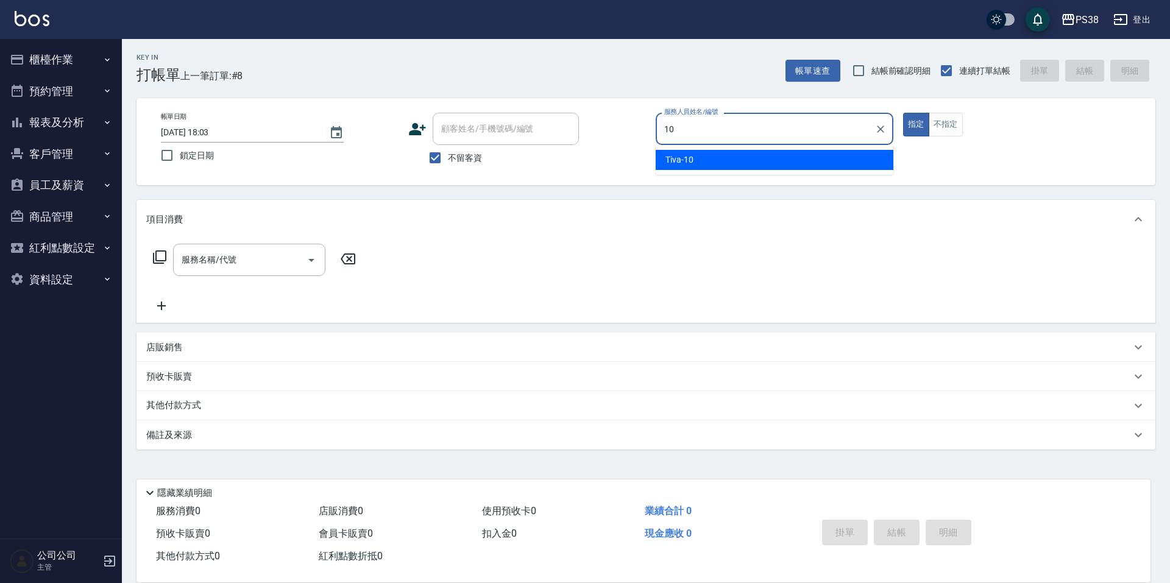
type input "Tiva-10"
type button "true"
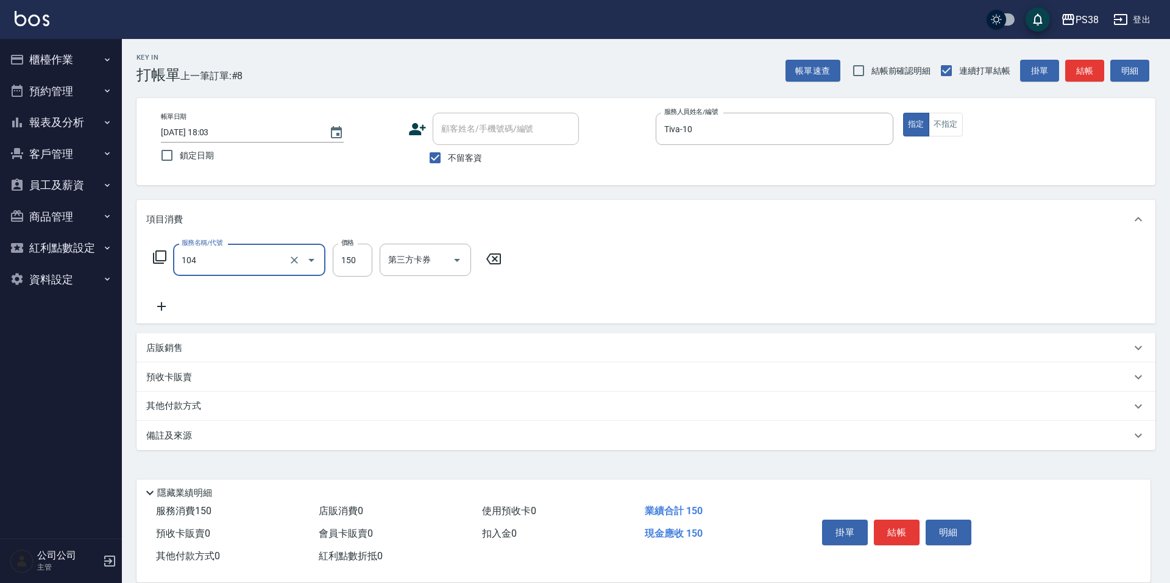
type input "洗髮(104)"
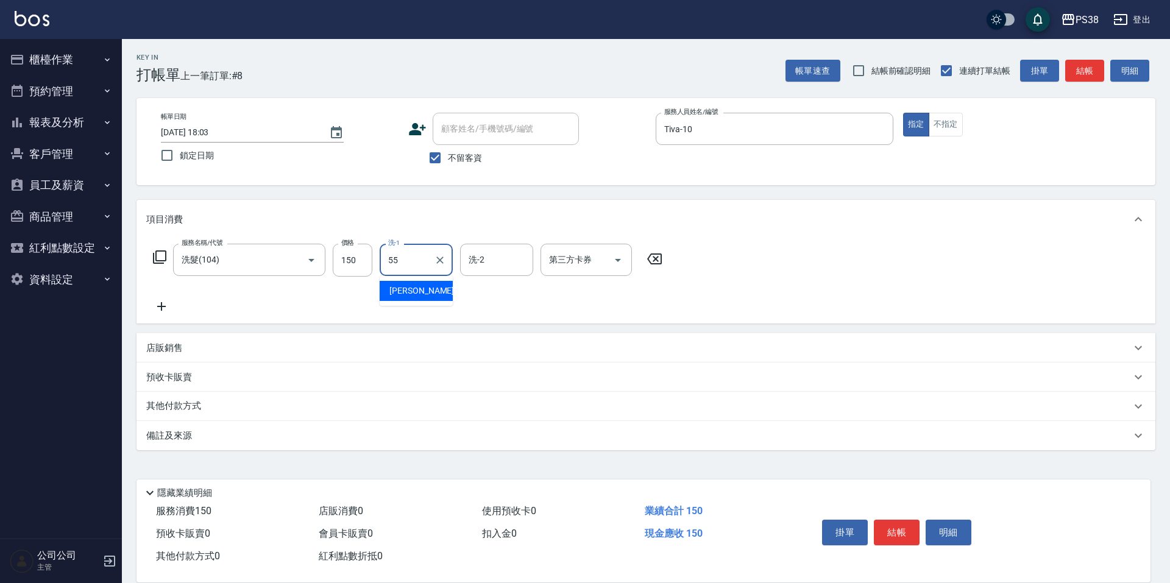
type input "[PERSON_NAME]-55"
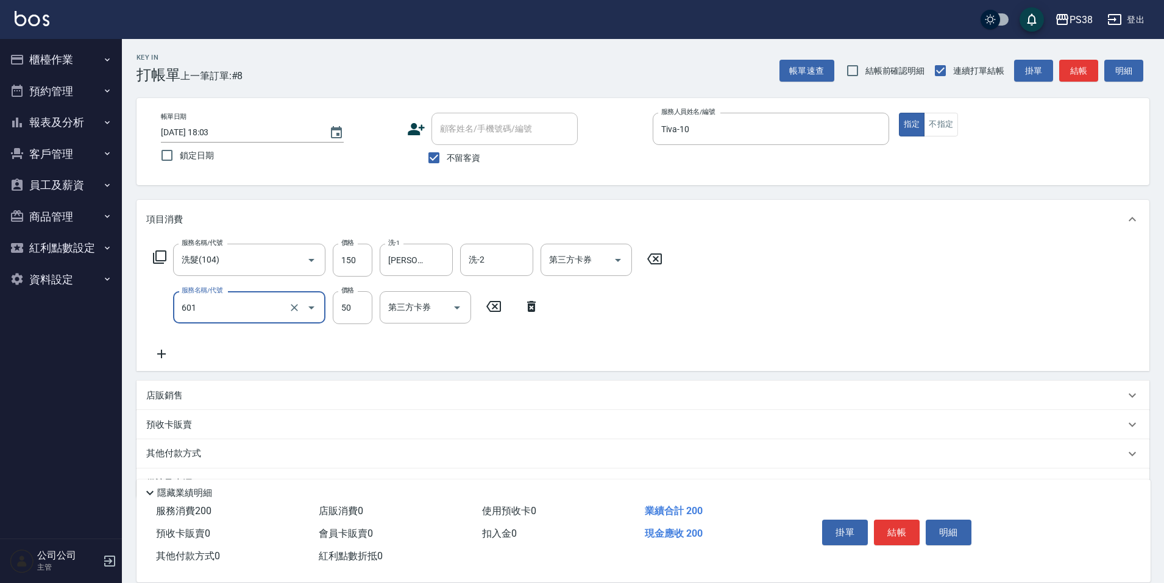
type input "精油50(601)"
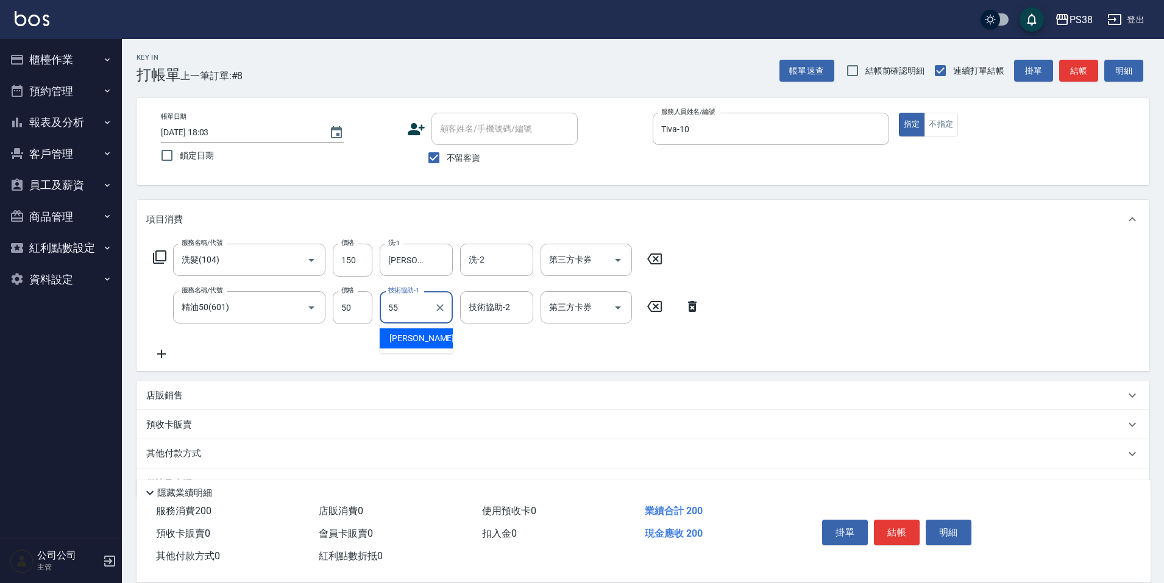
type input "彥丞-55"
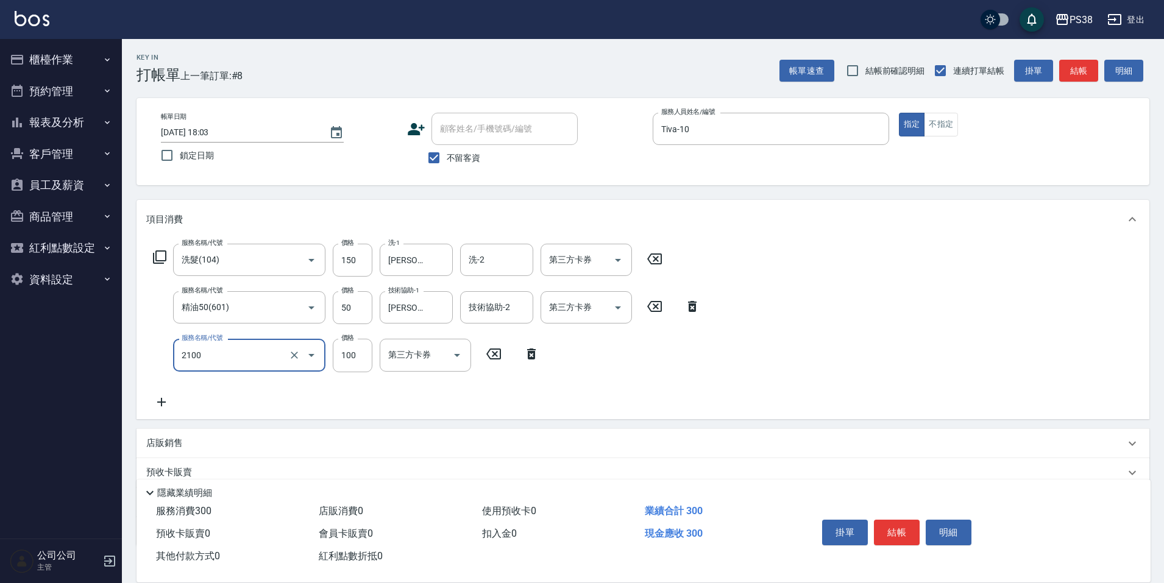
type input "剪髮與造型(任意金額)(2100)"
type input "150"
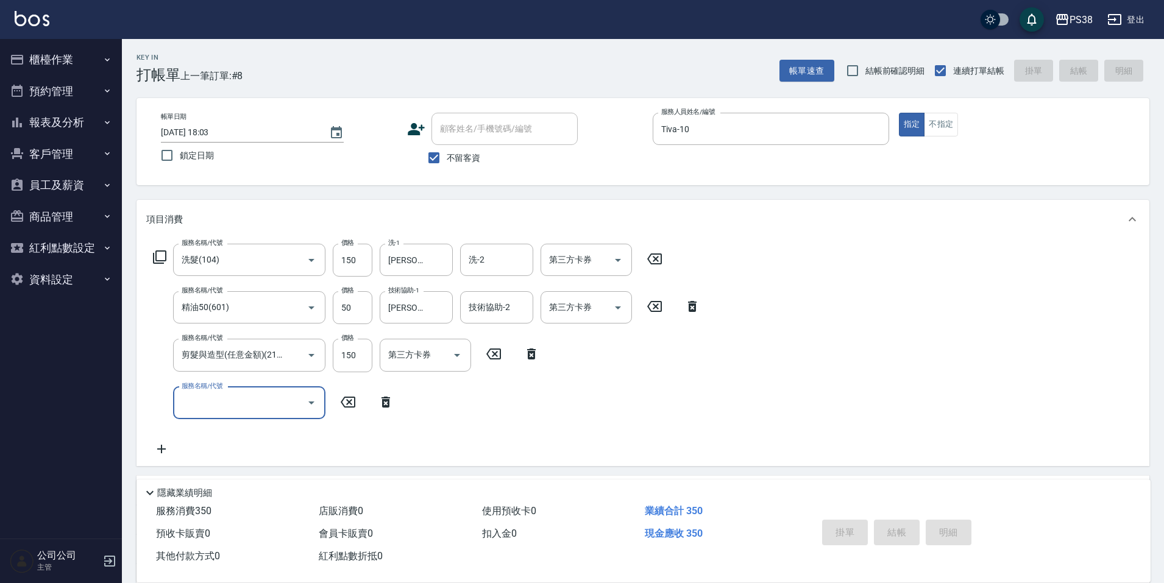
type input "2025/08/10 18:53"
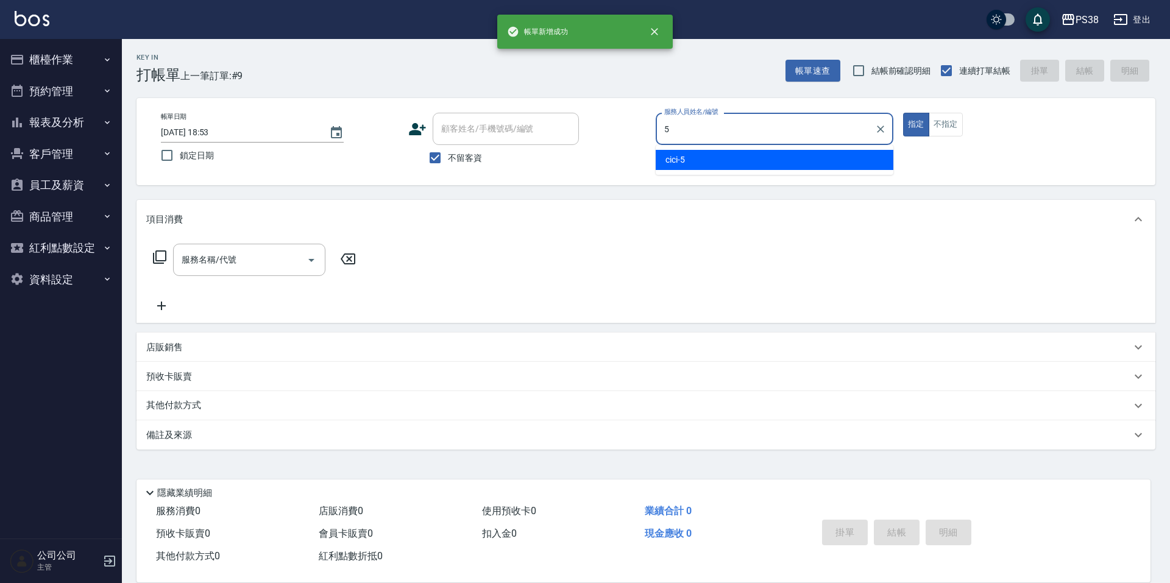
type input "cici-5"
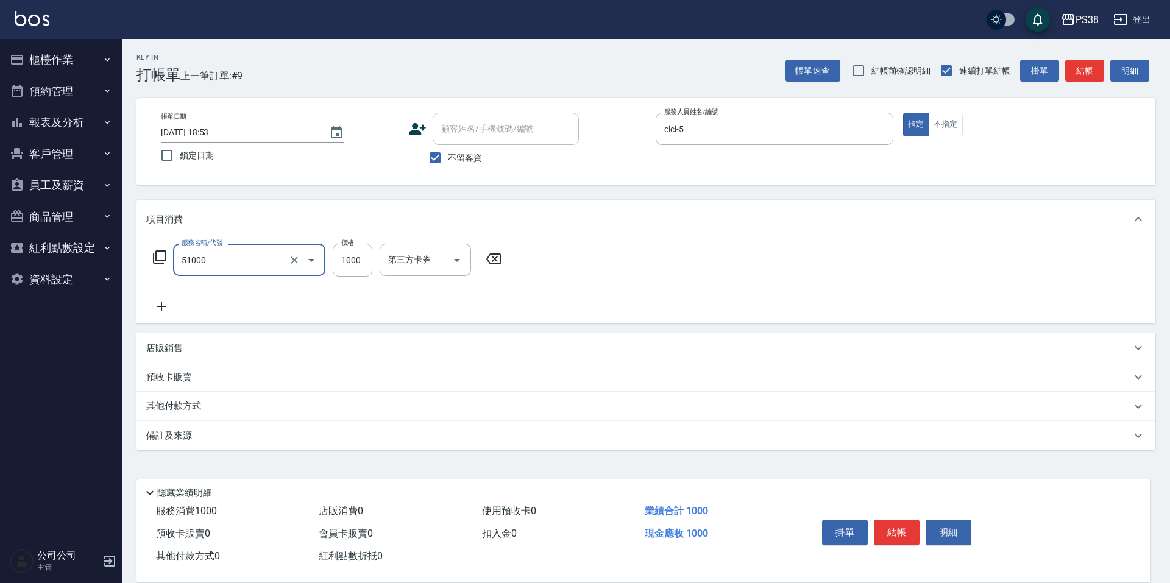
type input "染髮600以上(任意金額)(51000)"
type input "1199"
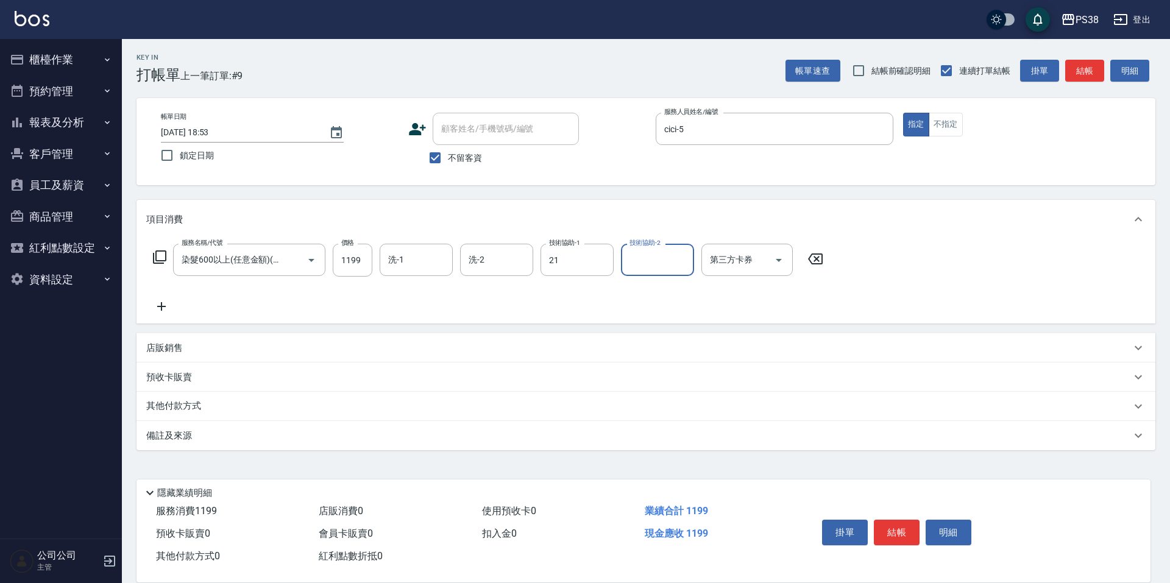
type input "泰迪-21"
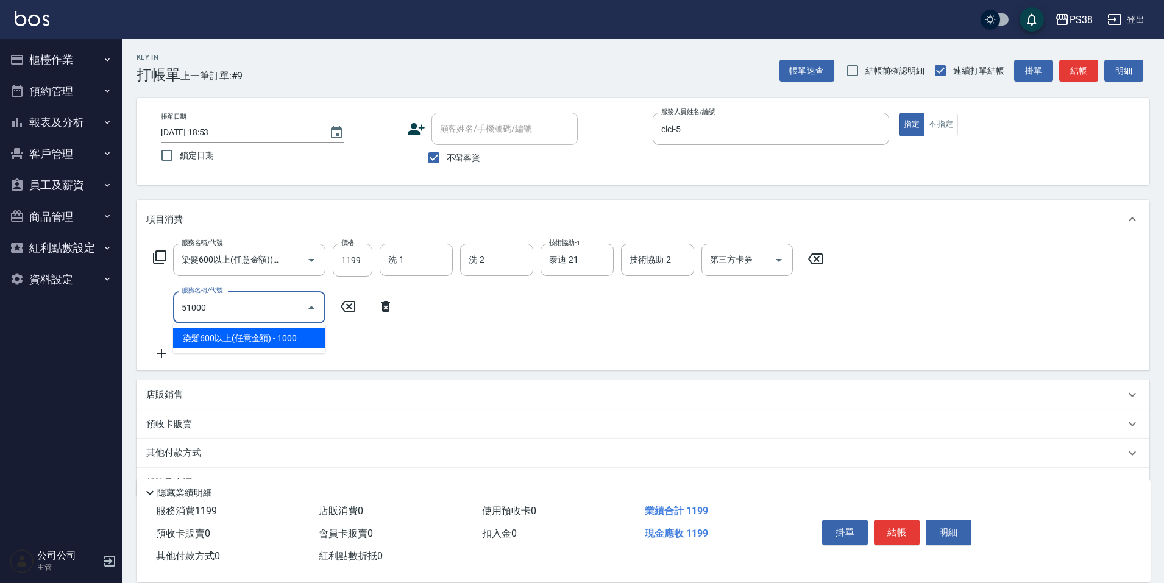
type input "染髮600以上(任意金額)(51000)"
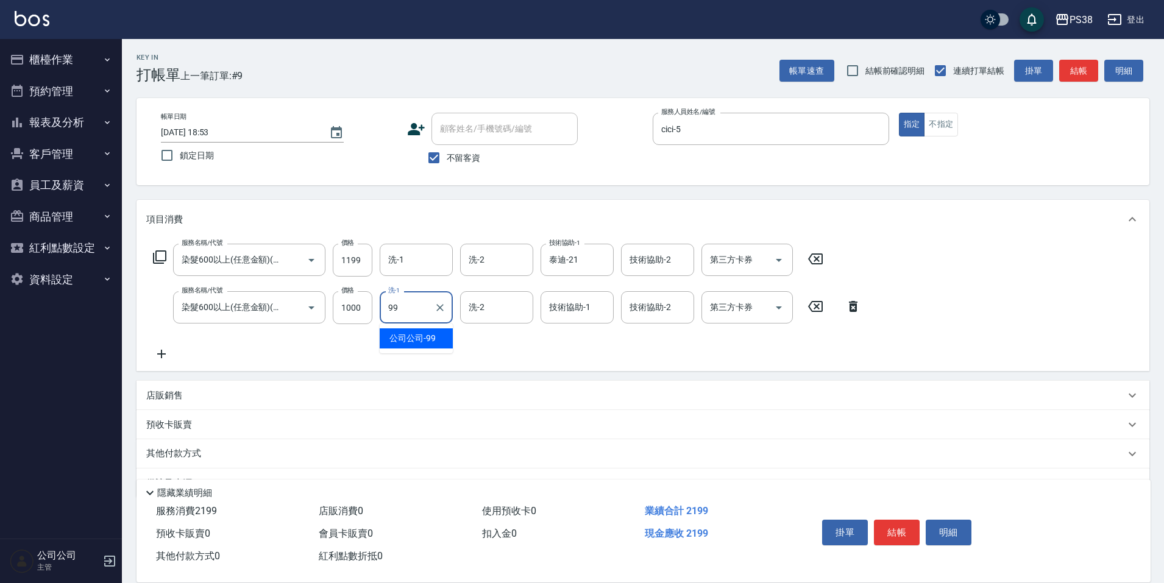
type input "9"
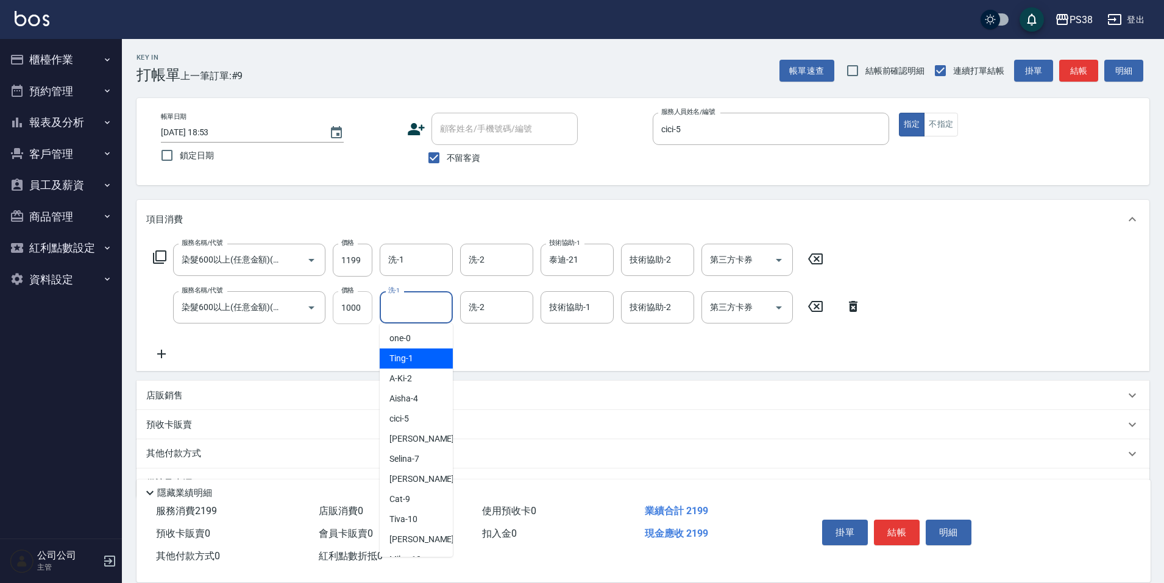
click at [360, 307] on input "1000" at bounding box center [353, 307] width 40 height 33
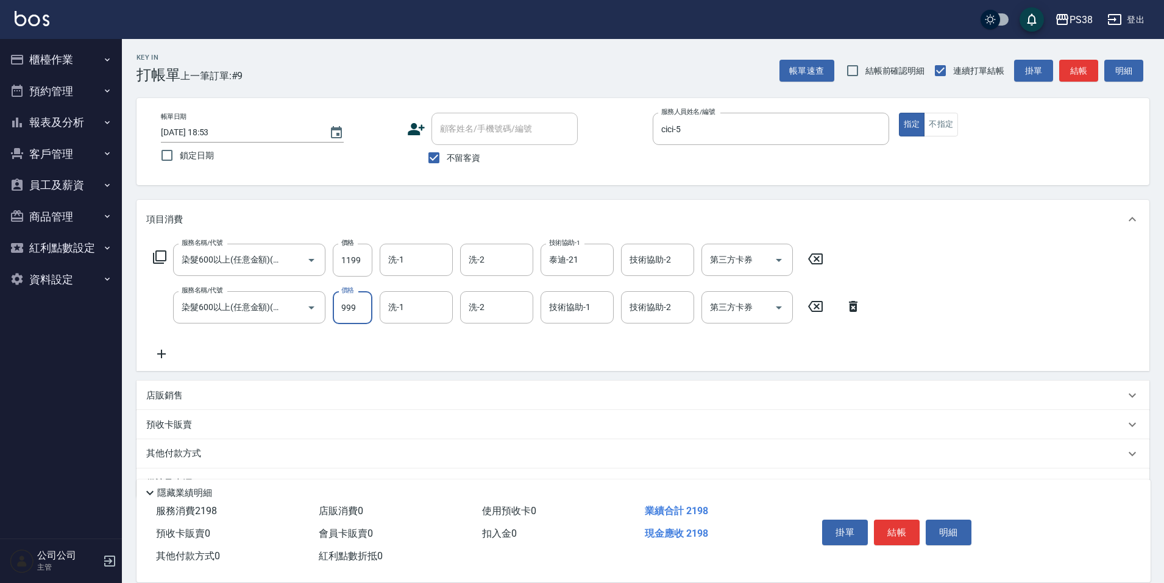
type input "999"
type input "泰迪-21"
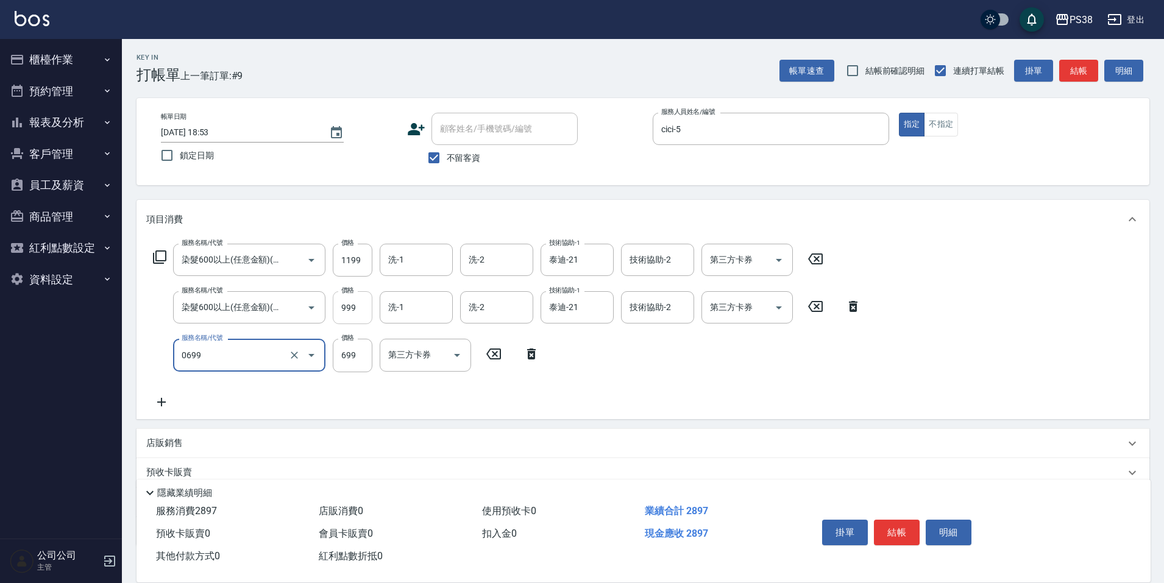
type input "spa699(0699)"
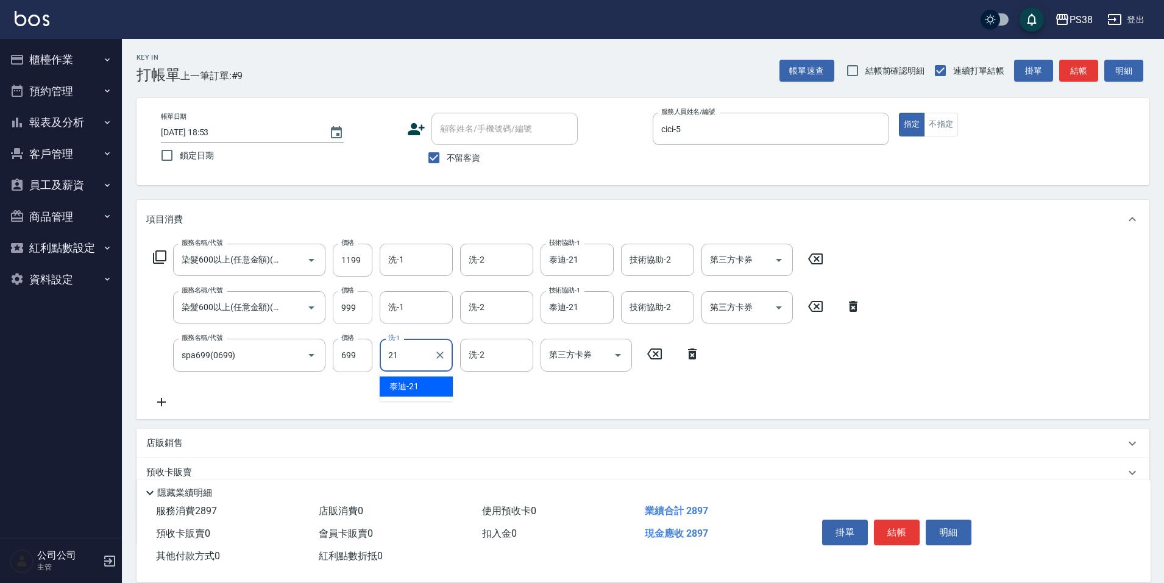
type input "泰迪-21"
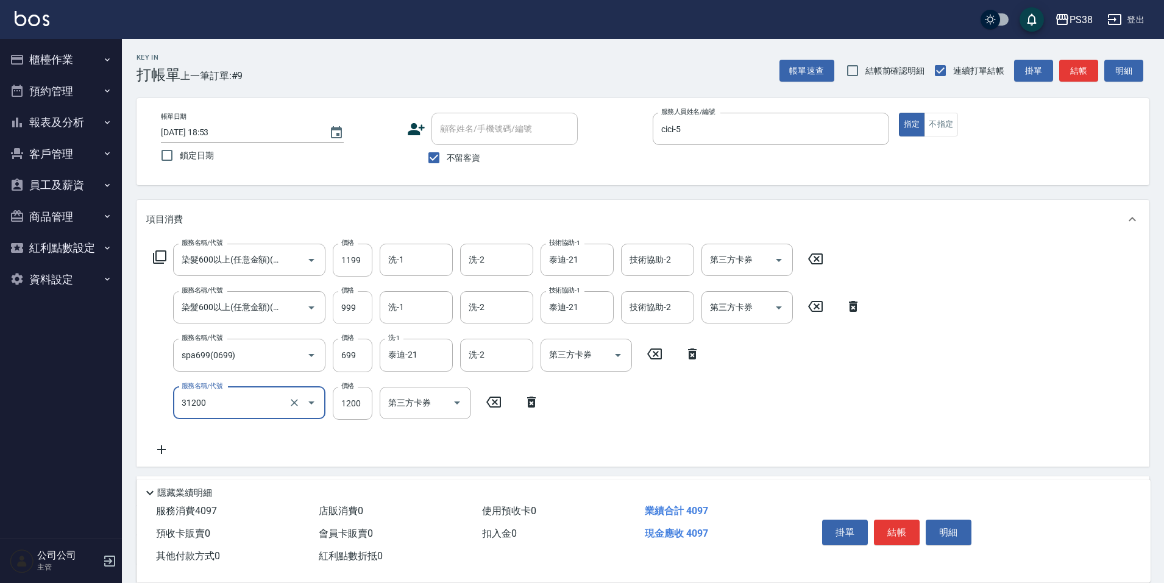
type input "醫護=1200(31200)"
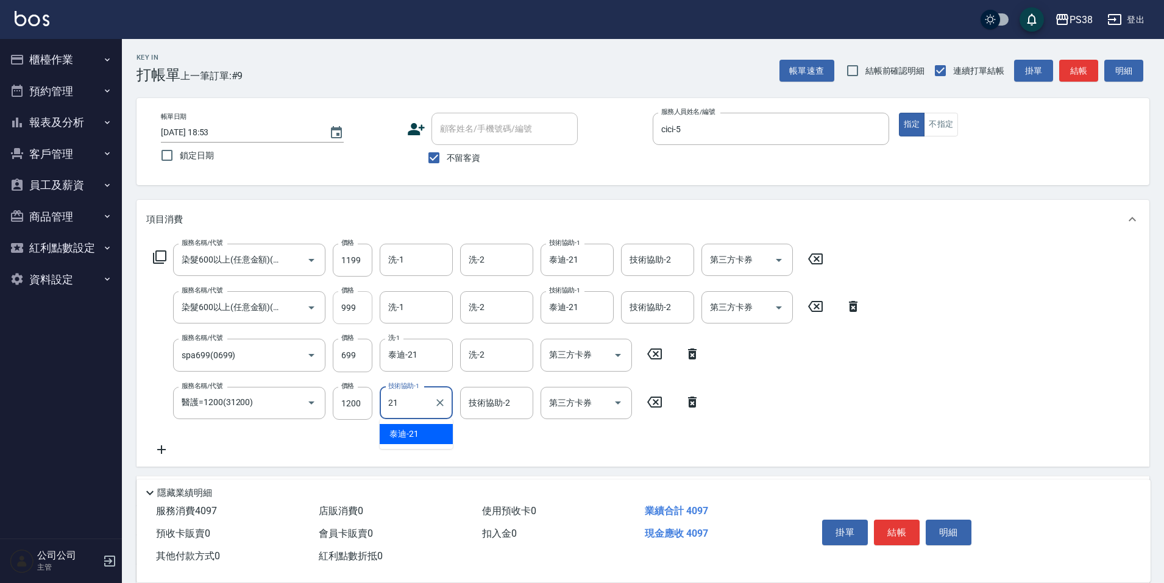
type input "泰迪-21"
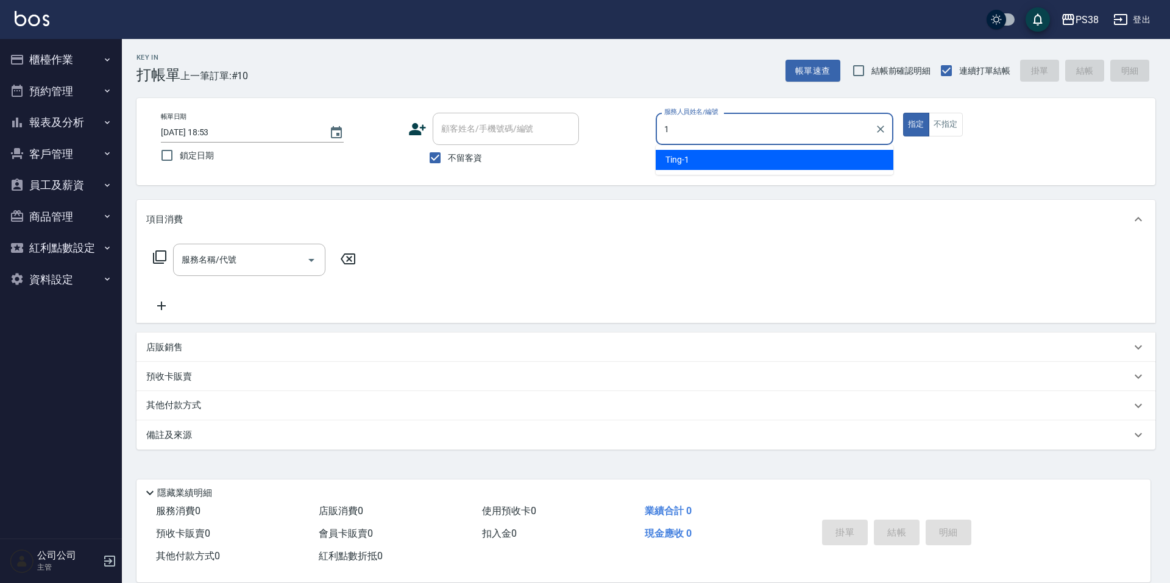
type input "Ting-1"
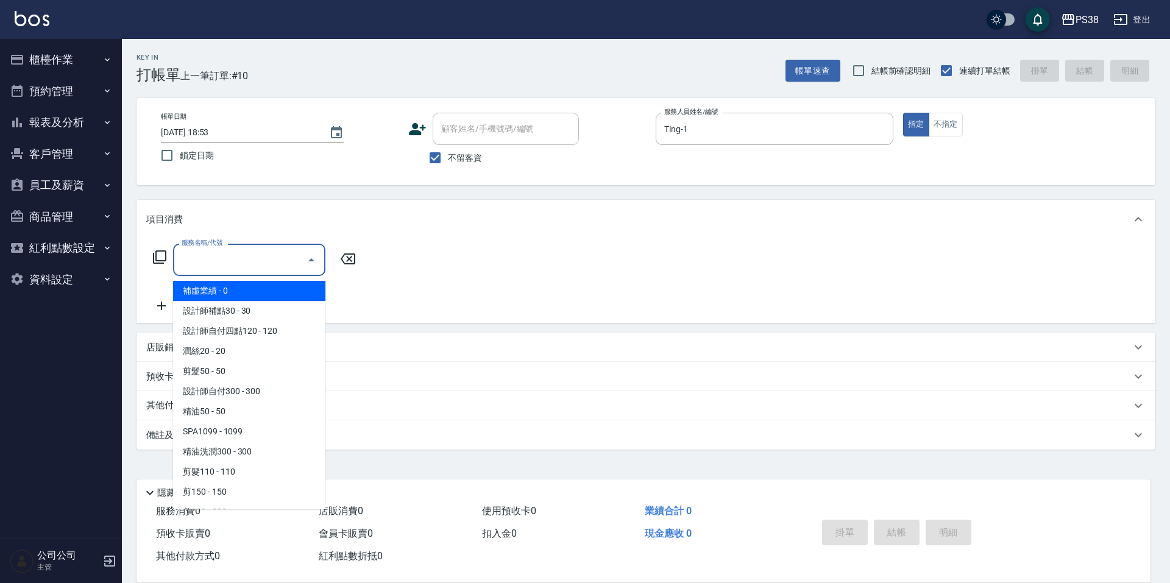
type input "0"
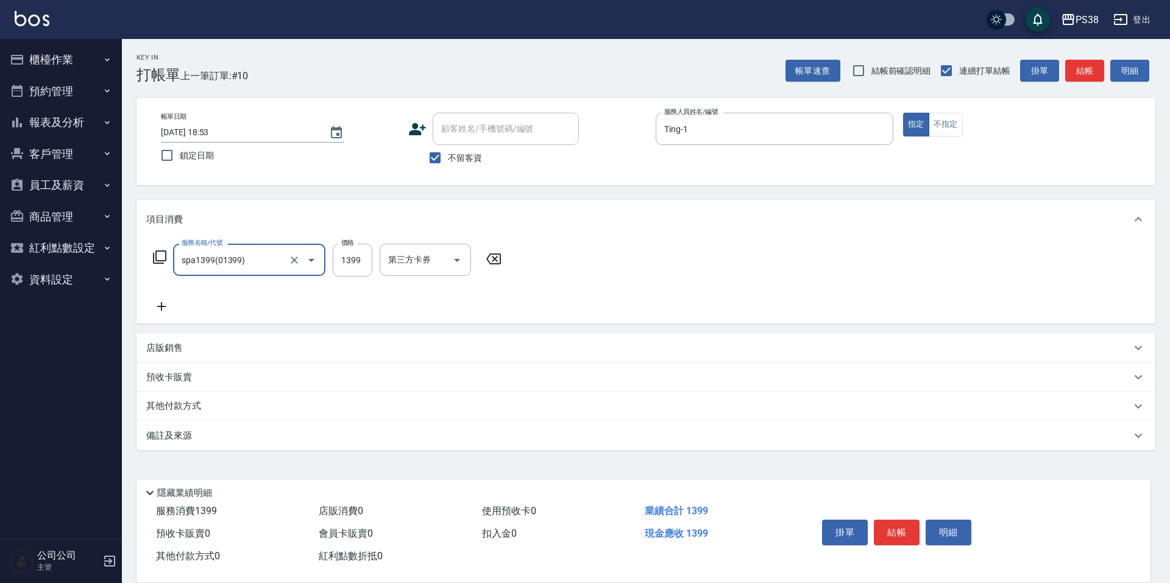
type input "spa1399(01399)"
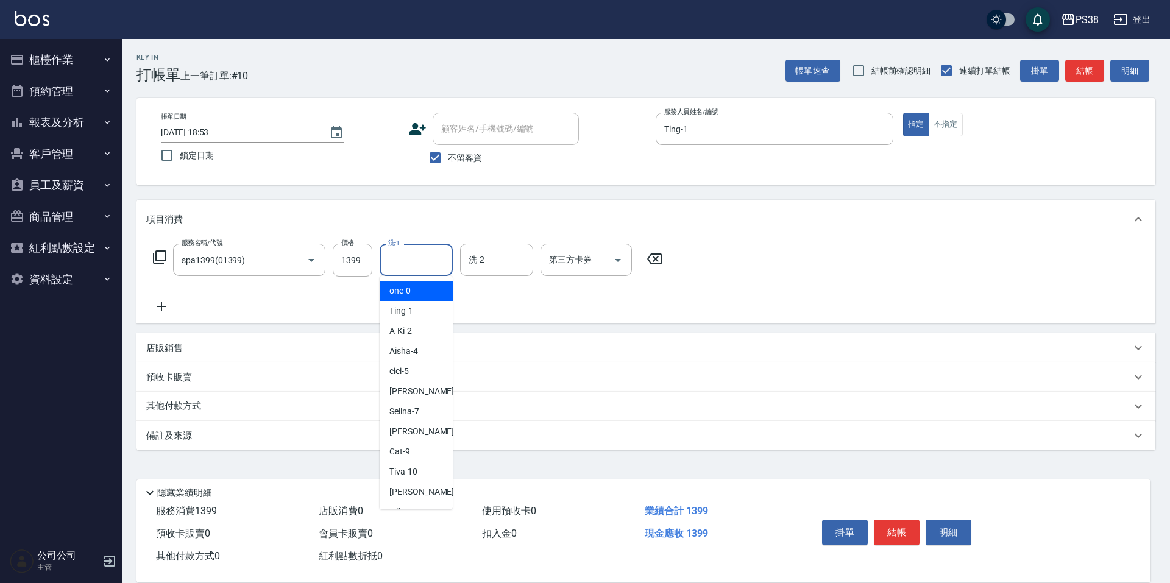
click at [408, 254] on input "洗-1" at bounding box center [416, 259] width 62 height 21
type input "Mona-23"
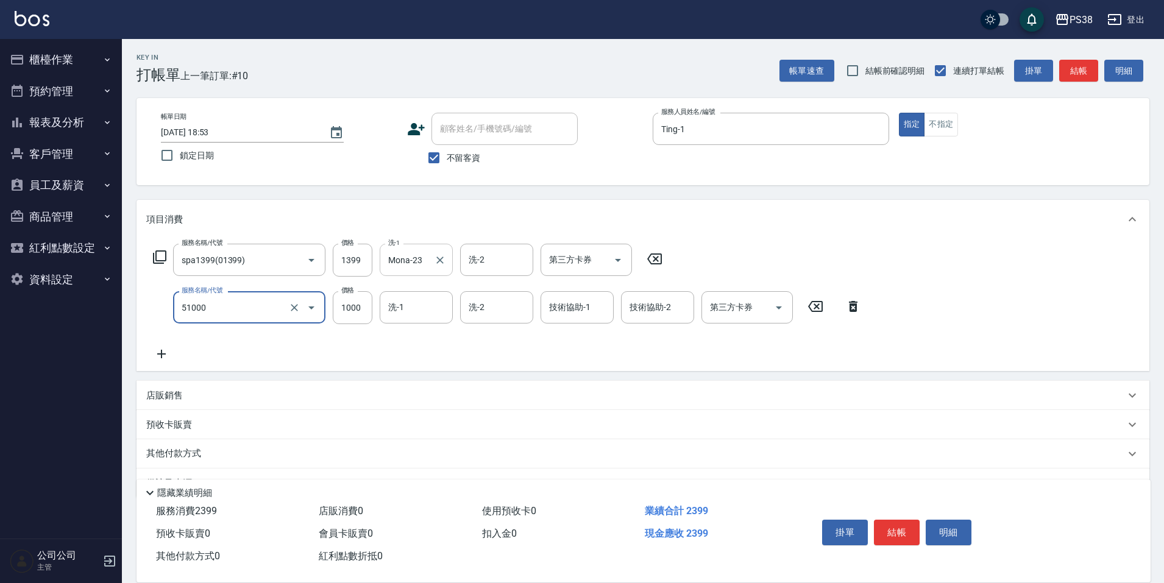
type input "染髮600以上(任意金額)(51000)"
type input "2500"
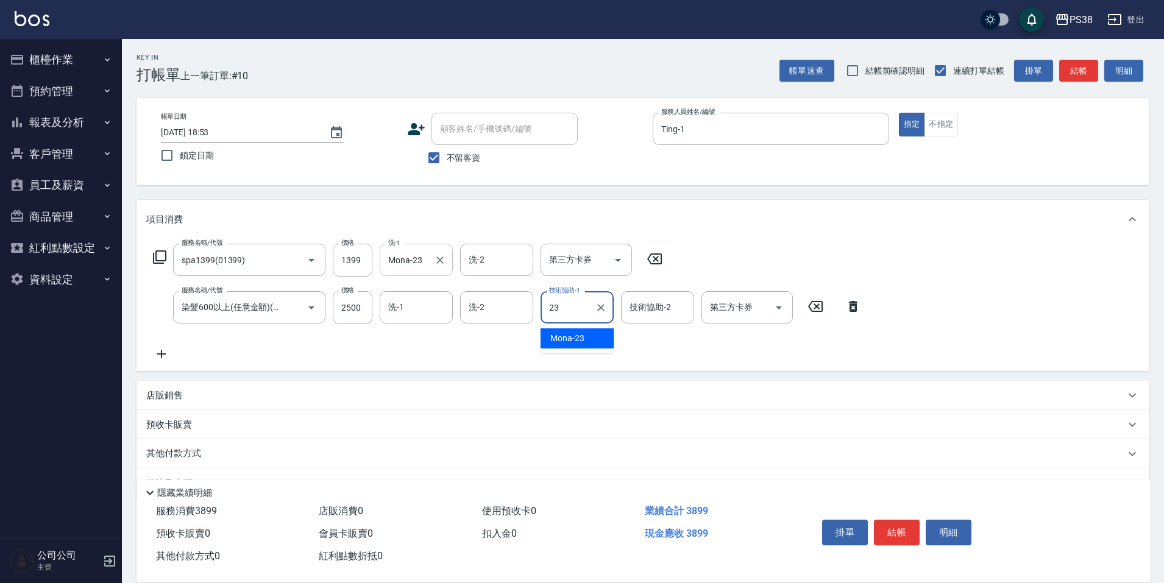
type input "Mona-23"
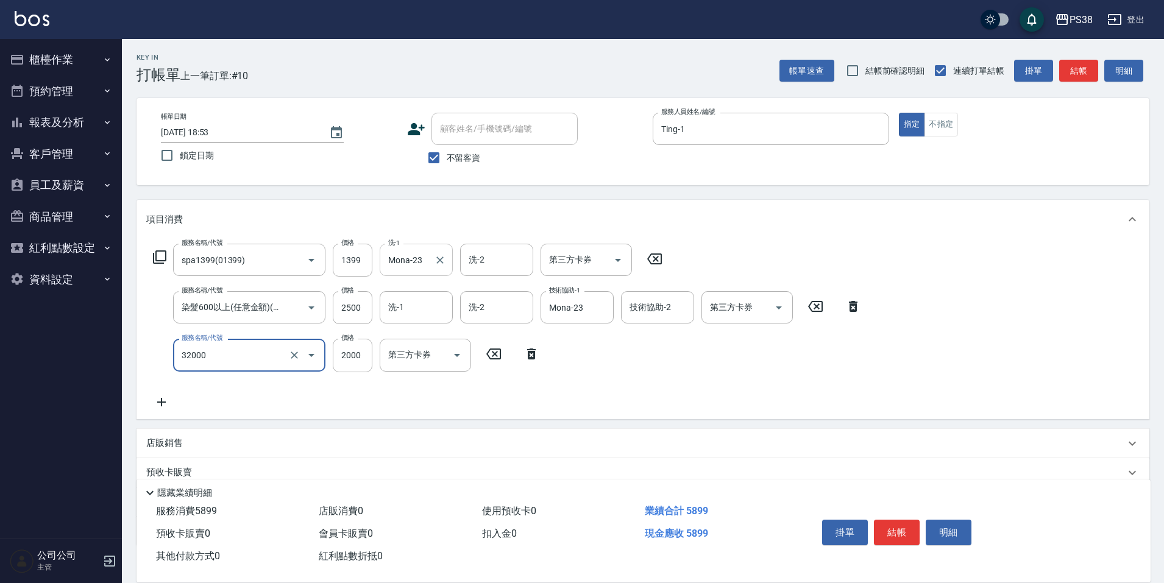
type input "極光(黑耀光)護髮(32000)"
type input "1800"
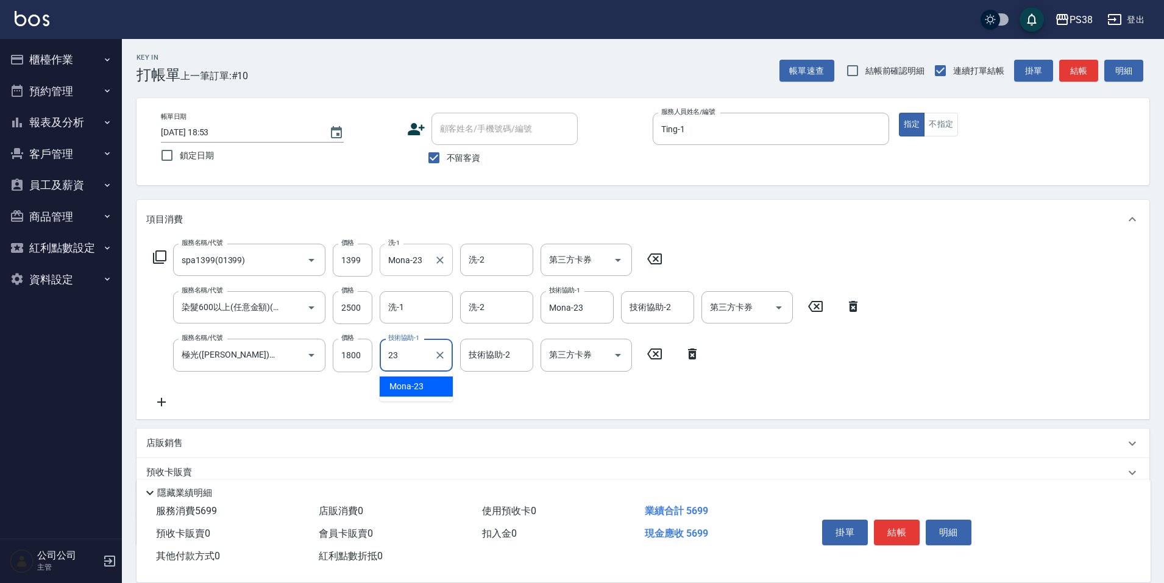
type input "Mona-23"
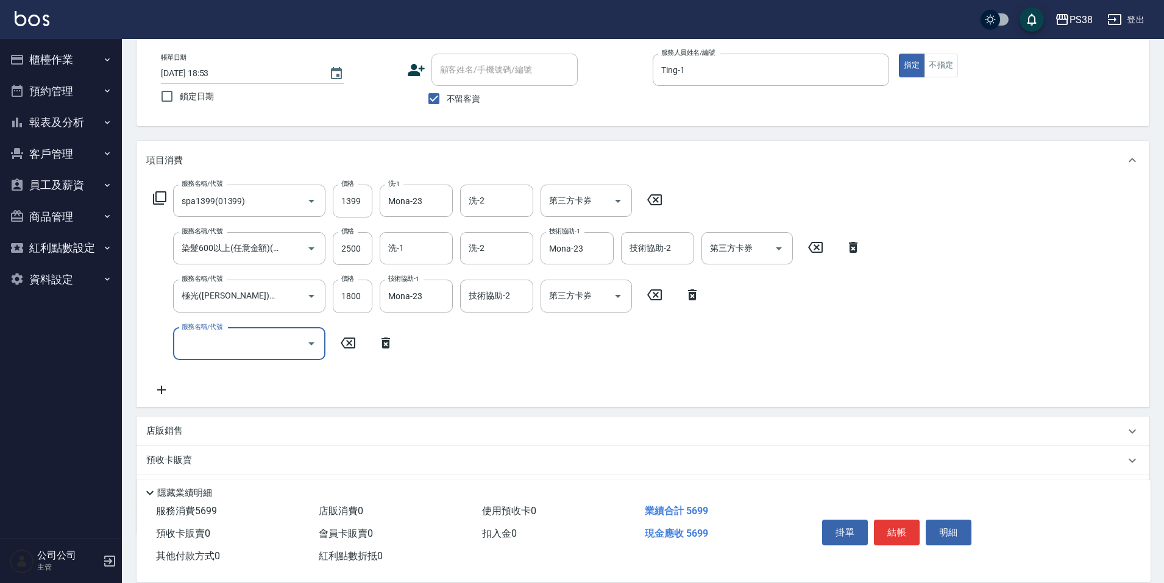
scroll to position [127, 0]
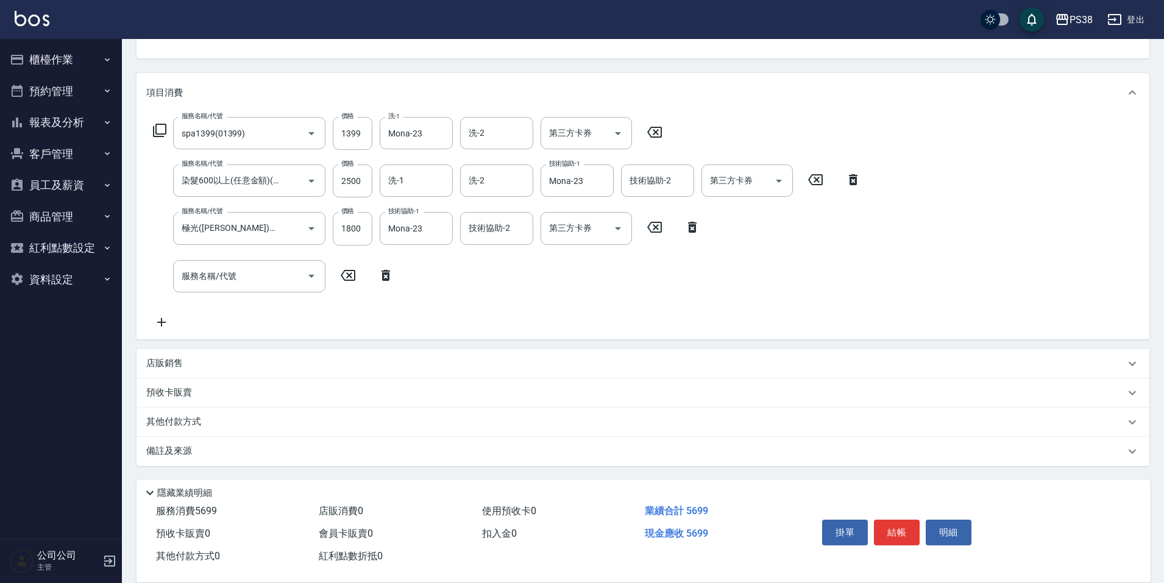
click at [193, 373] on div "店販銷售" at bounding box center [643, 363] width 1013 height 29
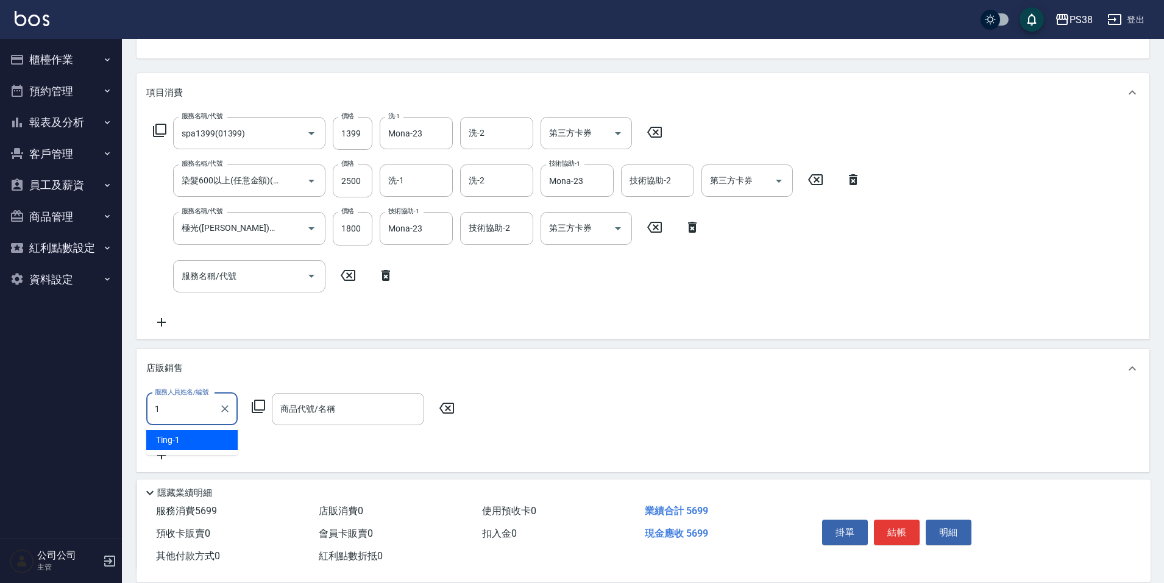
type input "Ting-1"
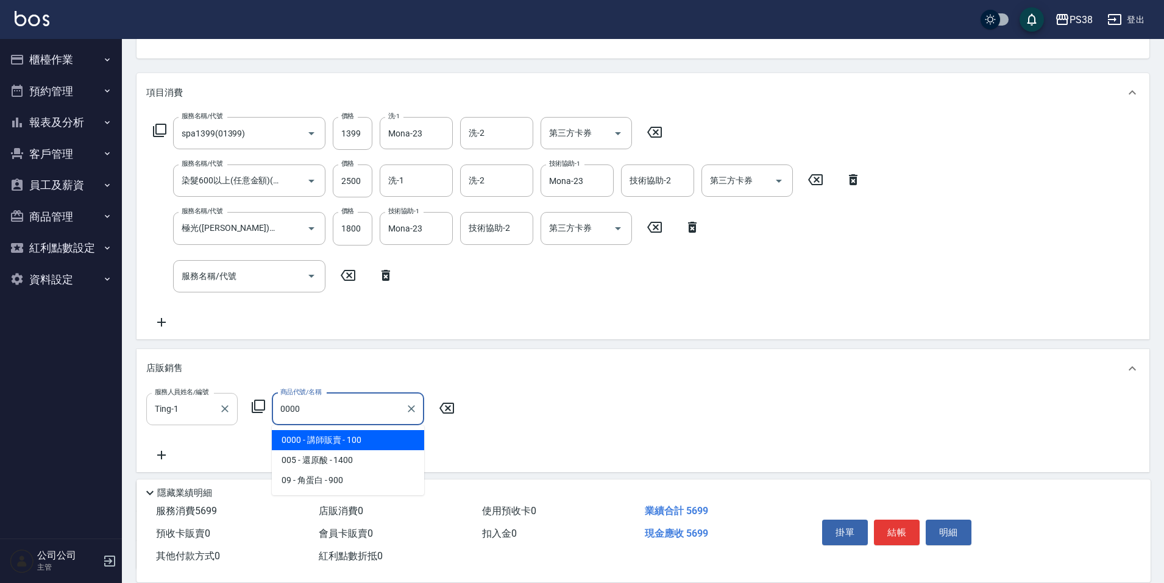
type input "講師販賣"
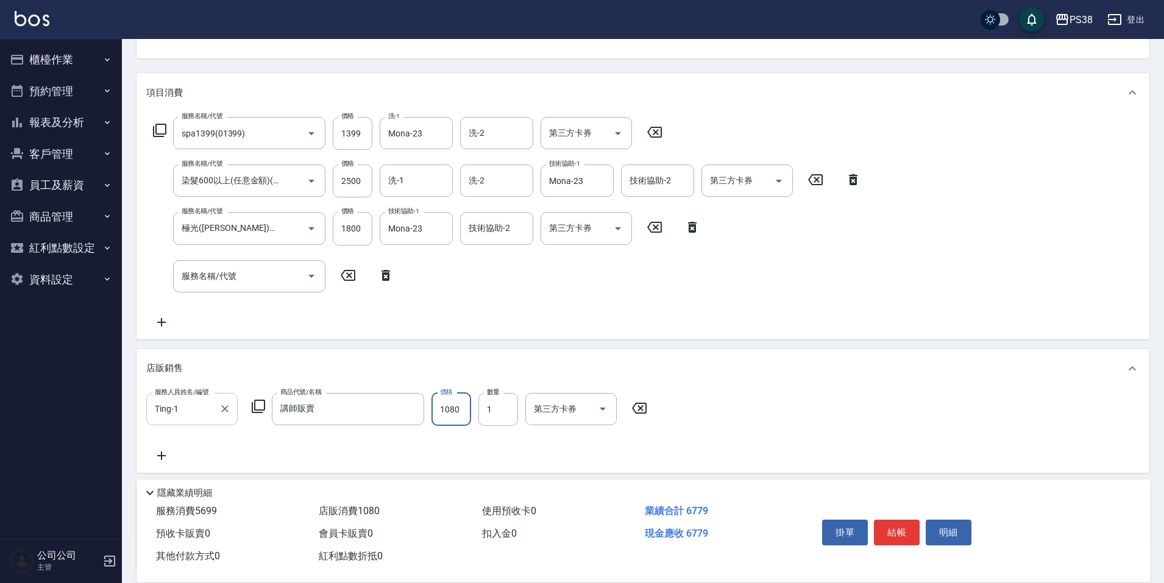
type input "1080"
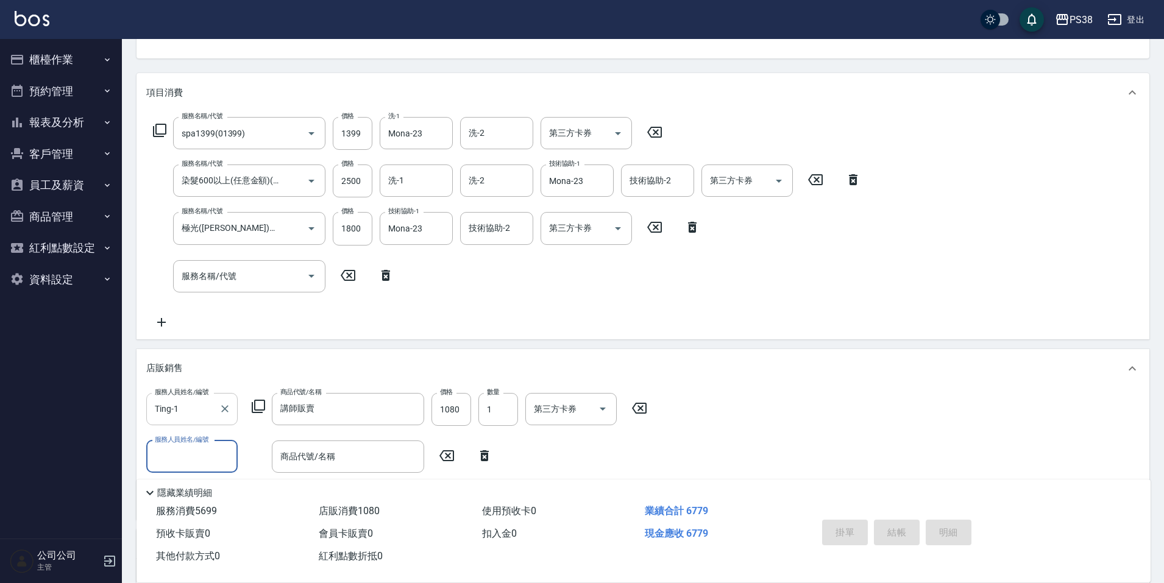
type input "2025/08/10 18:54"
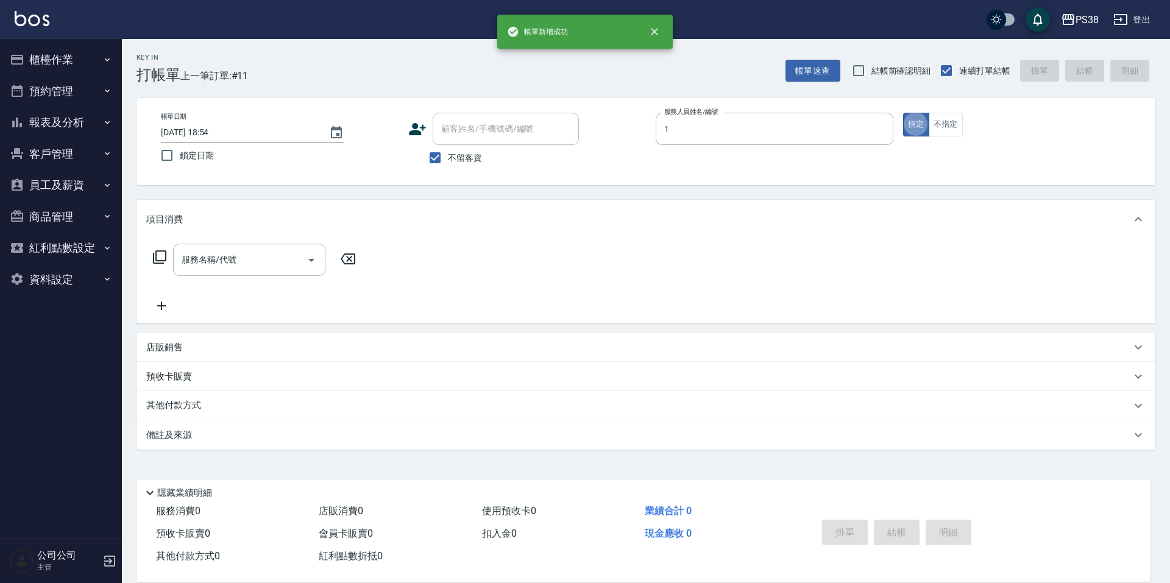
type input "Ting-1"
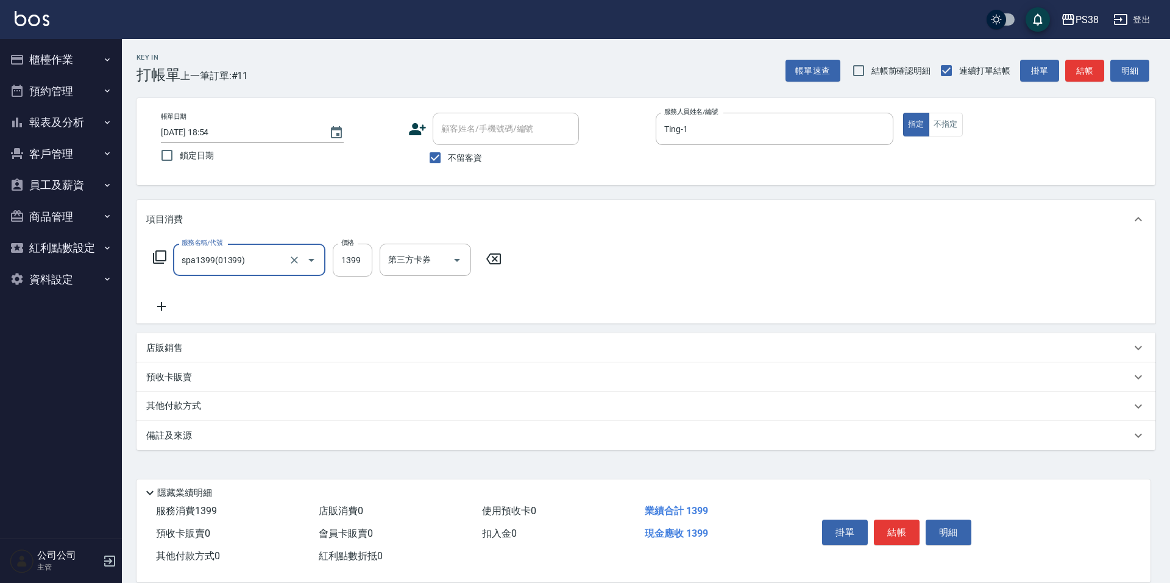
type input "spa1399(01399)"
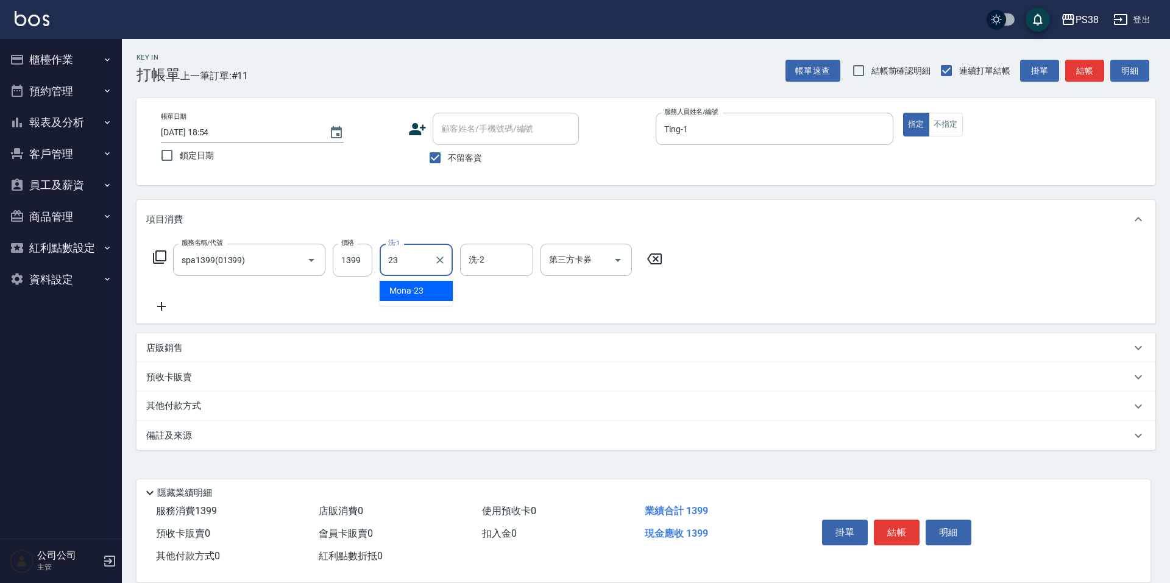
type input "Mona-23"
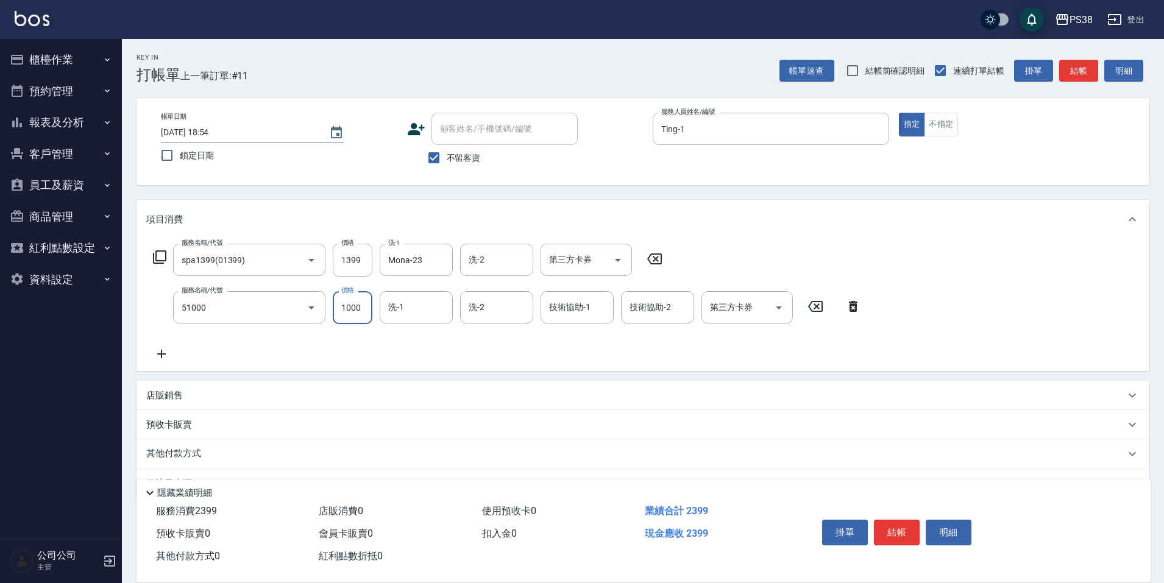
type input "染髮600以上(任意金額)(51000)"
type input "2500"
type input "Mona-23"
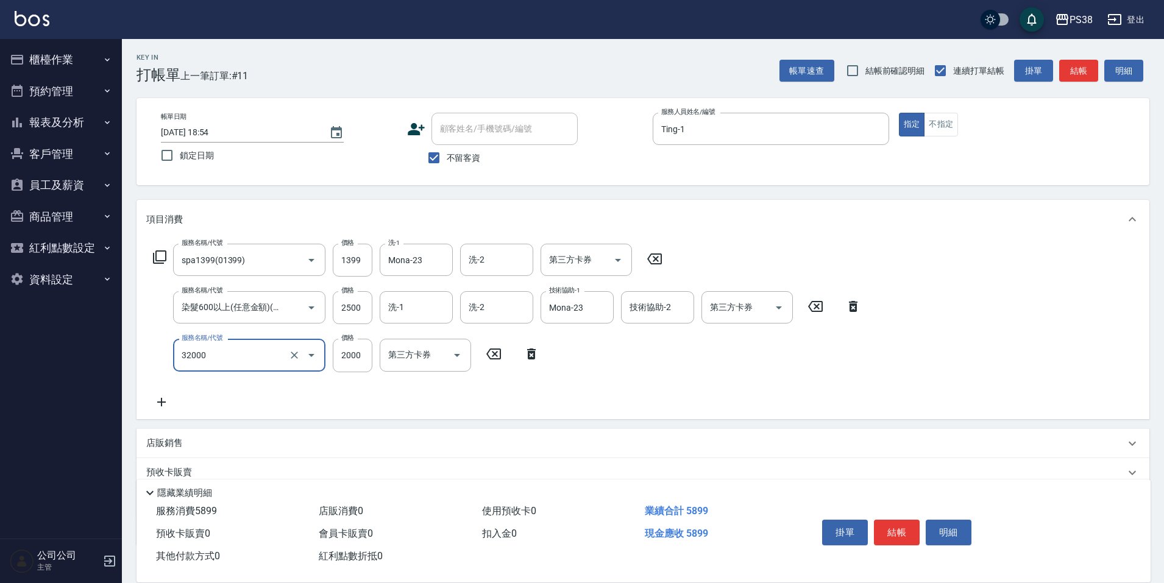
type input "極光(黑耀光)護髮(32000)"
type input "1800"
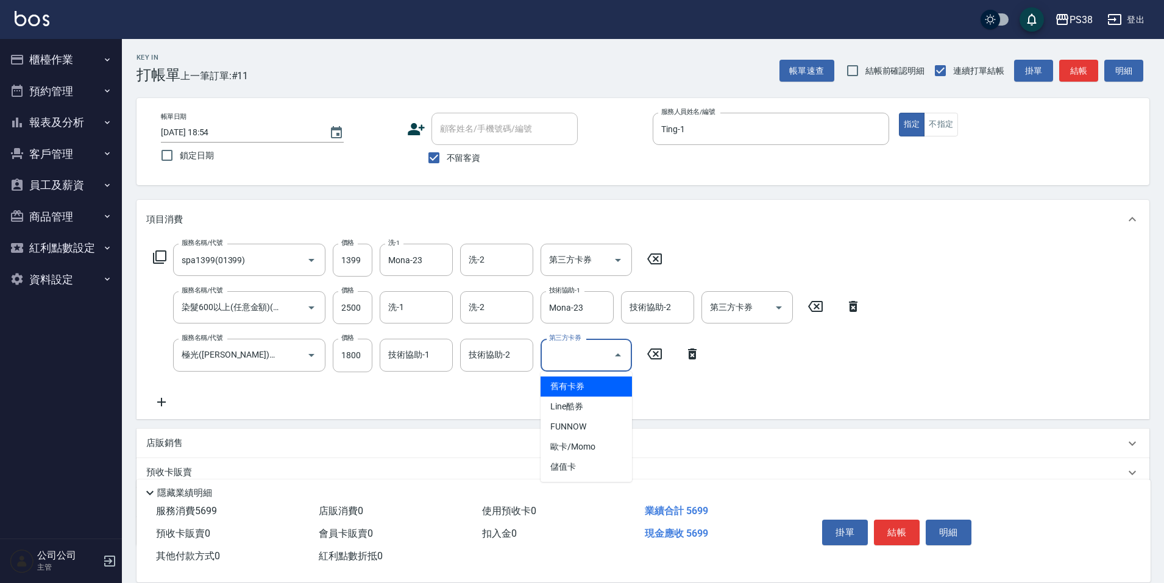
type input "舊有卡券"
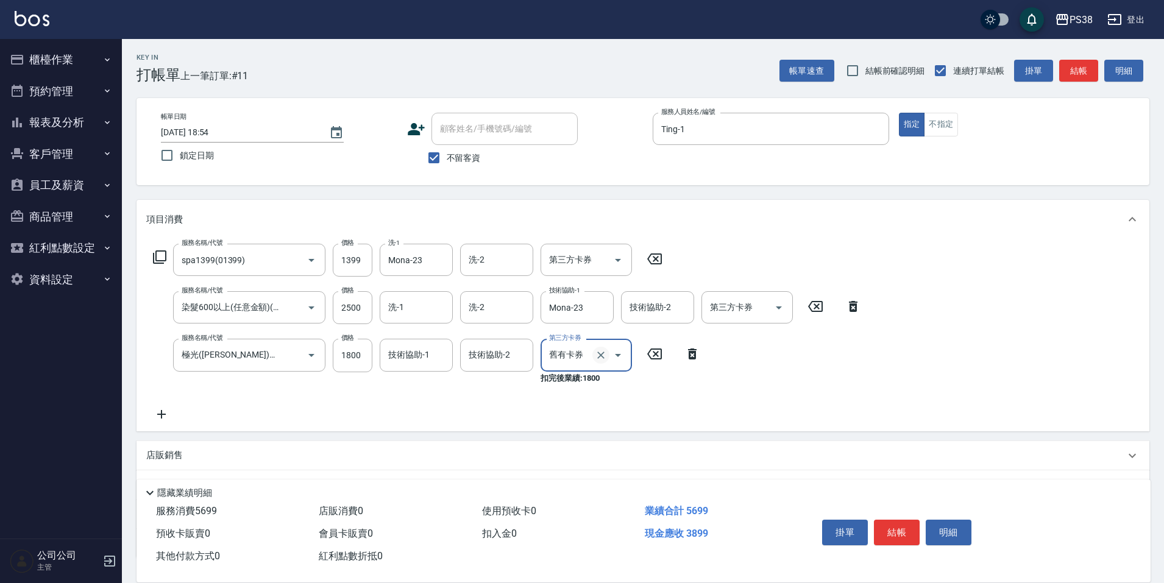
click at [605, 353] on icon "Clear" at bounding box center [601, 355] width 12 height 12
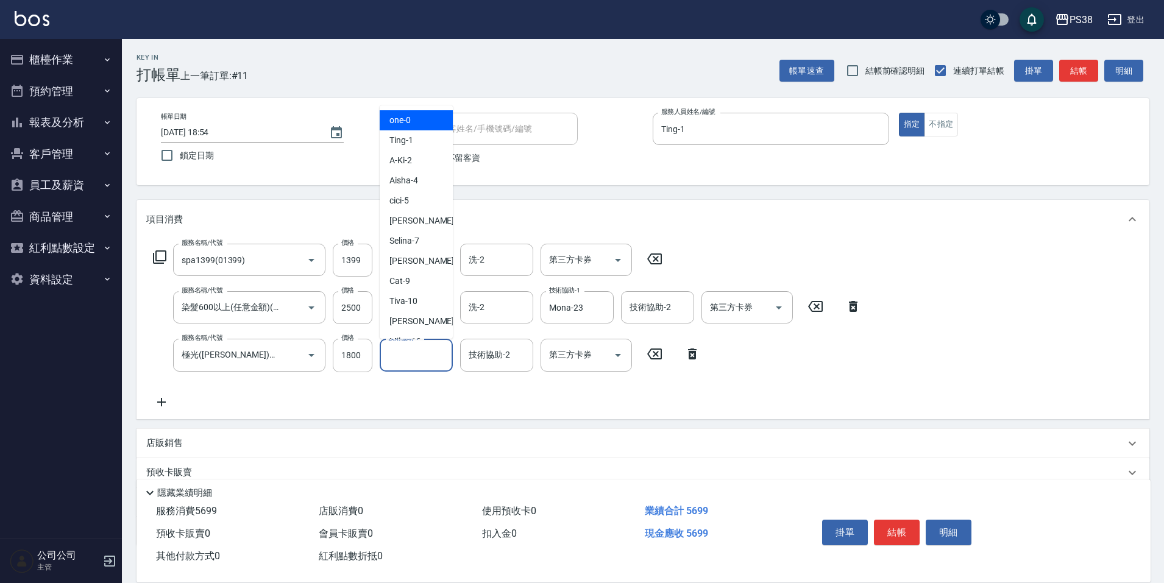
click at [432, 356] on input "技術協助-1" at bounding box center [416, 354] width 62 height 21
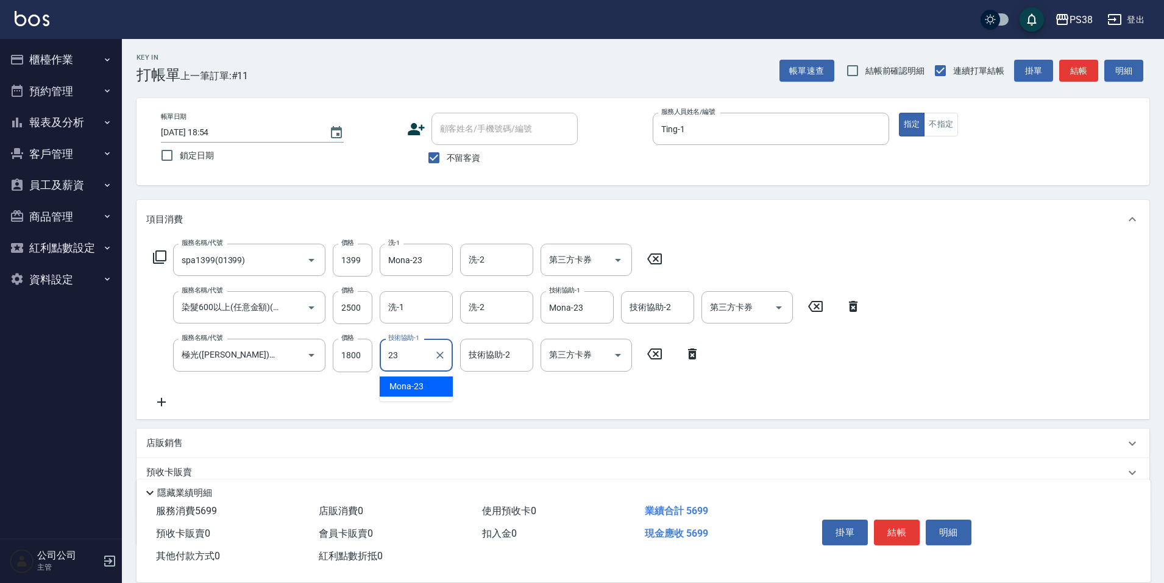
type input "Mona-23"
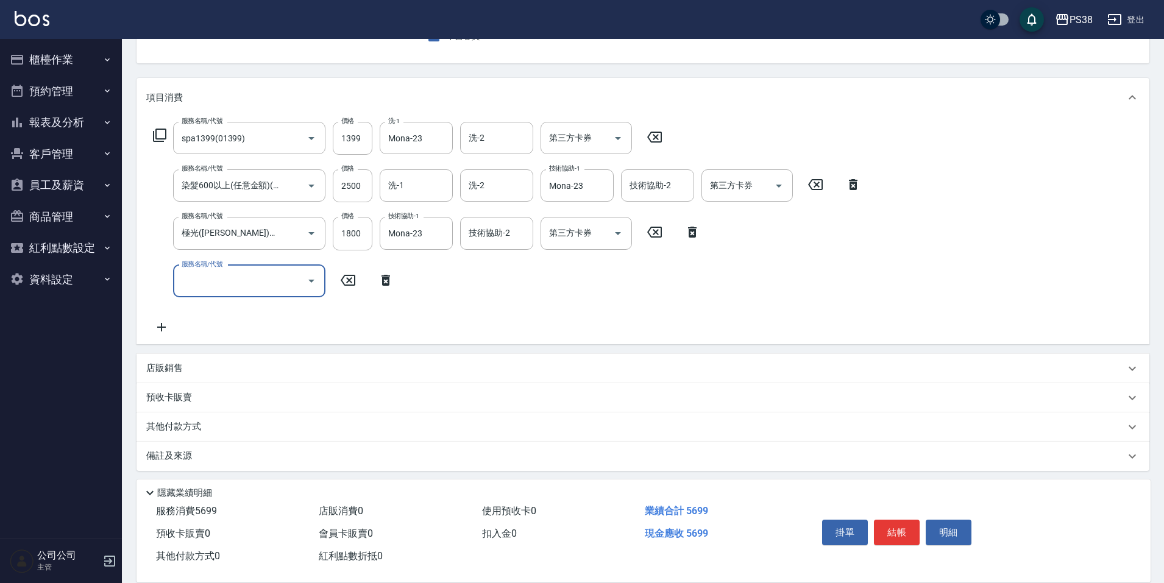
scroll to position [127, 0]
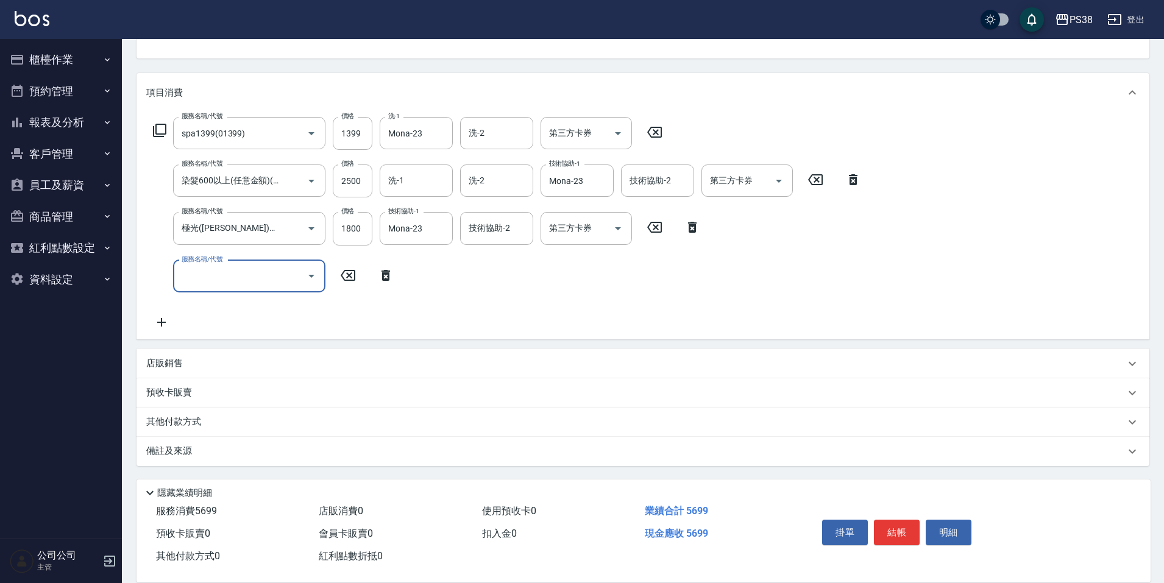
click at [263, 360] on div "店販銷售" at bounding box center [635, 363] width 979 height 13
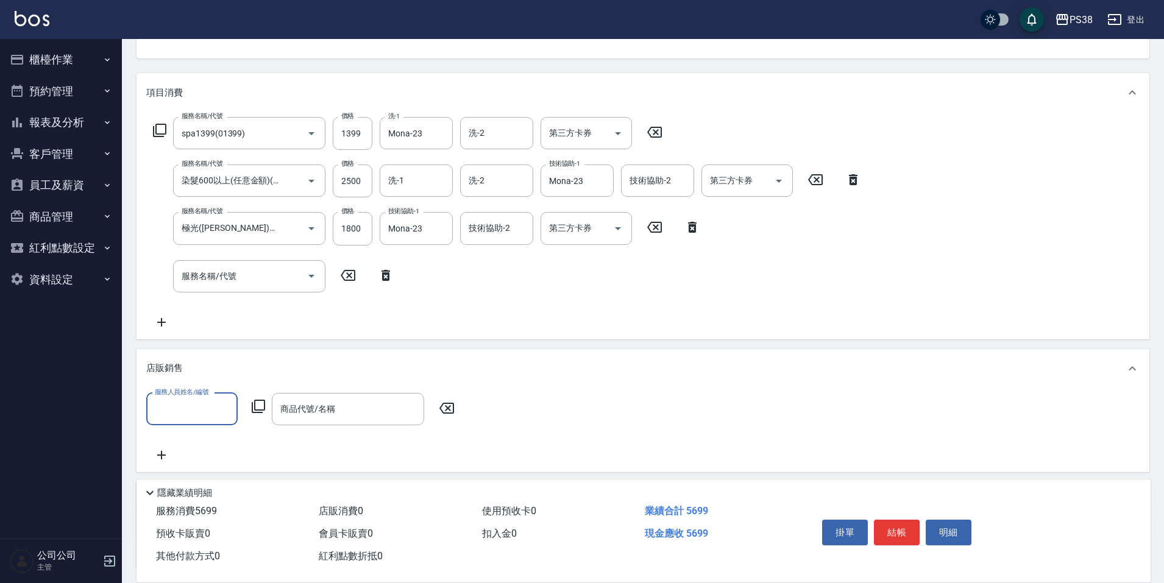
scroll to position [0, 0]
type input "Ting-1"
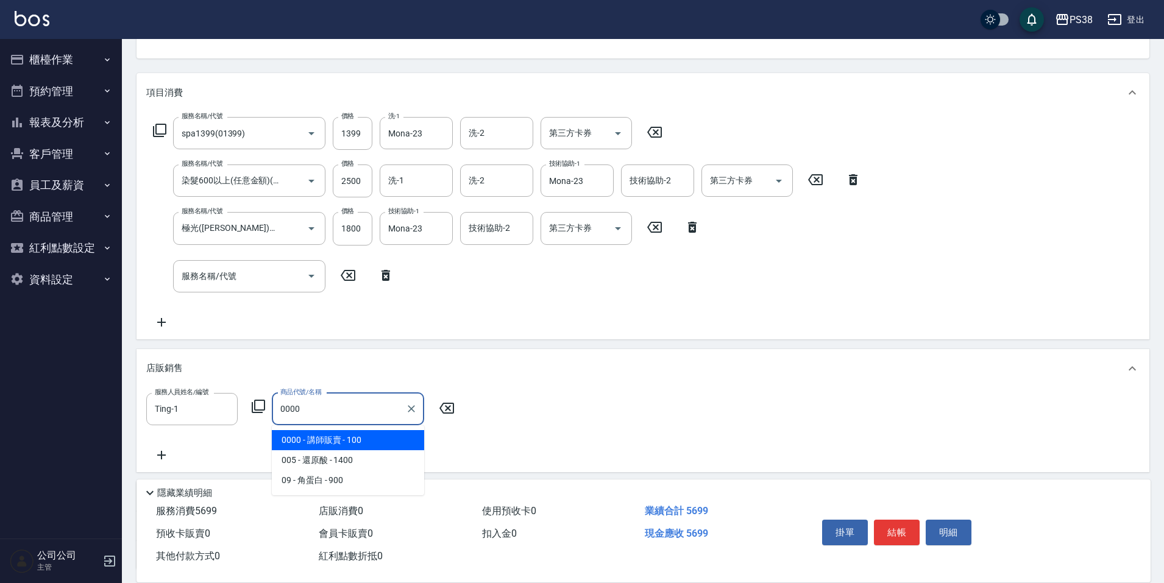
type input "講師販賣"
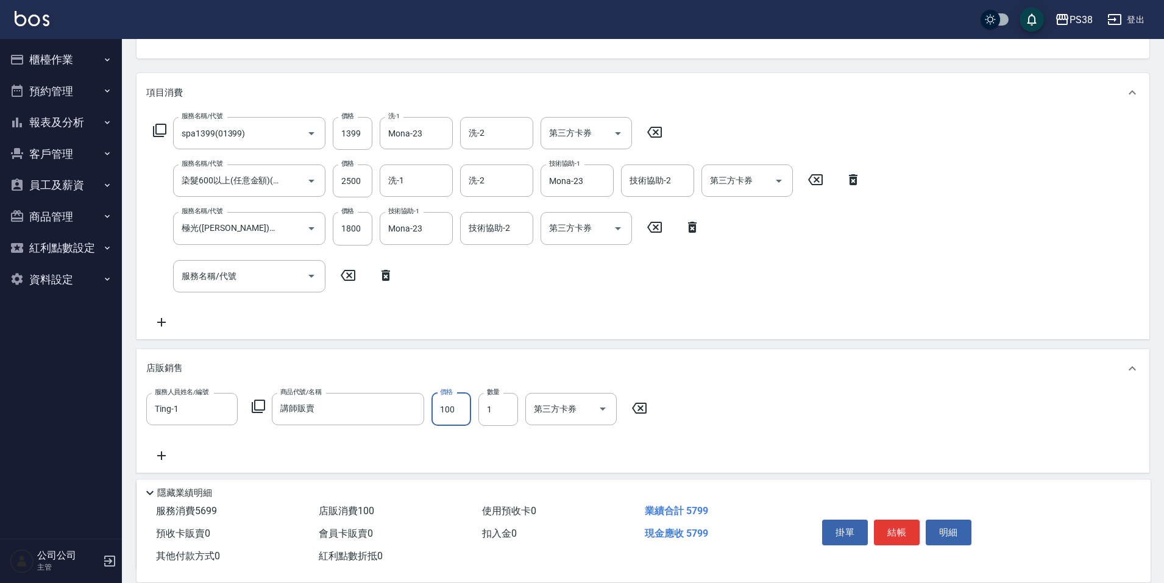
click at [442, 422] on input "100" at bounding box center [452, 409] width 40 height 33
type input "800"
type input "Ting-1"
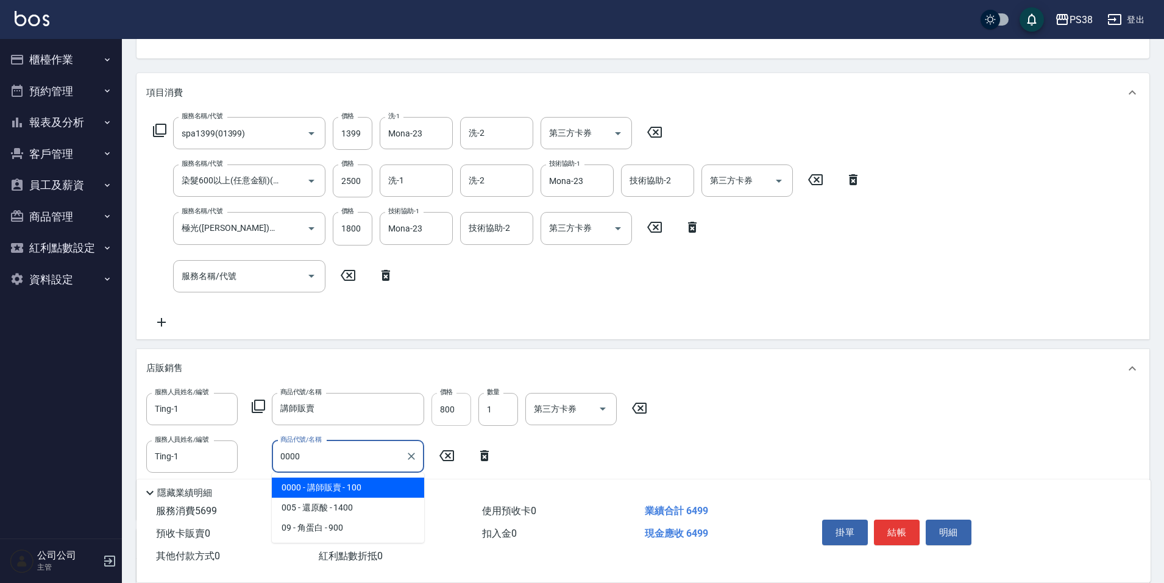
type input "講師販賣"
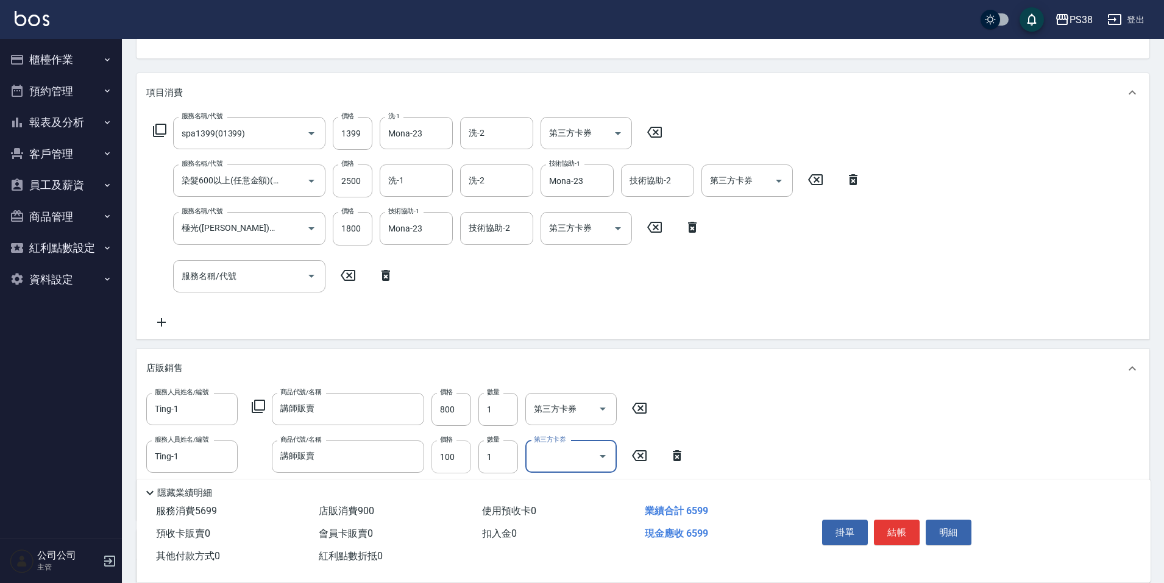
click at [438, 455] on input "100" at bounding box center [452, 457] width 40 height 33
type input "810"
type input "2025/08/10 18:55"
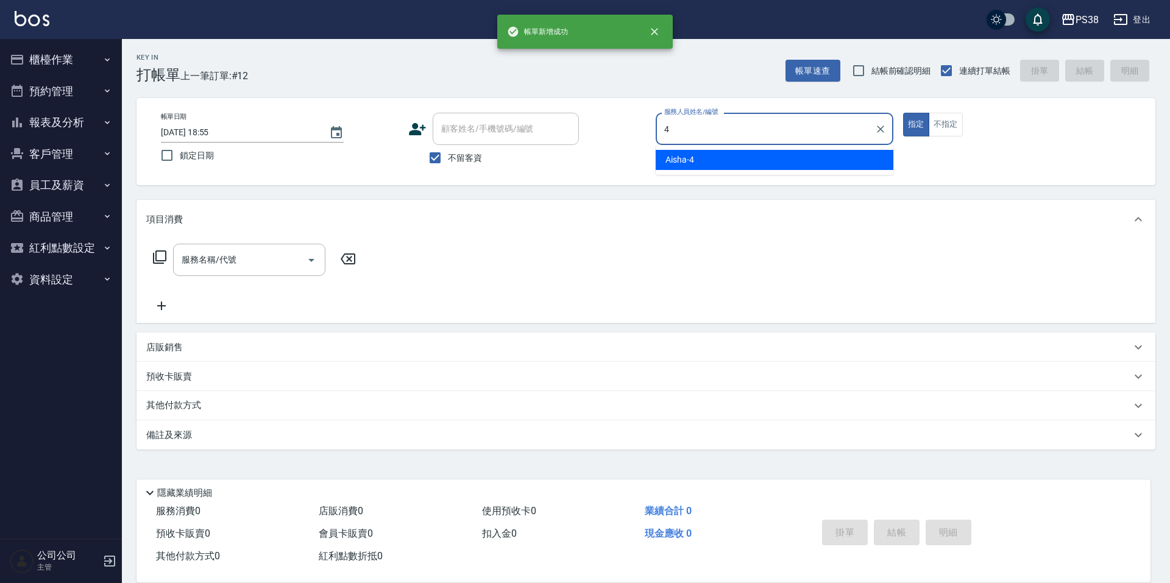
type input "Aisha-4"
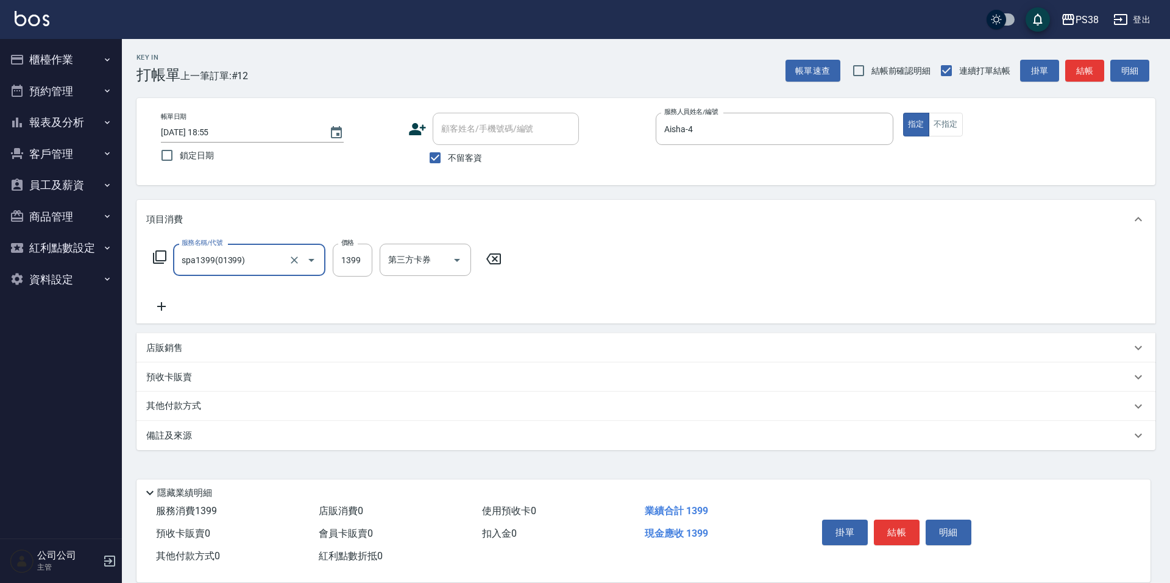
type input "spa1399(01399)"
type input "1400"
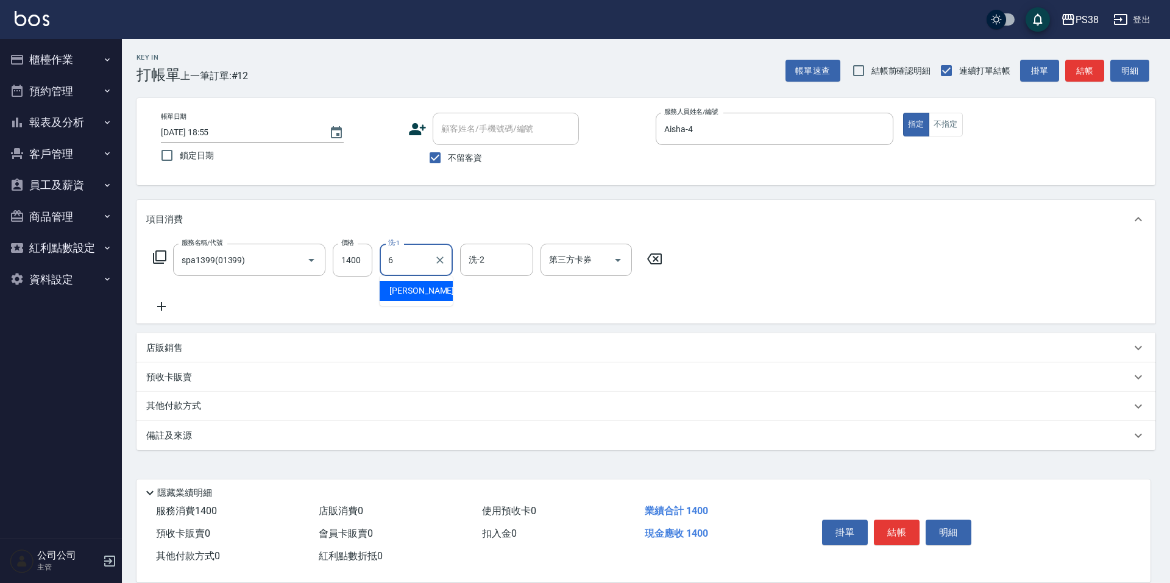
type input "Yuki-6"
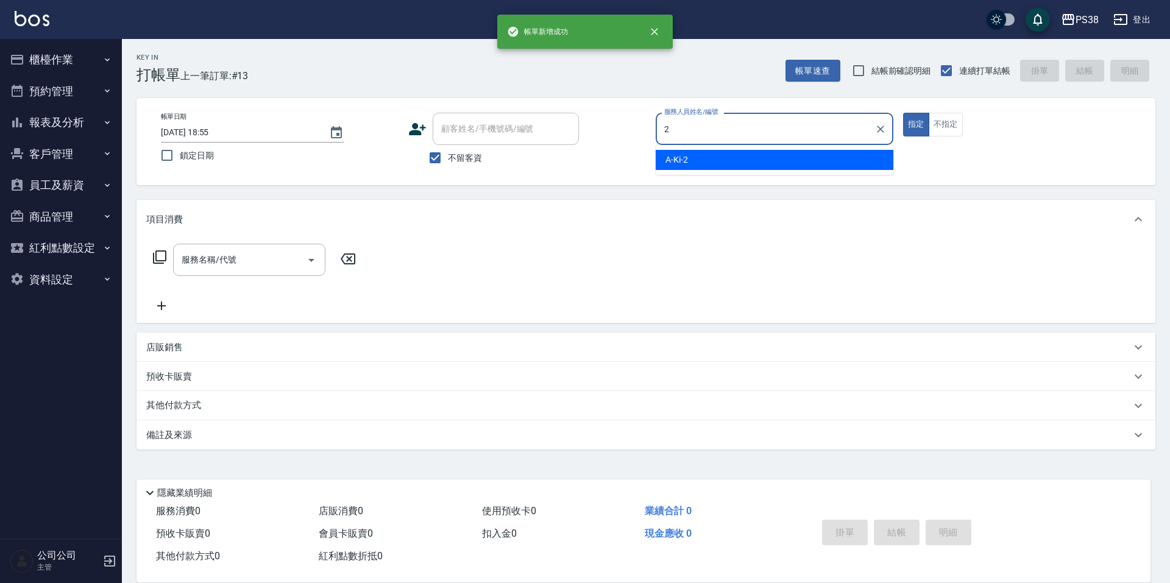
type input "A-Ki-2"
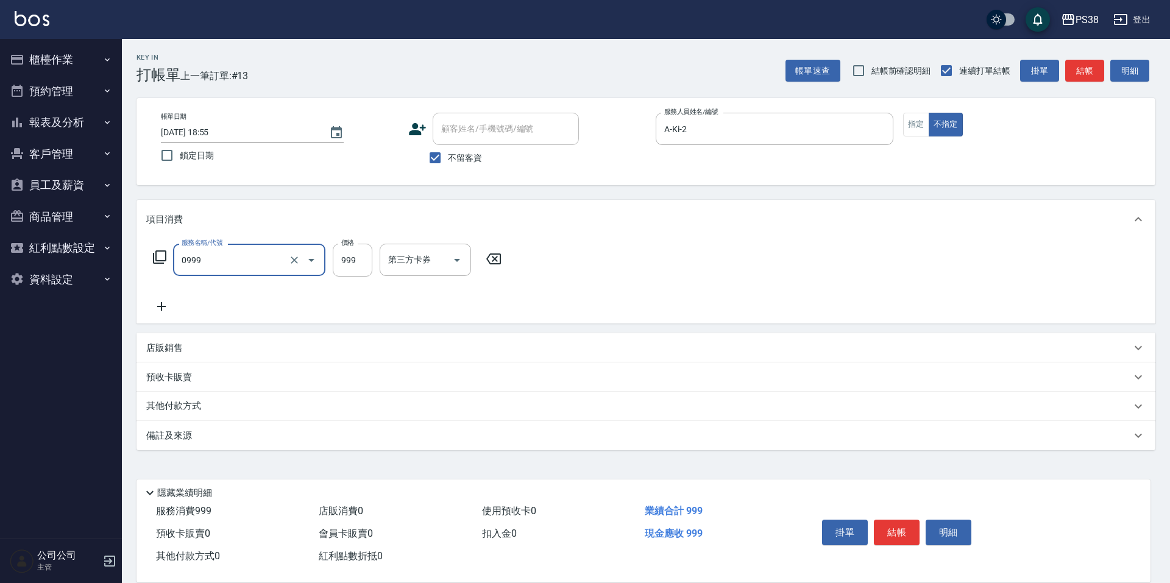
type input "spa999(0999)"
type input "1000"
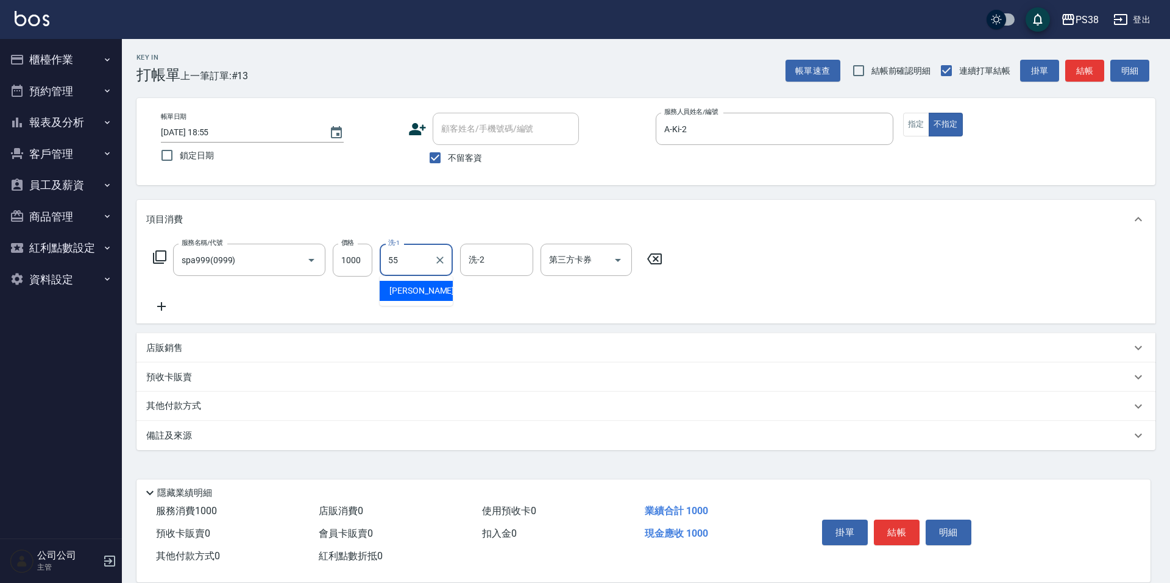
type input "彥丞-55"
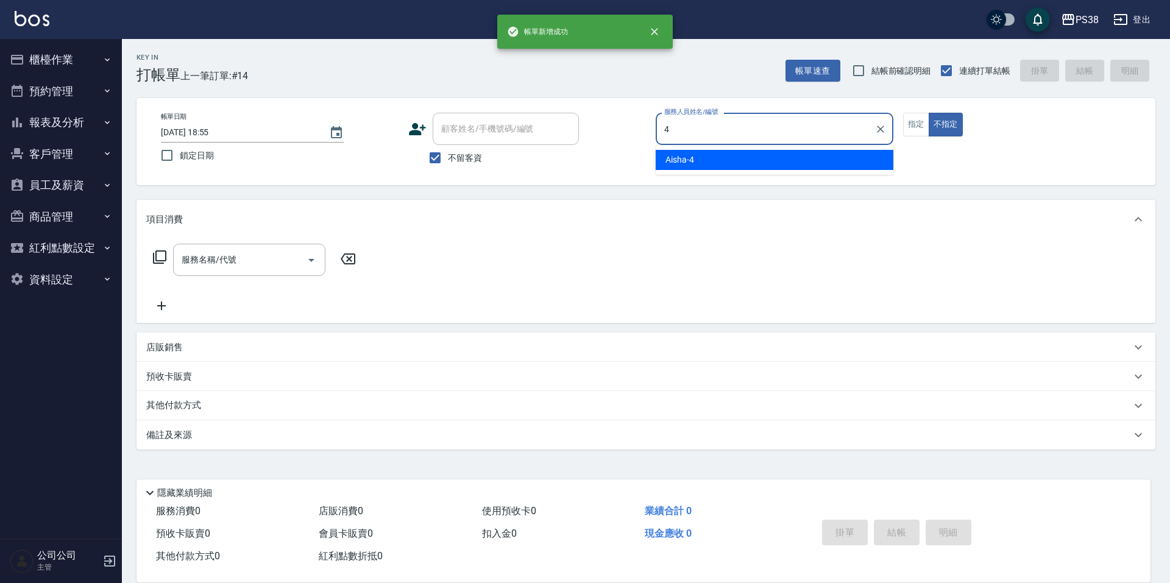
type input "Aisha-4"
type button "false"
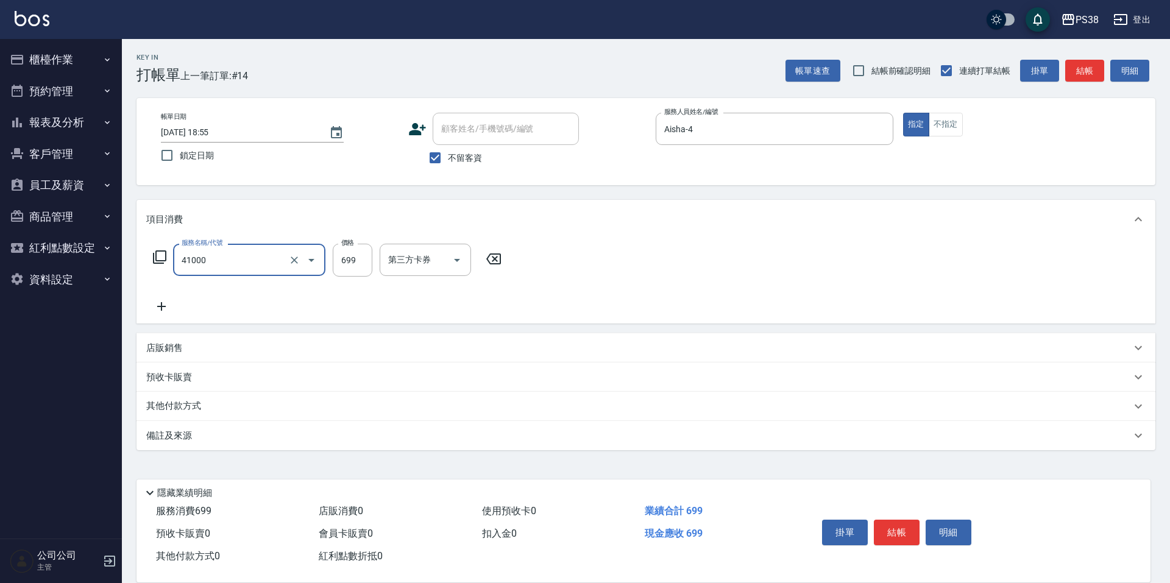
type input "燙髮699-2500(任意金額)(41000)"
type input "1500"
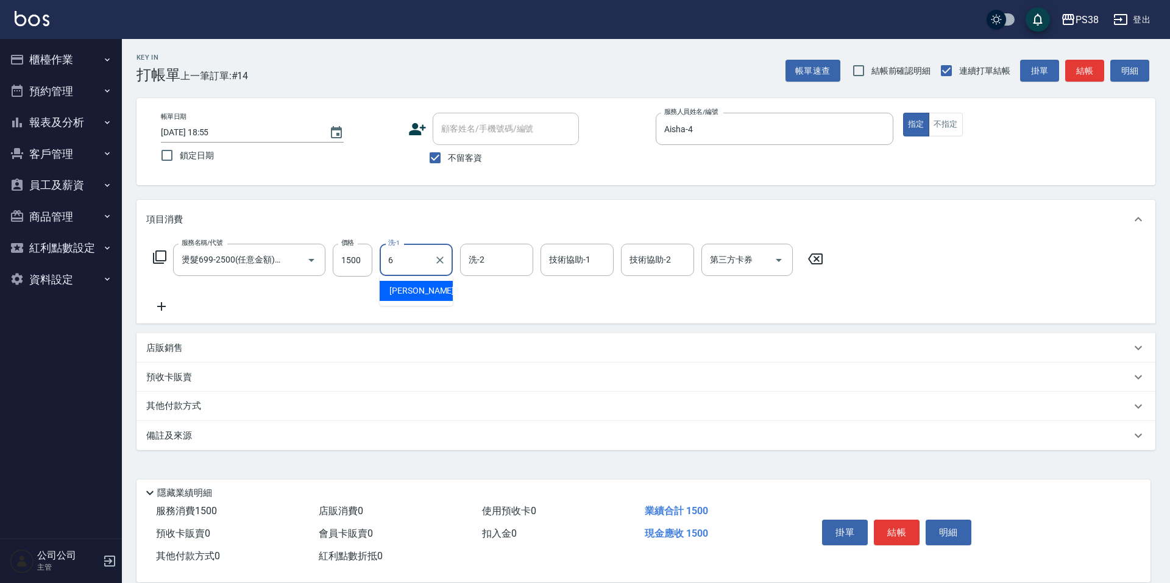
type input "Yuki-6"
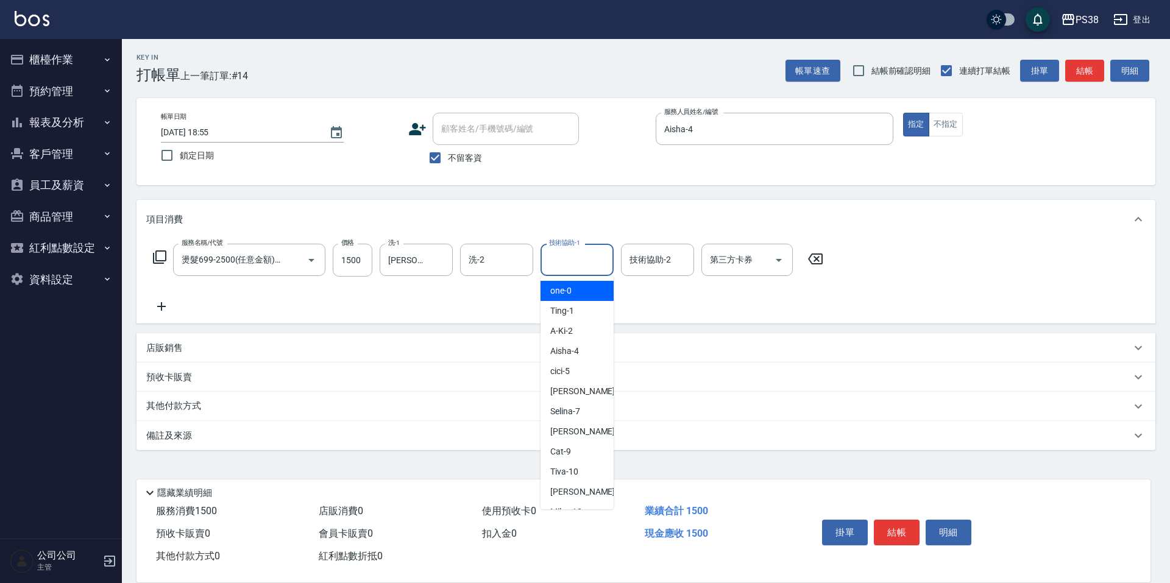
click at [576, 260] on input "技術協助-1" at bounding box center [577, 259] width 62 height 21
type input "Yuki-6"
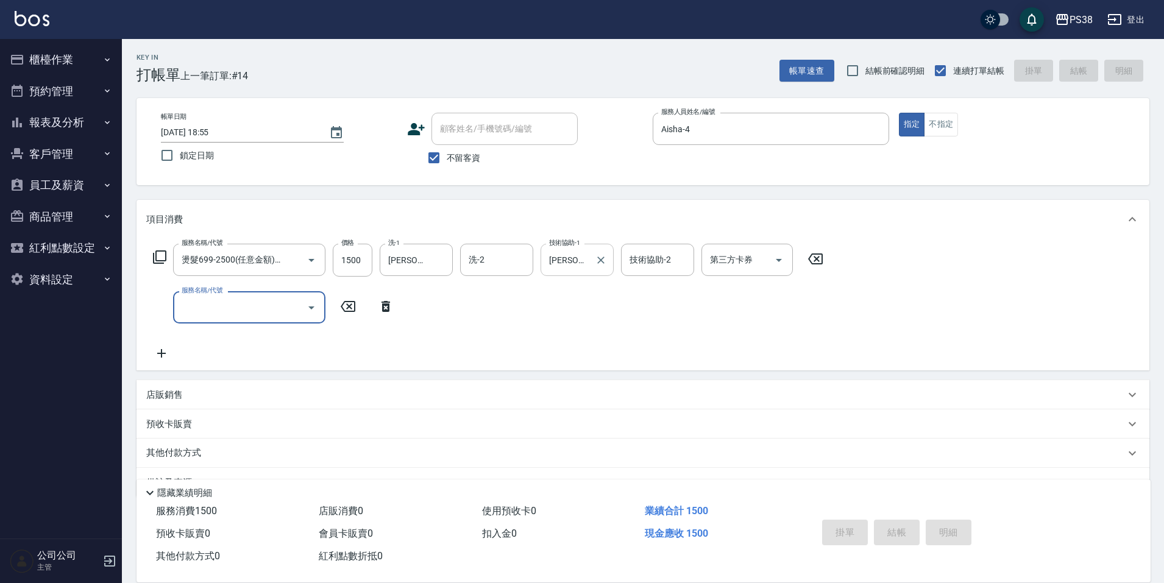
type input "2025/08/10 18:56"
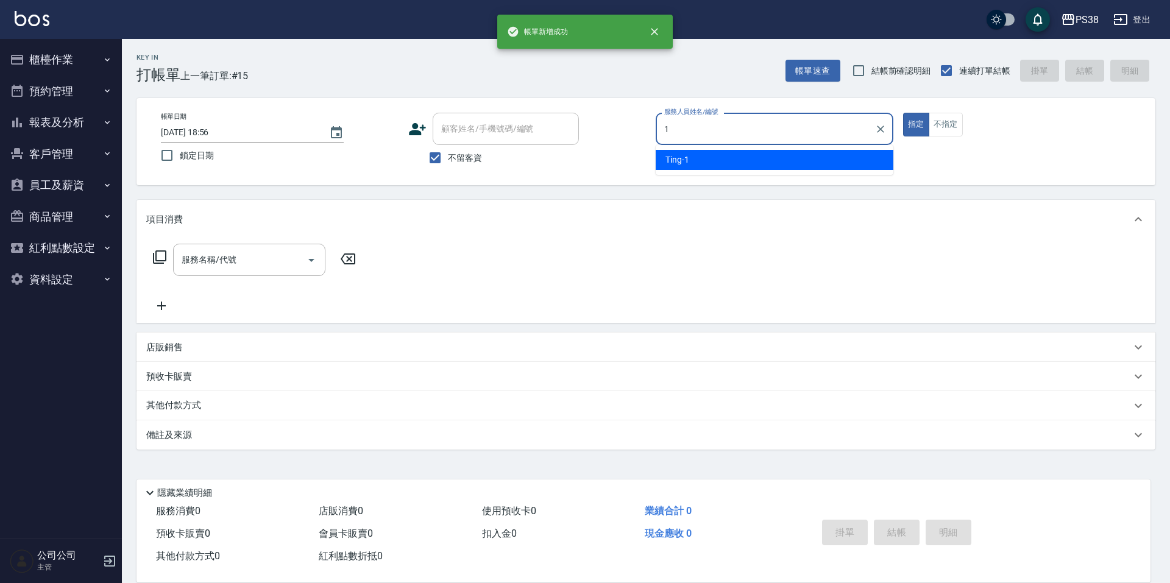
type input "Ting-1"
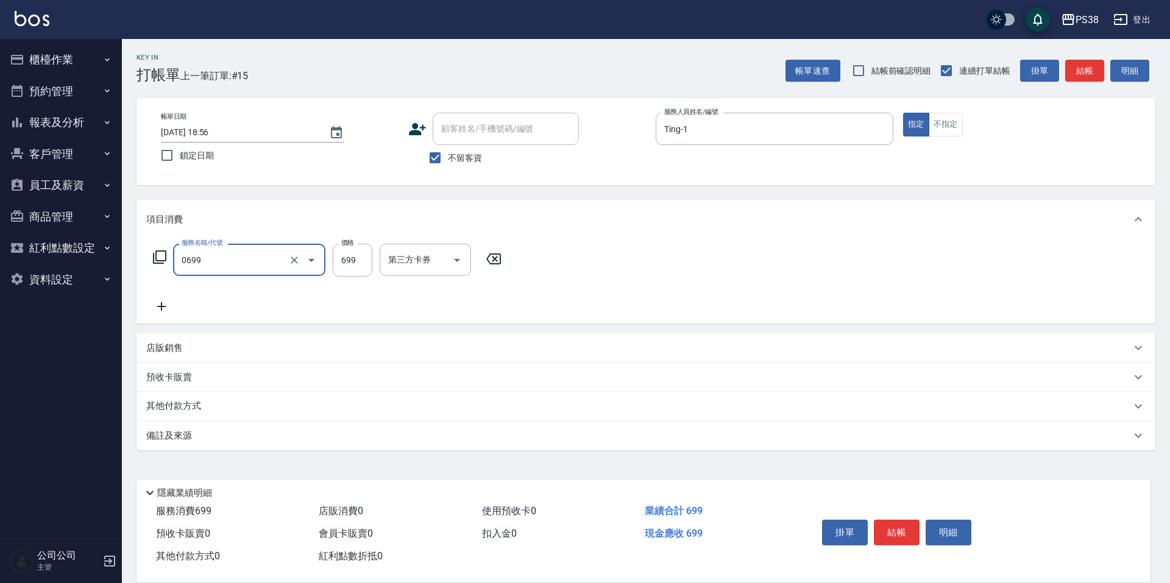
type input "spa699(0699)"
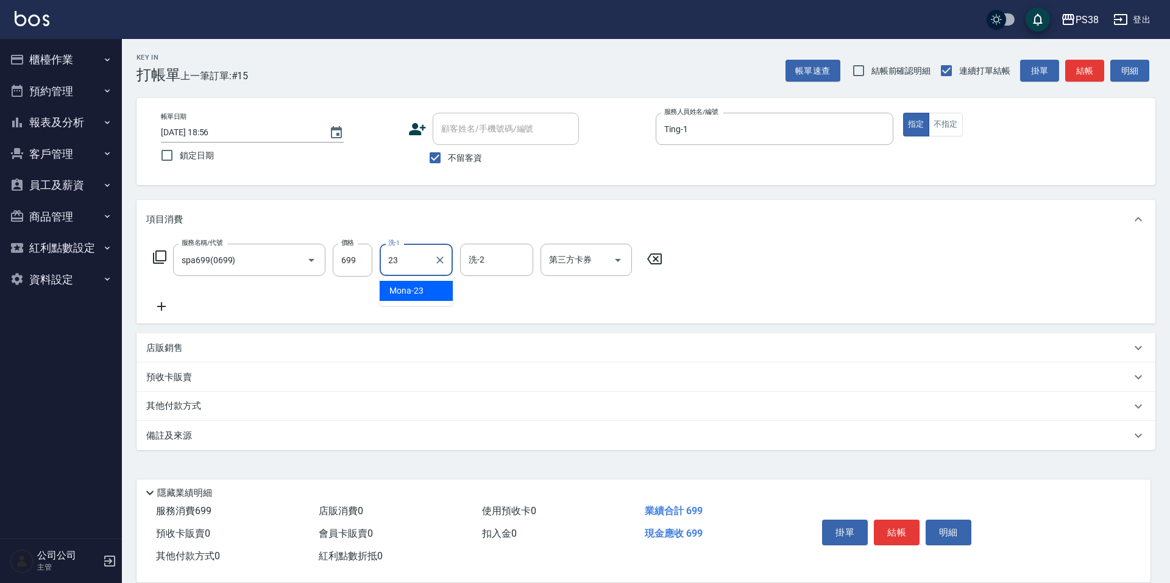
type input "Mona-23"
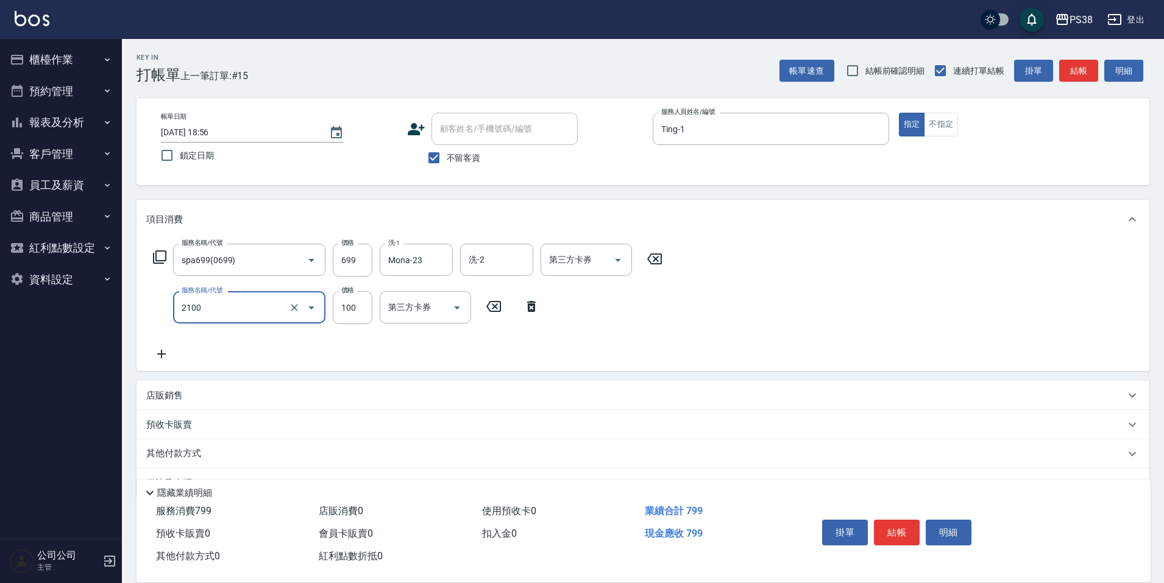
type input "剪髮與造型(任意金額)(2100)"
type input "50"
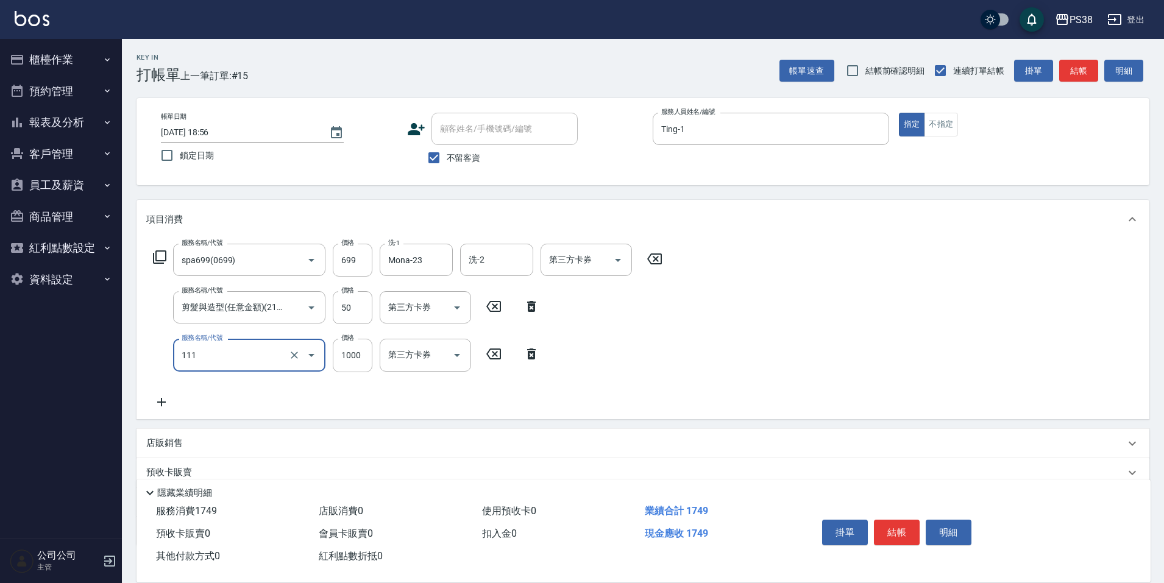
type input "重整/卸髮 (任意金額)(111)"
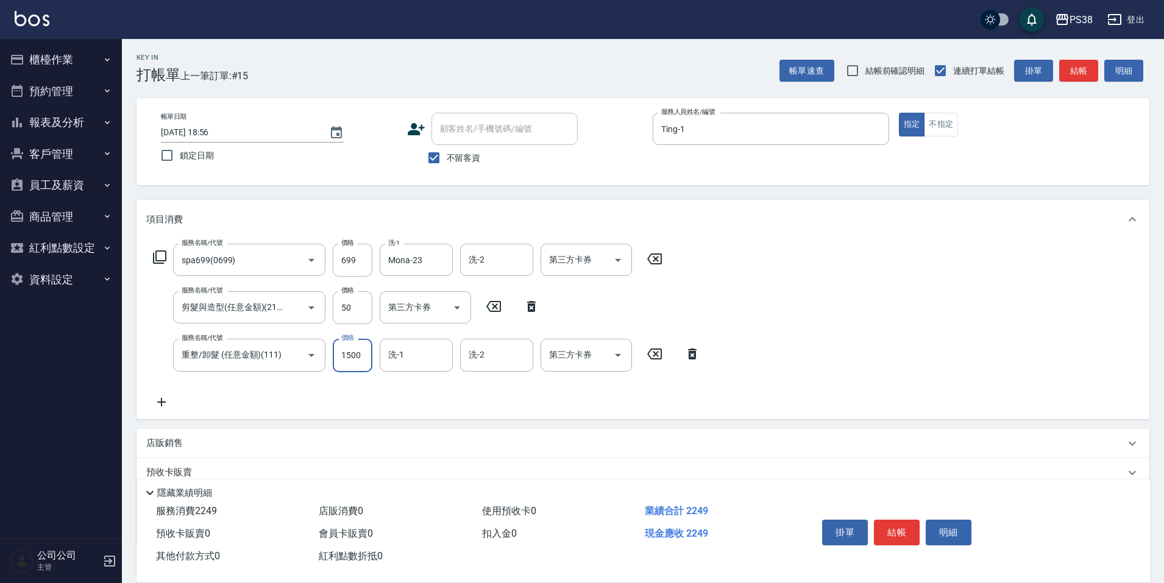
type input "1500"
type input "Mona-23"
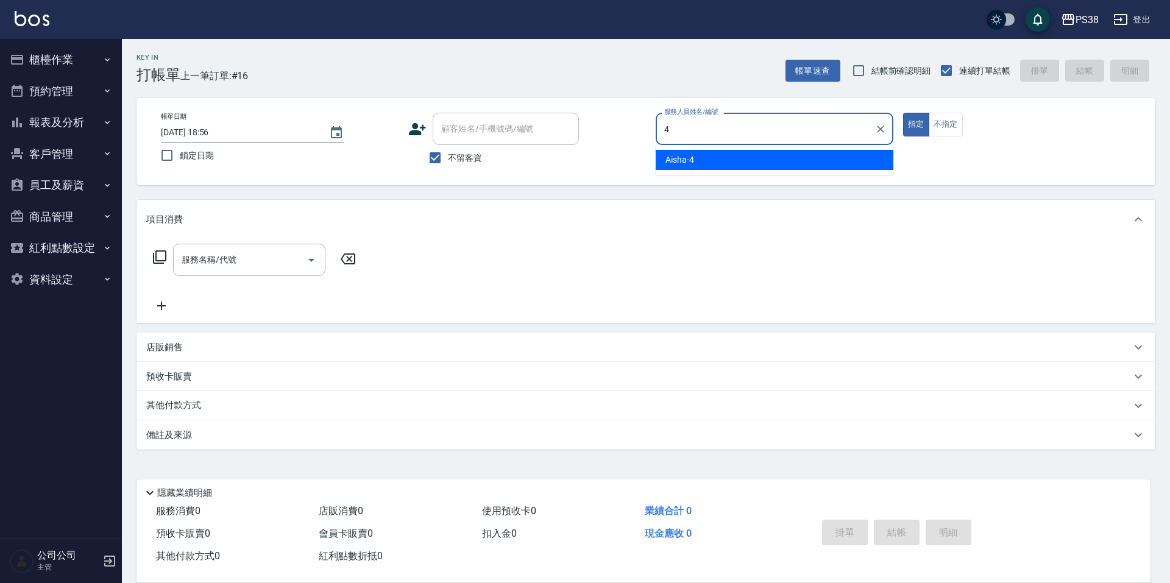
type input "Aisha-4"
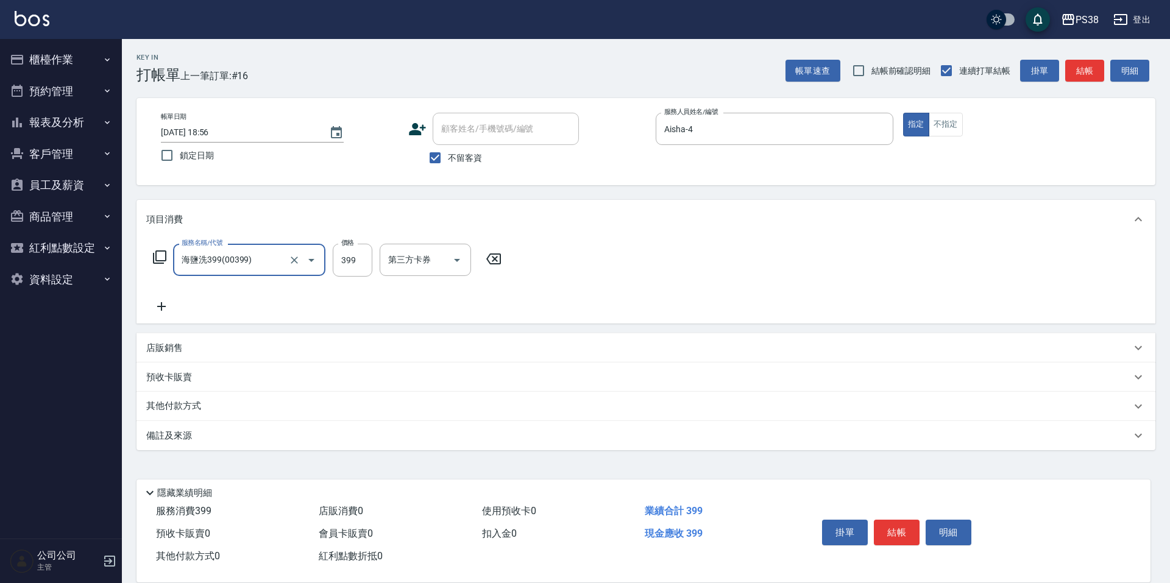
type input "海鹽洗399(00399)"
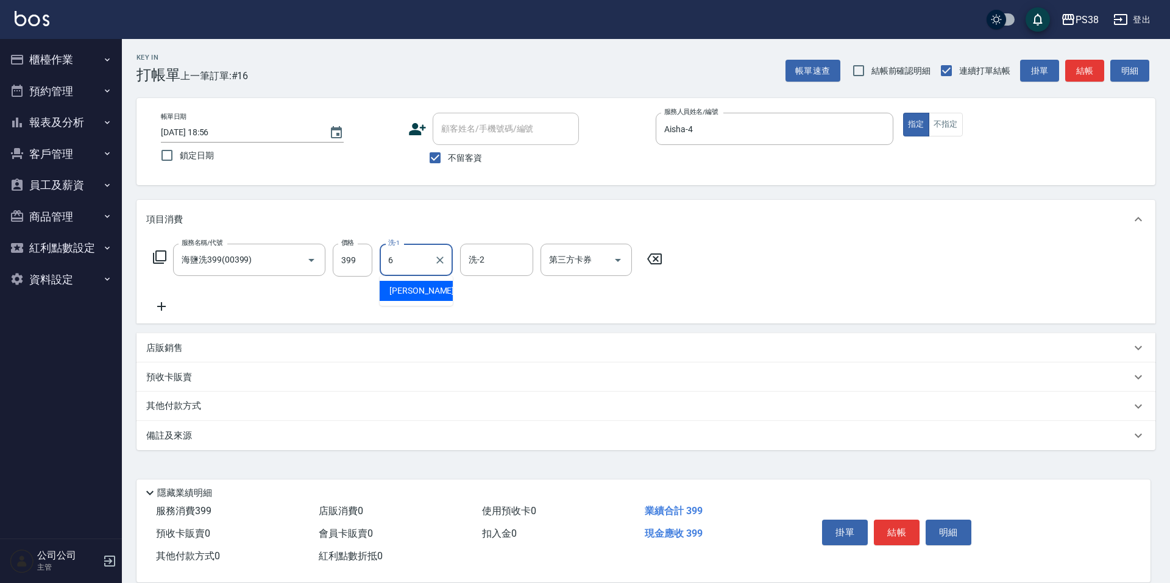
type input "Yuki-6"
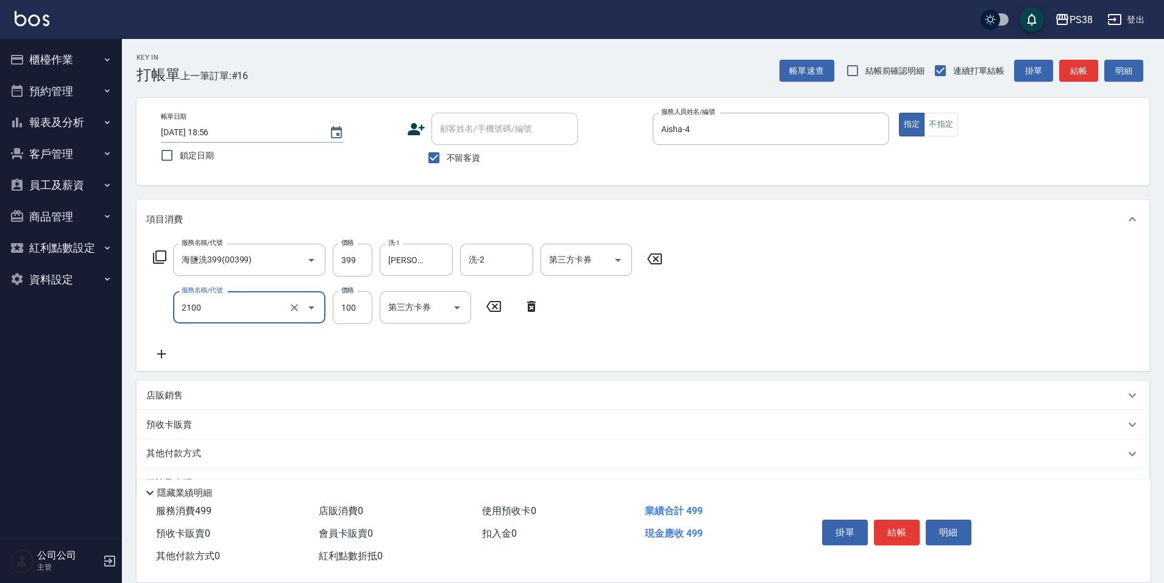
type input "剪髮與造型(任意金額)(2100)"
type input "200"
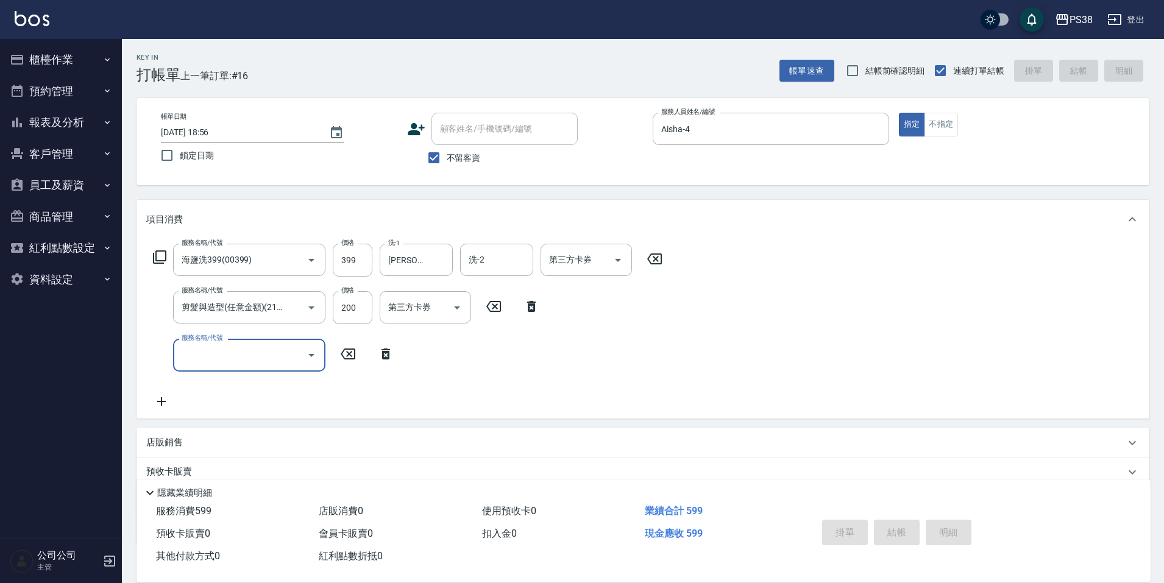
type input "2025/08/10 18:58"
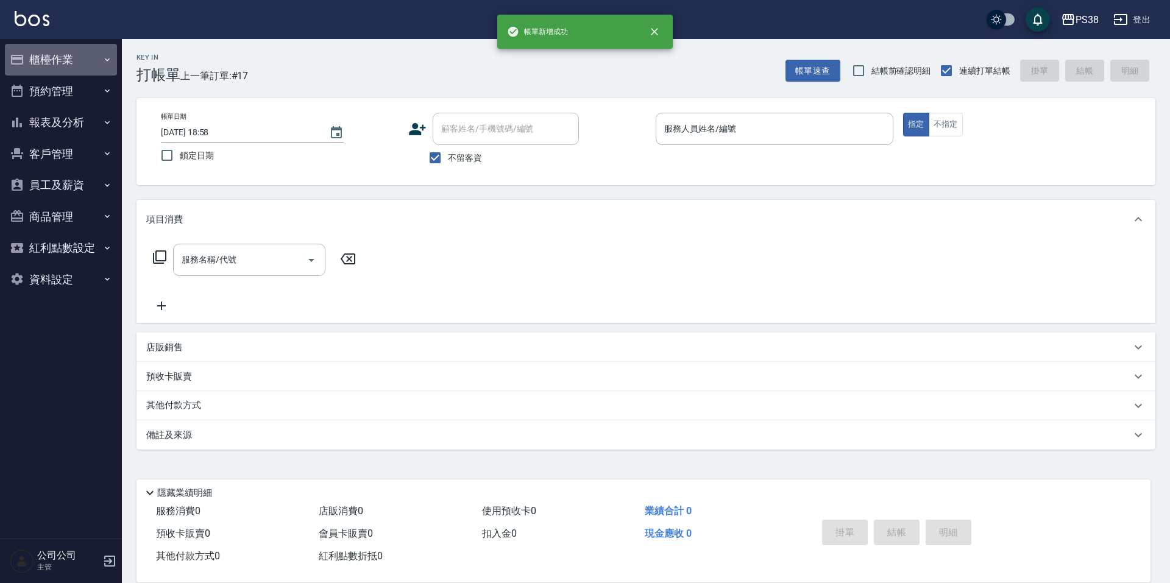
click at [79, 52] on button "櫃檯作業" at bounding box center [61, 60] width 112 height 32
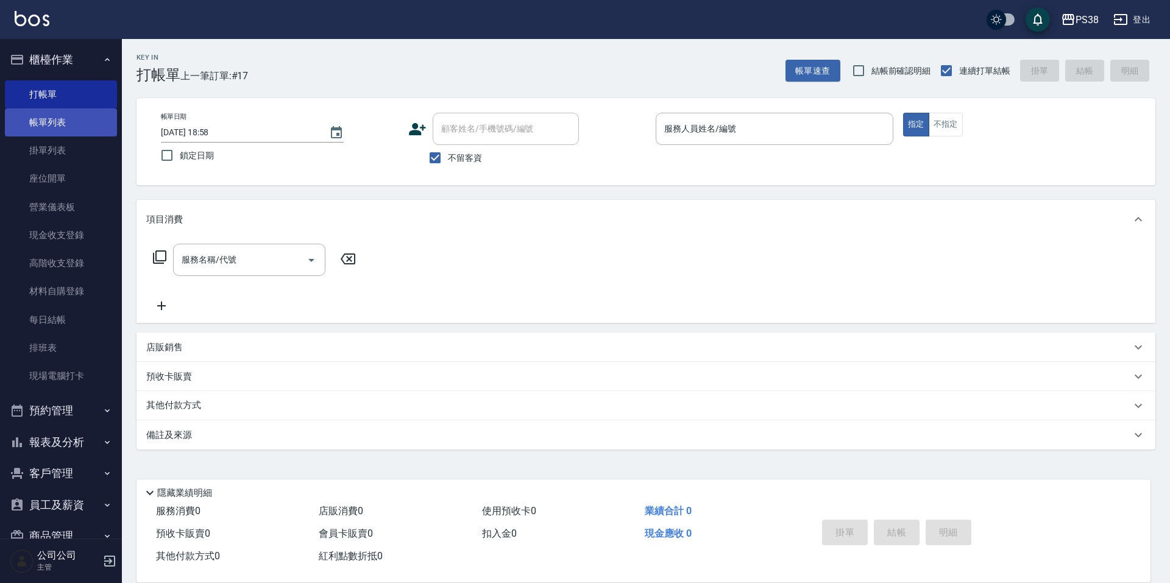
click at [71, 121] on link "帳單列表" at bounding box center [61, 122] width 112 height 28
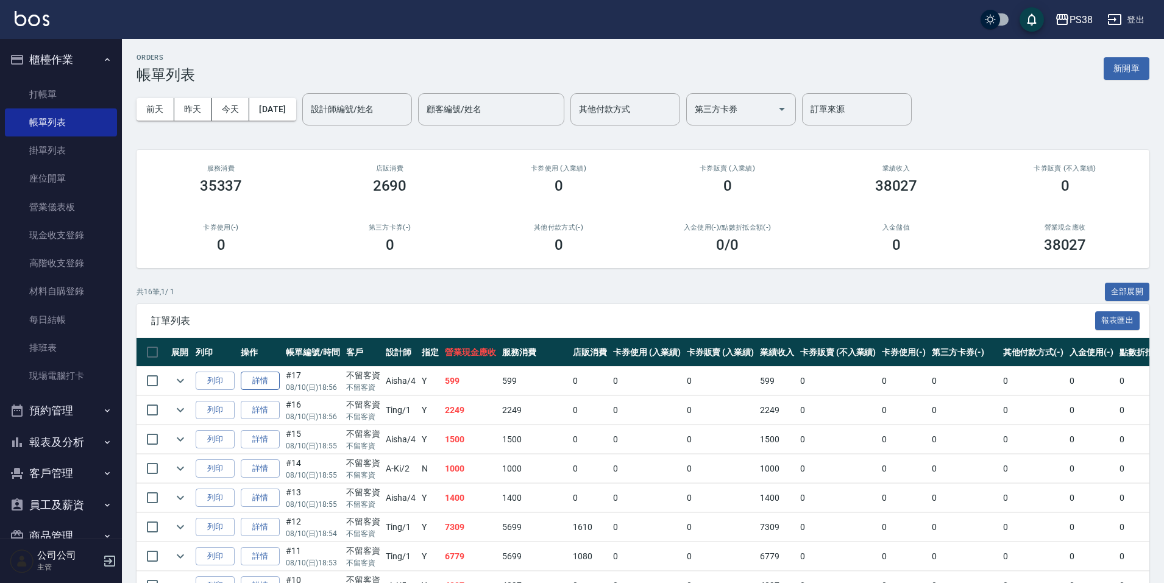
click at [263, 379] on link "詳情" at bounding box center [260, 381] width 39 height 19
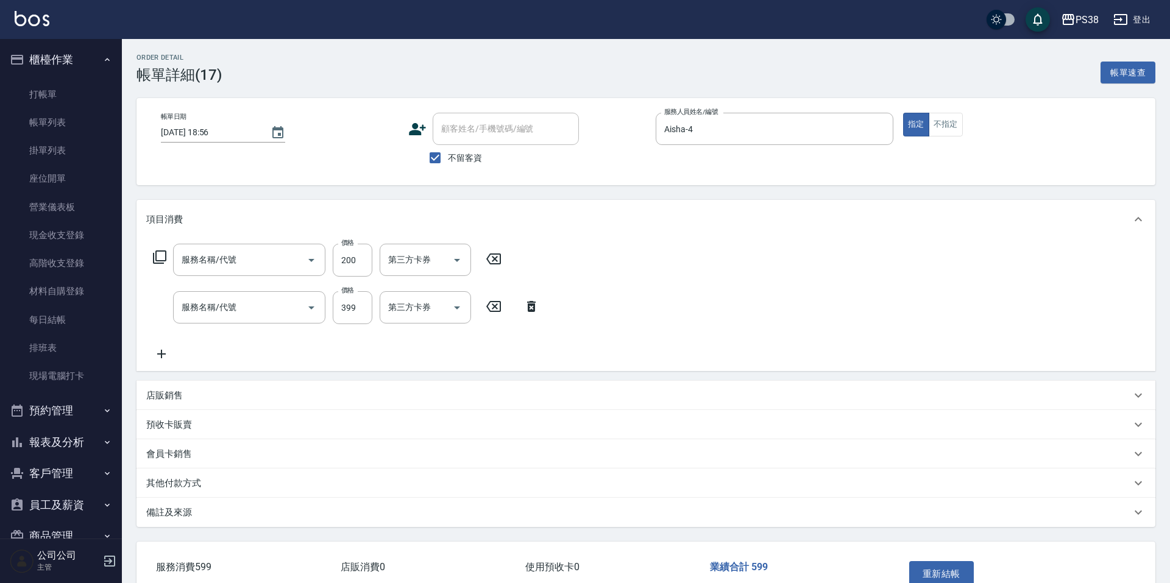
type input "2025/08/10 18:56"
checkbox input "true"
type input "Aisha-4"
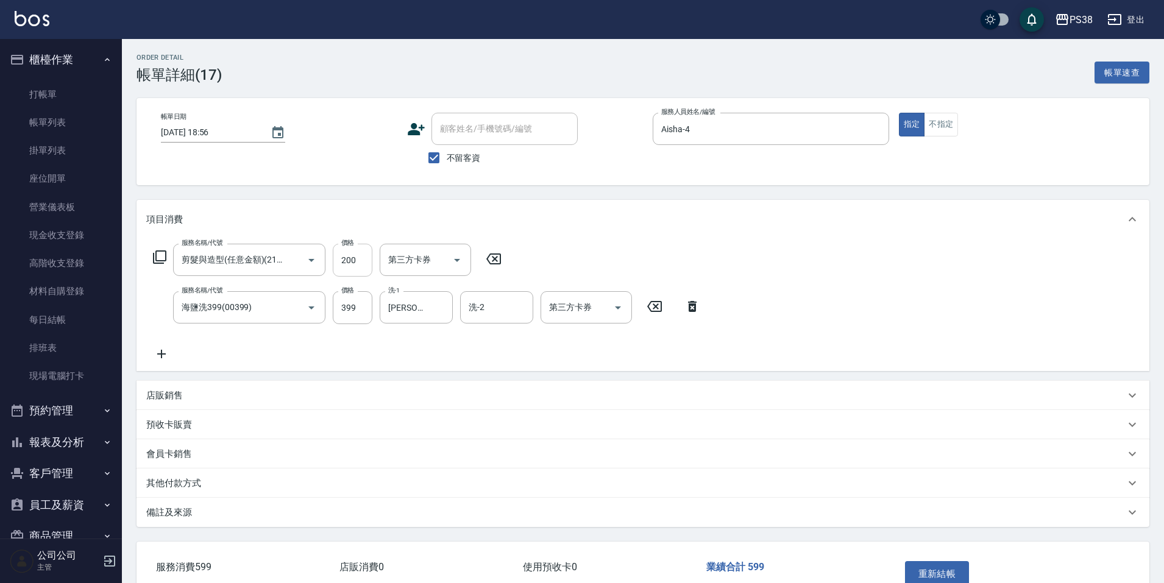
type input "剪髮與造型(任意金額)(2100)"
type input "海鹽洗399(00399)"
click at [350, 304] on input "399" at bounding box center [353, 307] width 40 height 33
type input "400"
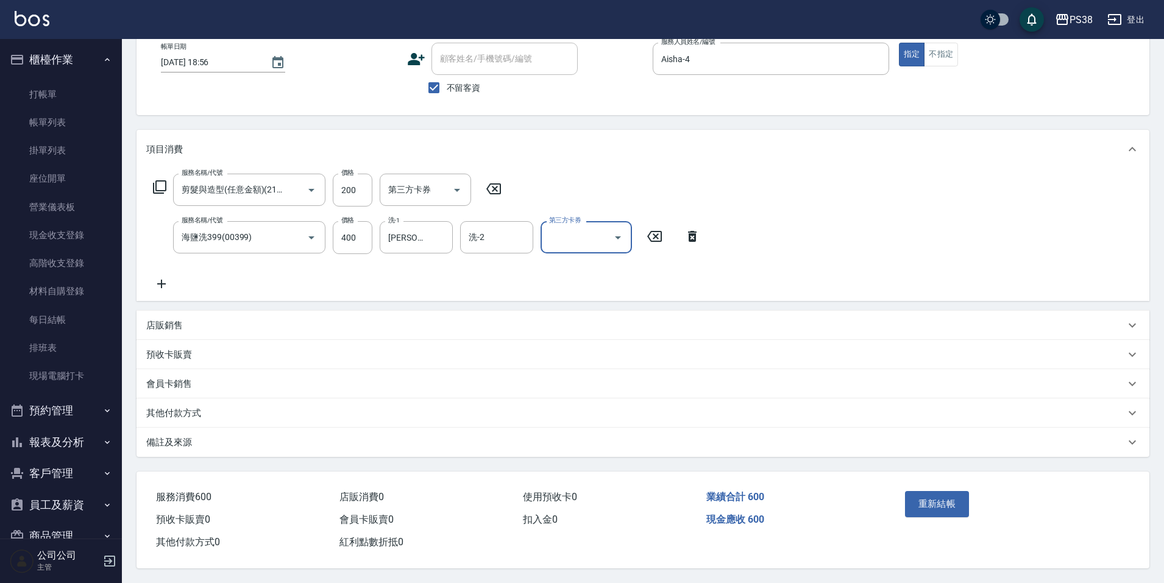
scroll to position [76, 0]
click at [939, 503] on button "重新結帳" at bounding box center [937, 504] width 65 height 26
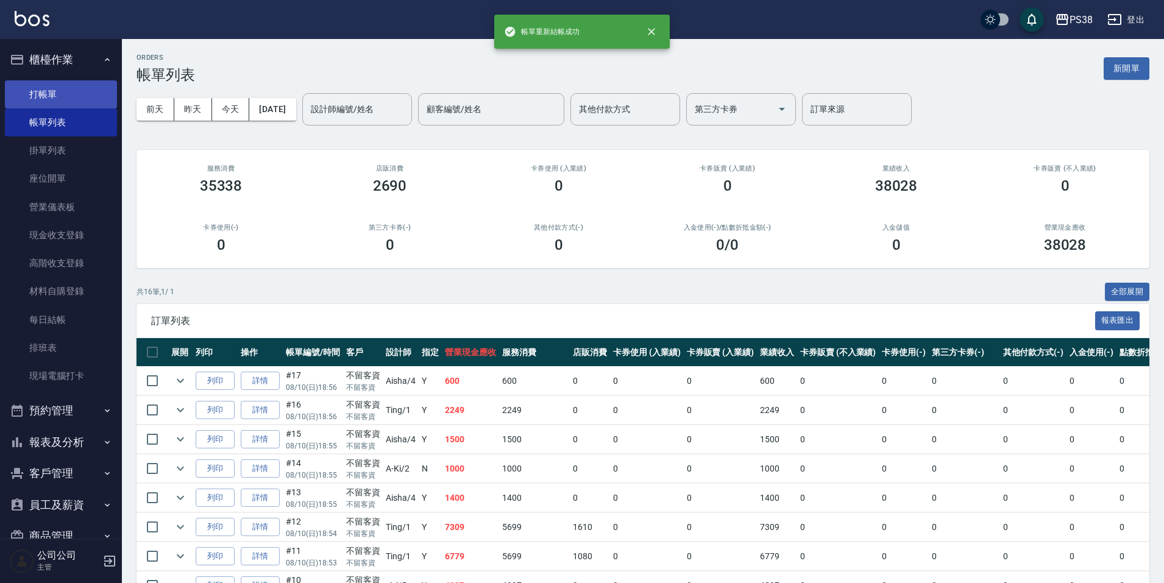
click at [55, 90] on link "打帳單" at bounding box center [61, 94] width 112 height 28
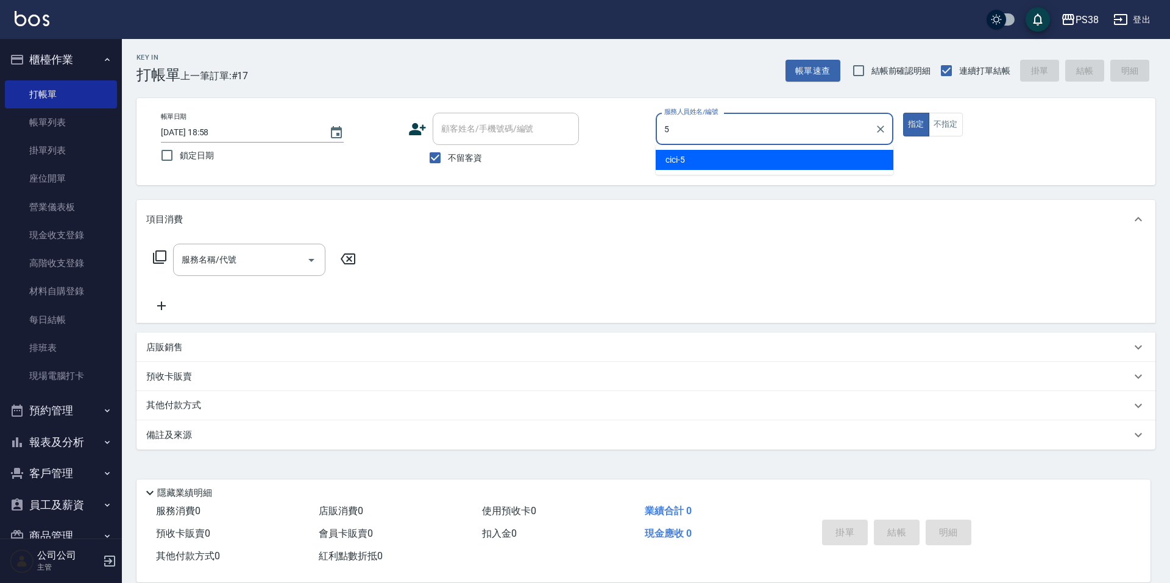
type input "cici-5"
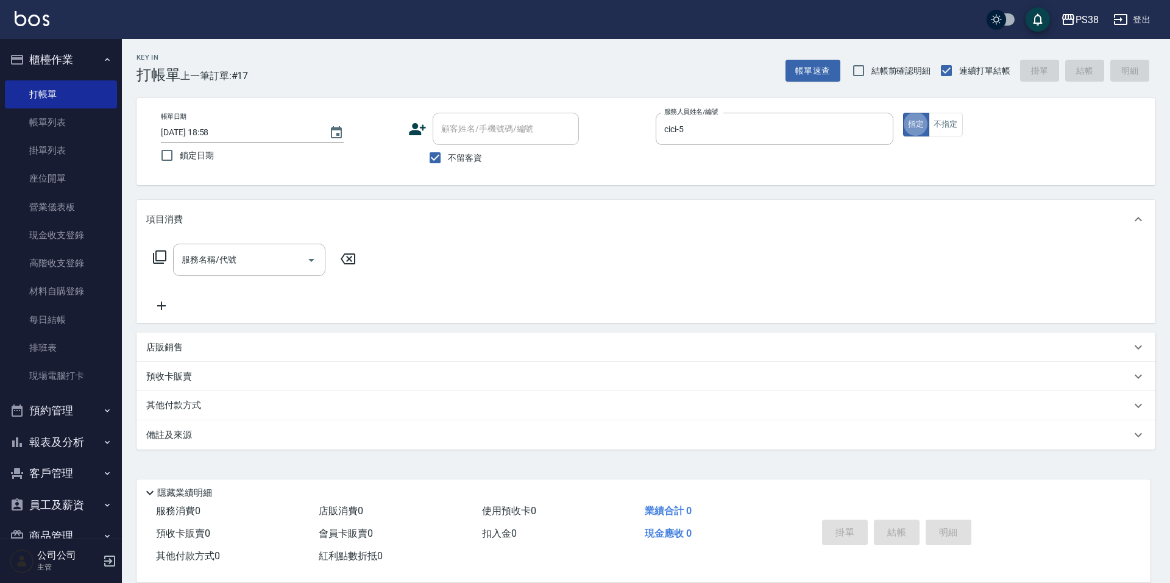
type button "true"
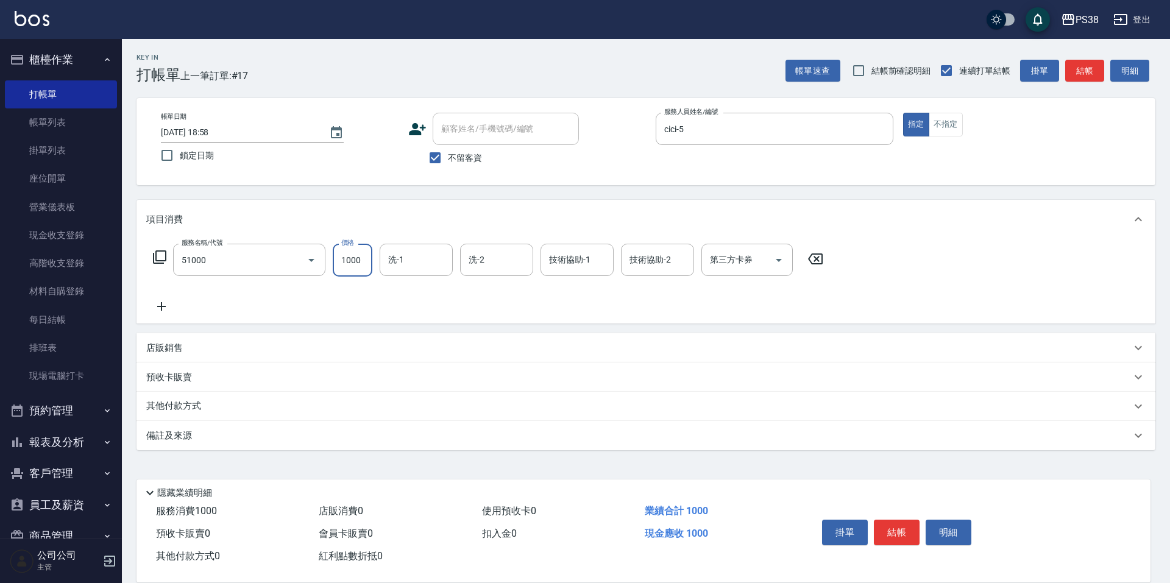
type input "染髮600以上(任意金額)(51000)"
type input "999"
type input "泰迪-21"
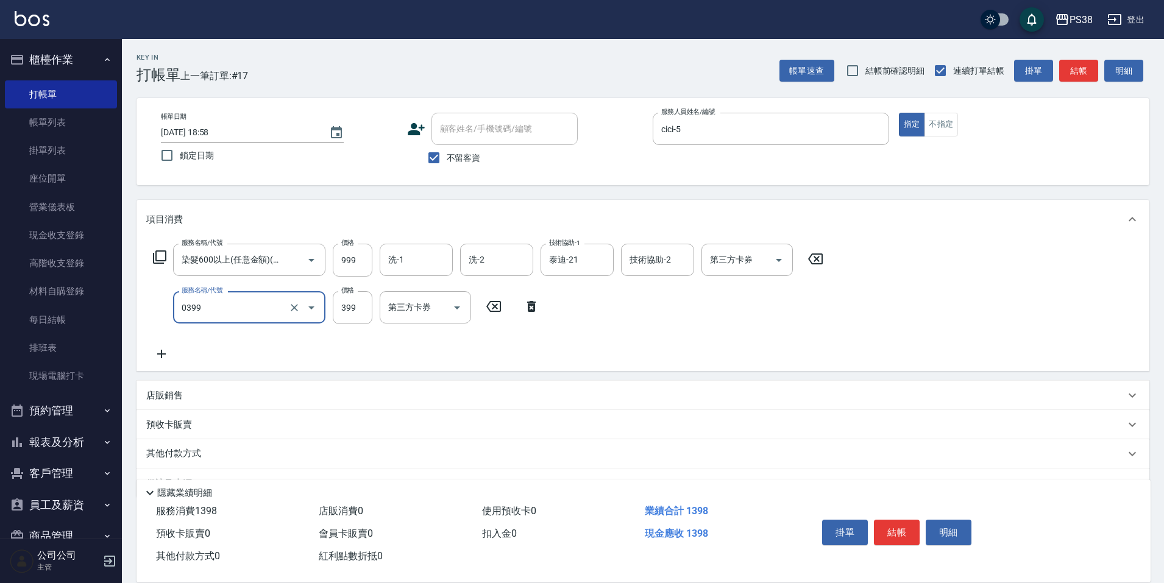
type input "spa399(0399)"
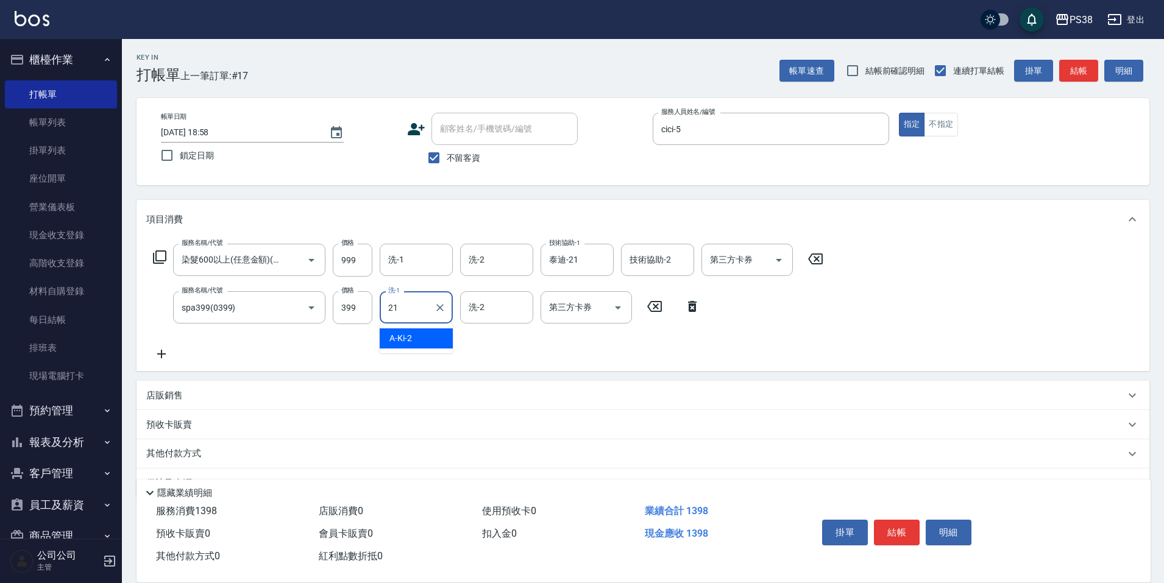
type input "泰迪-21"
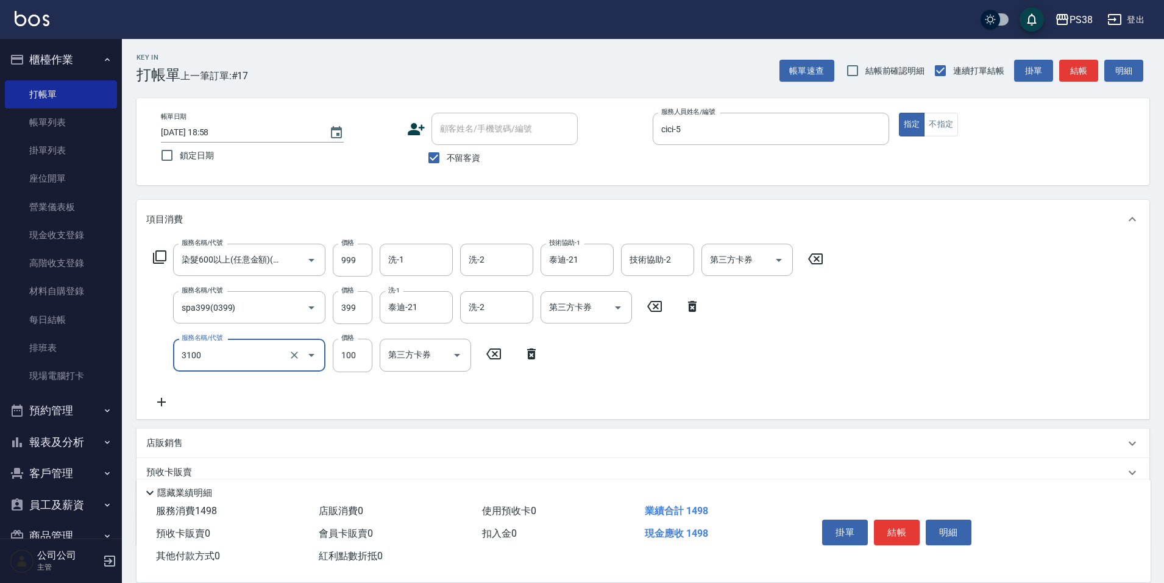
type input "頭皮水.順護(3100)"
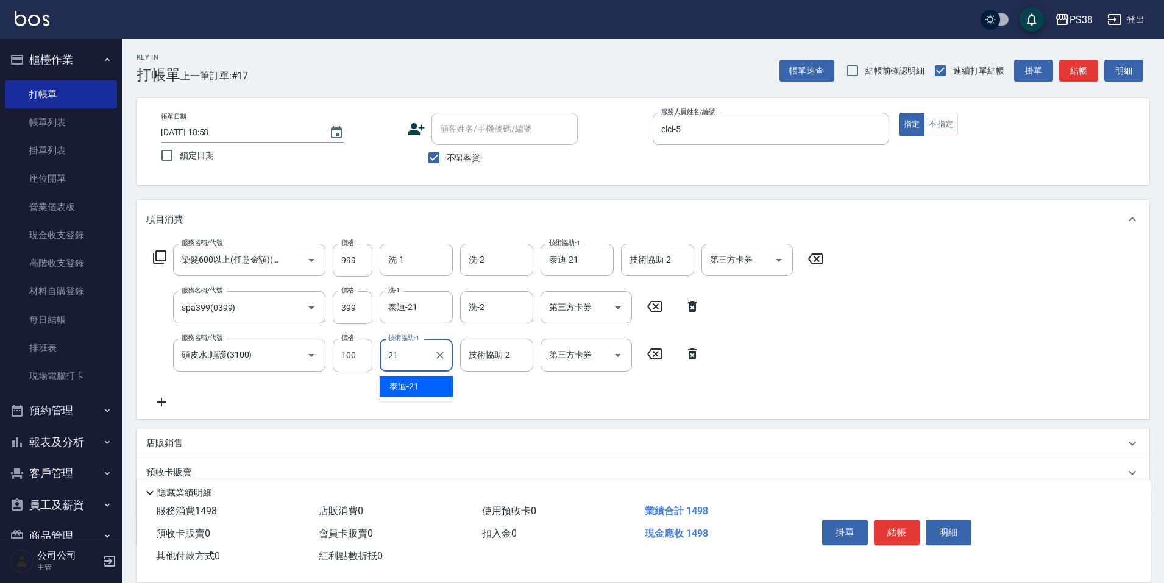
type input "泰迪-21"
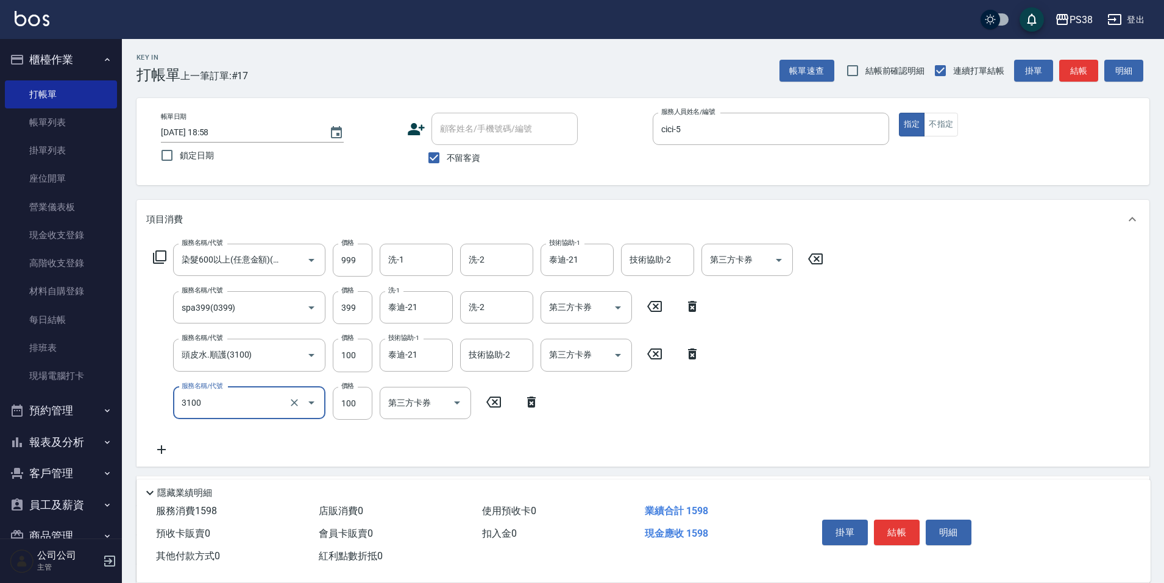
type input "頭皮水.順護(3100)"
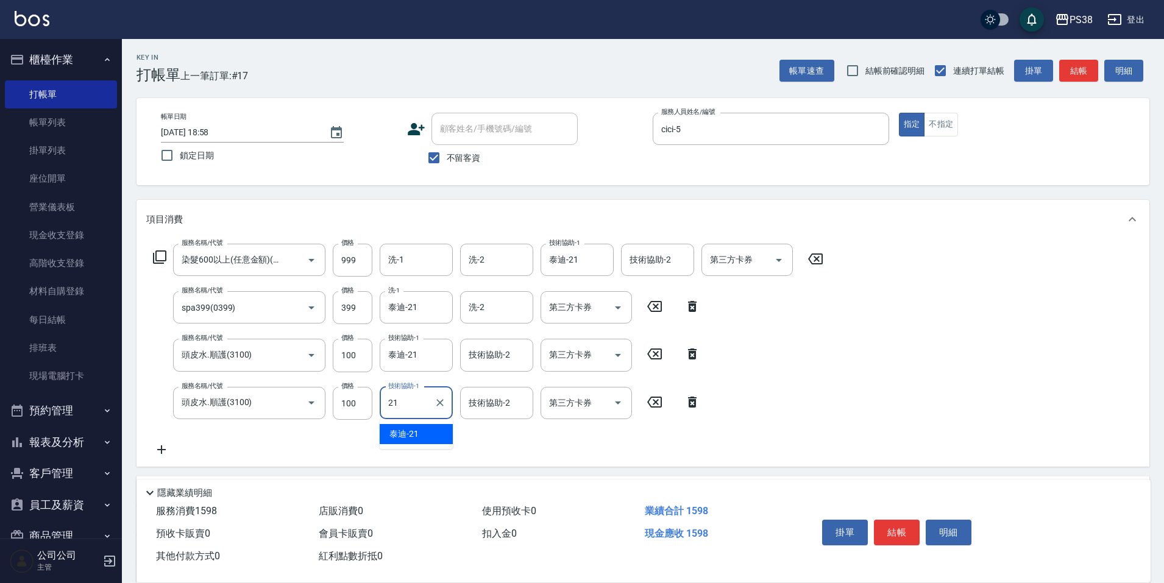
type input "泰迪-21"
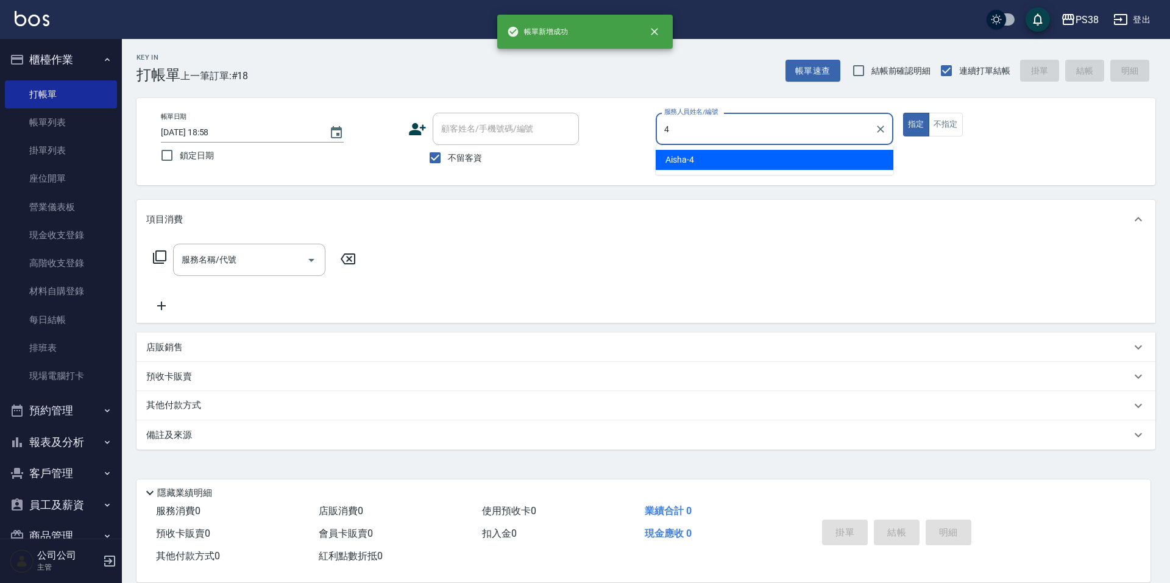
type input "Aisha-4"
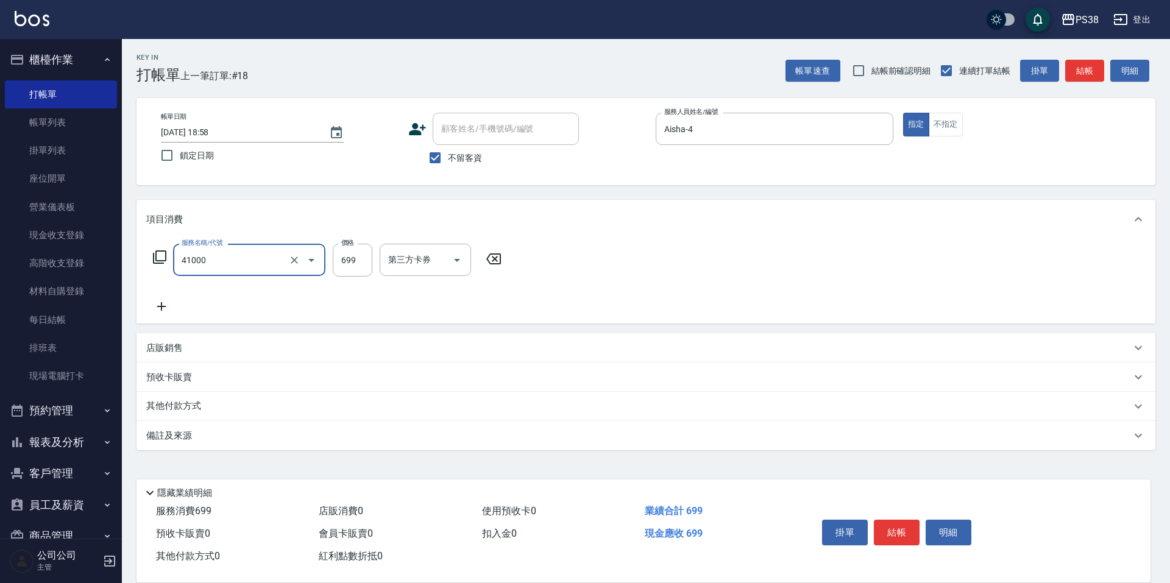
type input "燙髮699-2500(任意金額)(41000)"
type input "2000"
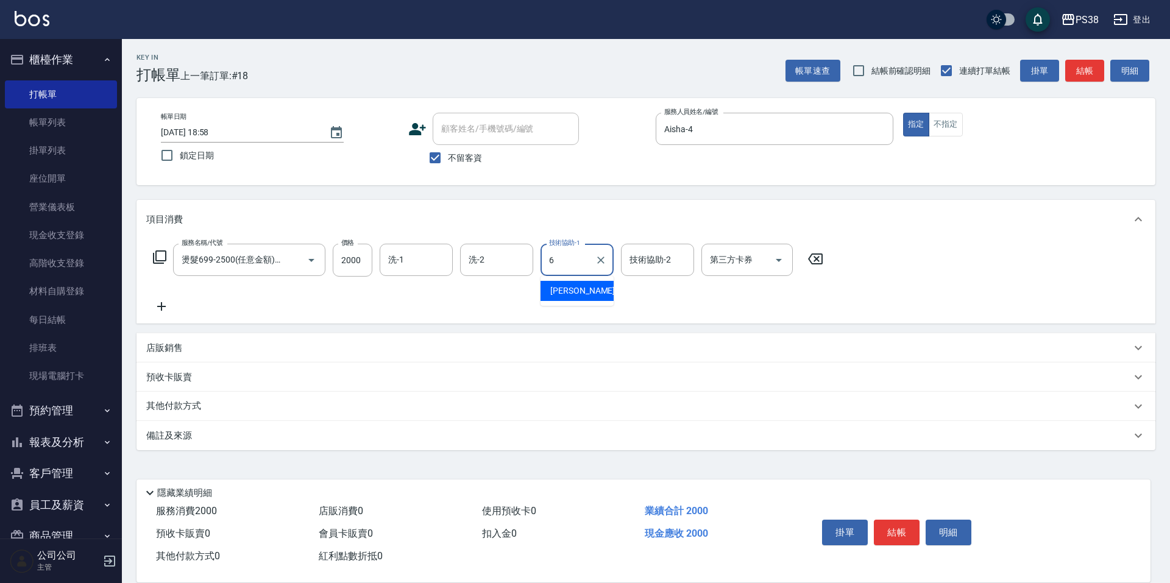
type input "Yuki-6"
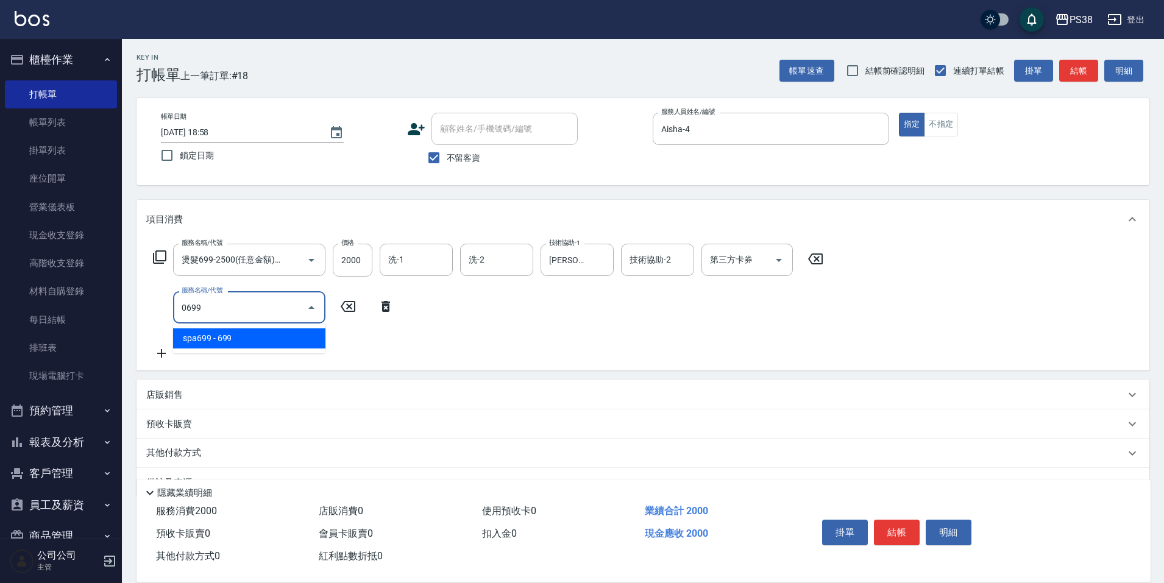
type input "spa699(0699)"
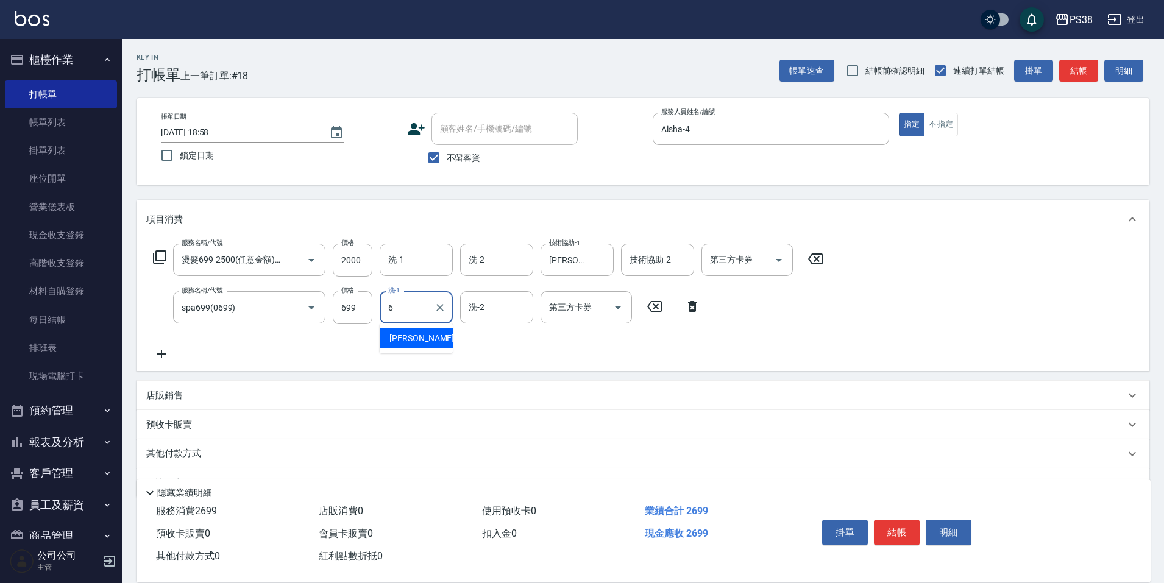
type input "Yuki-6"
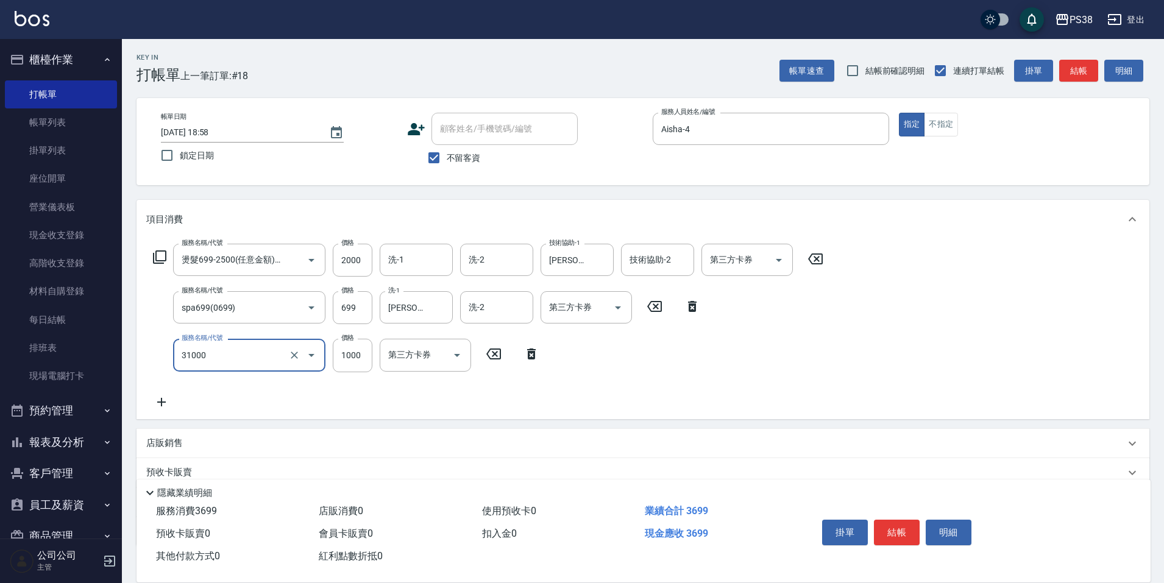
type input "酵素護髮(31000)"
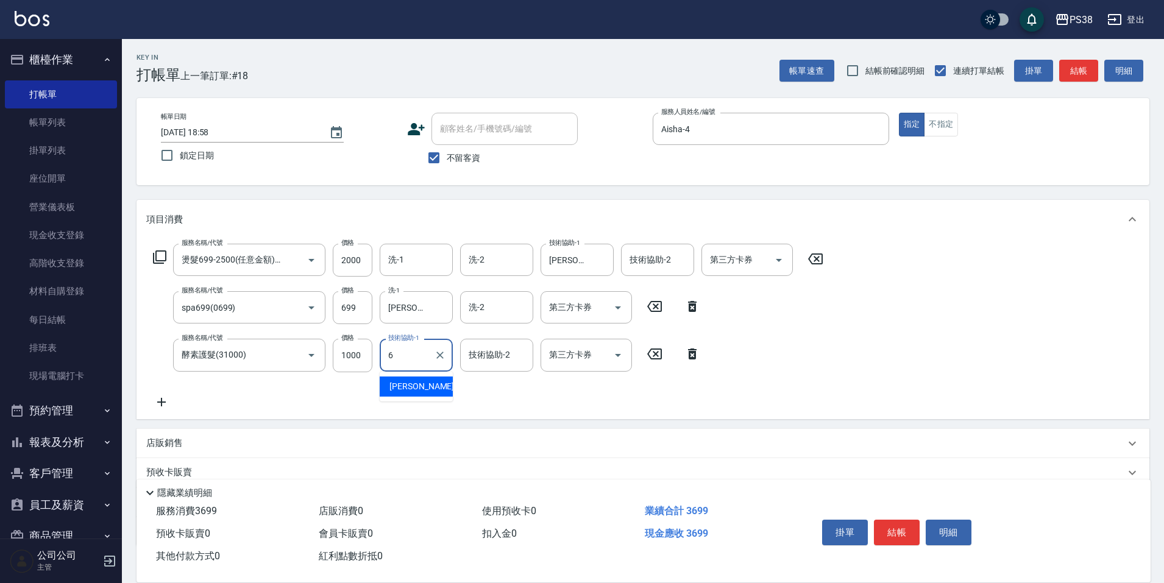
type input "Yuki-6"
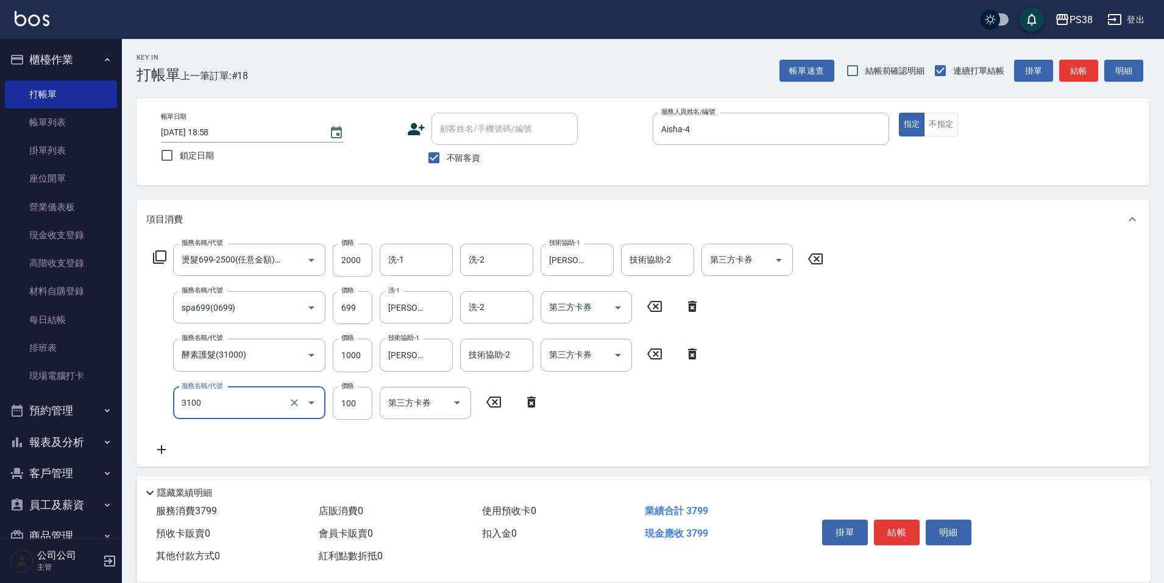
type input "頭皮水.順護(3100)"
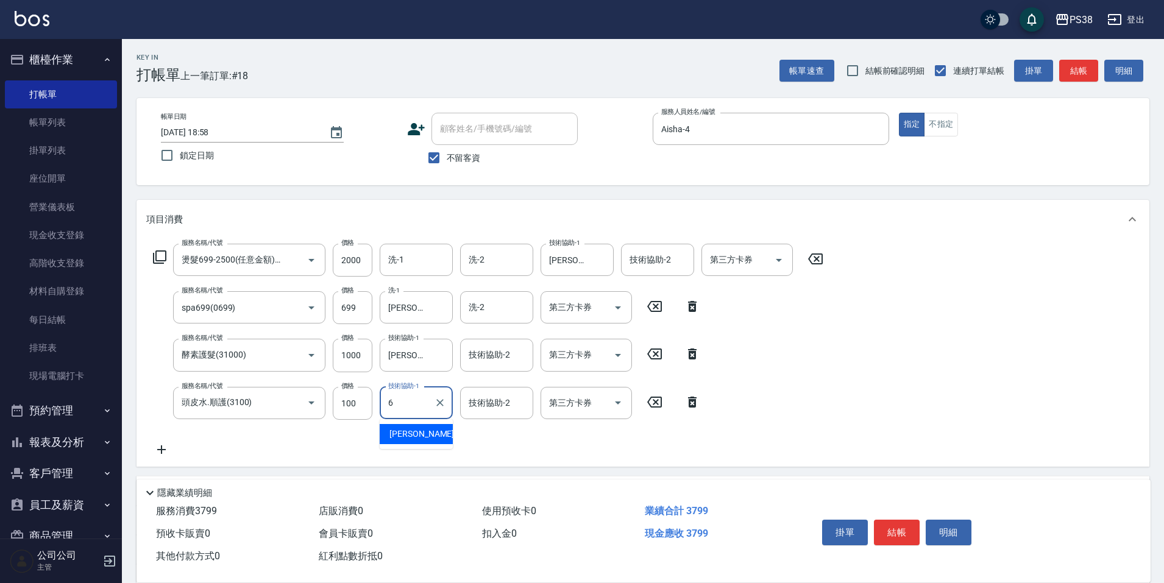
type input "Yuki-6"
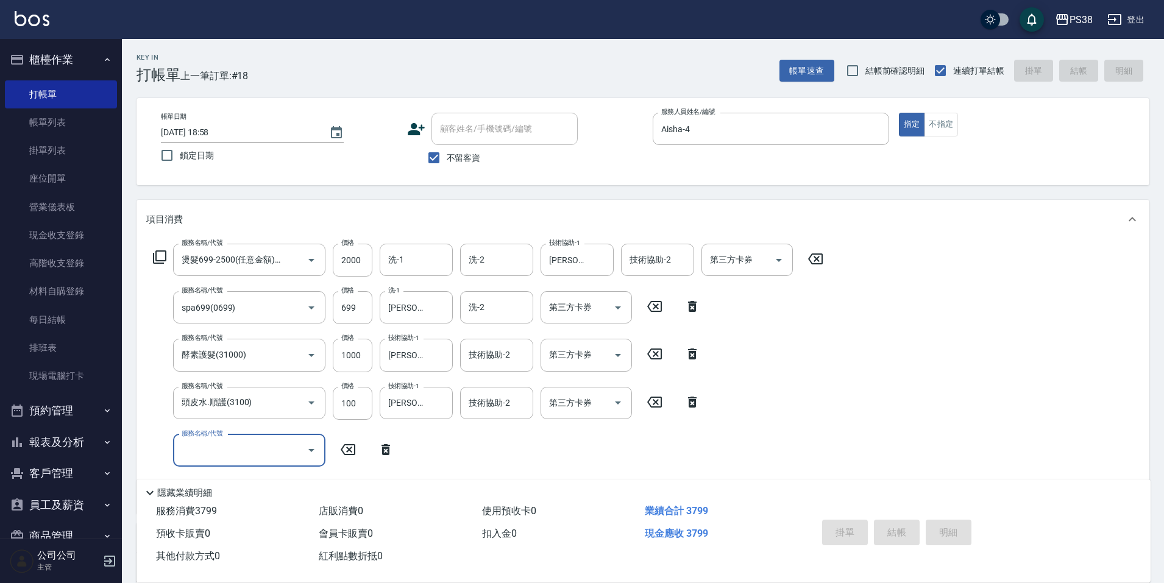
type input "2025/08/10 18:59"
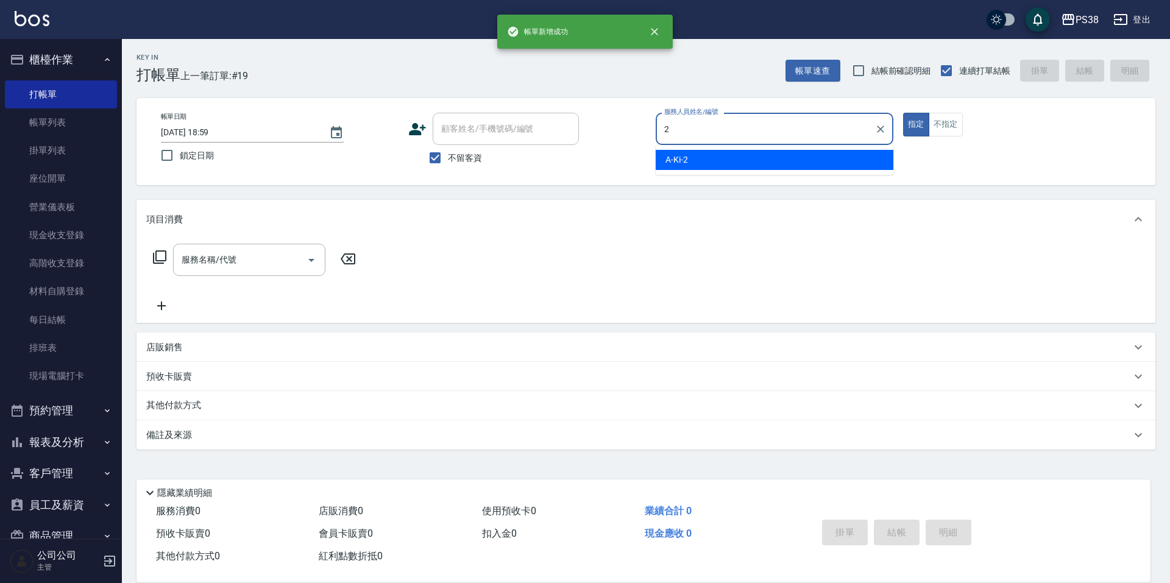
type input "A-Ki-2"
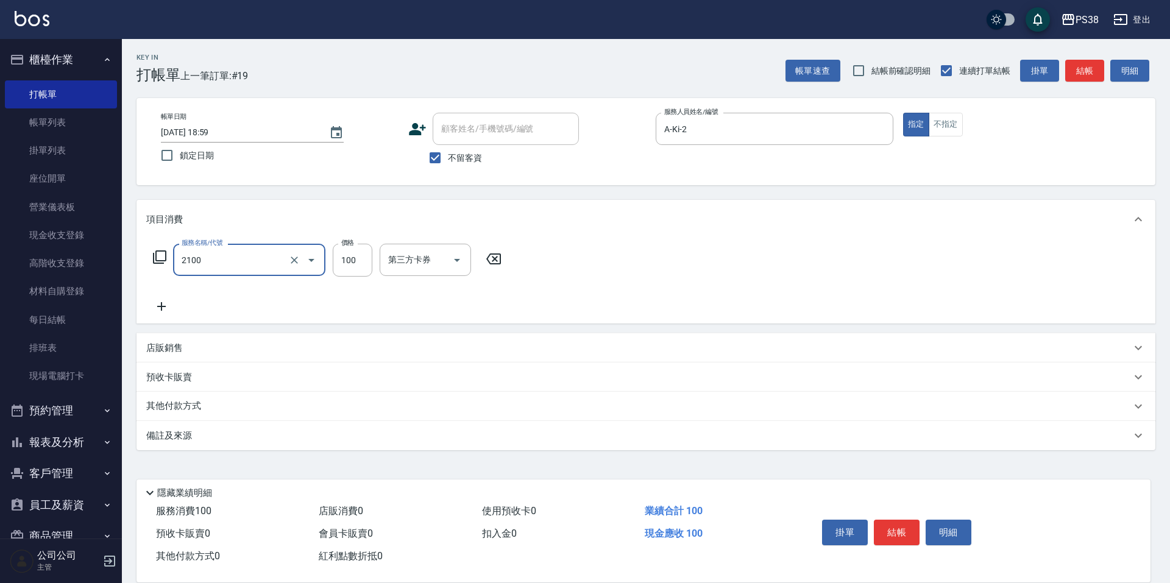
type input "剪髮與造型(任意金額)(2100)"
type input "300"
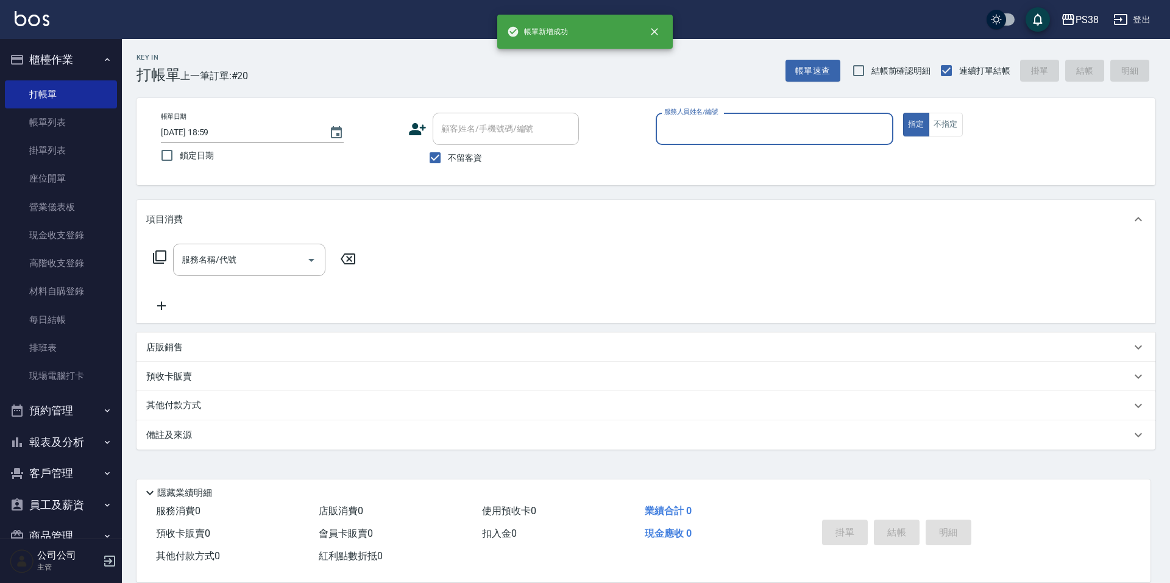
type input "2"
type input "cici-5"
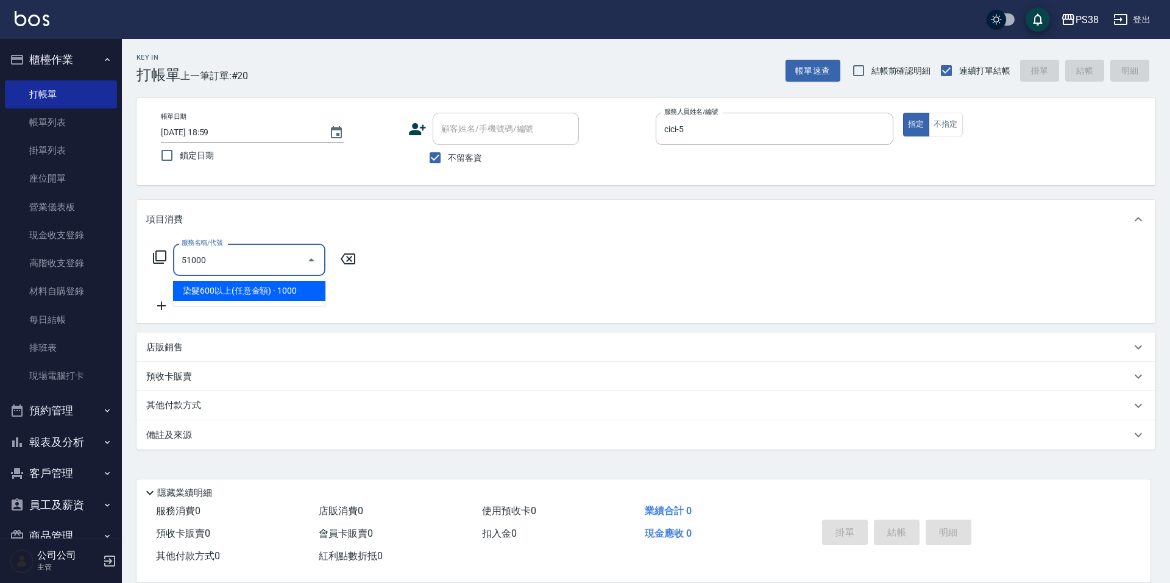
type input "染髮600以上(任意金額)(51000)"
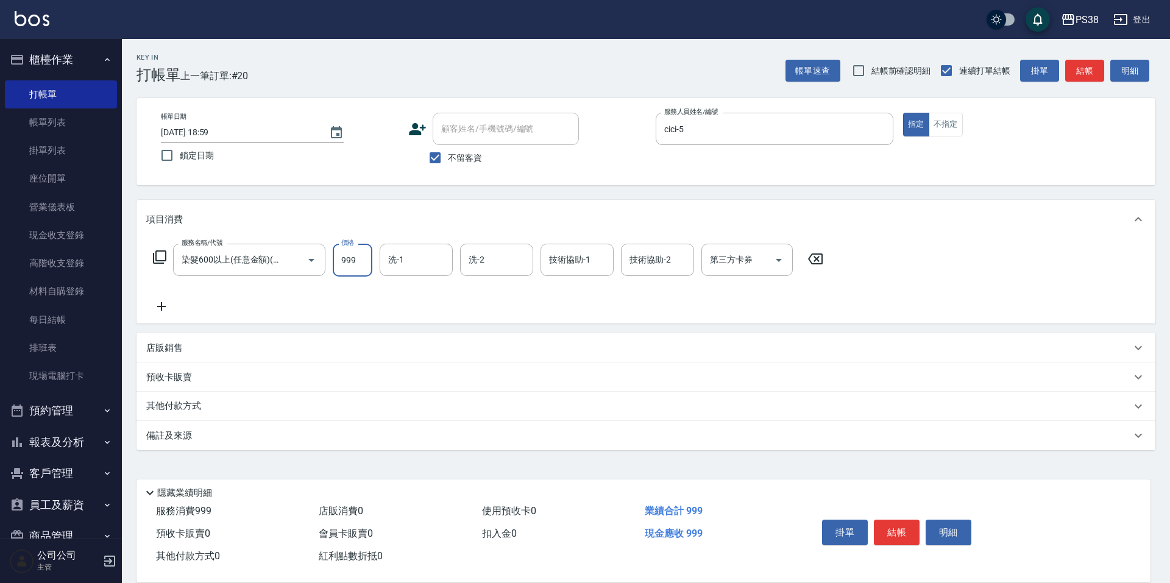
type input "999"
type input "泰迪-21"
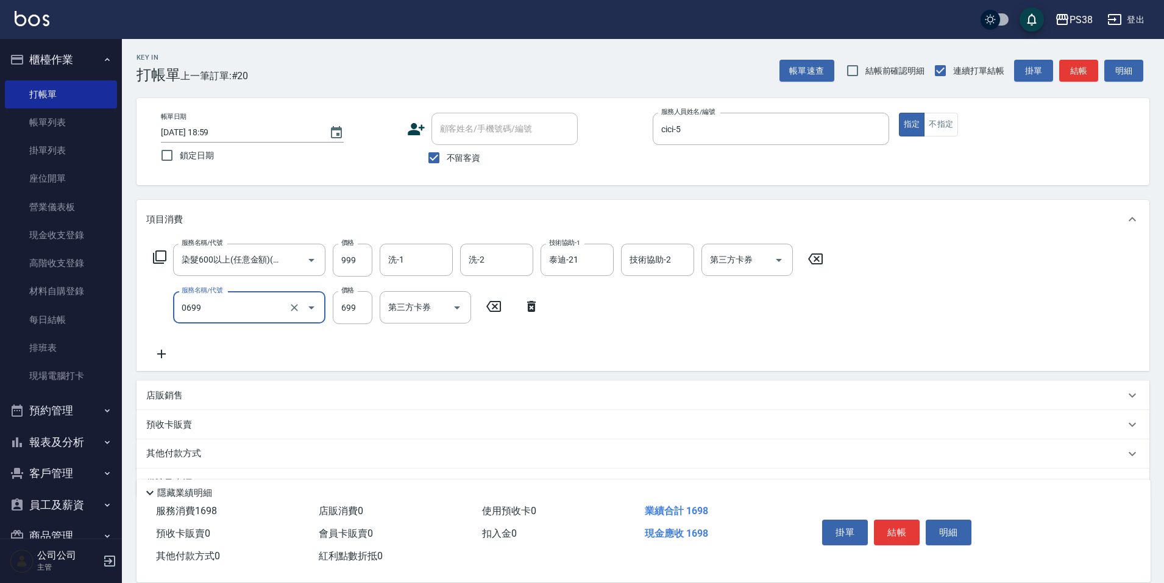
type input "spa699(0699)"
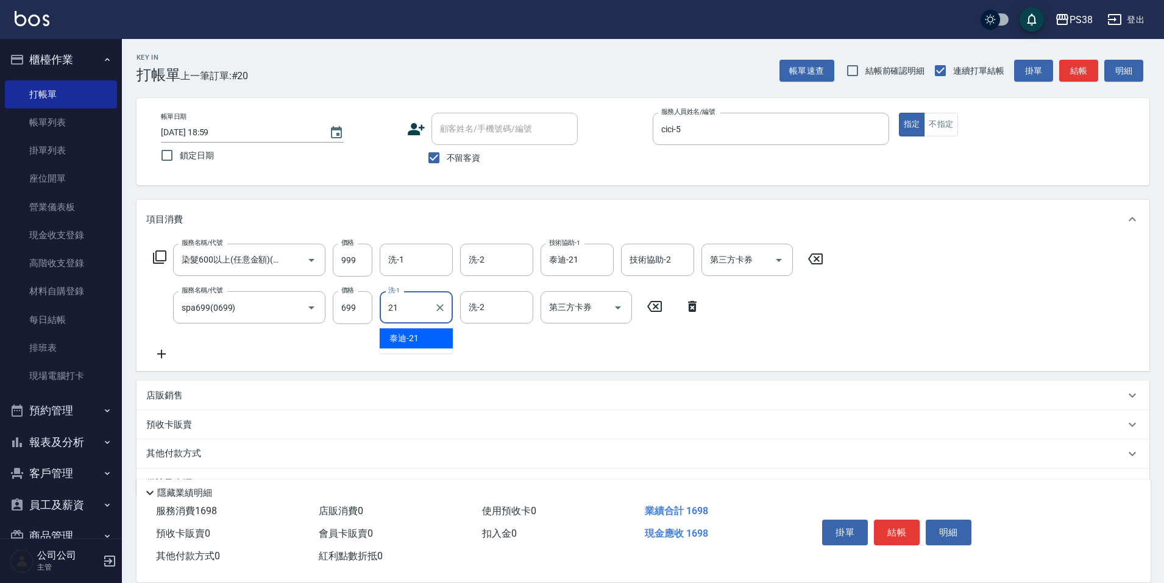
type input "泰迪-21"
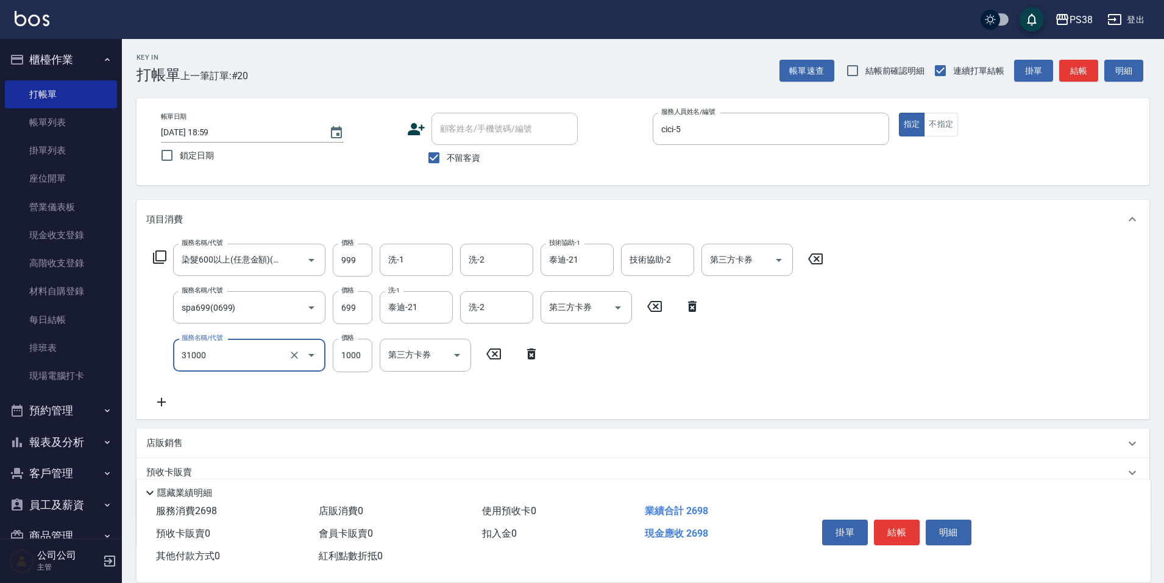
type input "酵素護髮(31000)"
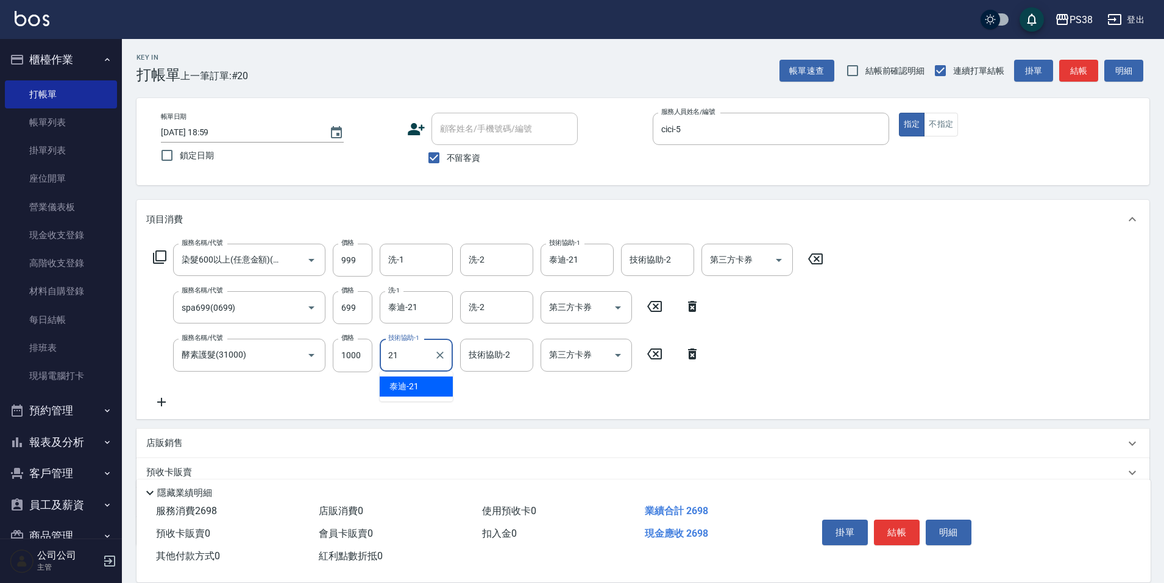
type input "泰迪-21"
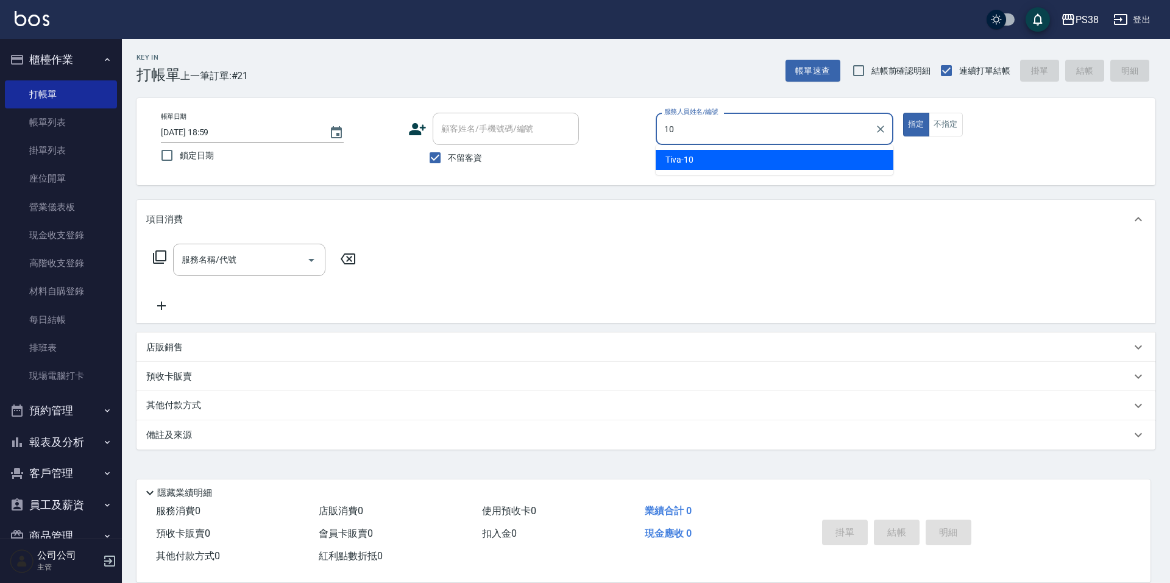
type input "Tiva-10"
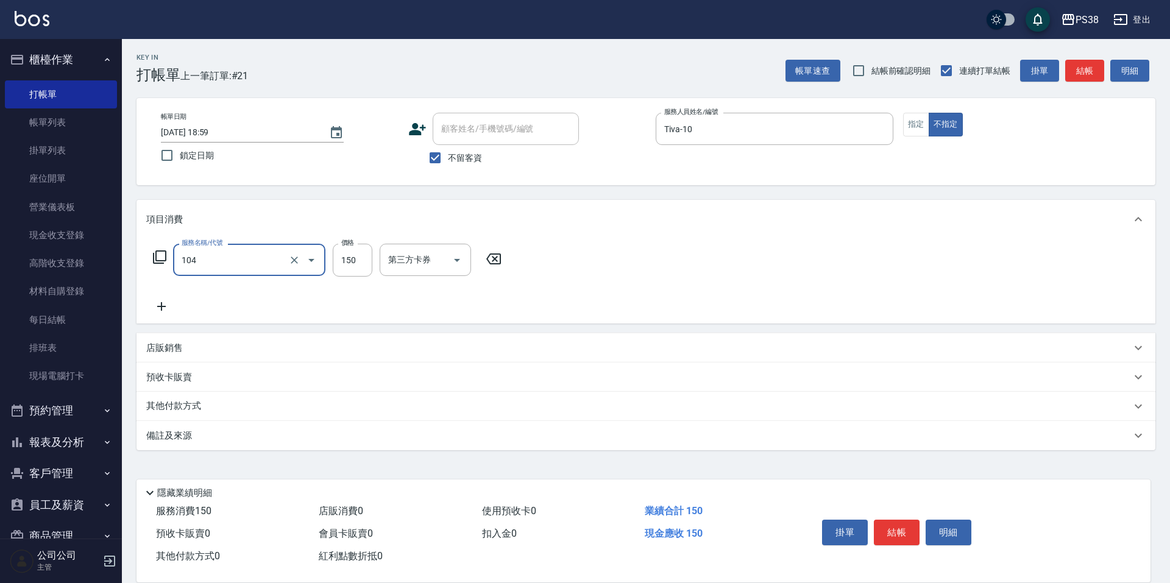
type input "洗髮(104)"
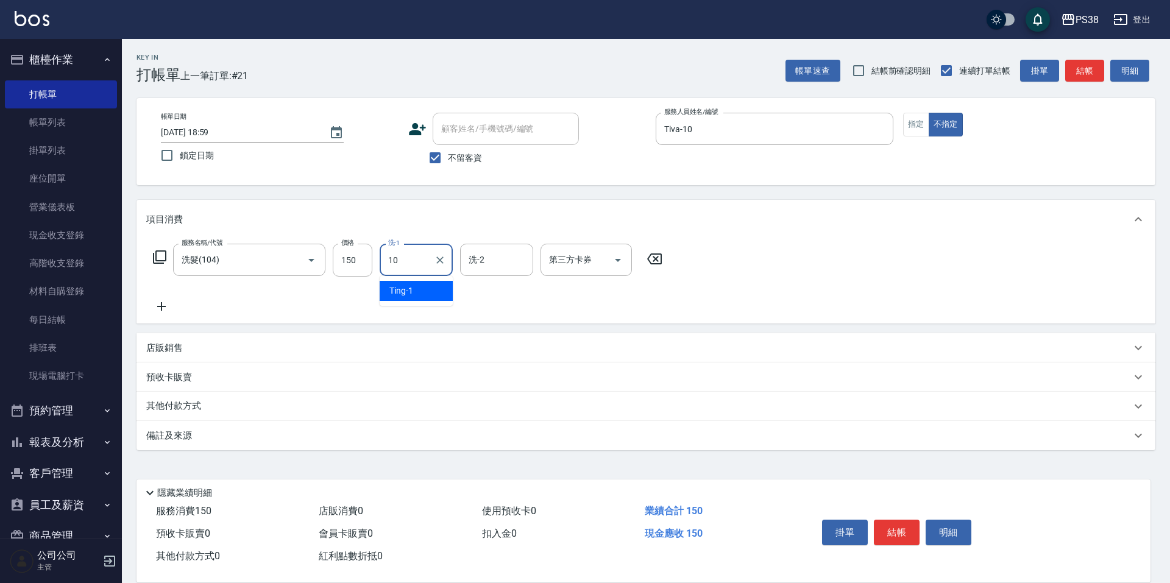
type input "Tiva-10"
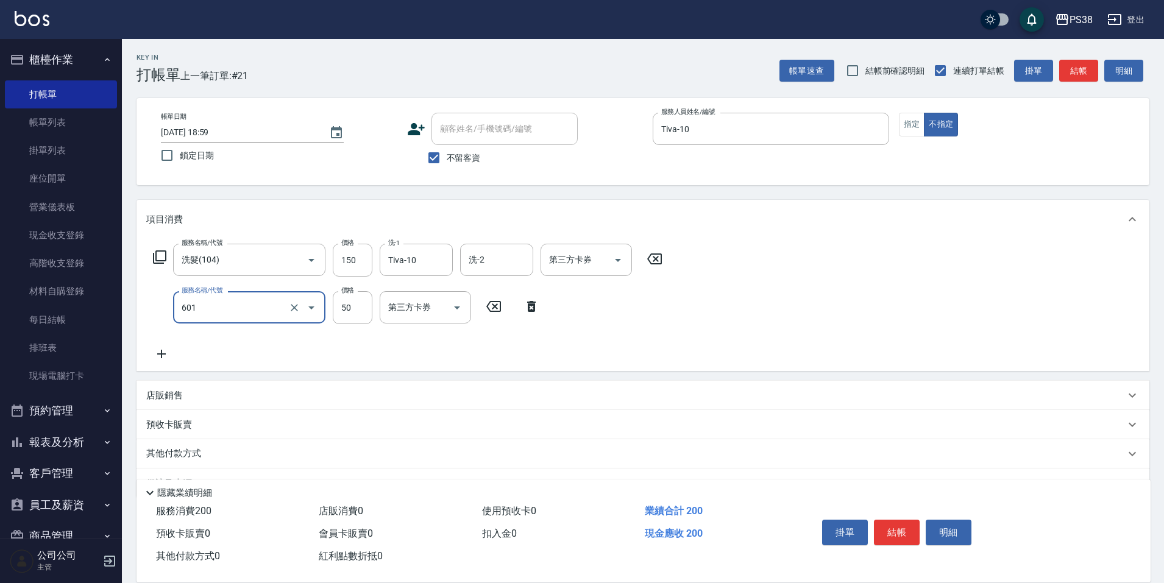
type input "精油50(601)"
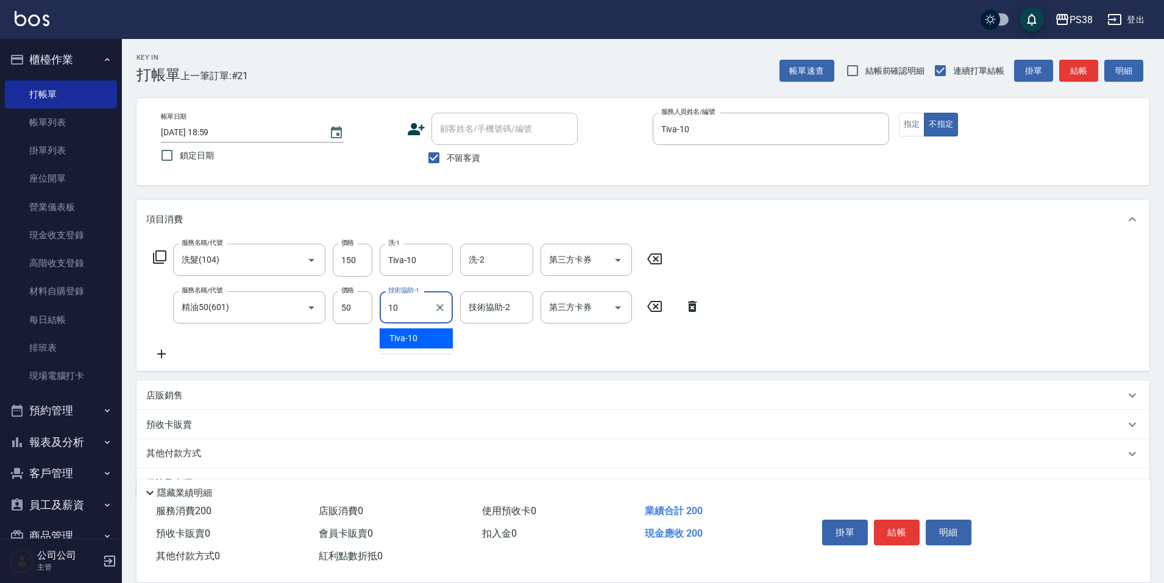
type input "Tiva-10"
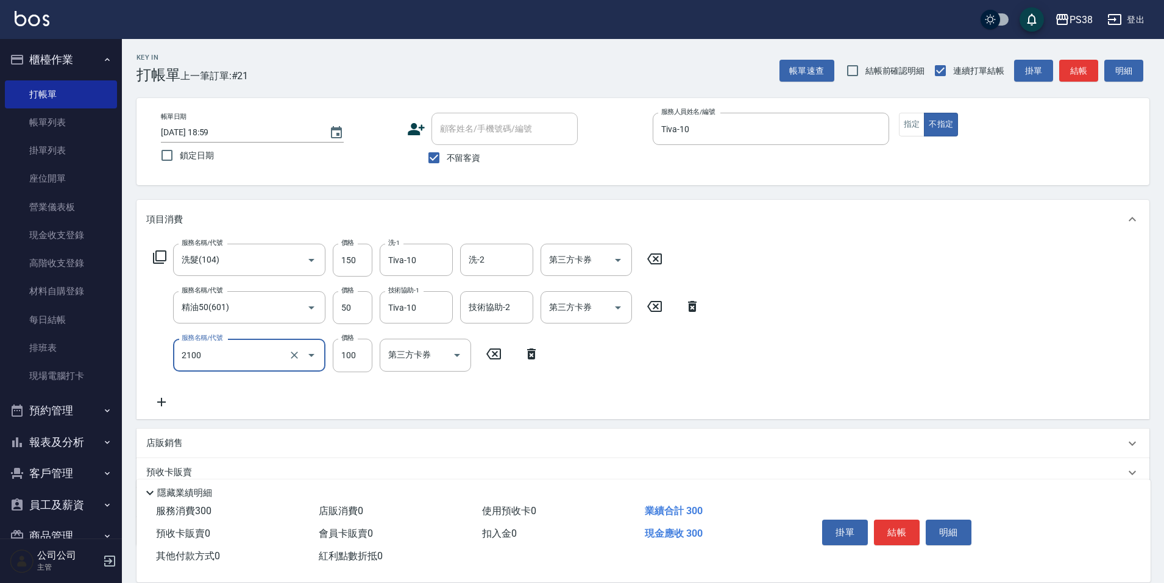
type input "剪髮與造型(任意金額)(2100)"
type input "150"
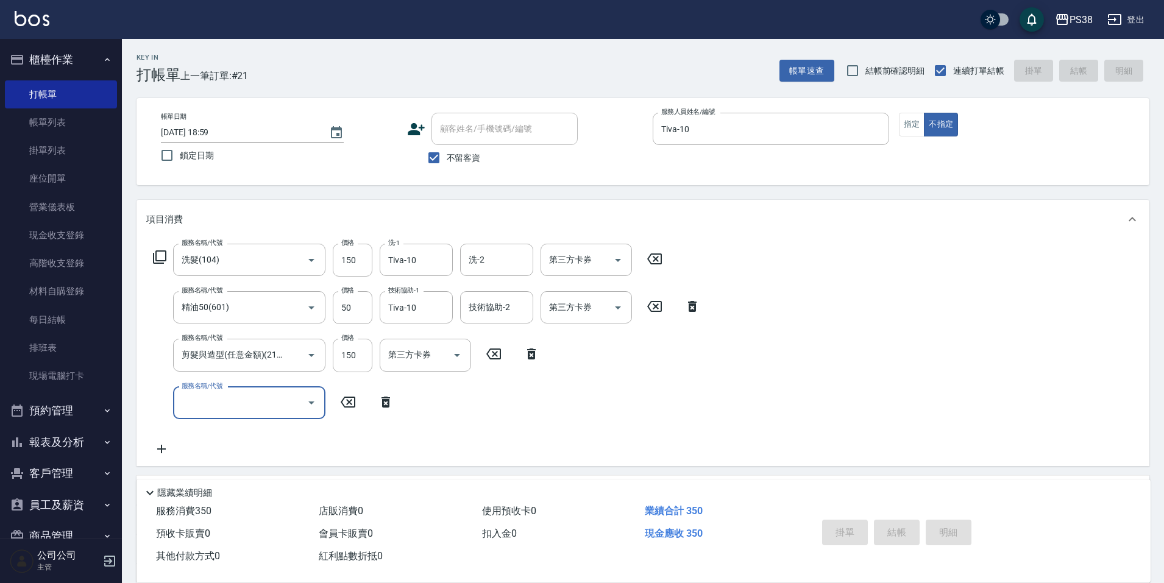
type input "2025/08/10 19:00"
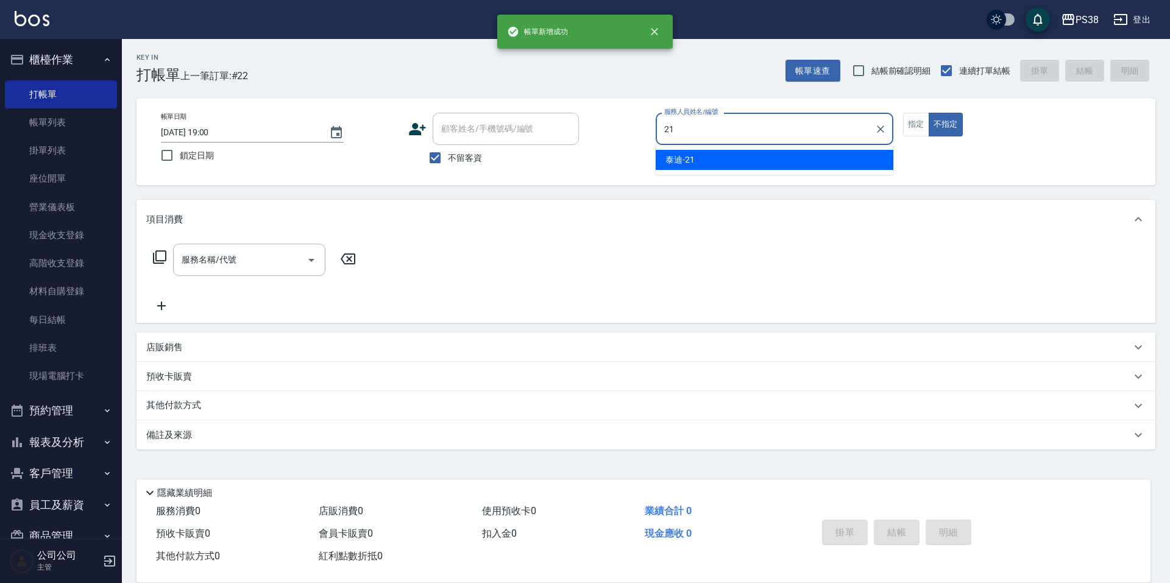
type input "泰迪-21"
type button "false"
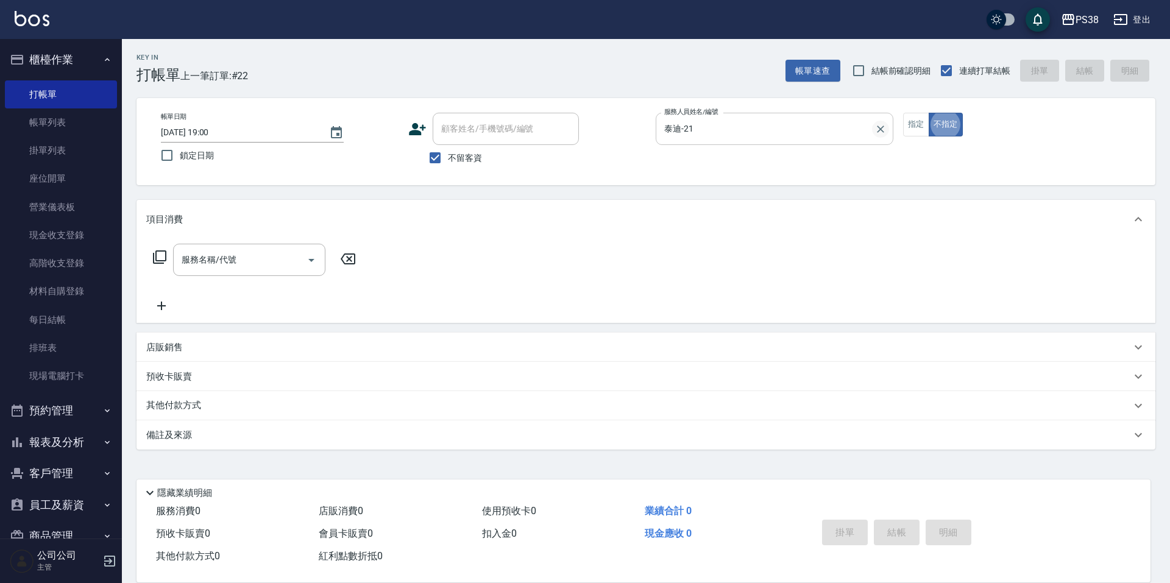
click at [878, 133] on icon "Clear" at bounding box center [881, 129] width 12 height 12
click at [789, 124] on input "服務人員姓名/編號" at bounding box center [774, 128] width 227 height 21
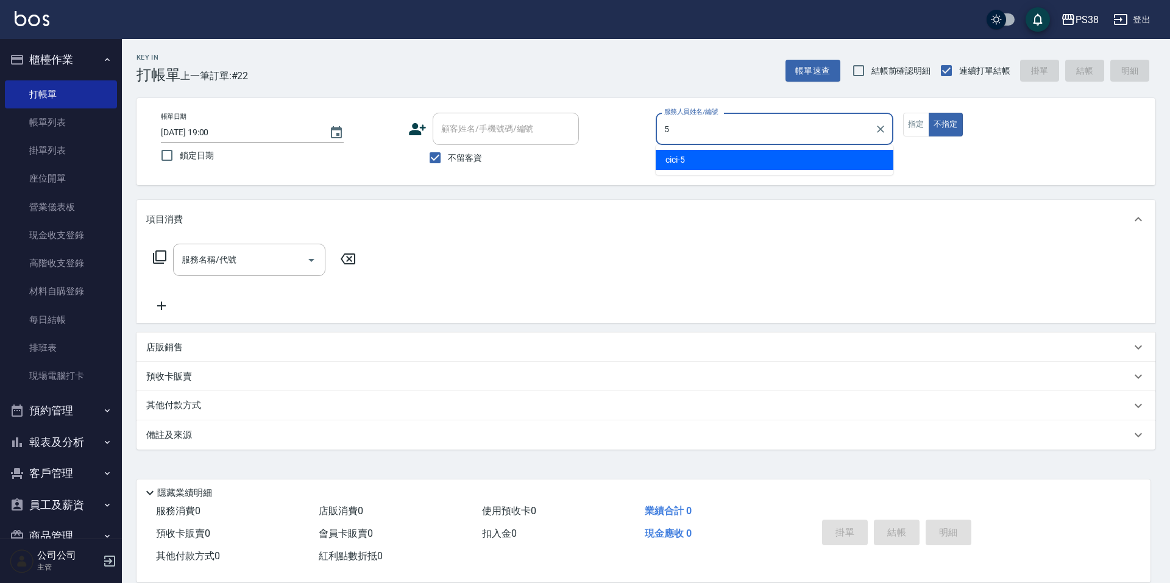
type input "cici-5"
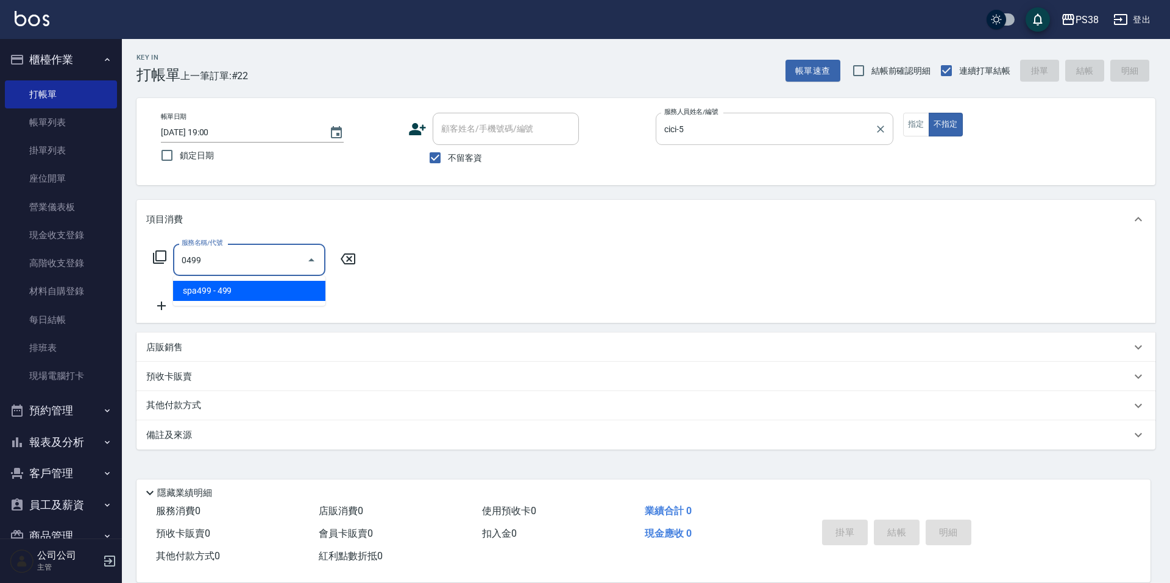
type input "spa499(0499)"
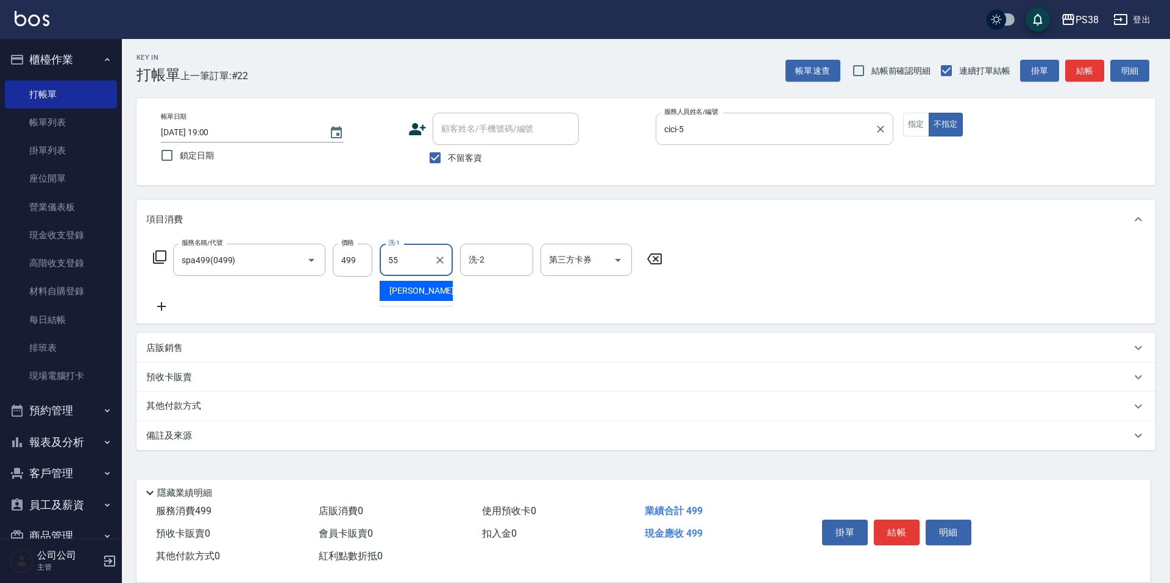
type input "彥丞-55"
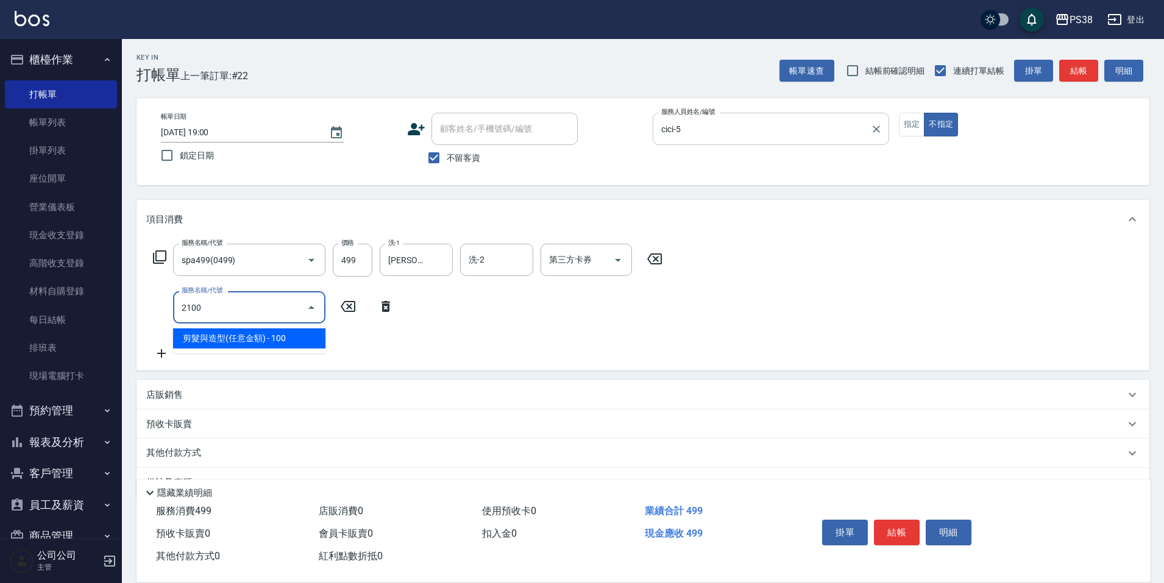
type input "剪髮與造型(任意金額)(2100)"
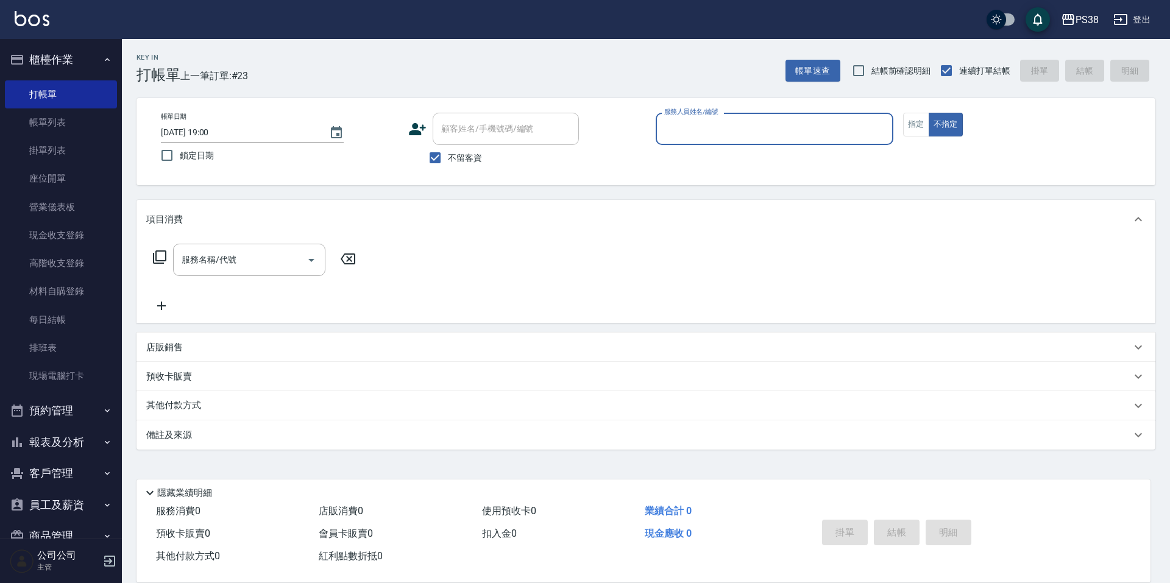
type input "1"
type input "Aisha-4"
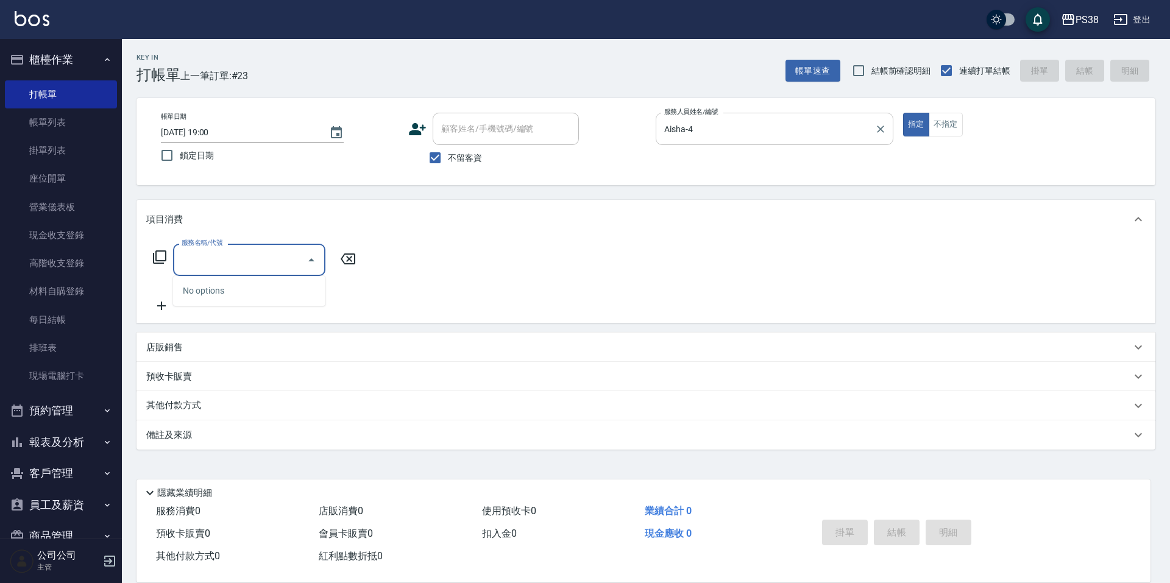
type input "ㄌ"
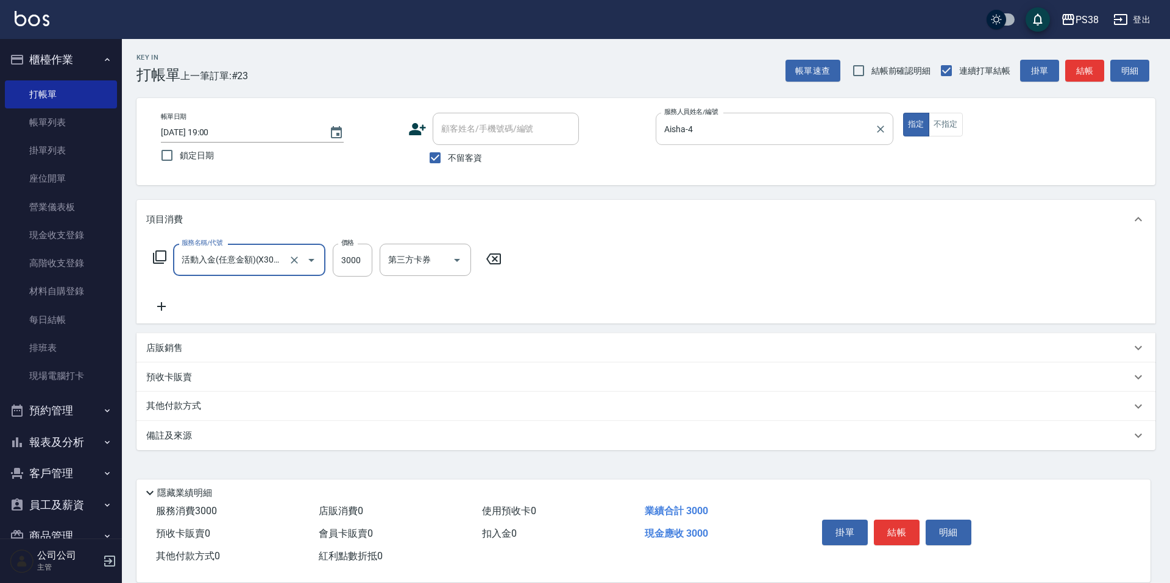
type input "活動入金(任意金額)(X3000)"
type input "10000"
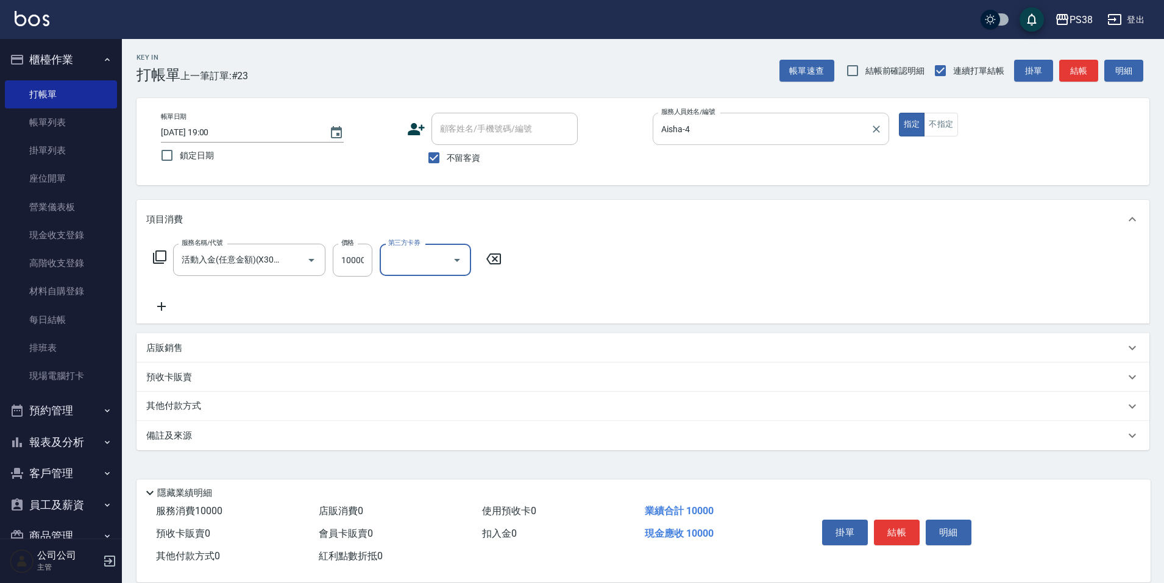
scroll to position [0, 0]
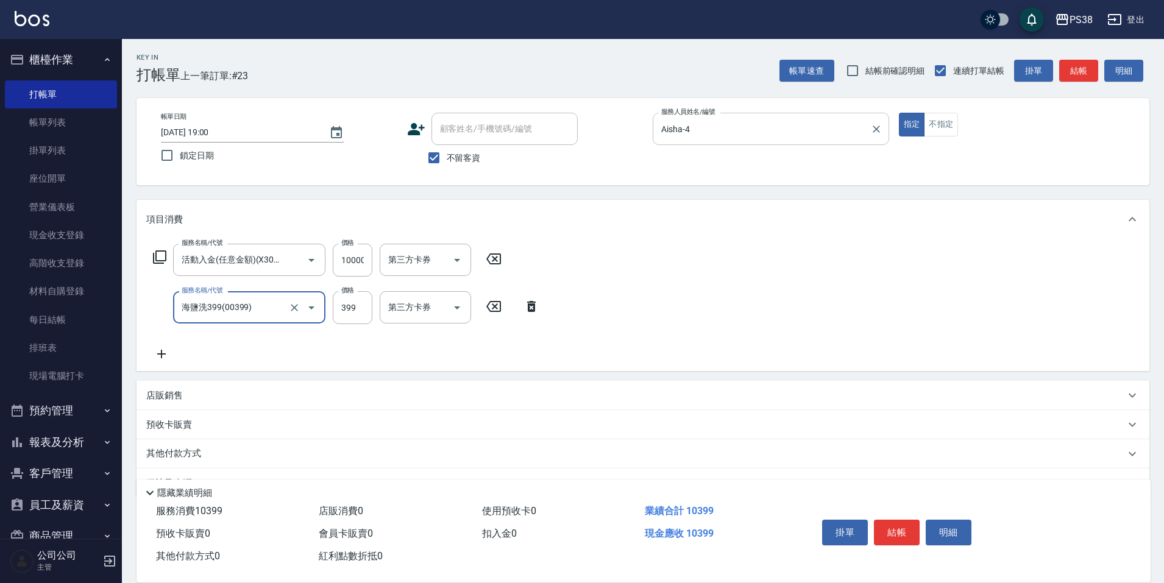
type input "海鹽洗399(00399)"
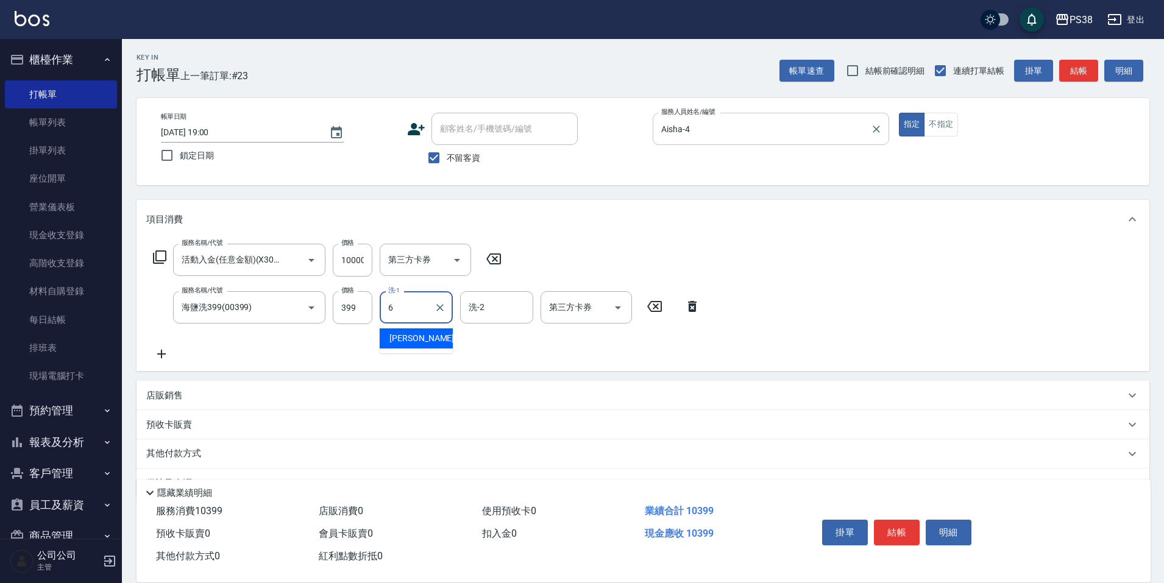
type input "Yuki-6"
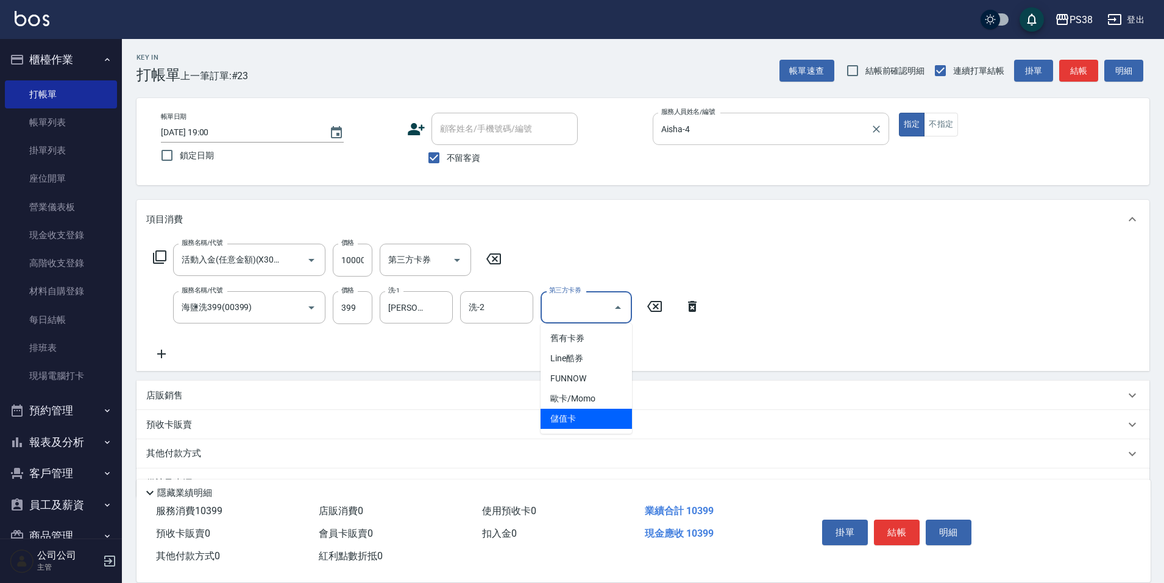
type input "儲值卡"
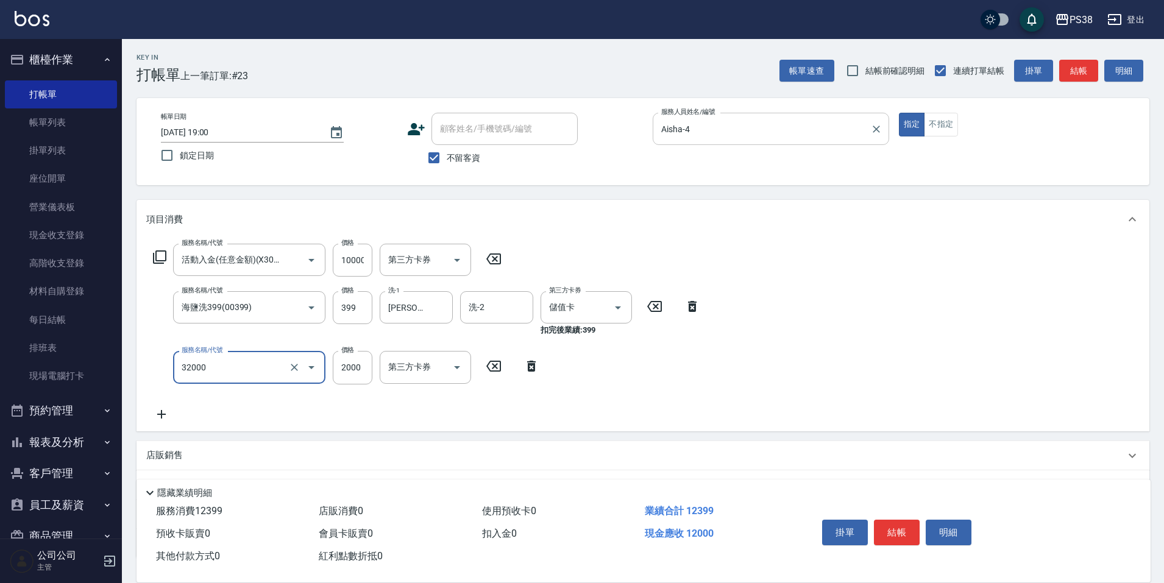
type input "極光(黑耀光)護髮(32000)"
type input "1800"
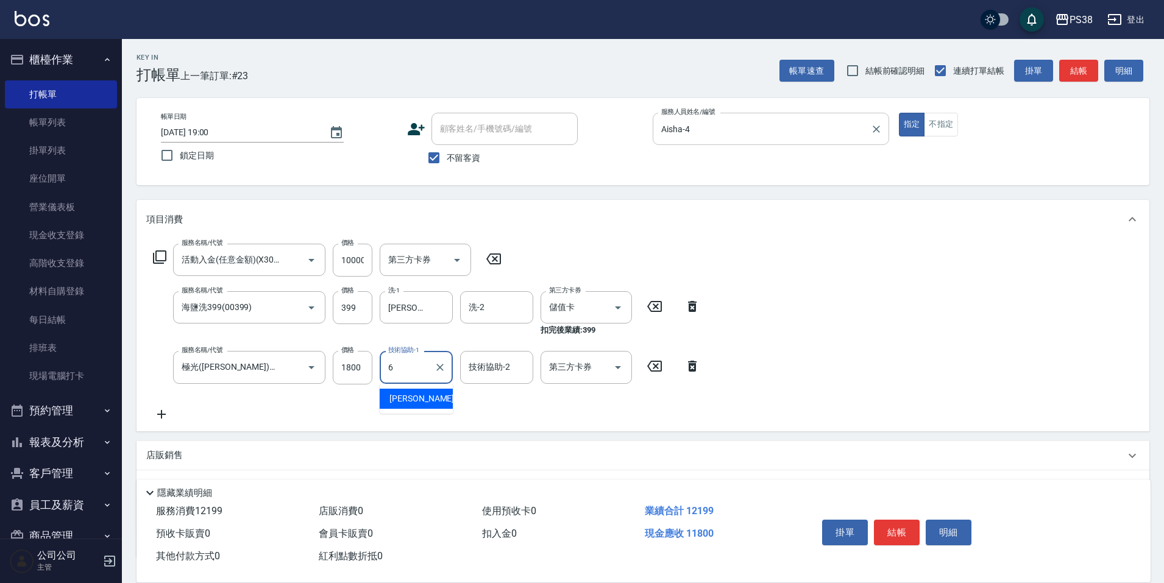
type input "Yuki-6"
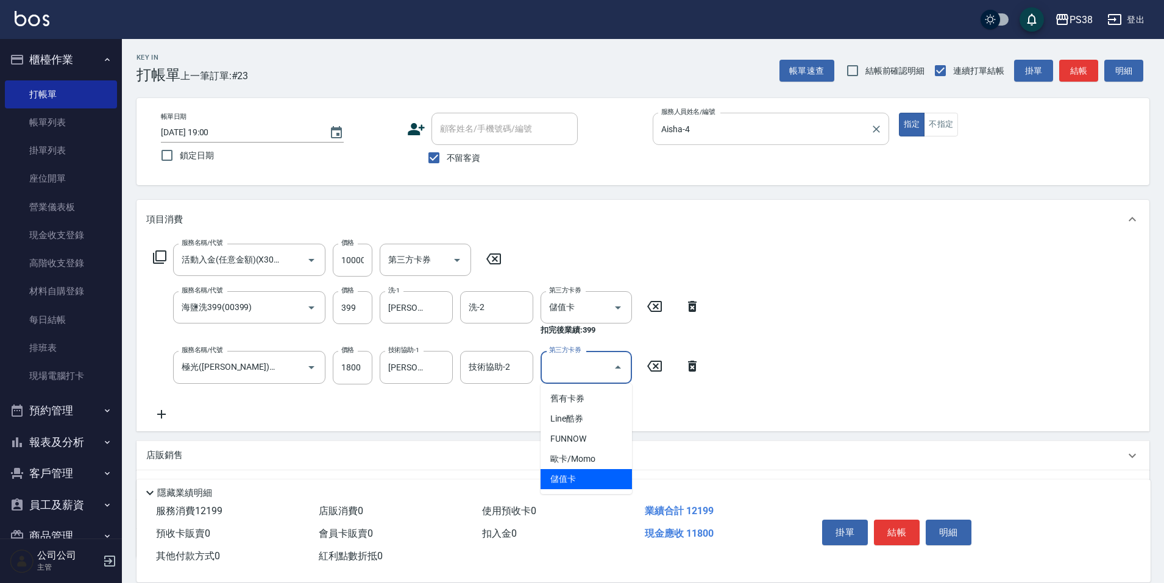
type input "儲值卡"
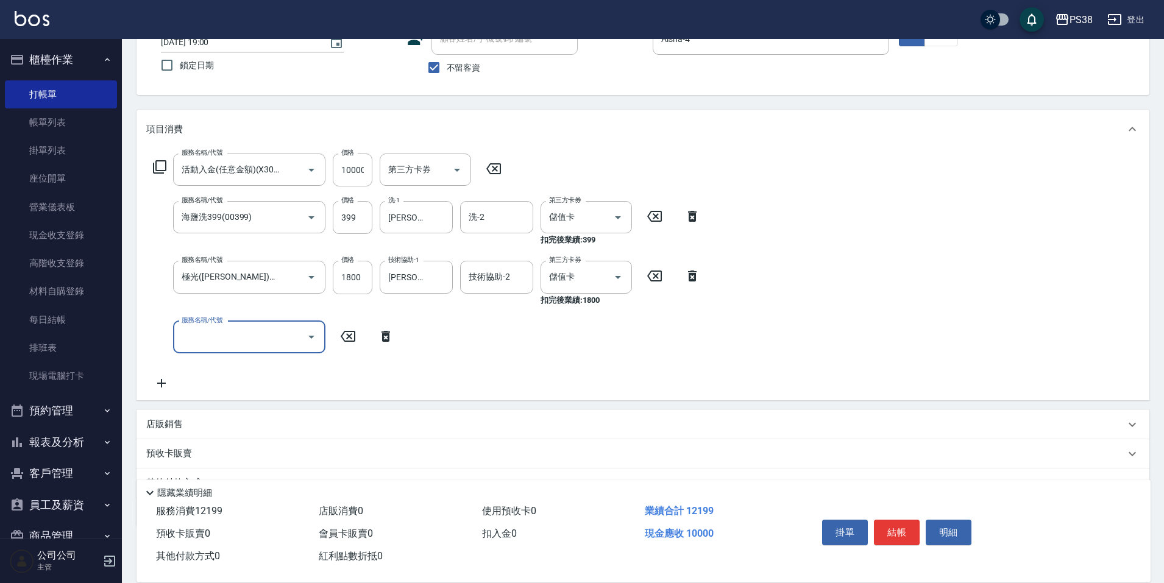
scroll to position [122, 0]
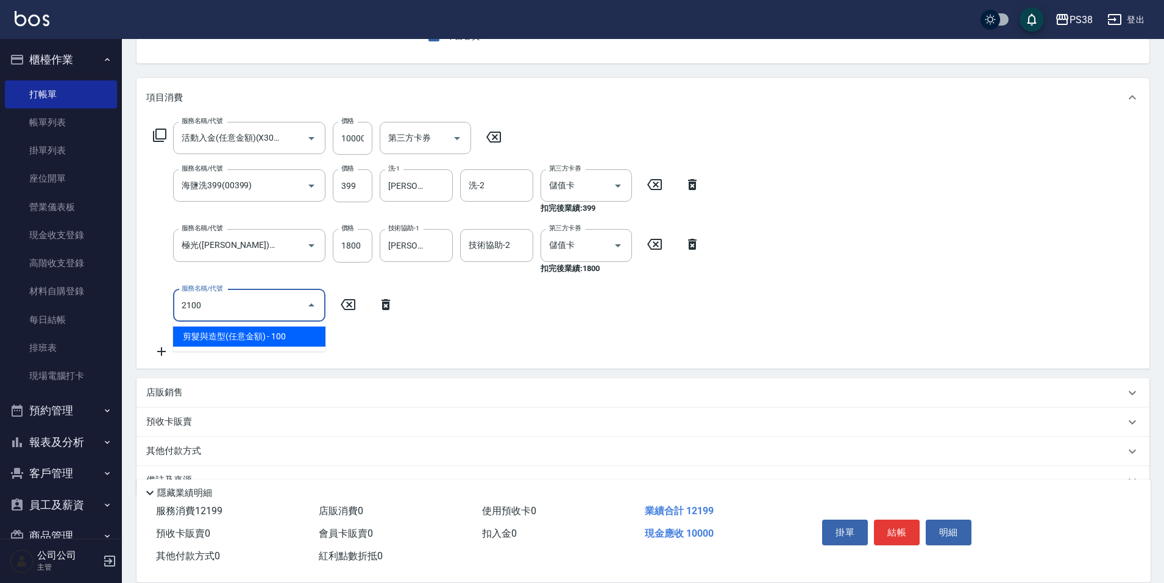
type input "剪髮與造型(任意金額)(2100)"
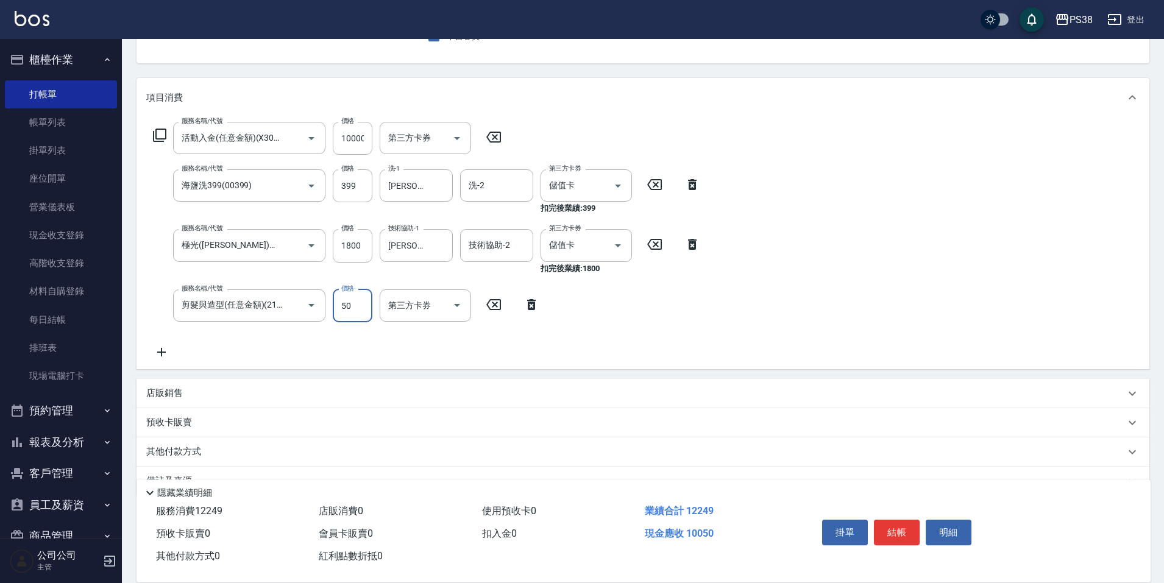
type input "50"
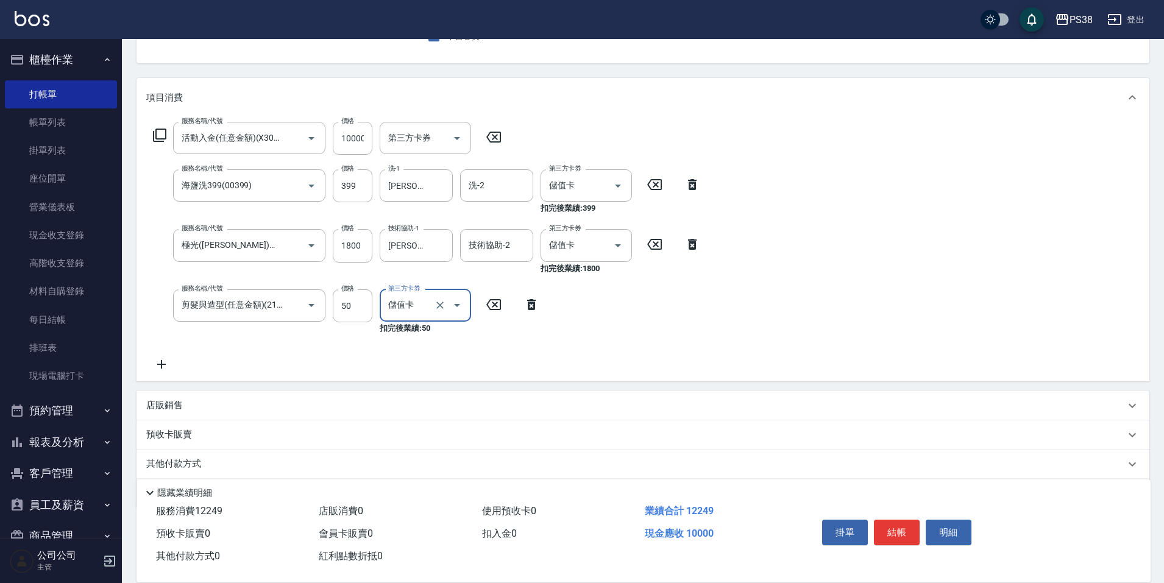
type input "儲值卡"
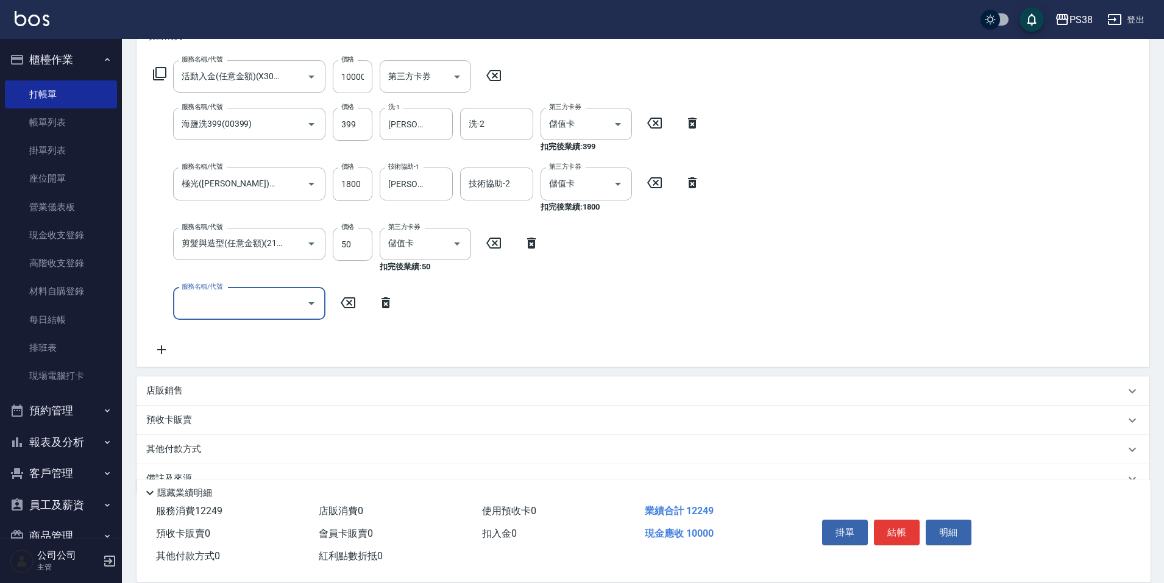
scroll to position [211, 0]
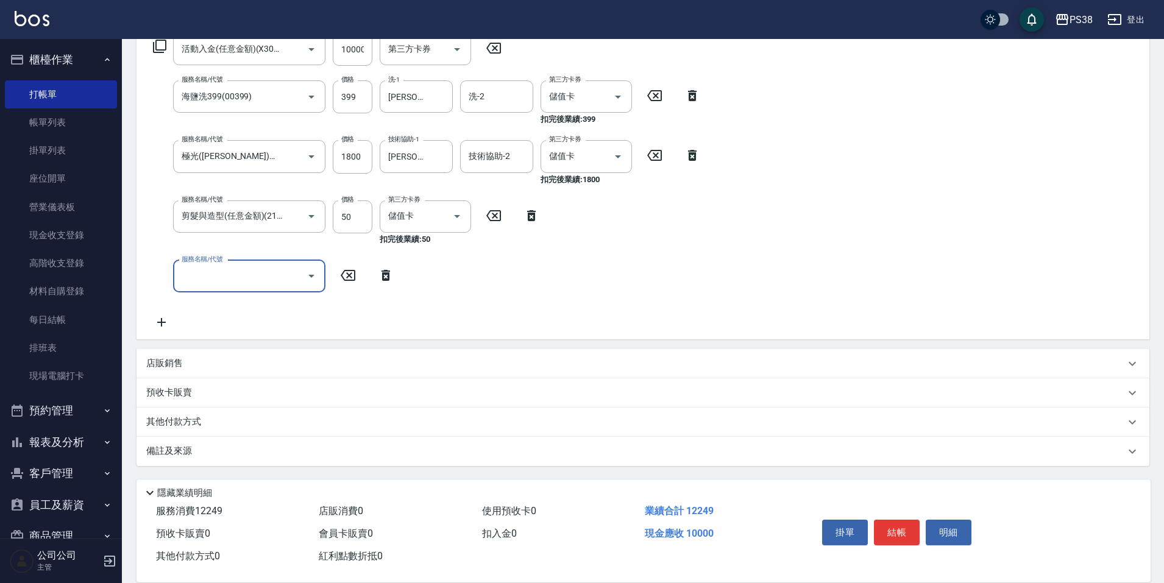
click at [187, 359] on div "店販銷售" at bounding box center [635, 363] width 979 height 13
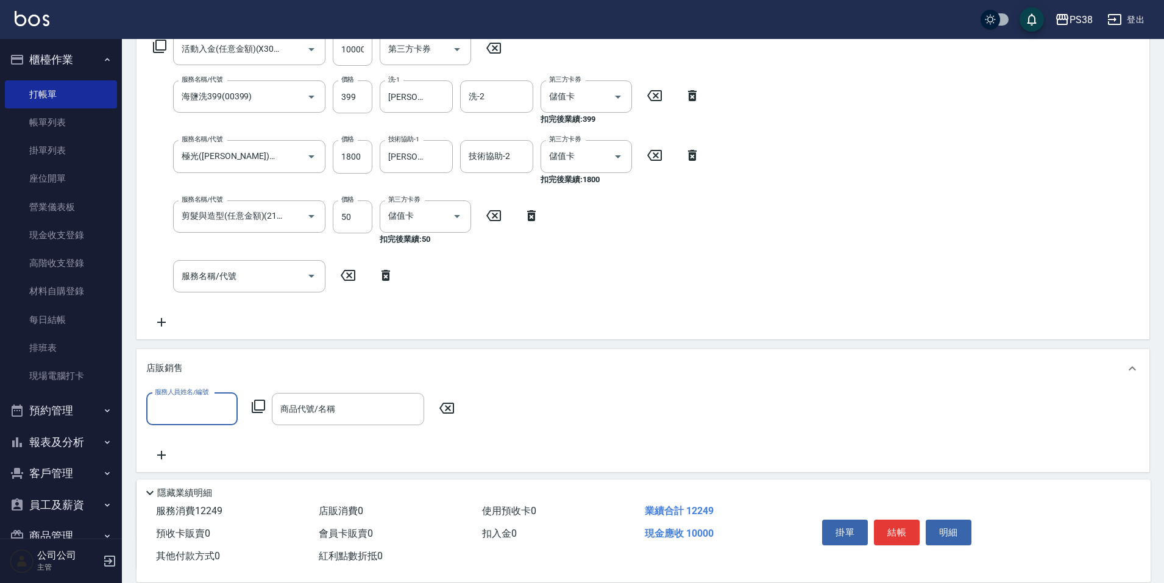
scroll to position [0, 0]
type input "Aisha-4"
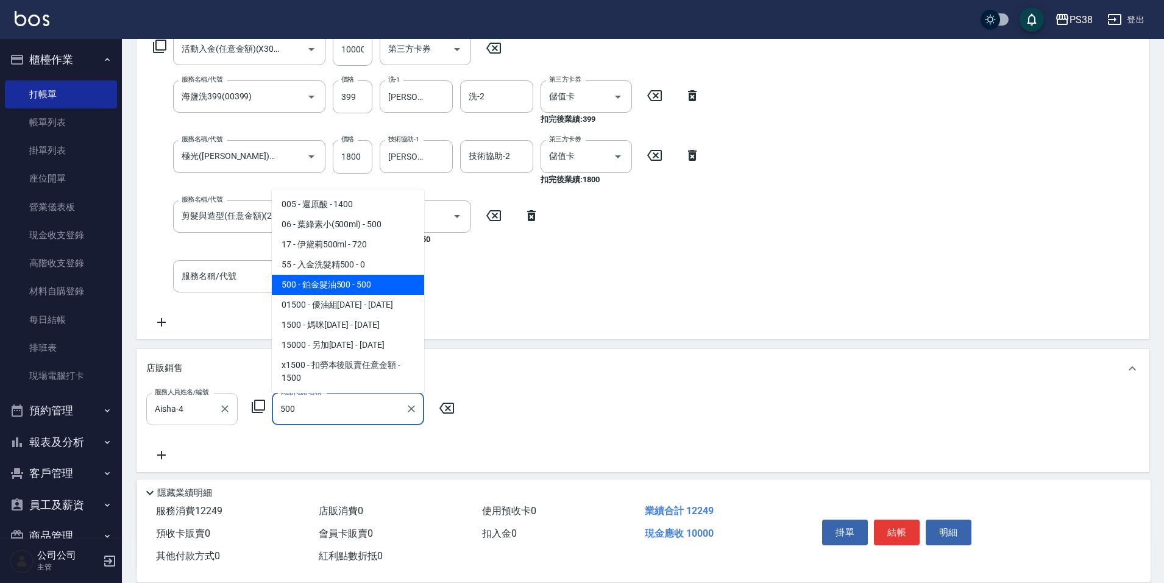
type input "鉑金髮油500"
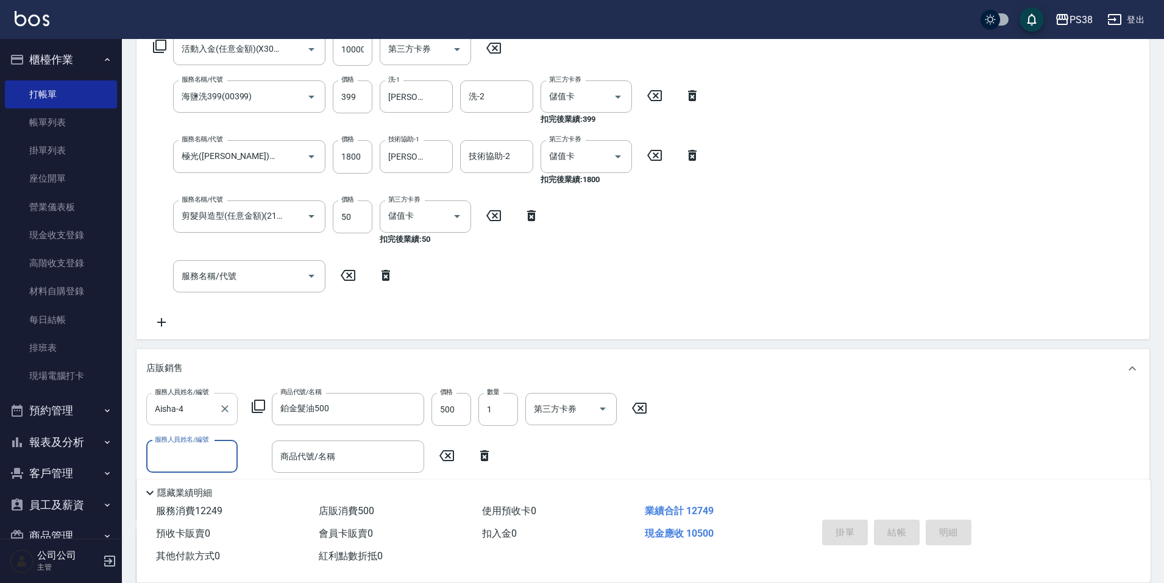
type input "2025/08/10 19:01"
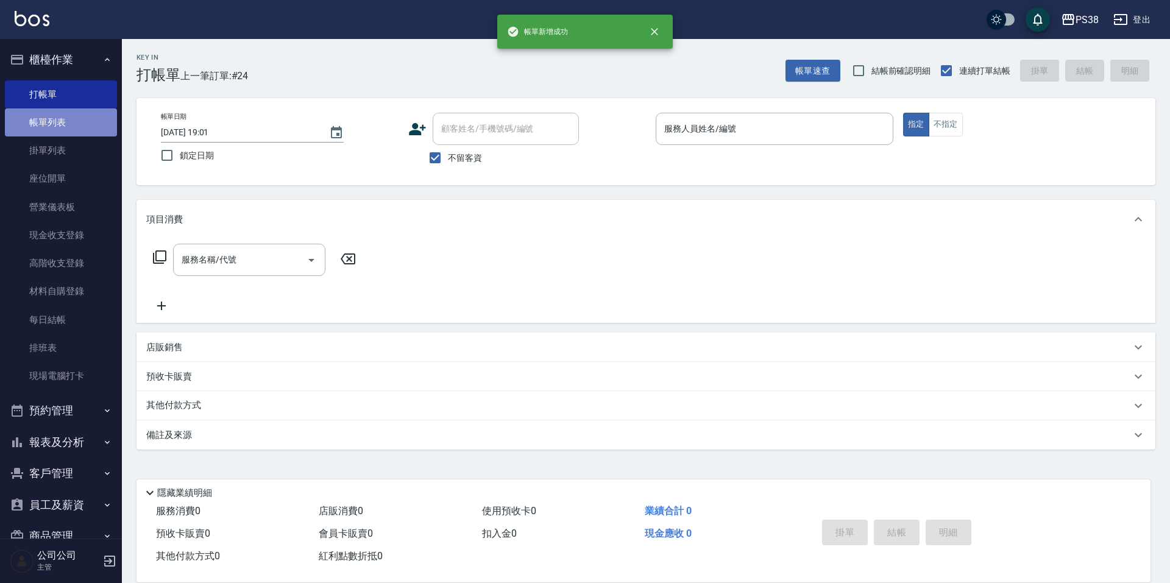
click at [62, 121] on link "帳單列表" at bounding box center [61, 122] width 112 height 28
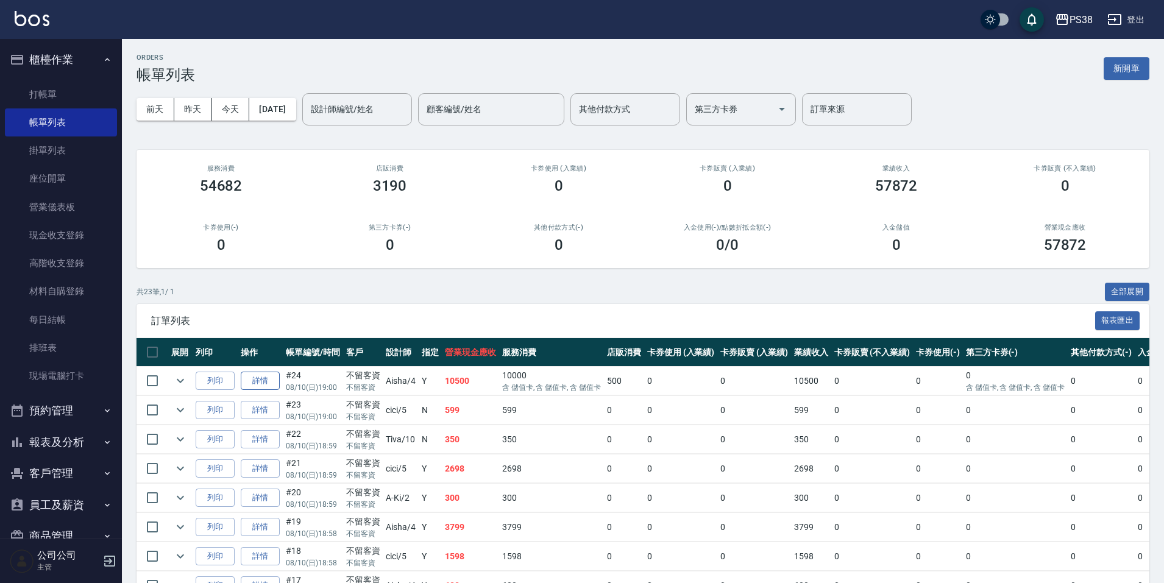
click at [268, 375] on link "詳情" at bounding box center [260, 381] width 39 height 19
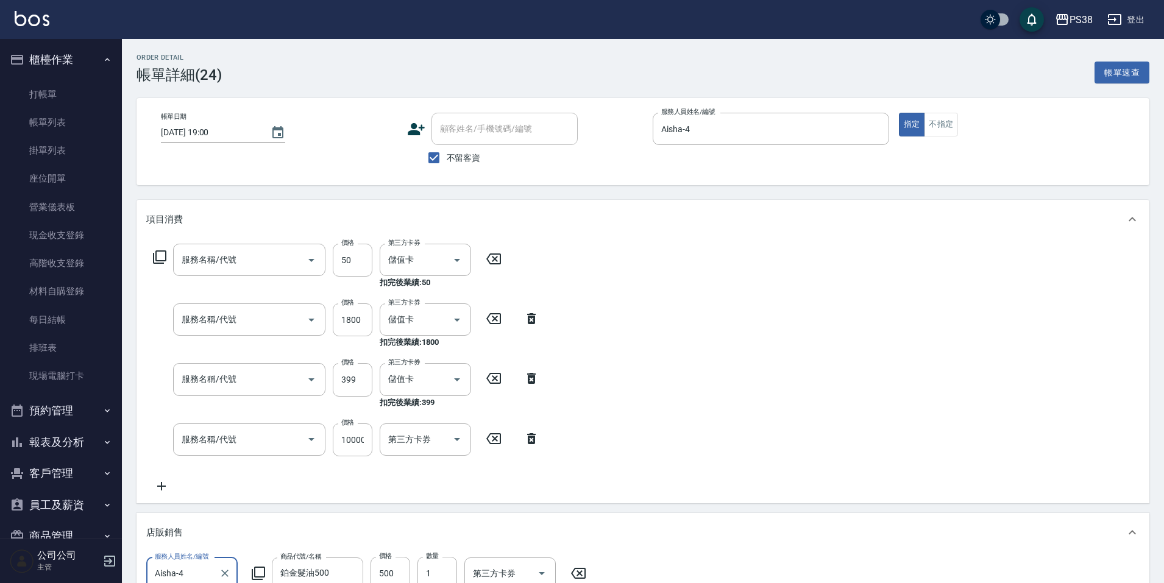
type input "2025/08/10 19:00"
checkbox input "true"
type input "Aisha-4"
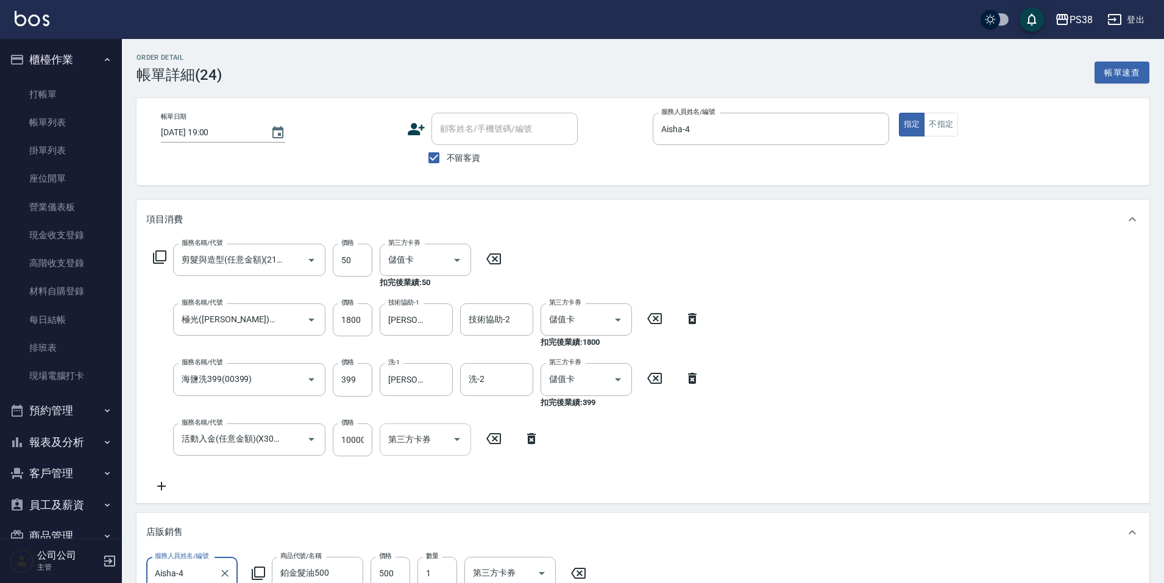
type input "剪髮與造型(任意金額)(2100)"
type input "極光(黑耀光)護髮(32000)"
type input "海鹽洗399(00399)"
type input "活動入金(任意金額)(X3000)"
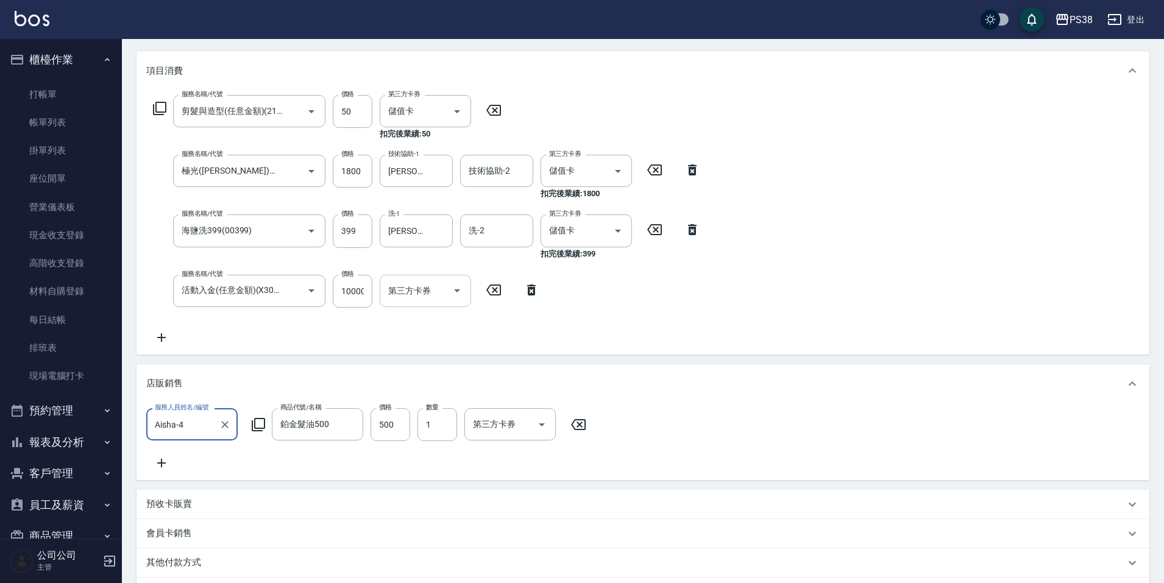
scroll to position [183, 0]
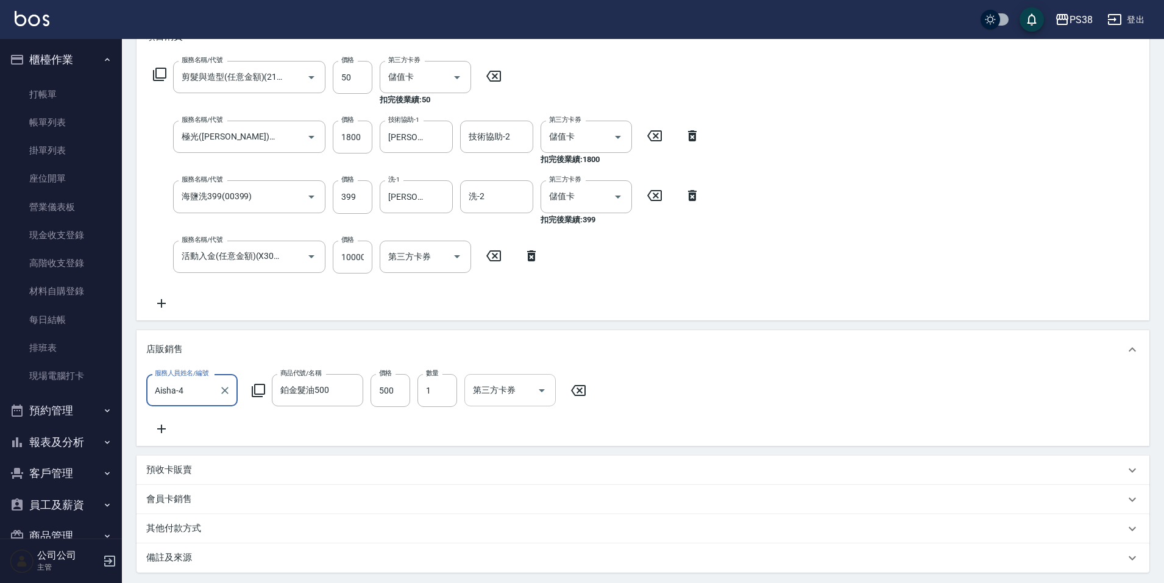
click at [533, 389] on button "Open" at bounding box center [542, 391] width 20 height 20
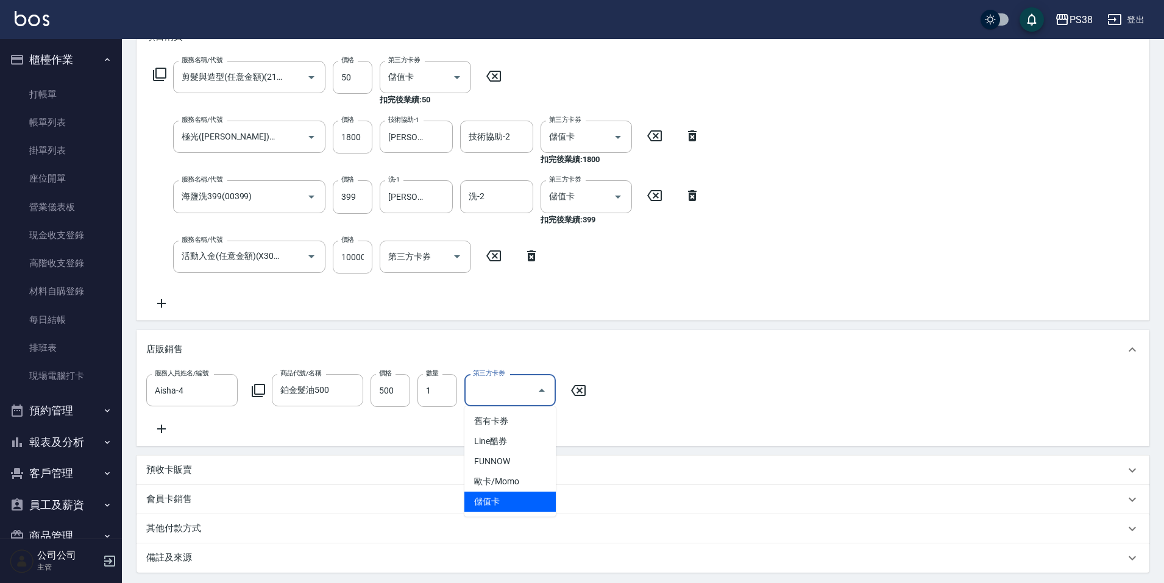
click at [510, 495] on span "儲值卡" at bounding box center [509, 502] width 91 height 20
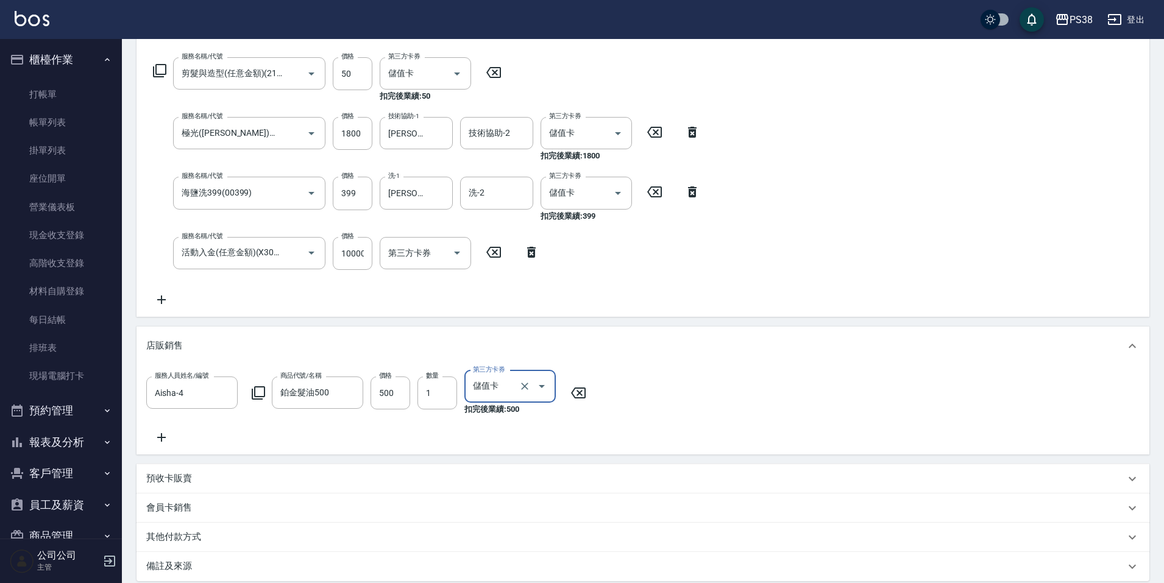
scroll to position [325, 0]
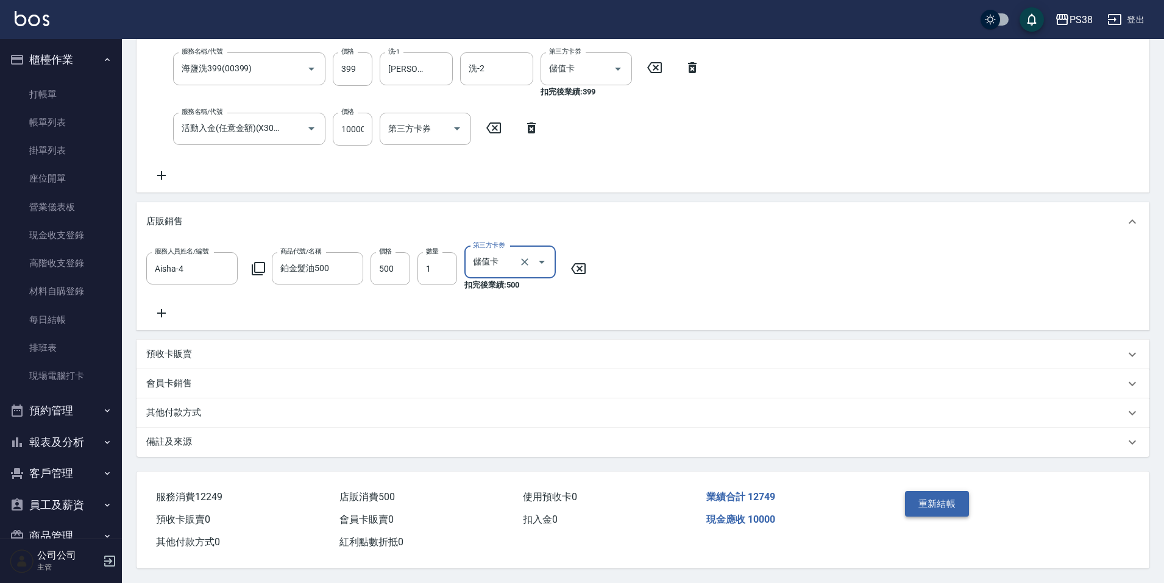
click at [940, 503] on button "重新結帳" at bounding box center [937, 504] width 65 height 26
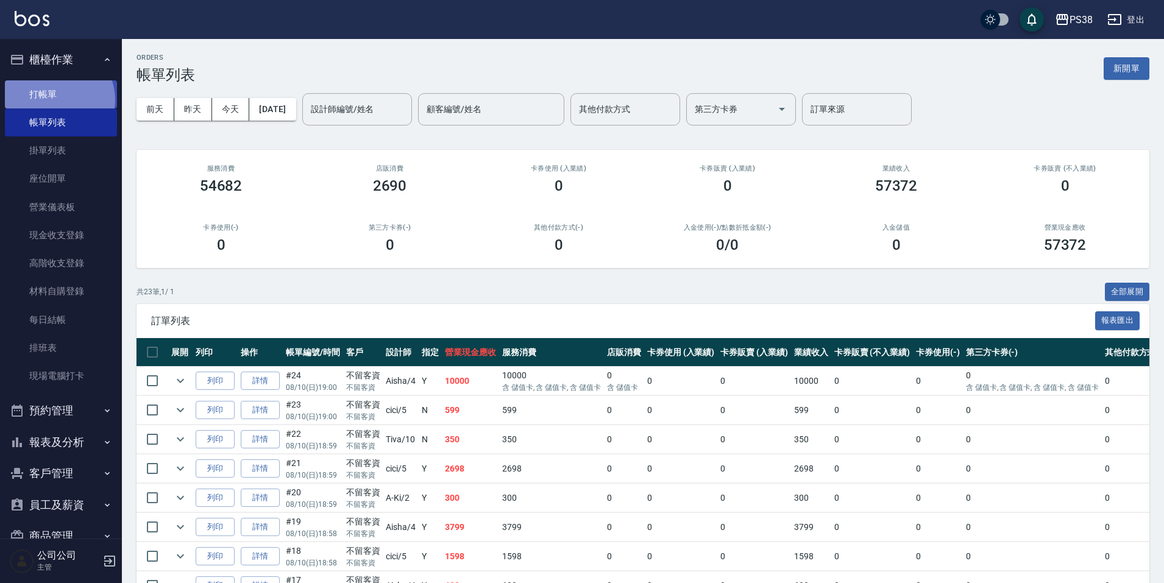
click at [56, 99] on link "打帳單" at bounding box center [61, 94] width 112 height 28
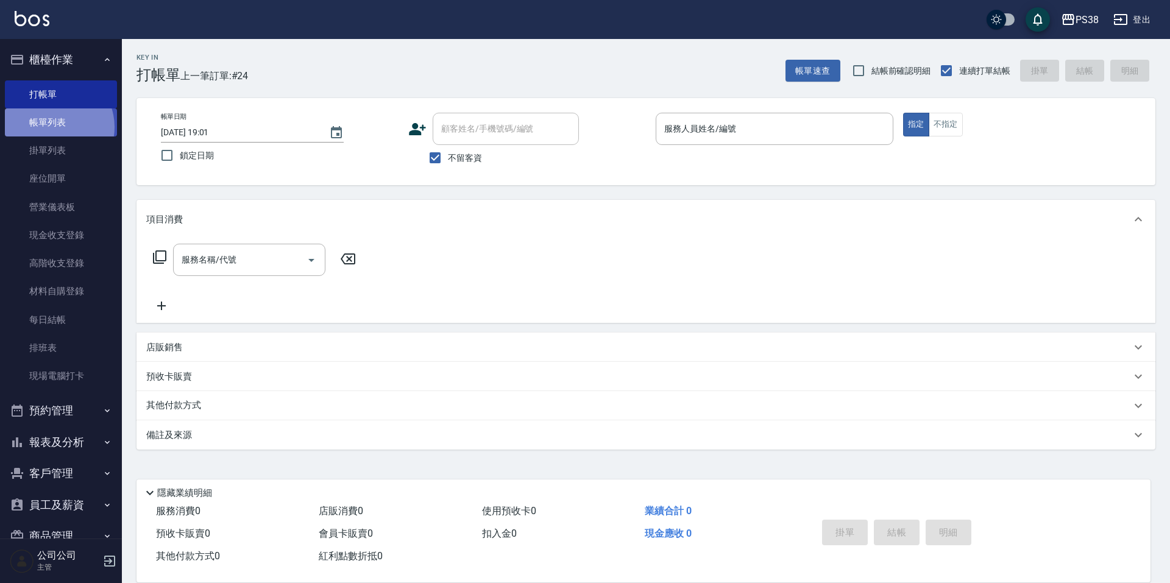
click at [54, 127] on link "帳單列表" at bounding box center [61, 122] width 112 height 28
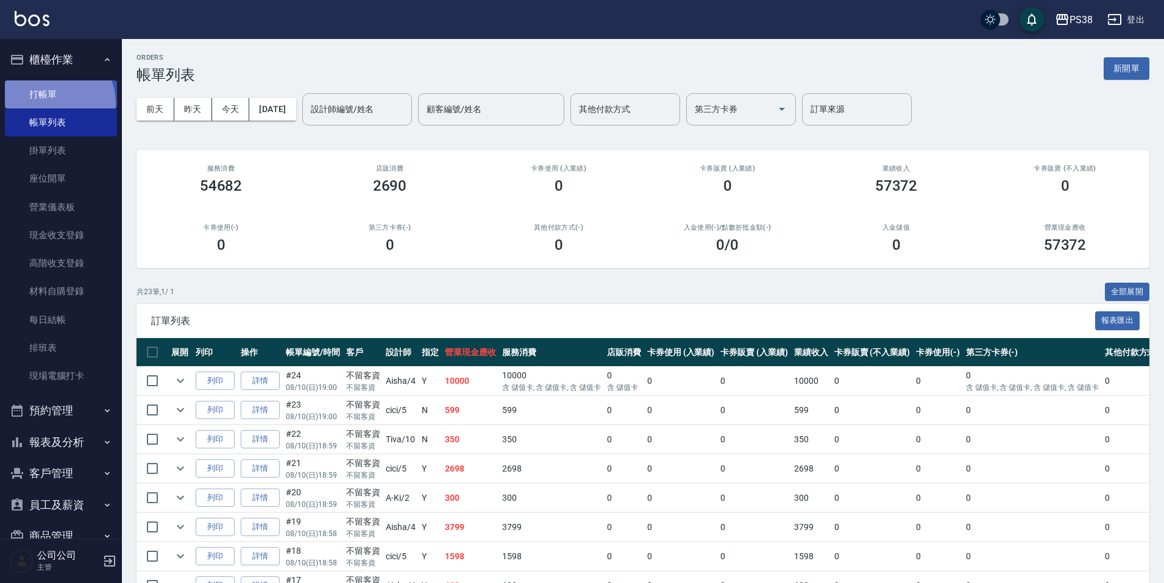
click at [44, 104] on link "打帳單" at bounding box center [61, 94] width 112 height 28
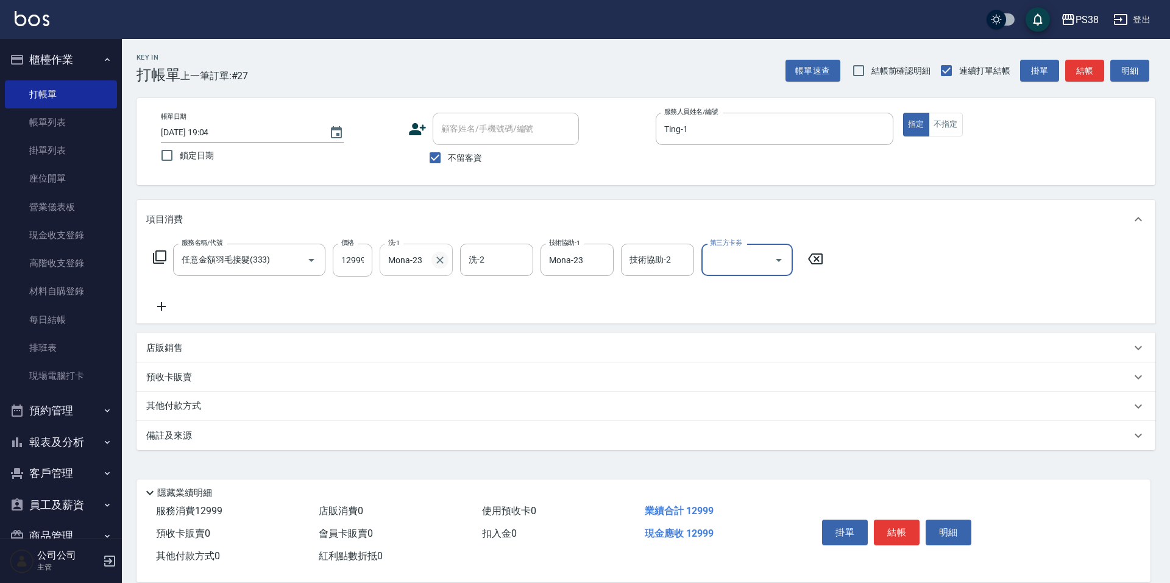
click at [443, 263] on icon "Clear" at bounding box center [440, 260] width 12 height 12
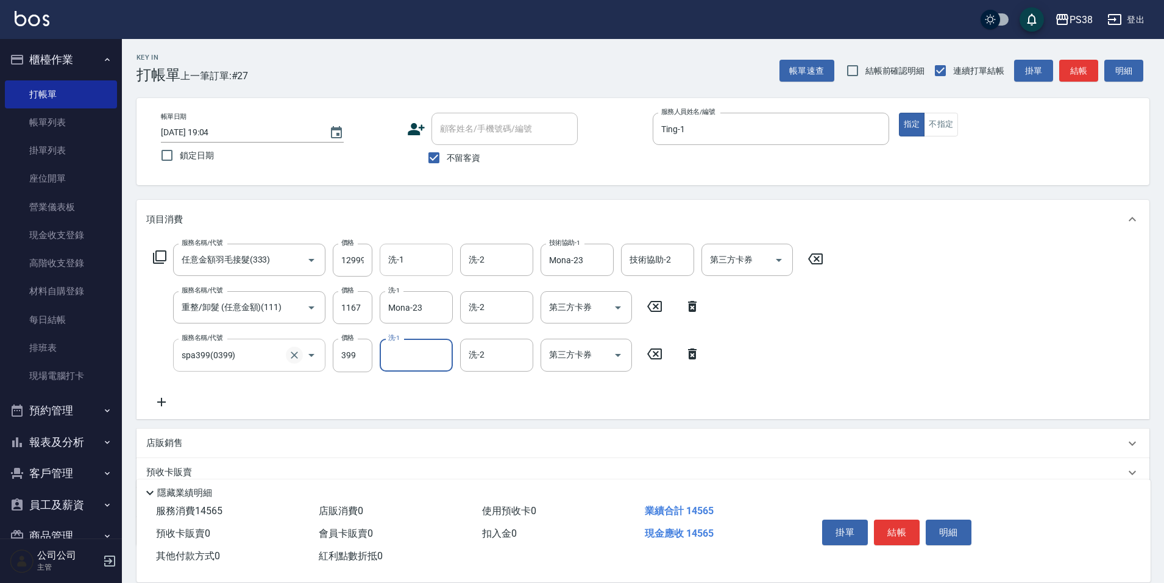
click at [294, 352] on icon "Clear" at bounding box center [294, 355] width 12 height 12
click at [292, 357] on icon "Clear" at bounding box center [294, 355] width 7 height 7
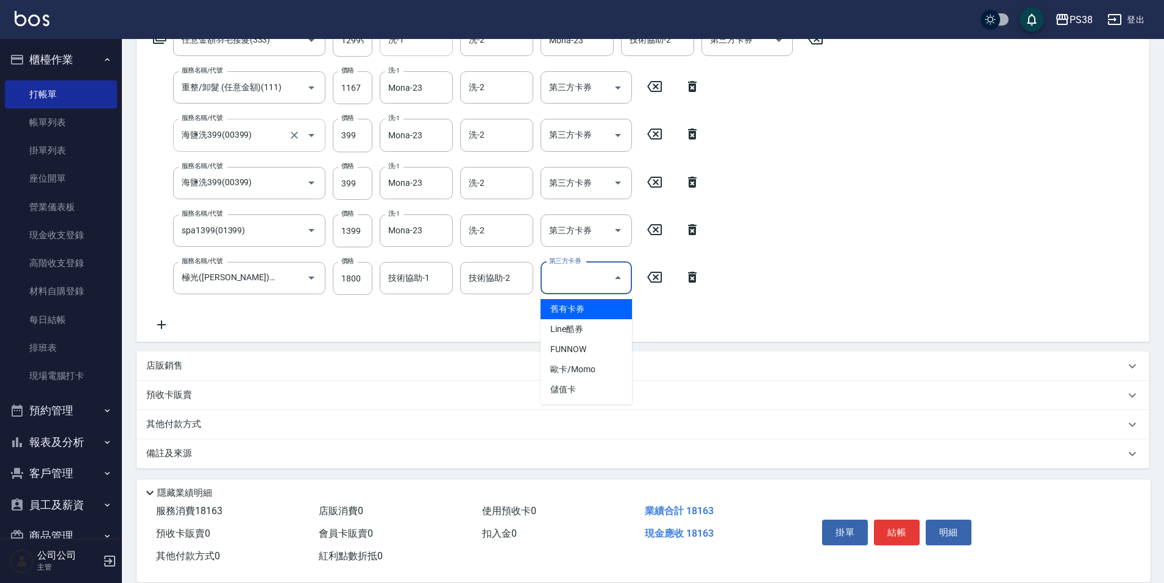
scroll to position [222, 0]
click at [422, 281] on input "技術協助-1" at bounding box center [416, 275] width 62 height 21
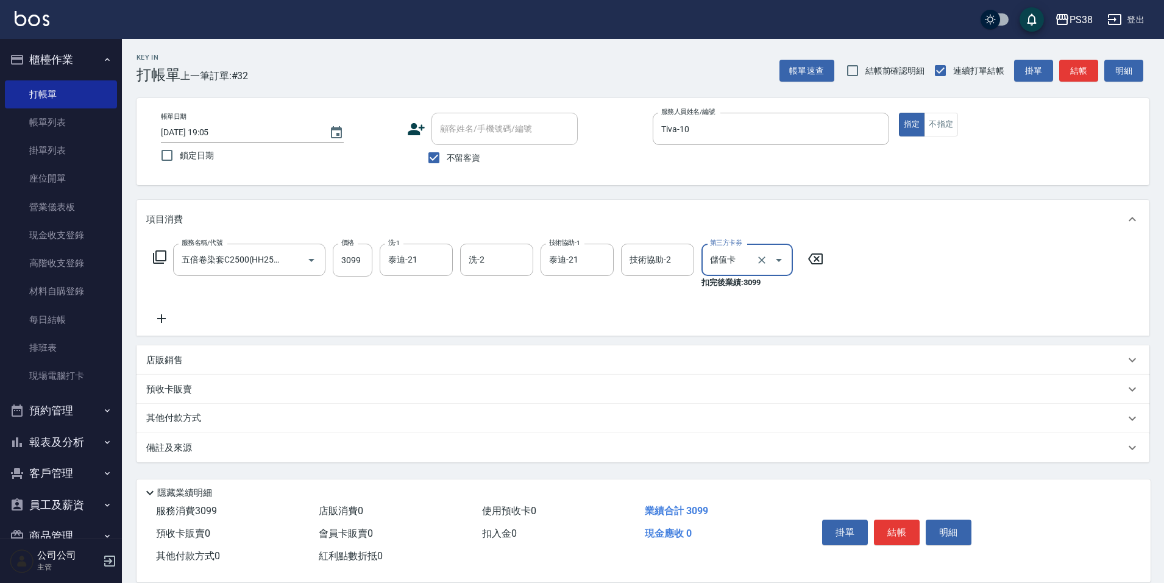
scroll to position [0, 0]
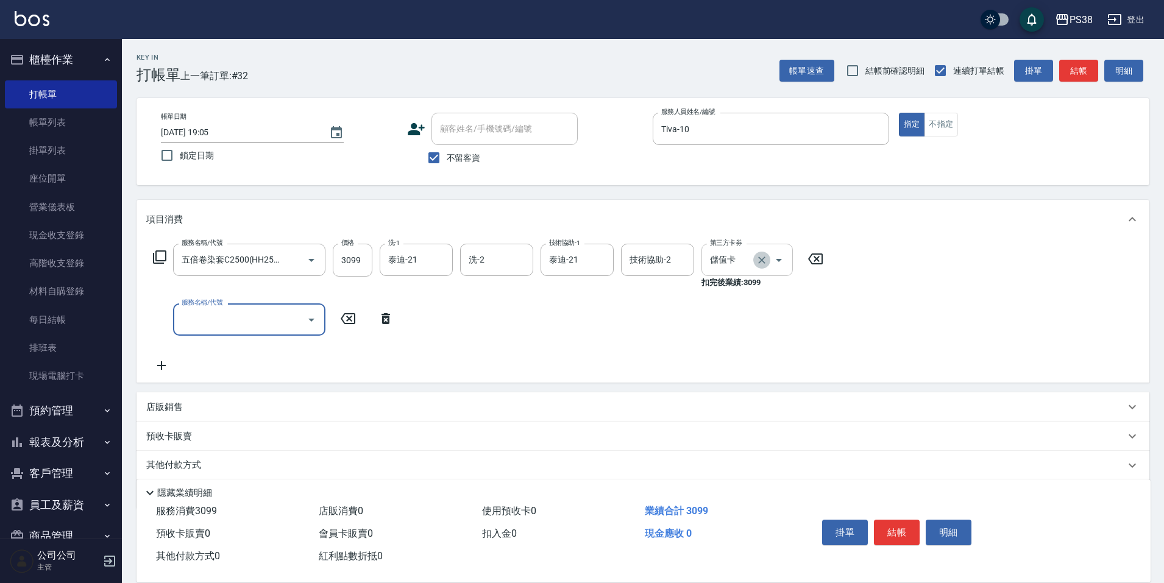
click at [762, 258] on icon "Clear" at bounding box center [762, 260] width 12 height 12
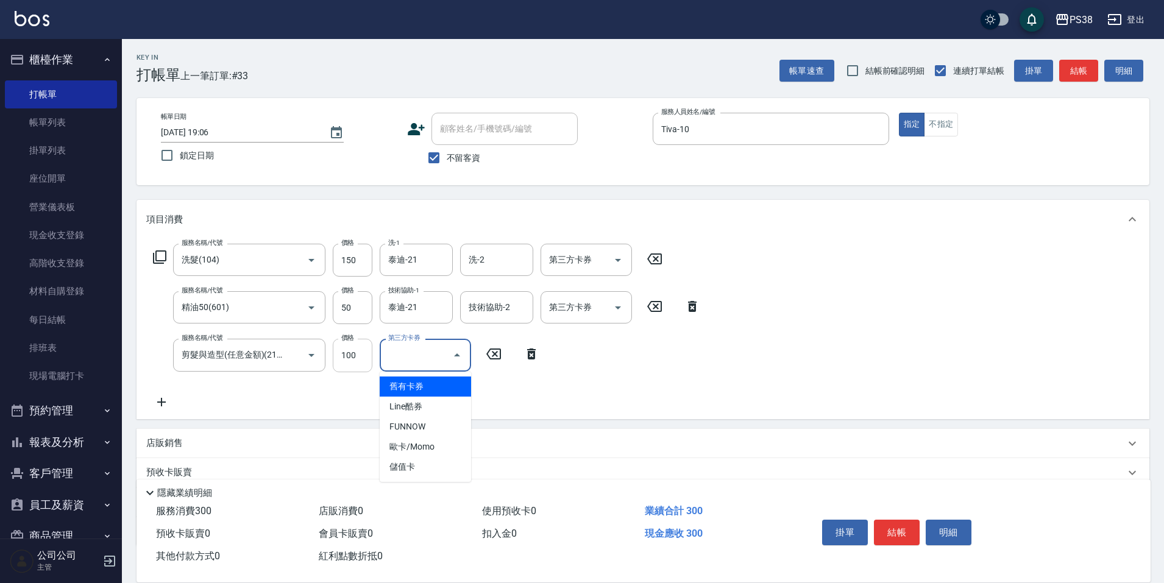
click at [344, 359] on input "100" at bounding box center [353, 355] width 40 height 33
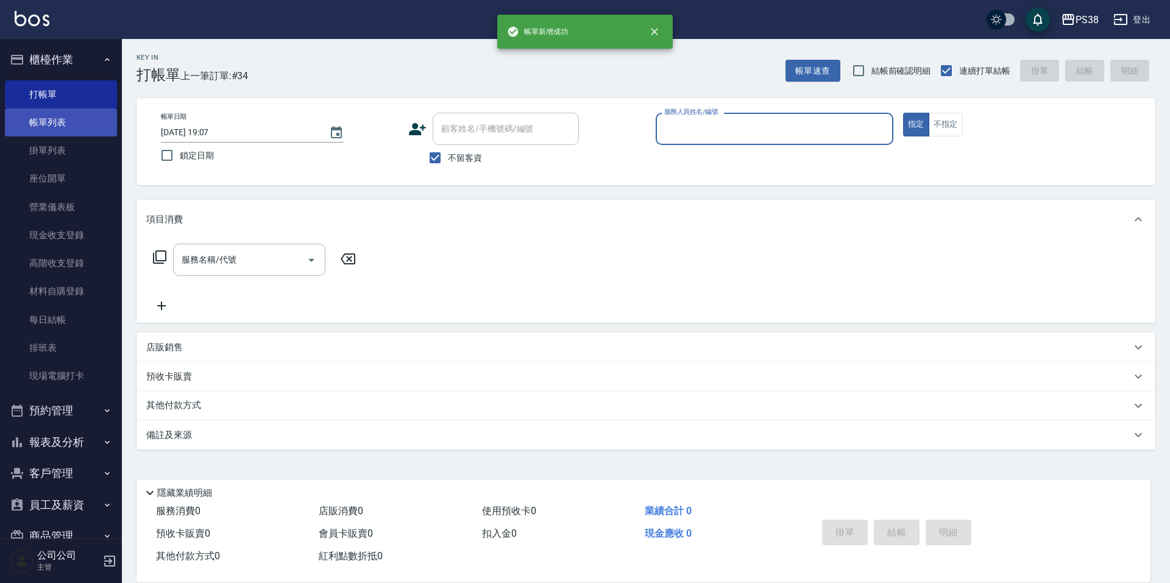
click at [85, 118] on link "帳單列表" at bounding box center [61, 122] width 112 height 28
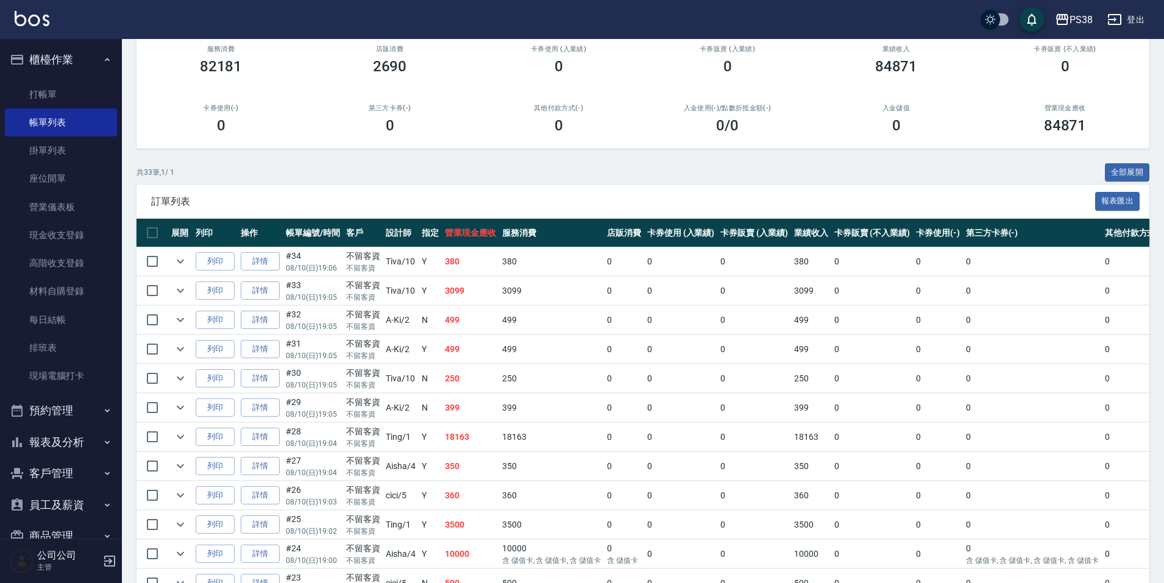
scroll to position [183, 0]
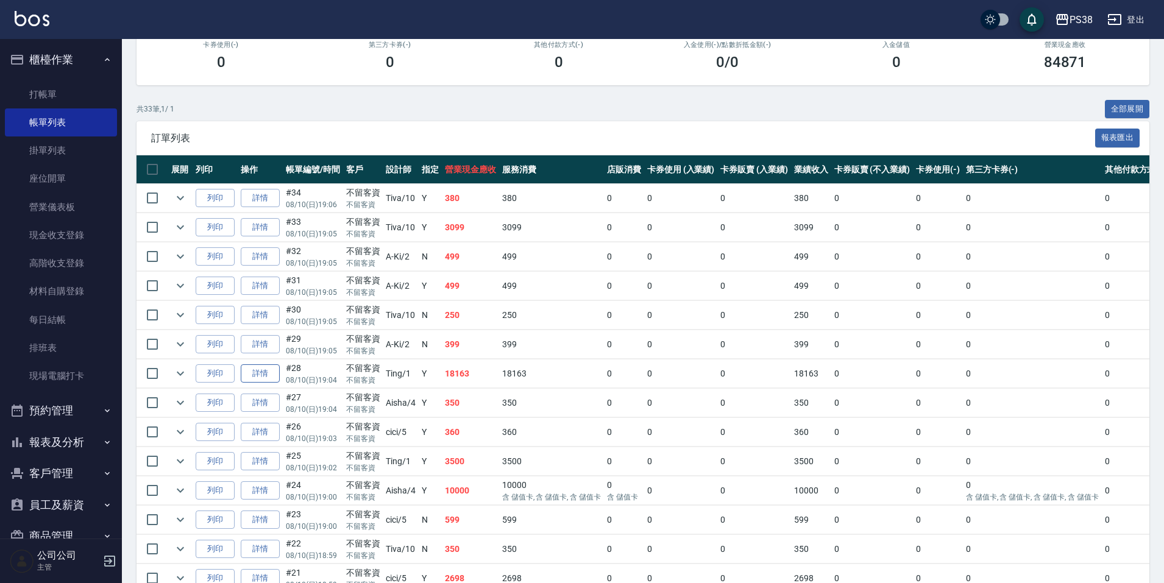
click at [261, 379] on link "詳情" at bounding box center [260, 373] width 39 height 19
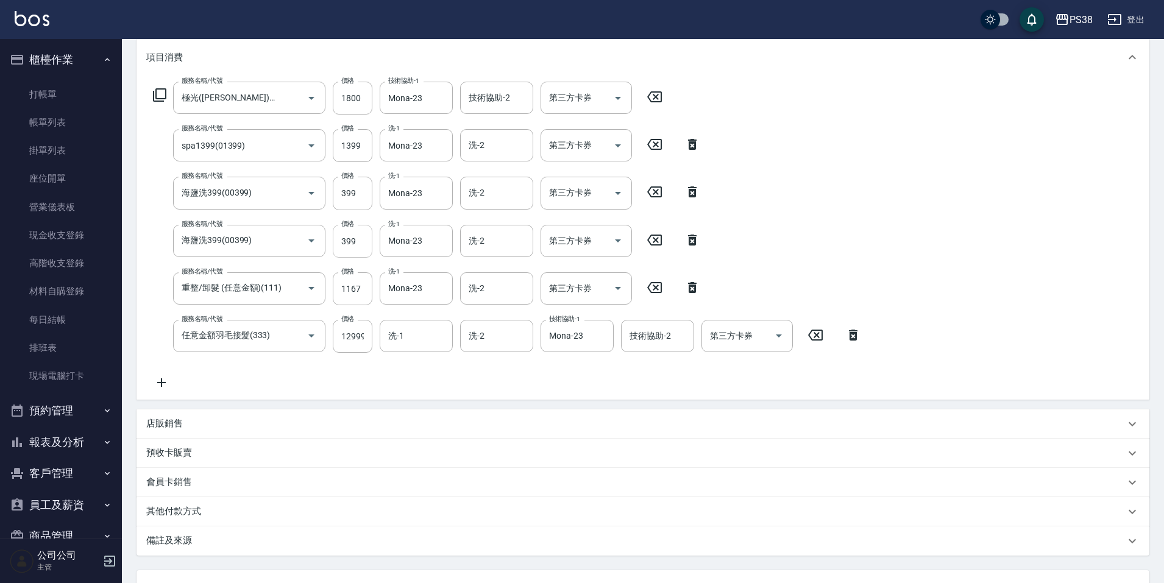
scroll to position [183, 0]
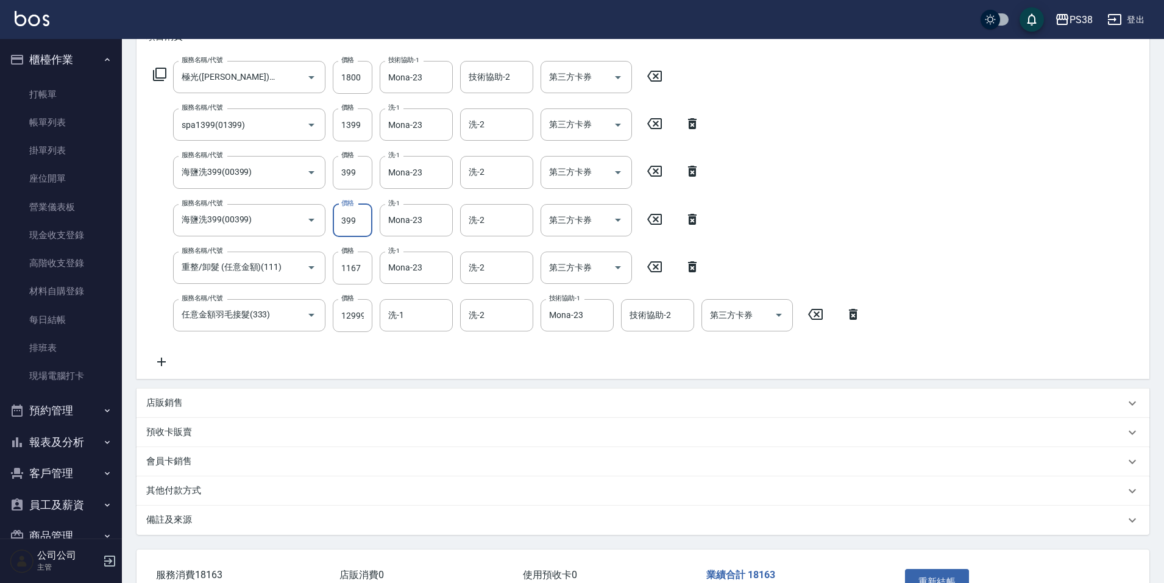
click at [345, 221] on input "399" at bounding box center [353, 220] width 40 height 33
drag, startPoint x: 293, startPoint y: 219, endPoint x: 286, endPoint y: 220, distance: 7.3
click at [292, 219] on icon "Clear" at bounding box center [294, 220] width 12 height 12
click at [292, 225] on icon "Clear" at bounding box center [294, 220] width 12 height 12
click at [260, 222] on input "服務名稱/代號" at bounding box center [232, 220] width 107 height 21
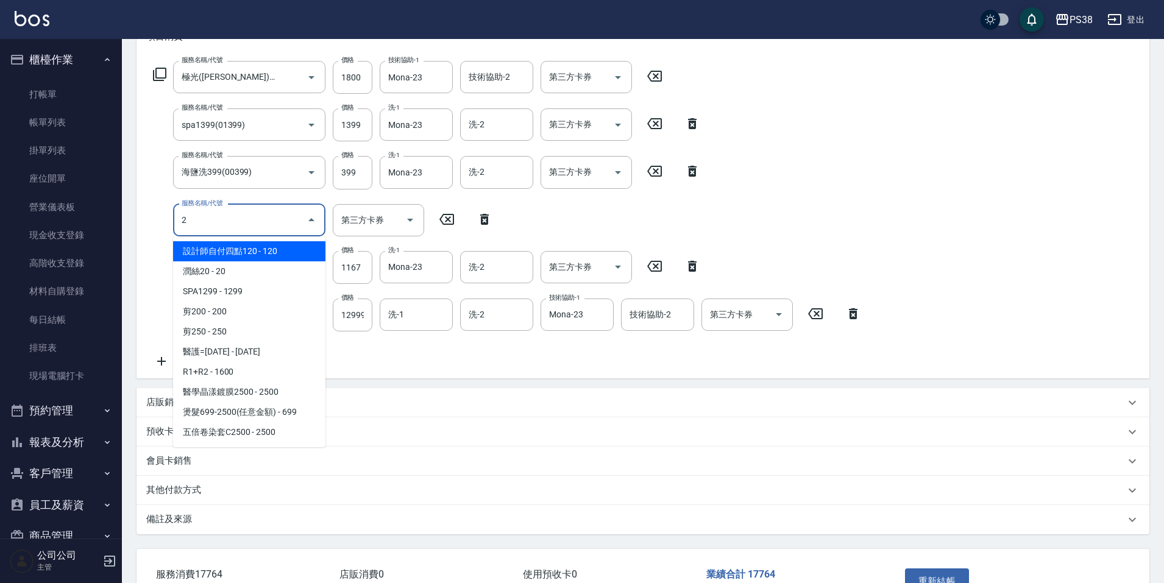
scroll to position [0, 0]
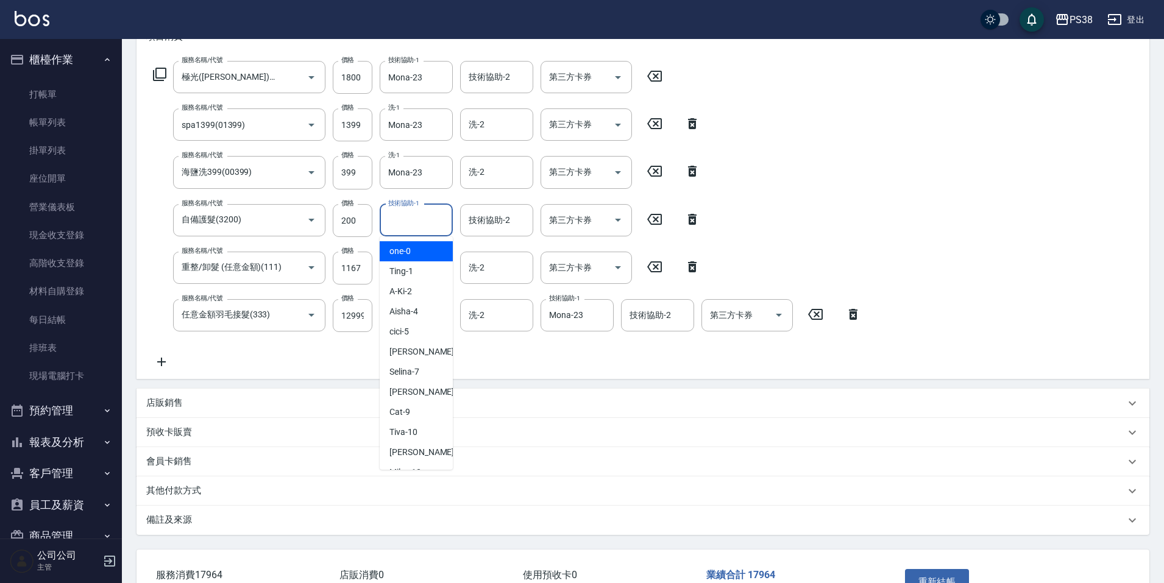
click at [396, 222] on input "技術協助-1" at bounding box center [416, 220] width 62 height 21
click at [397, 222] on input "技術協助-1" at bounding box center [416, 220] width 62 height 21
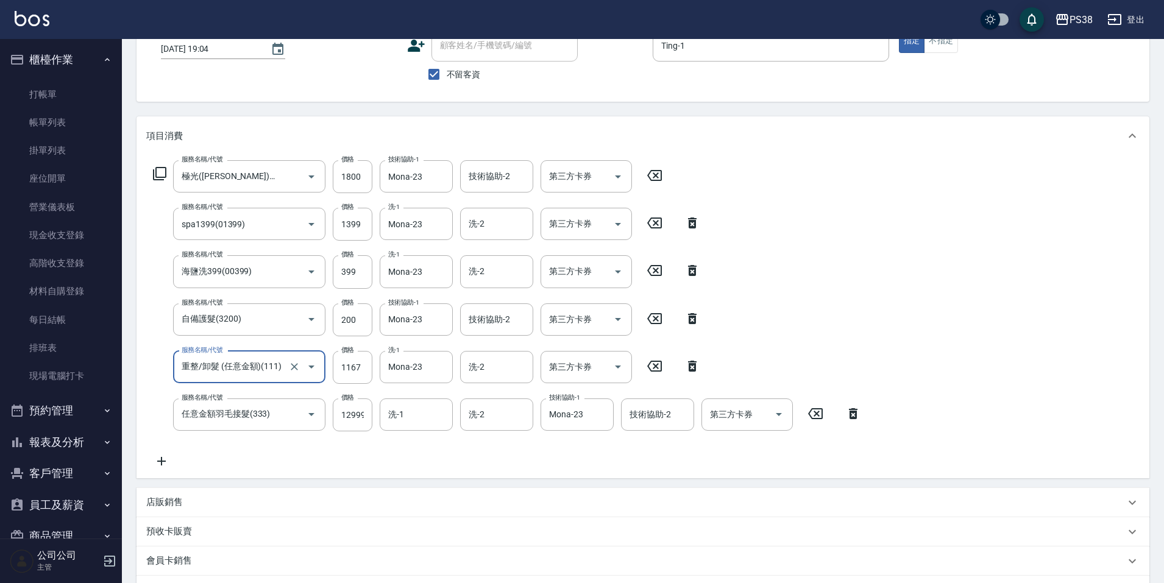
scroll to position [266, 0]
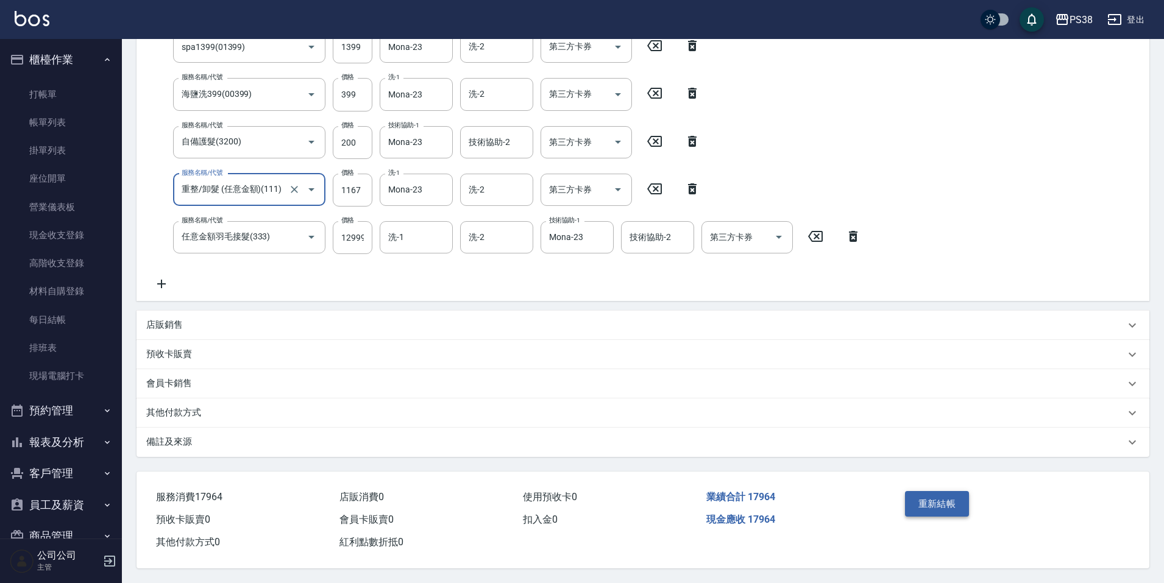
click at [948, 501] on button "重新結帳" at bounding box center [937, 504] width 65 height 26
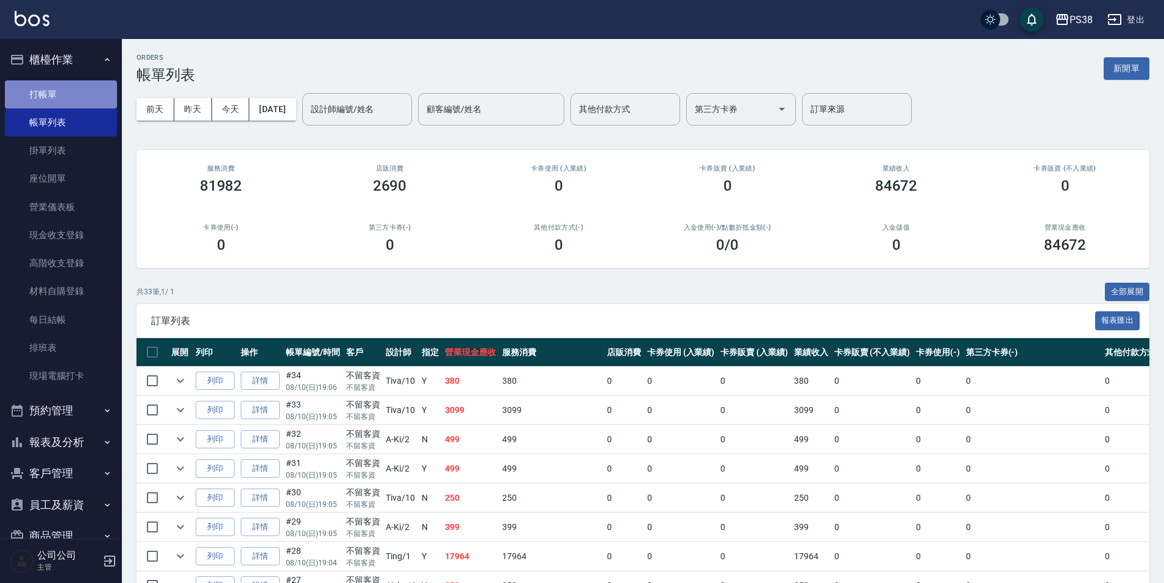
click at [66, 87] on link "打帳單" at bounding box center [61, 94] width 112 height 28
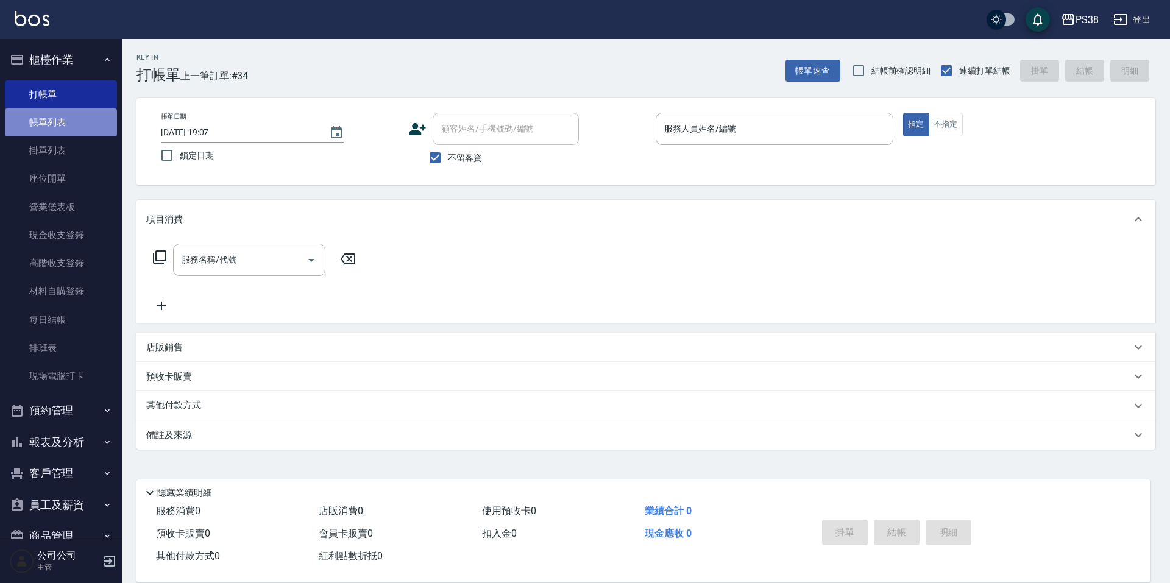
click at [61, 116] on link "帳單列表" at bounding box center [61, 122] width 112 height 28
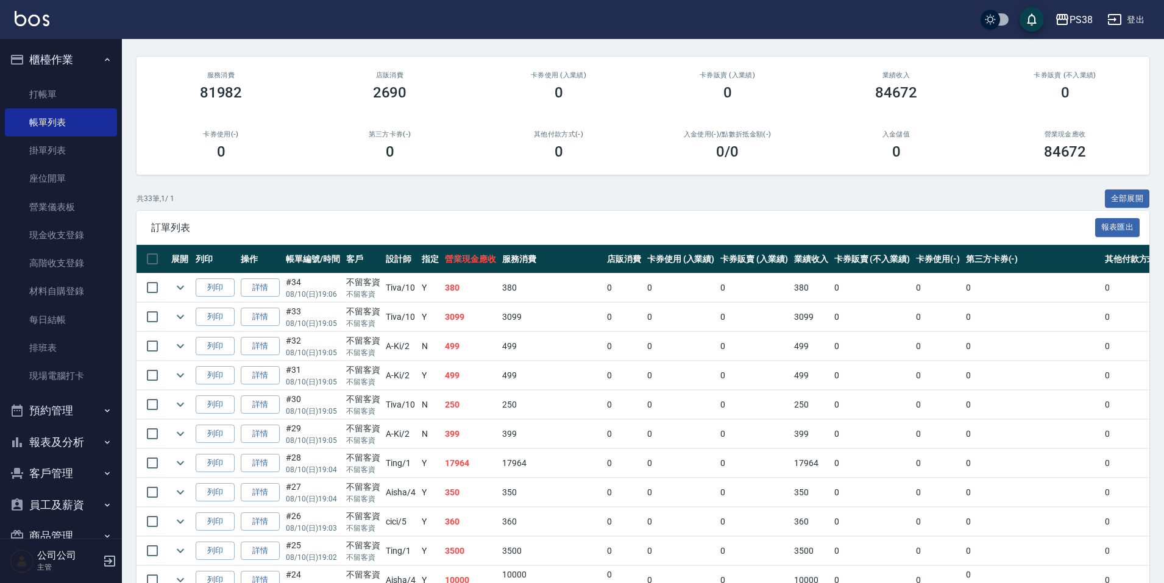
scroll to position [61, 0]
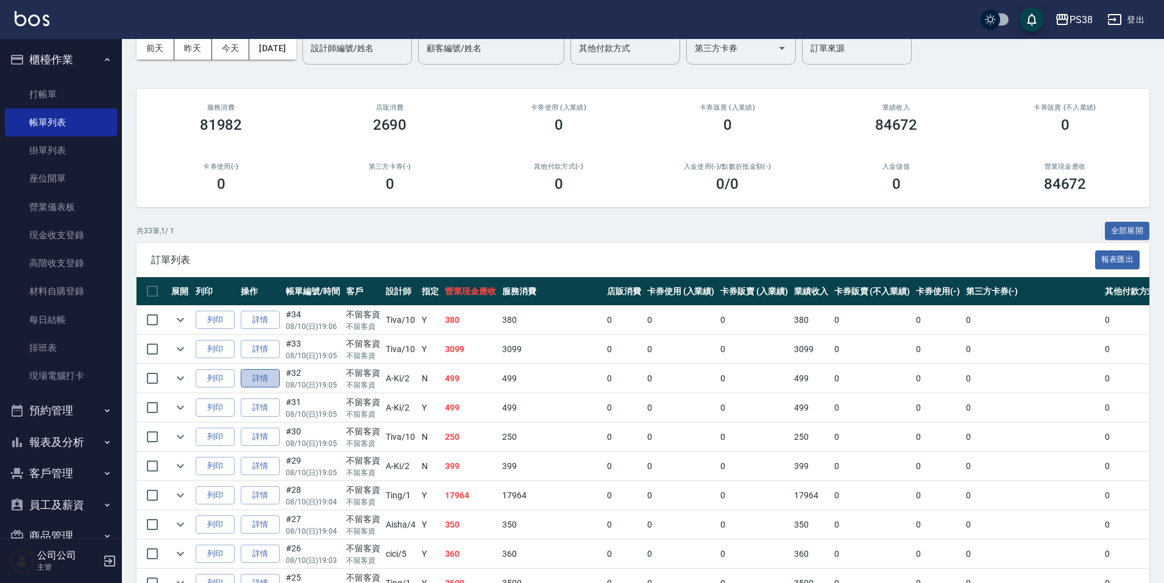
click at [268, 376] on link "詳情" at bounding box center [260, 378] width 39 height 19
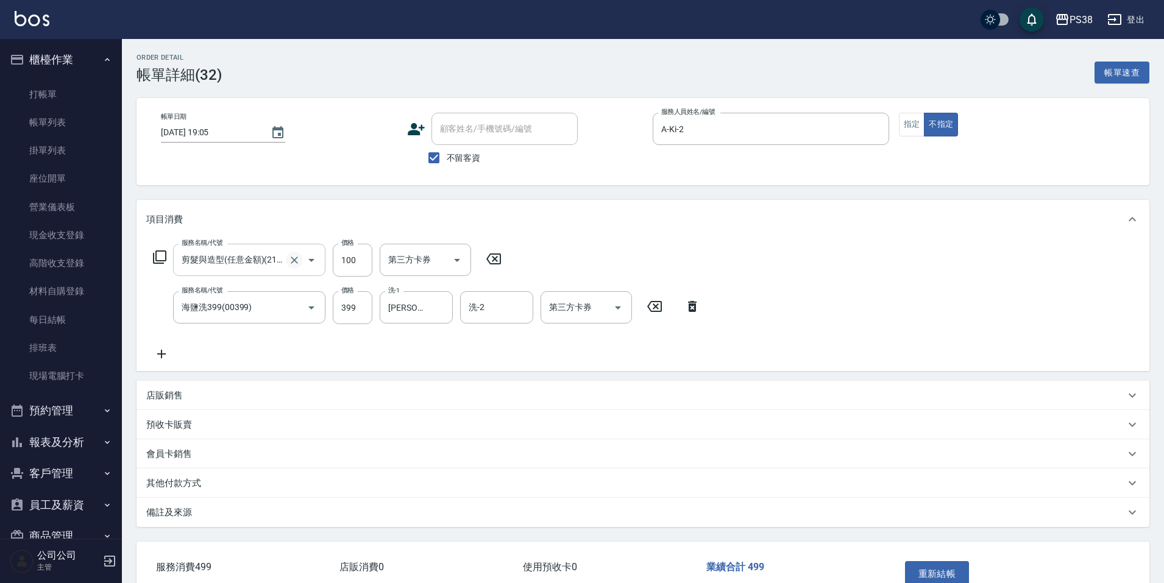
click at [292, 258] on icon "Clear" at bounding box center [294, 260] width 12 height 12
click at [261, 261] on input "服務名稱/代號" at bounding box center [232, 259] width 107 height 21
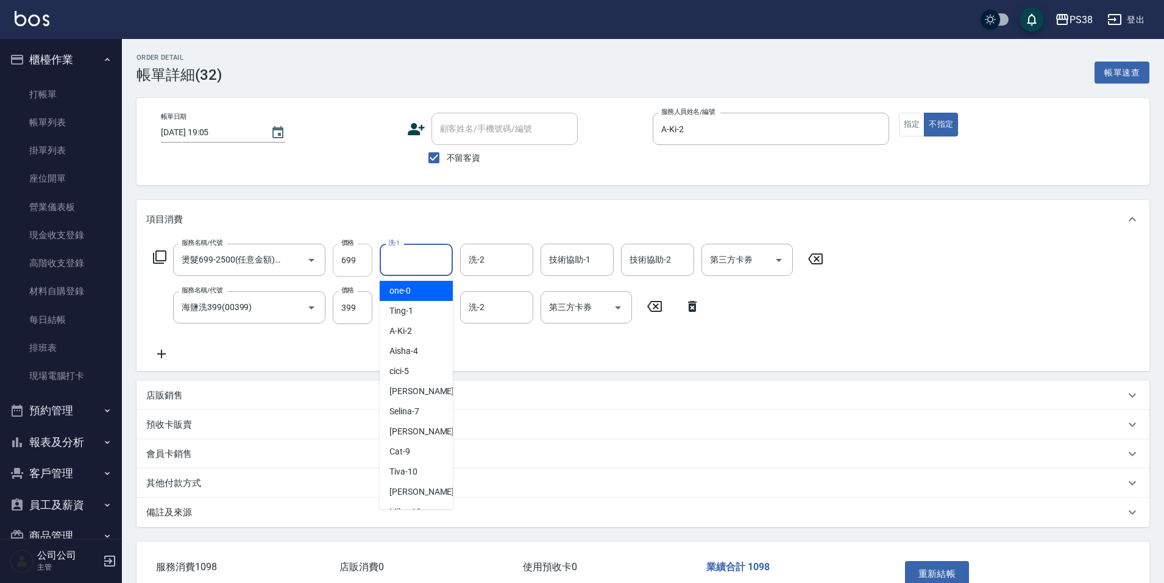
click at [339, 265] on input "699" at bounding box center [353, 260] width 40 height 33
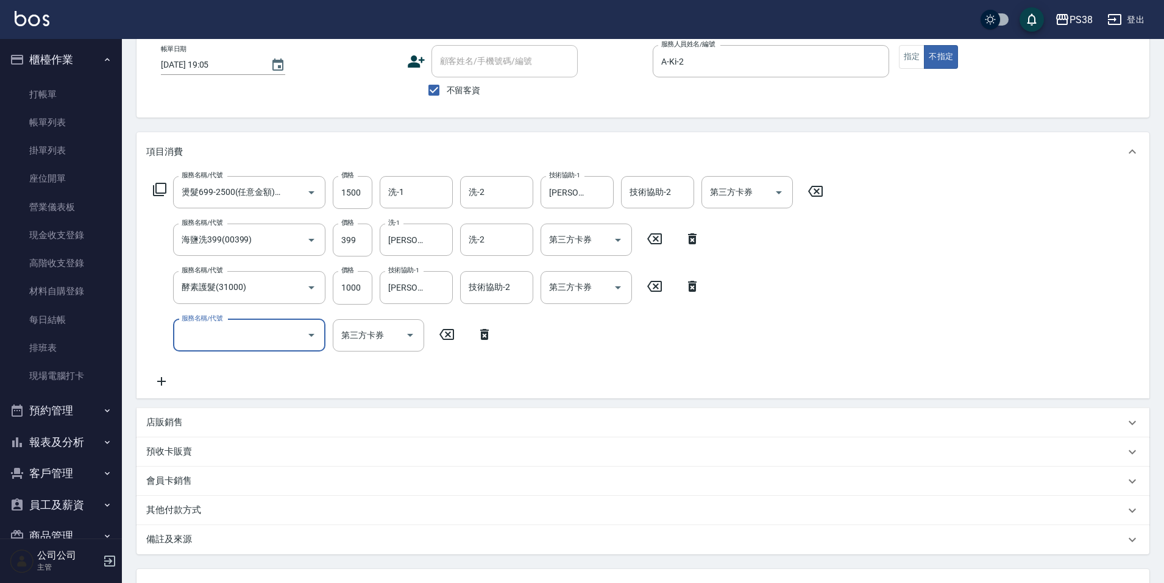
scroll to position [122, 0]
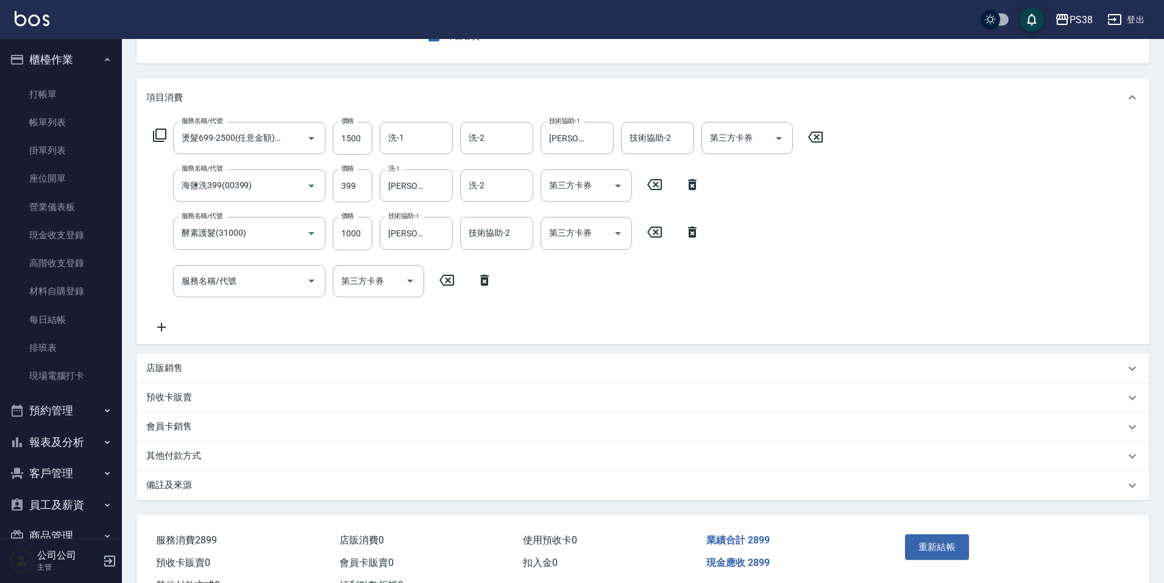
click at [284, 369] on div "店販銷售" at bounding box center [635, 368] width 979 height 13
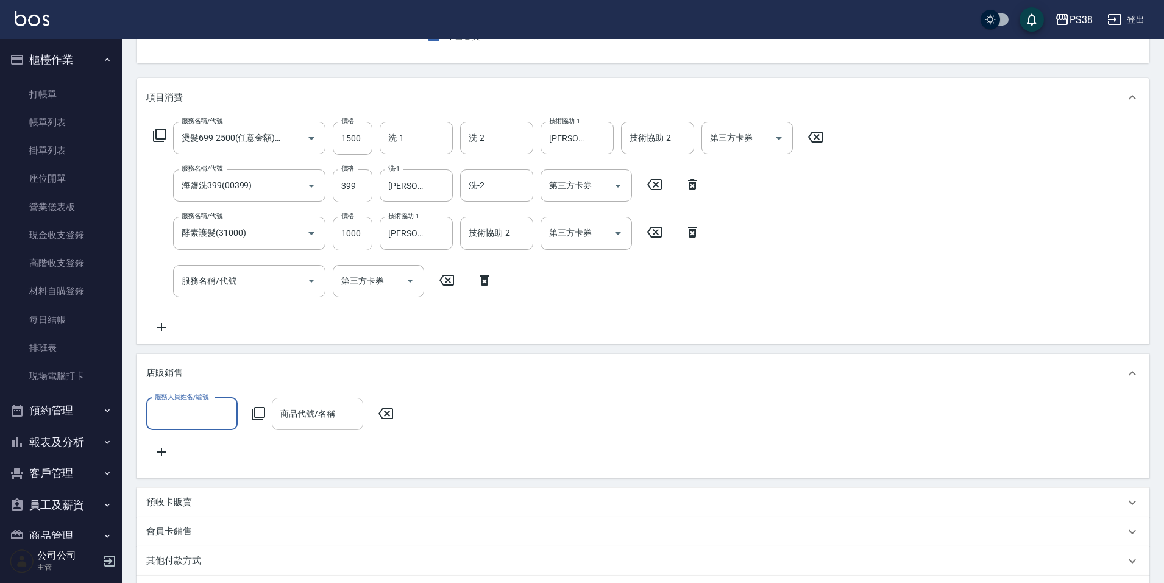
scroll to position [0, 0]
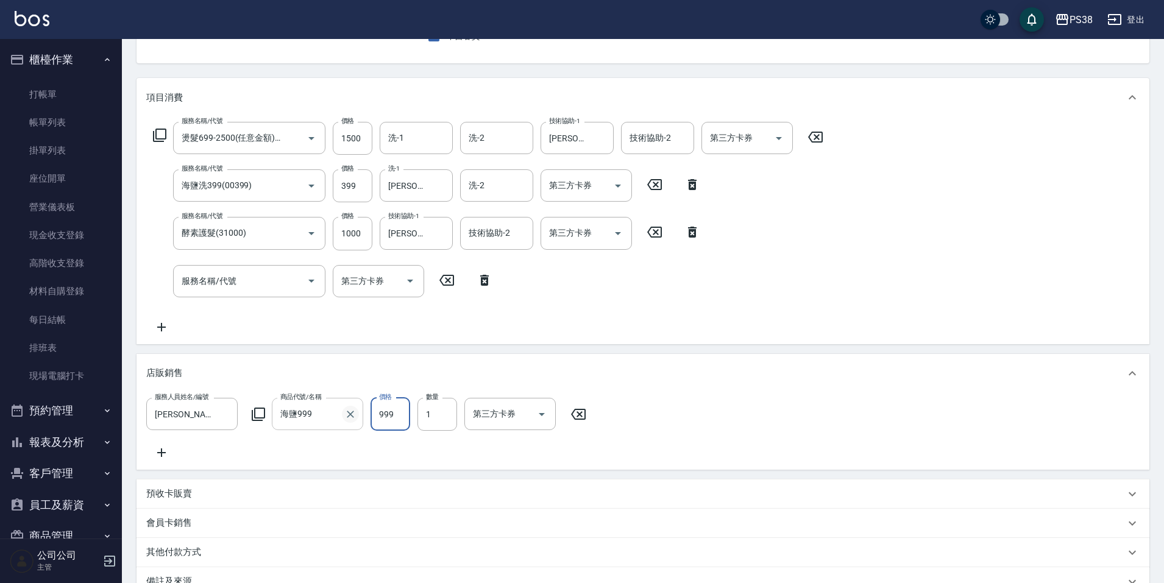
click at [348, 418] on icon "Clear" at bounding box center [350, 414] width 12 height 12
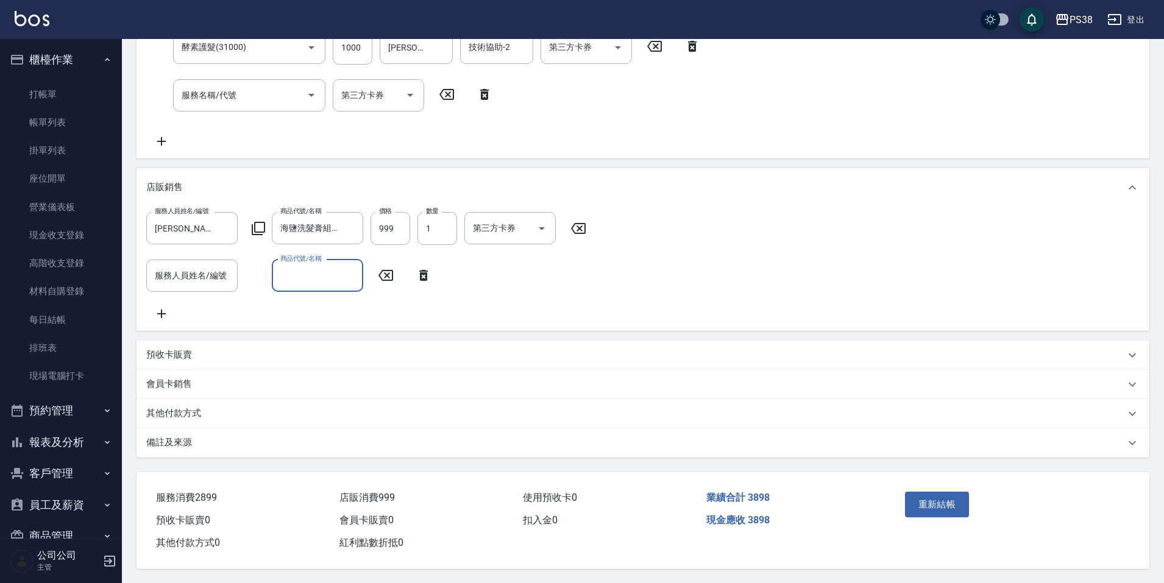
scroll to position [323, 0]
click at [952, 502] on button "重新結帳" at bounding box center [937, 504] width 65 height 26
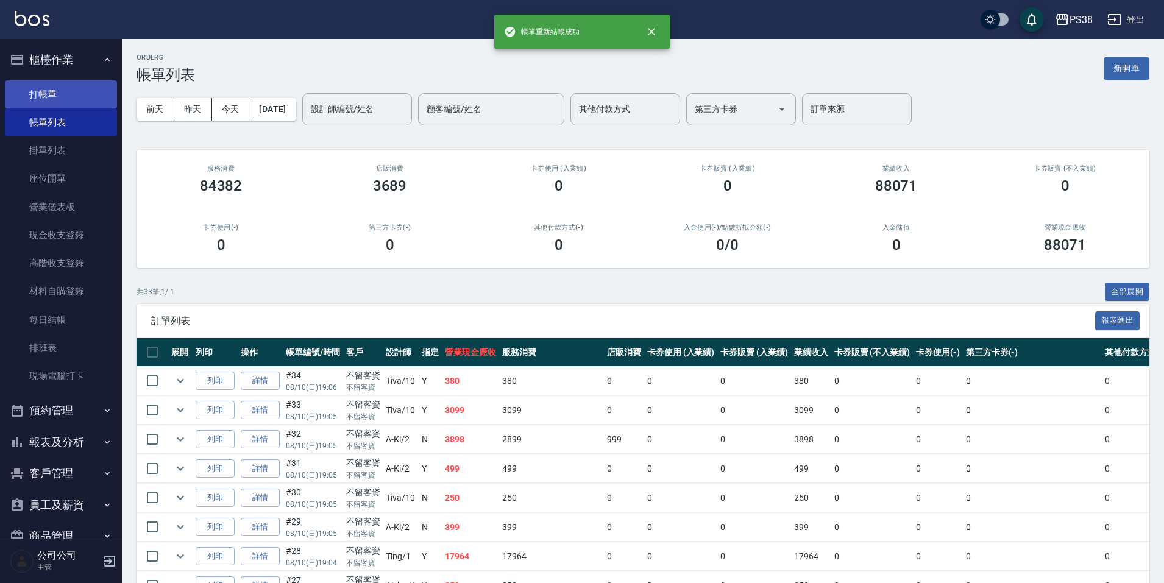
click at [60, 82] on link "打帳單" at bounding box center [61, 94] width 112 height 28
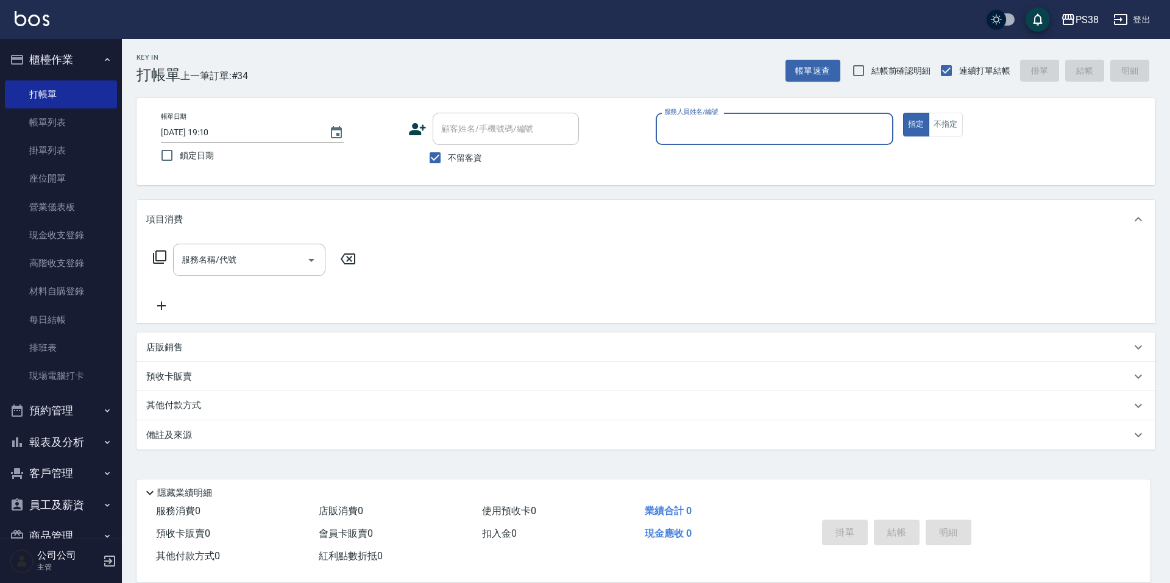
click at [762, 127] on input "服務人員姓名/編號" at bounding box center [774, 128] width 227 height 21
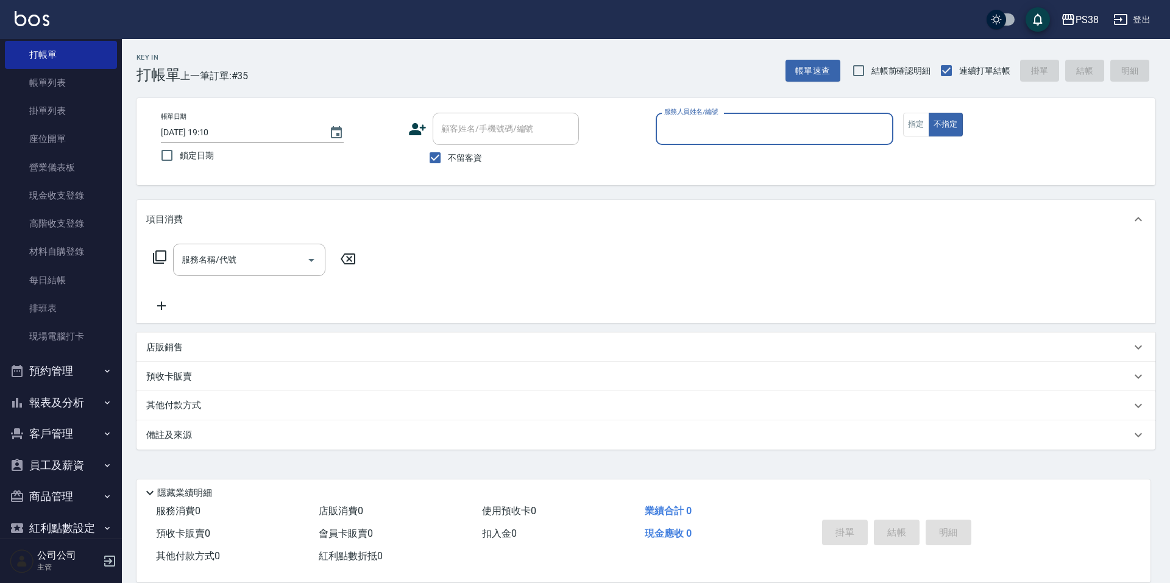
scroll to position [61, 0]
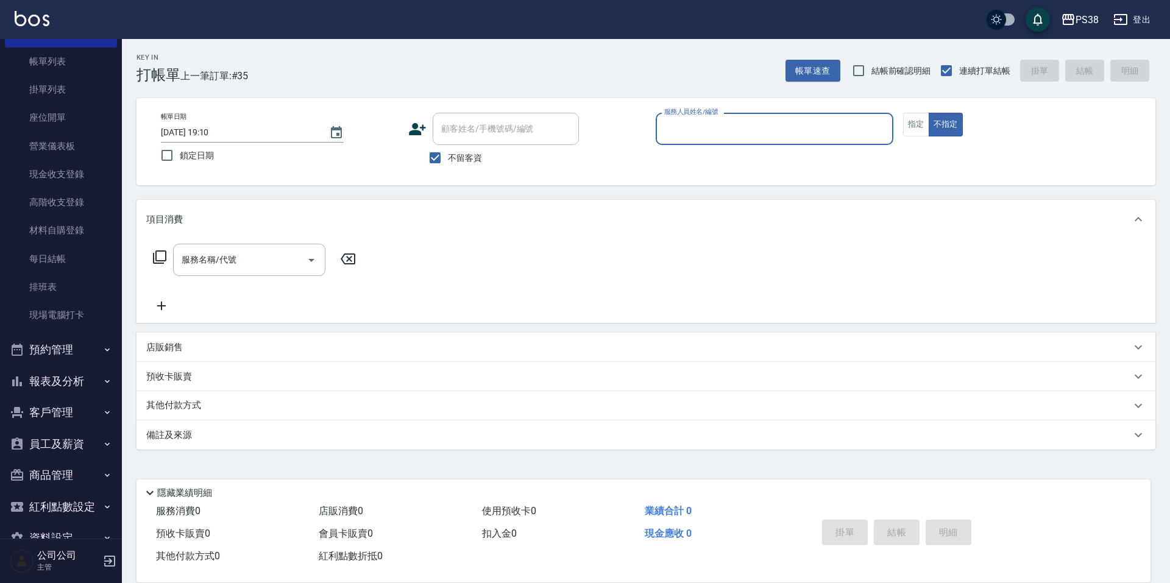
click at [77, 378] on button "報表及分析" at bounding box center [61, 382] width 112 height 32
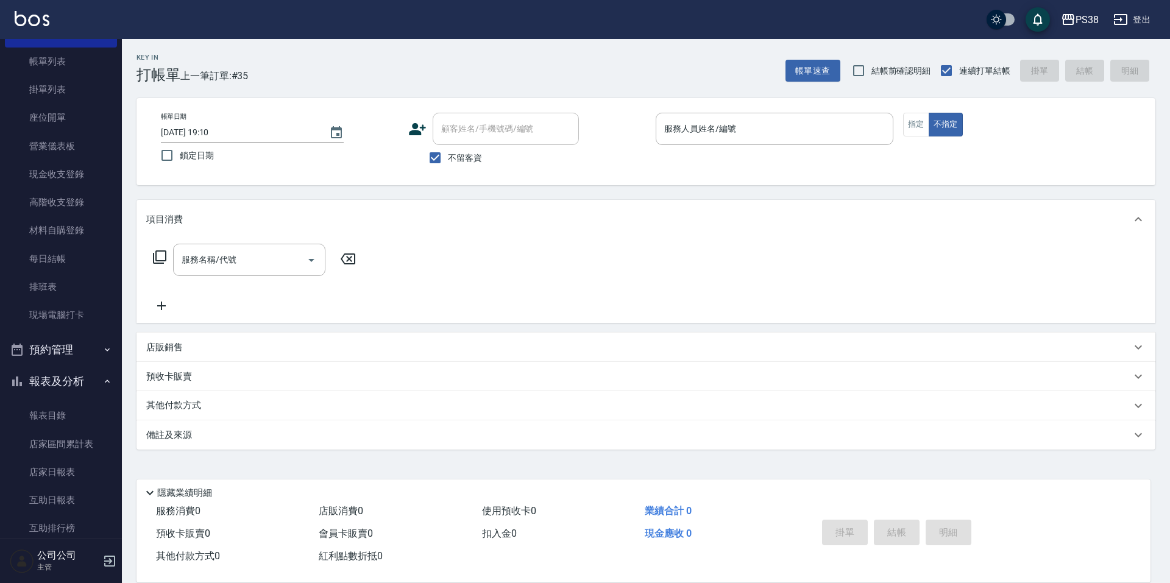
drag, startPoint x: 158, startPoint y: 208, endPoint x: 1042, endPoint y: 289, distance: 886.9
click at [1024, 269] on div "項目消費 服務名稱/代號 服務名稱/代號" at bounding box center [646, 261] width 1019 height 123
click at [1042, 290] on div "服務名稱/代號 服務名稱/代號" at bounding box center [646, 281] width 1019 height 84
click at [60, 92] on link "掛單列表" at bounding box center [61, 90] width 112 height 28
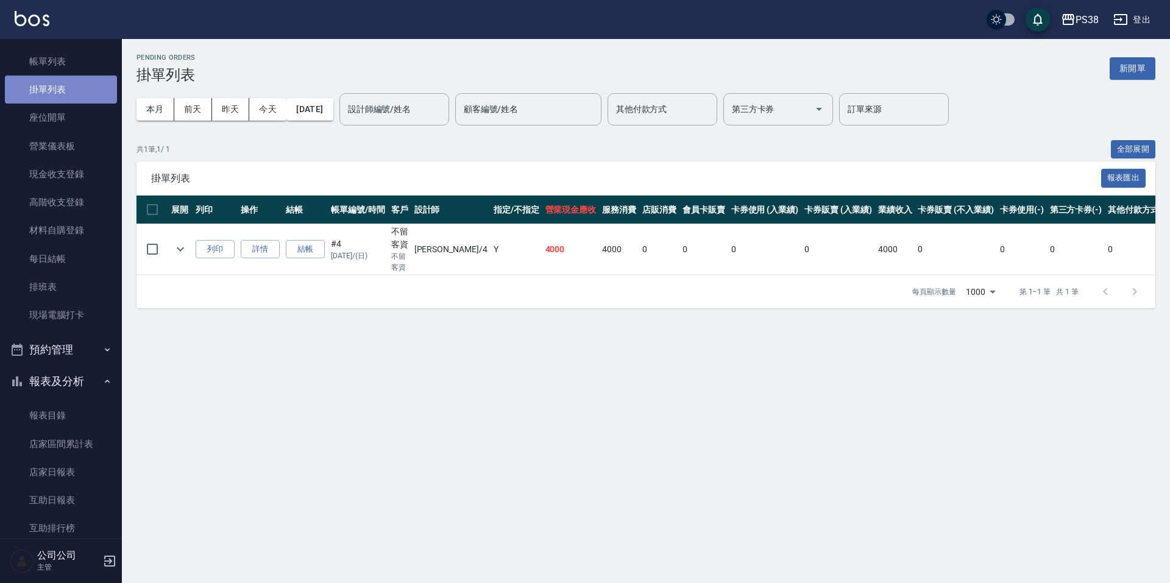
click at [60, 89] on link "掛單列表" at bounding box center [61, 90] width 112 height 28
click at [49, 87] on link "掛單列表" at bounding box center [61, 90] width 112 height 28
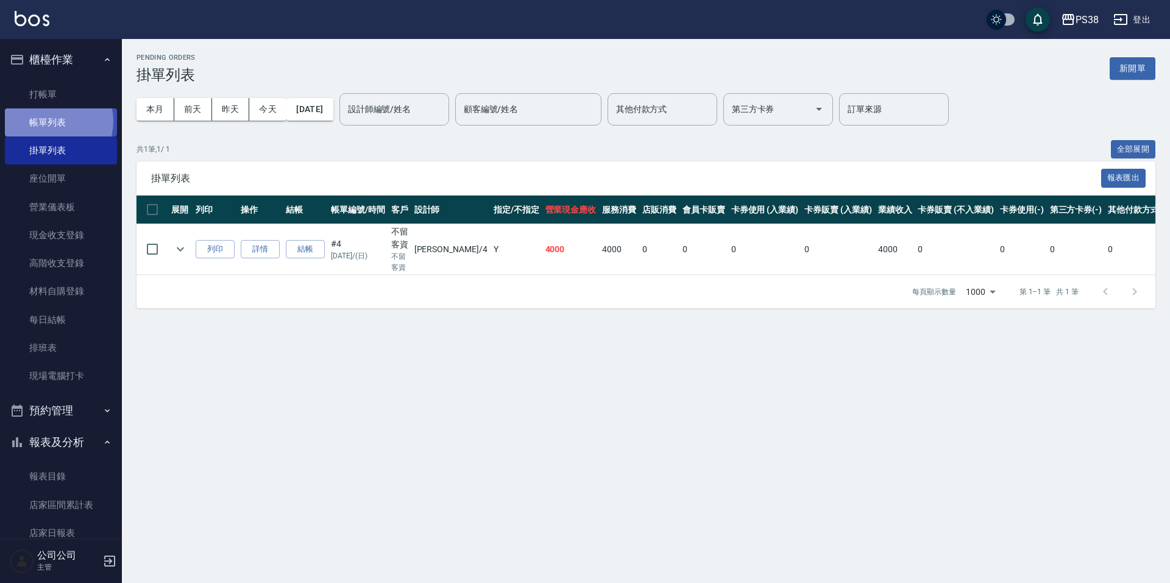
click at [49, 121] on link "帳單列表" at bounding box center [61, 122] width 112 height 28
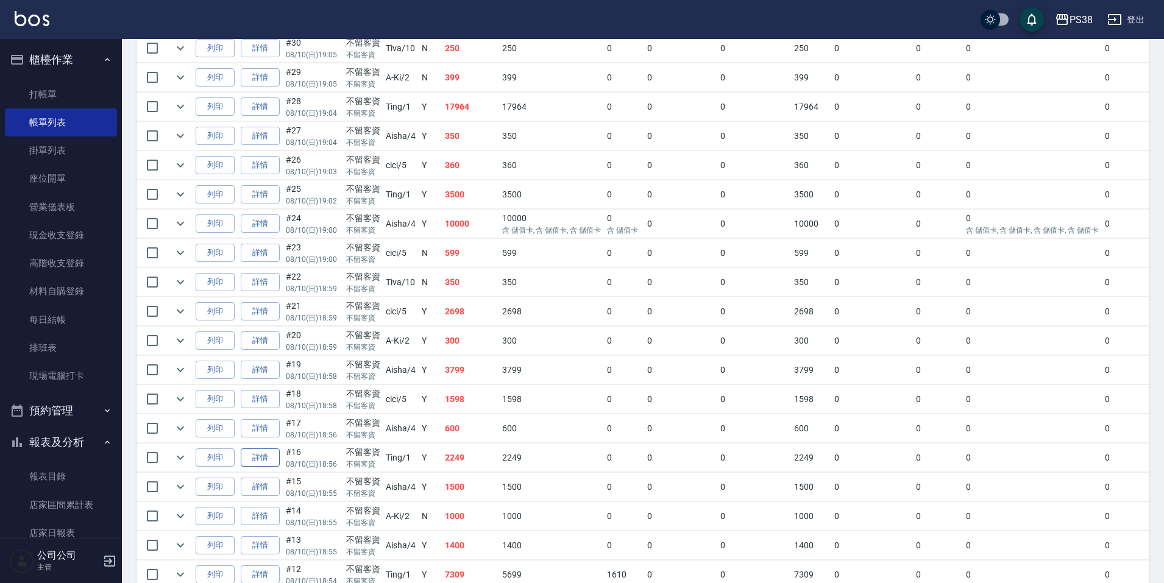
scroll to position [488, 0]
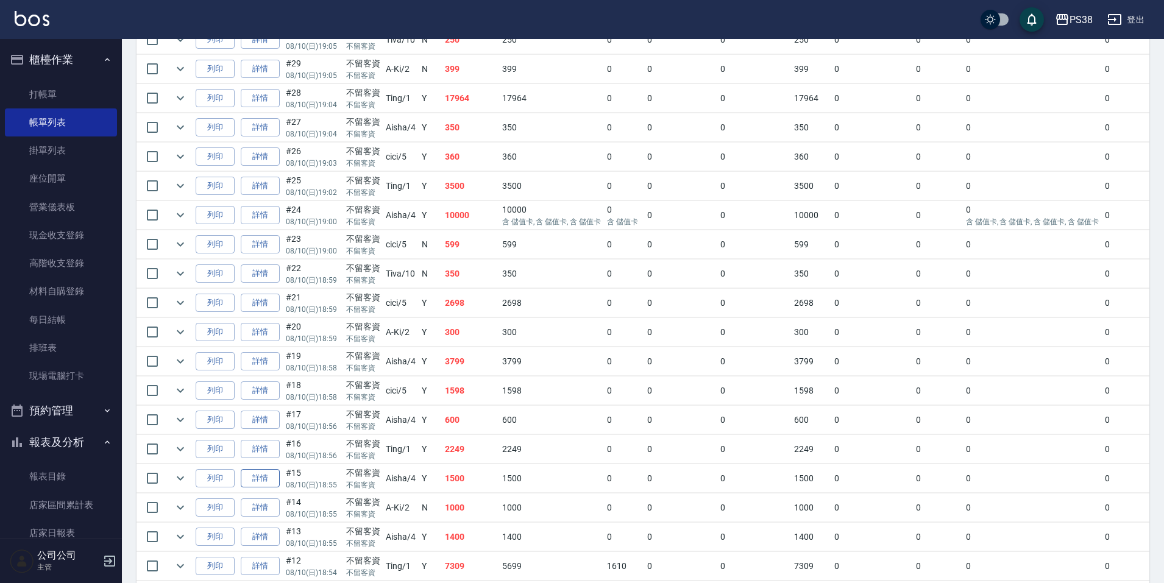
click at [262, 481] on link "詳情" at bounding box center [260, 478] width 39 height 19
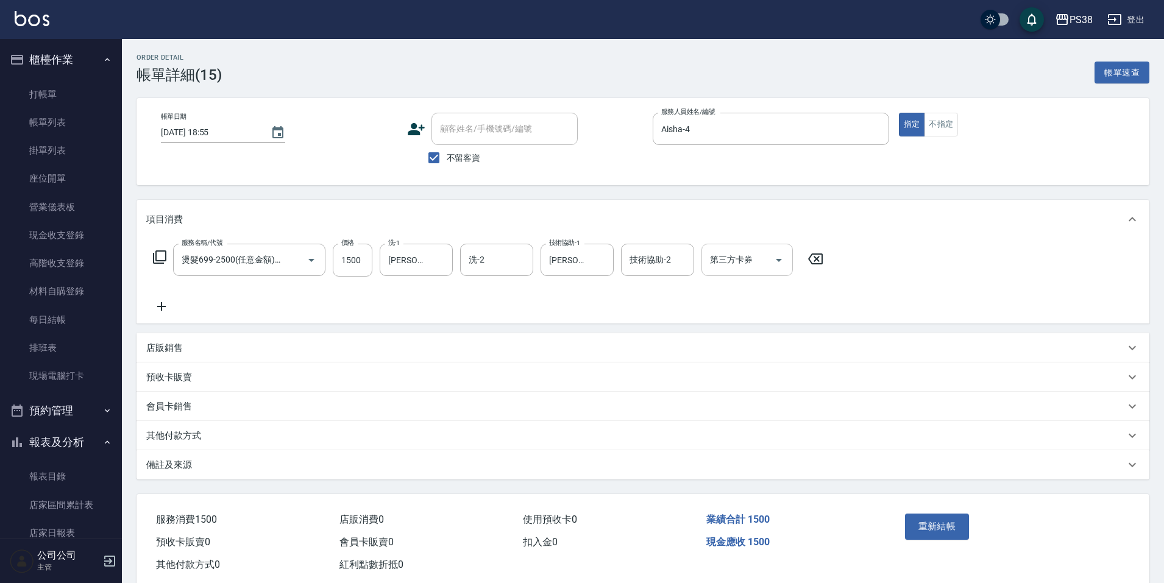
click at [773, 261] on icon "Open" at bounding box center [779, 260] width 15 height 15
click at [739, 369] on span "儲值卡" at bounding box center [747, 371] width 91 height 20
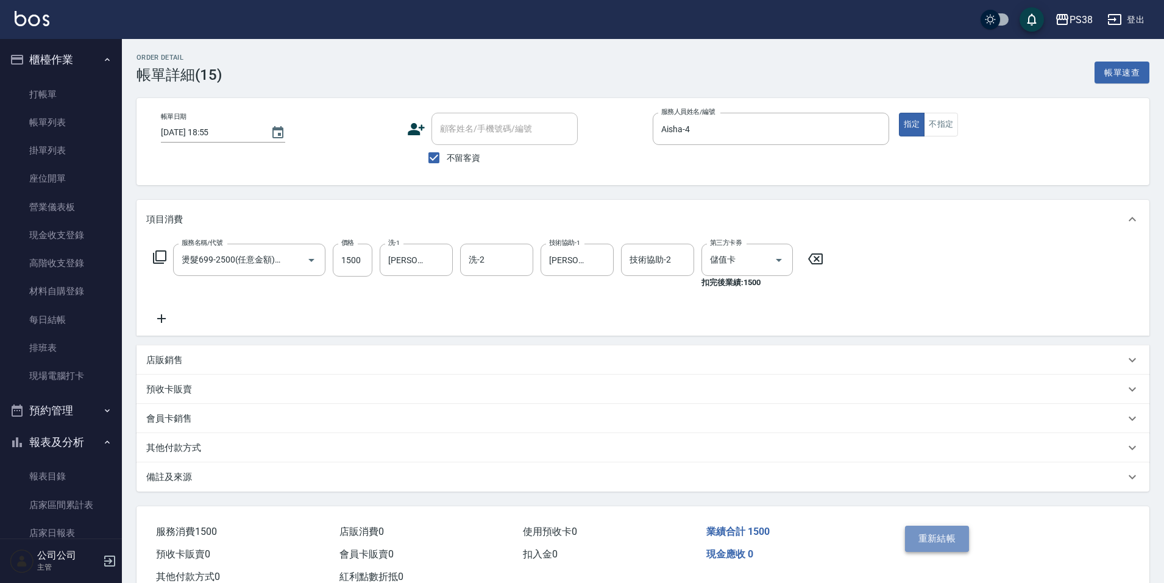
click at [934, 535] on button "重新結帳" at bounding box center [937, 539] width 65 height 26
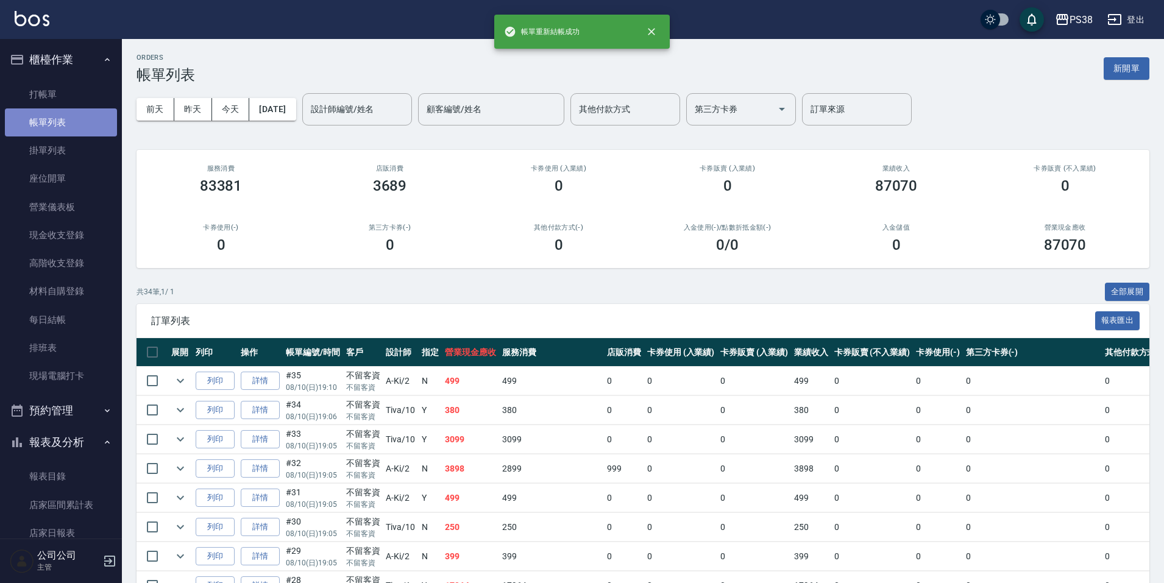
click at [62, 124] on link "帳單列表" at bounding box center [61, 122] width 112 height 28
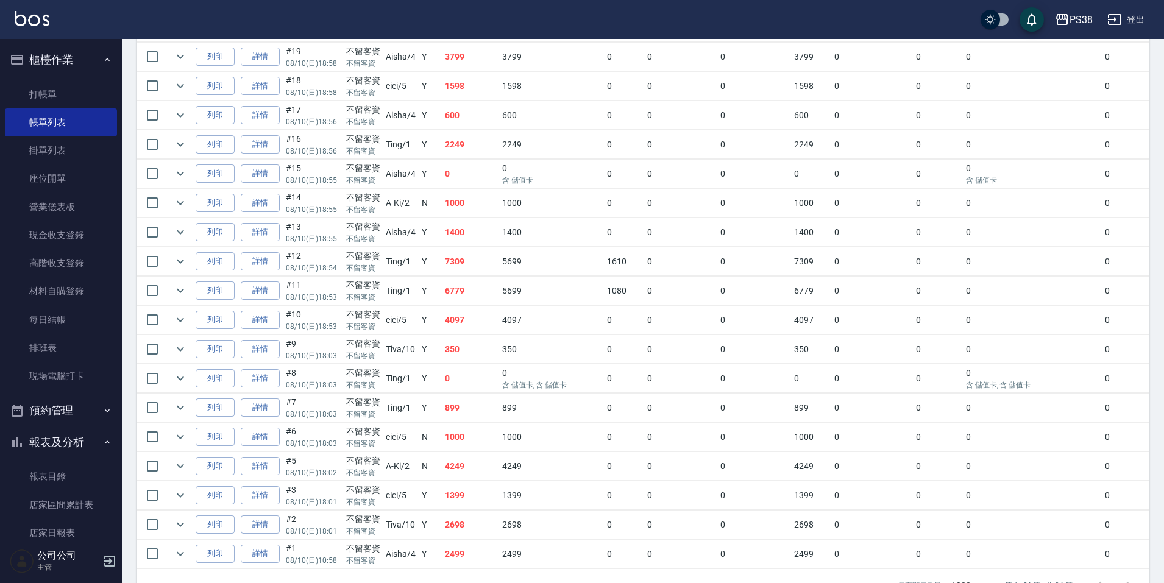
scroll to position [835, 0]
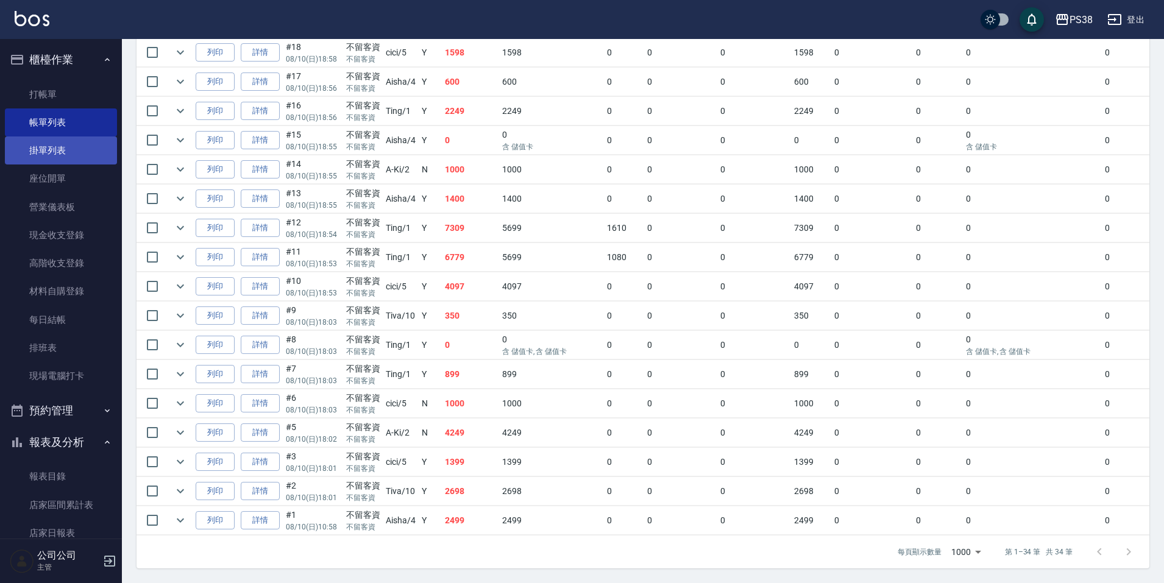
click at [65, 146] on link "掛單列表" at bounding box center [61, 151] width 112 height 28
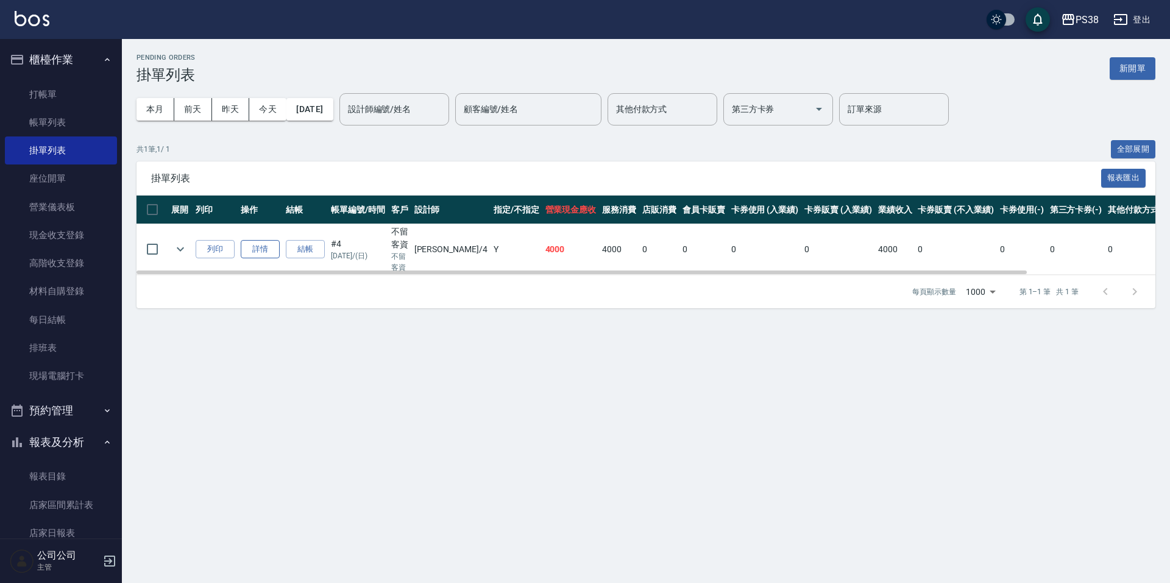
click at [260, 250] on link "詳情" at bounding box center [260, 249] width 39 height 19
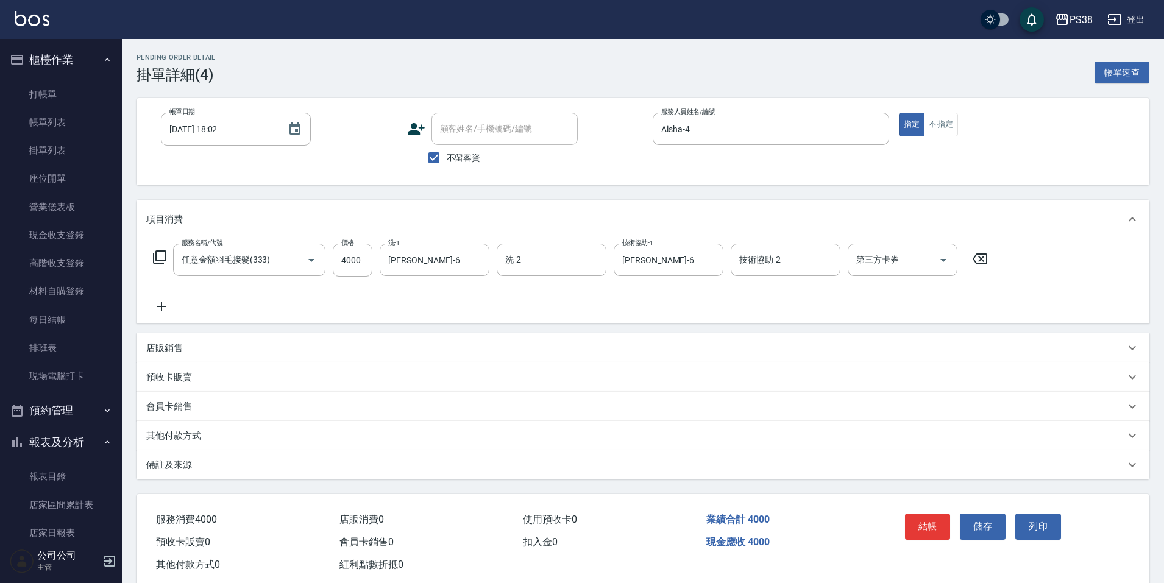
click at [161, 306] on icon at bounding box center [161, 306] width 9 height 9
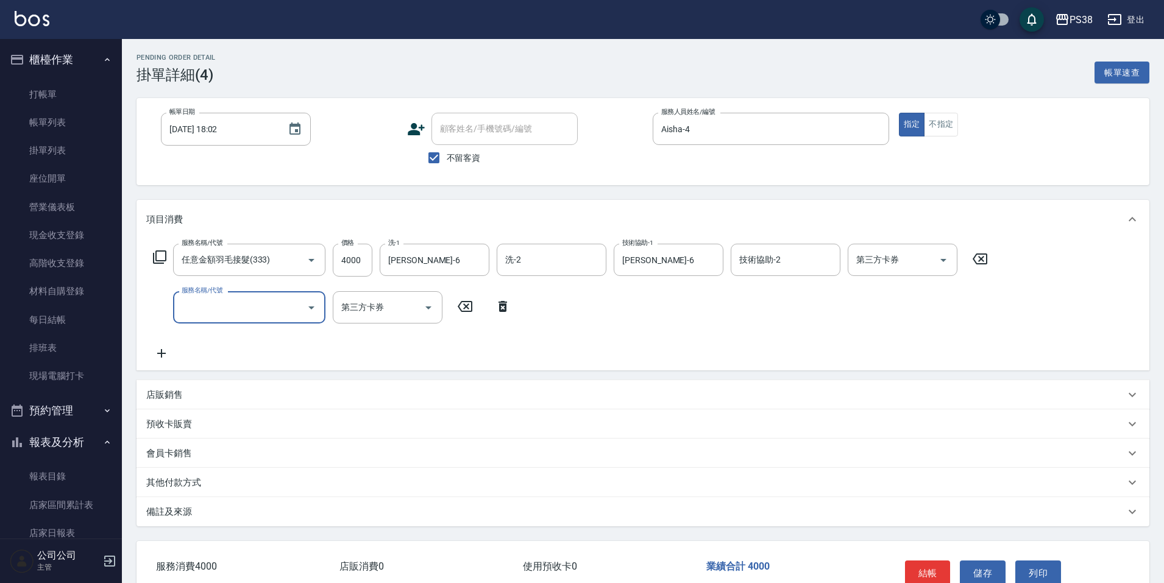
click at [215, 308] on input "服務名稱/代號" at bounding box center [240, 307] width 123 height 21
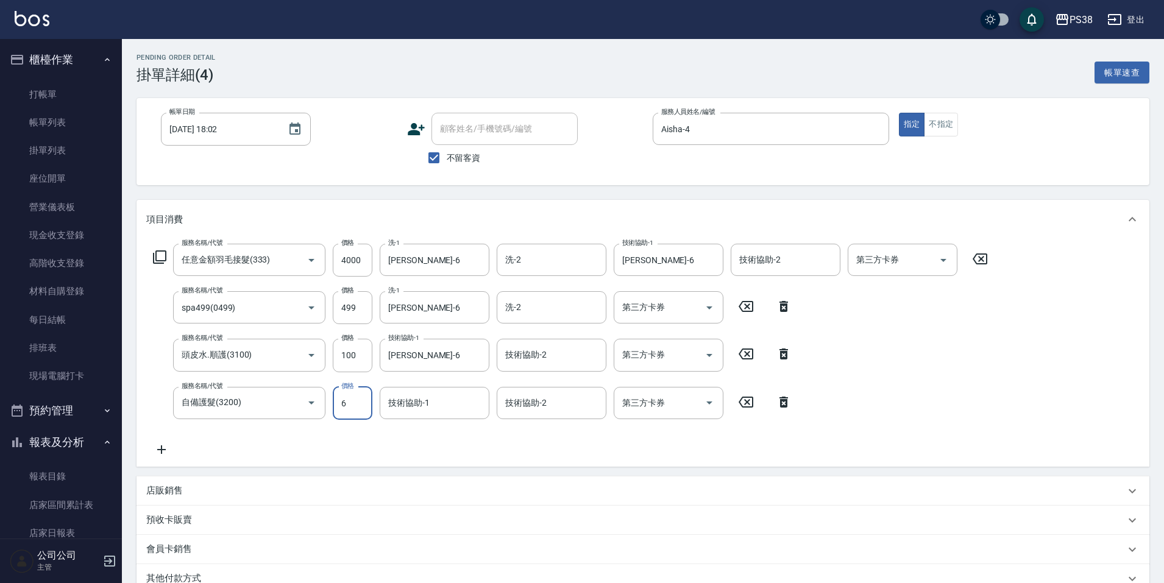
click at [357, 410] on input "6" at bounding box center [353, 403] width 40 height 33
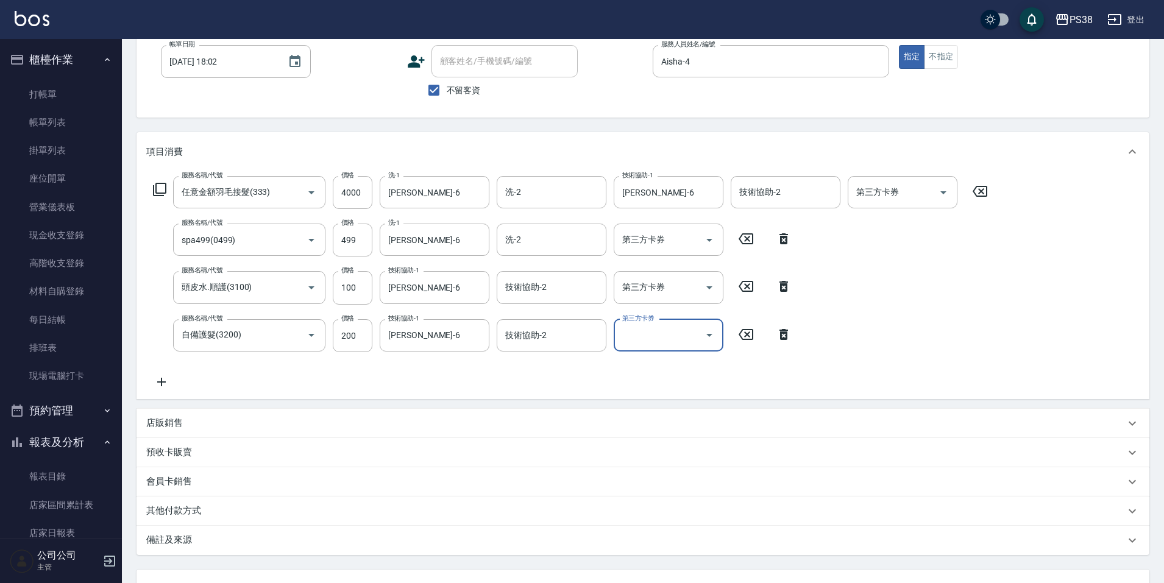
scroll to position [171, 0]
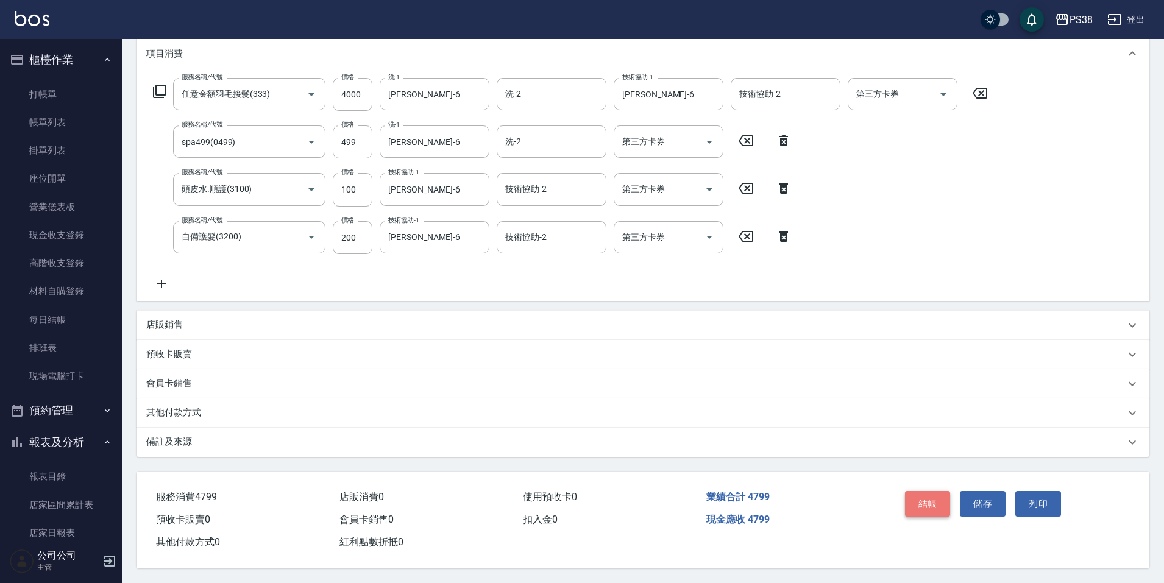
click at [930, 499] on button "結帳" at bounding box center [928, 504] width 46 height 26
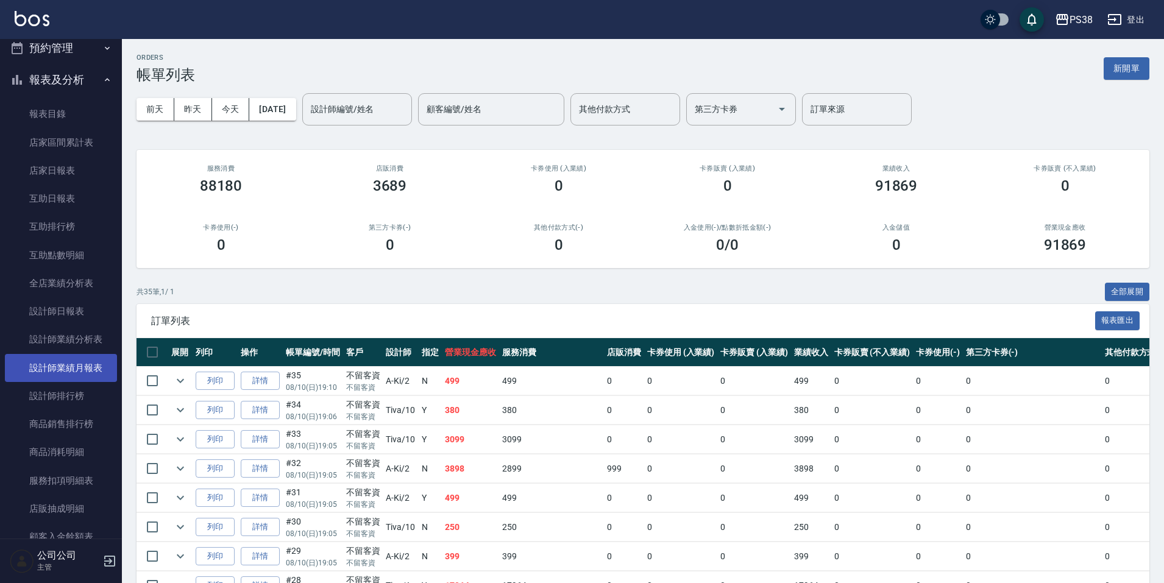
scroll to position [427, 0]
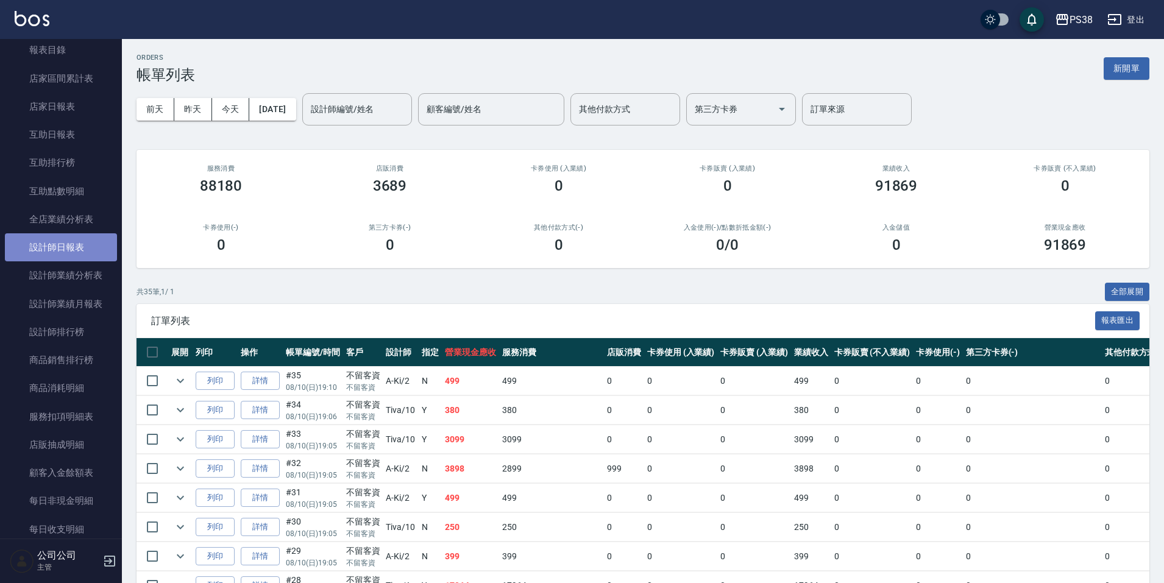
click at [82, 255] on link "設計師日報表" at bounding box center [61, 247] width 112 height 28
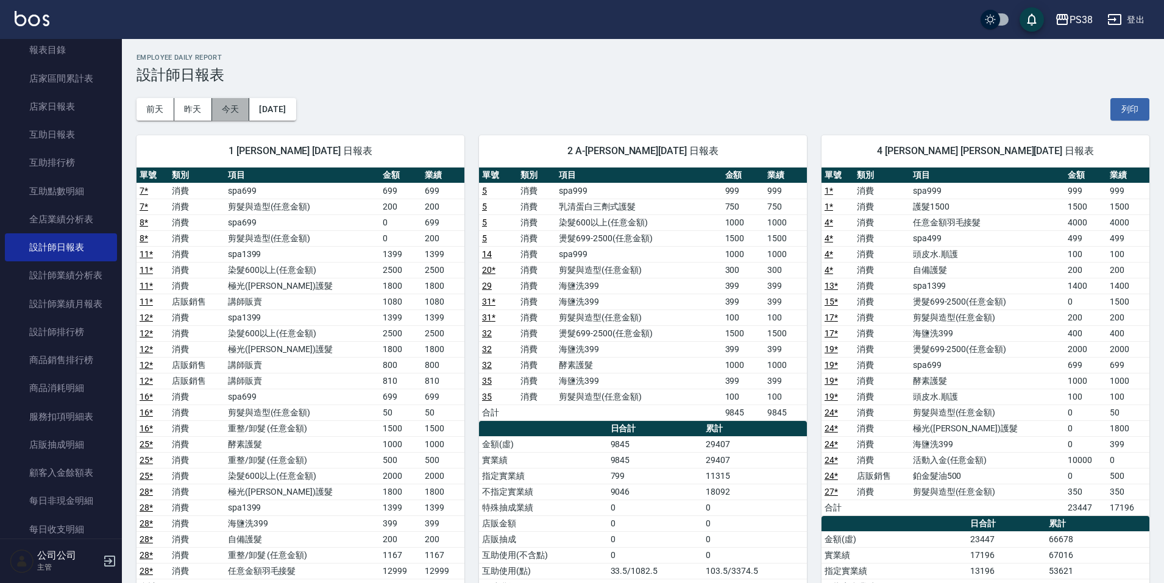
click at [227, 101] on button "今天" at bounding box center [231, 109] width 38 height 23
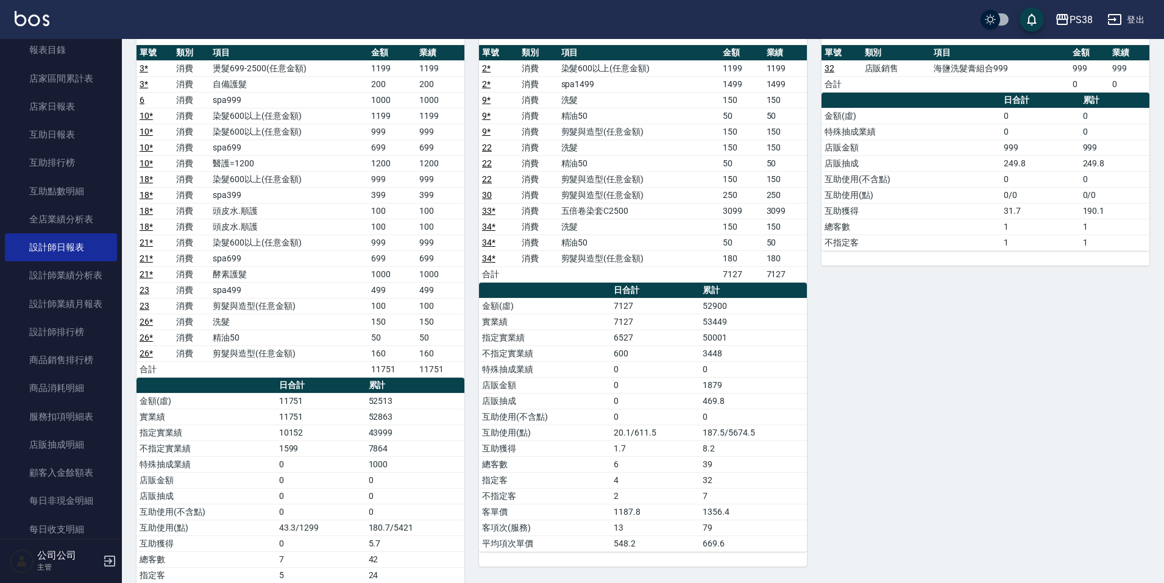
scroll to position [898, 0]
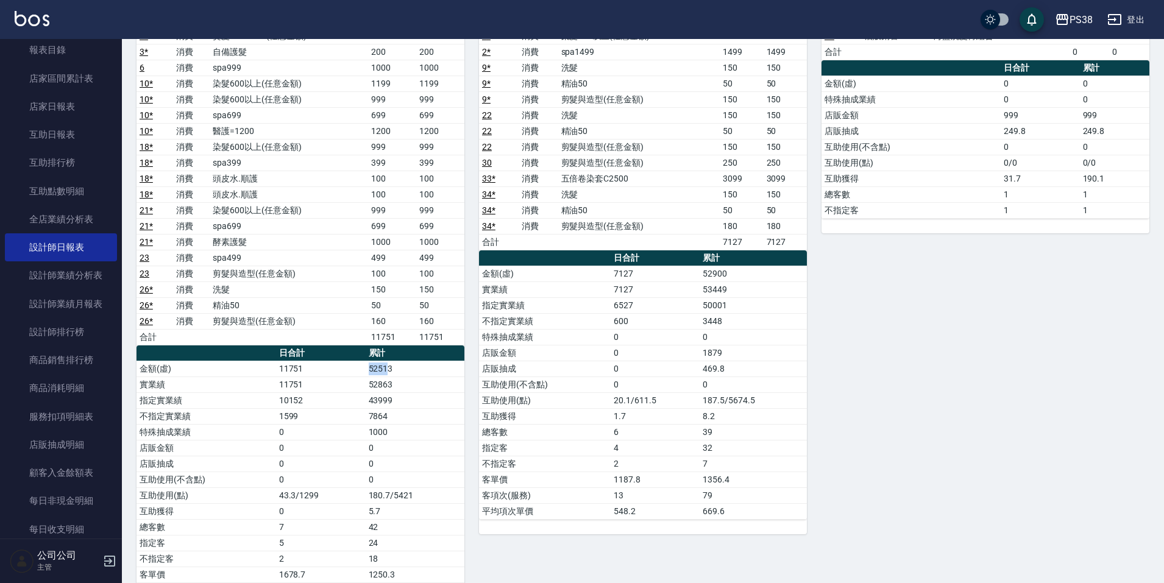
drag, startPoint x: 388, startPoint y: 371, endPoint x: 350, endPoint y: 376, distance: 37.6
click at [350, 376] on tr "金額(虛) 11751 52513" at bounding box center [301, 369] width 328 height 16
click at [350, 376] on td "11751" at bounding box center [321, 369] width 90 height 16
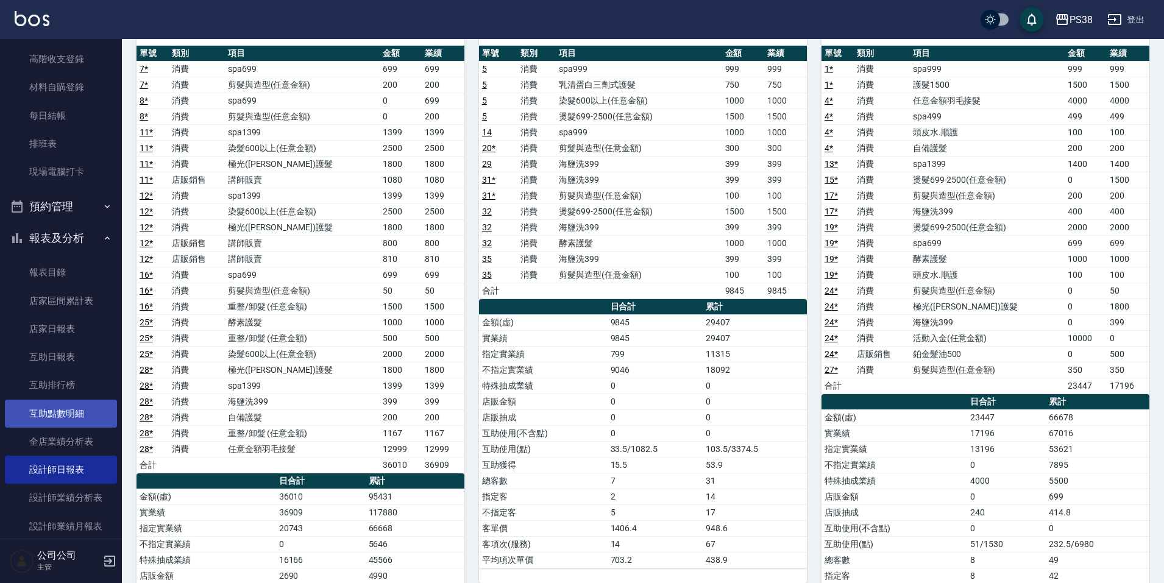
scroll to position [183, 0]
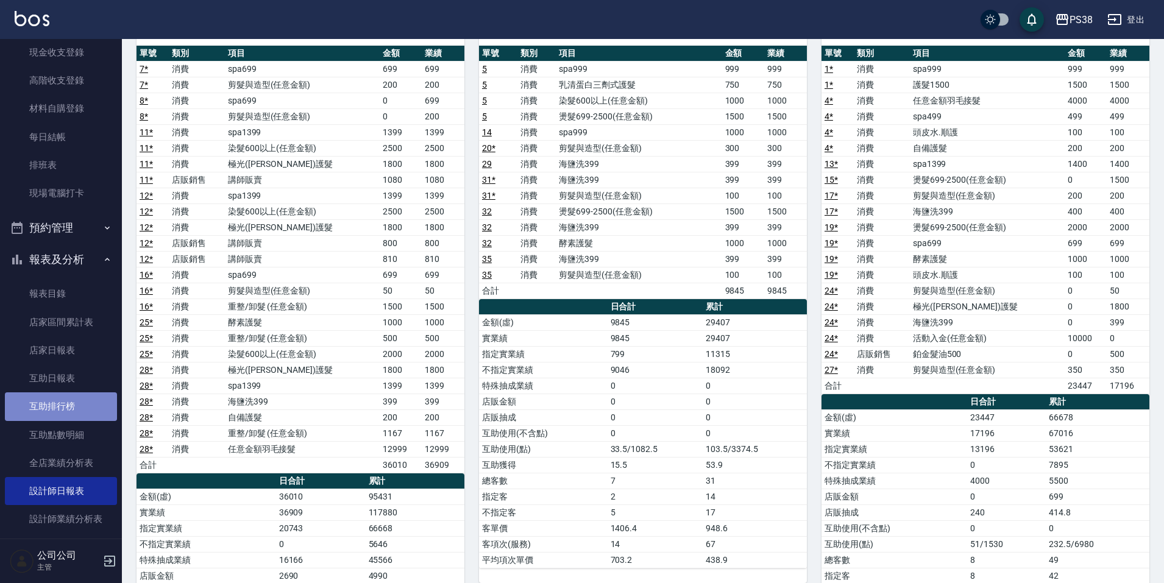
click at [63, 407] on link "互助排行榜" at bounding box center [61, 407] width 112 height 28
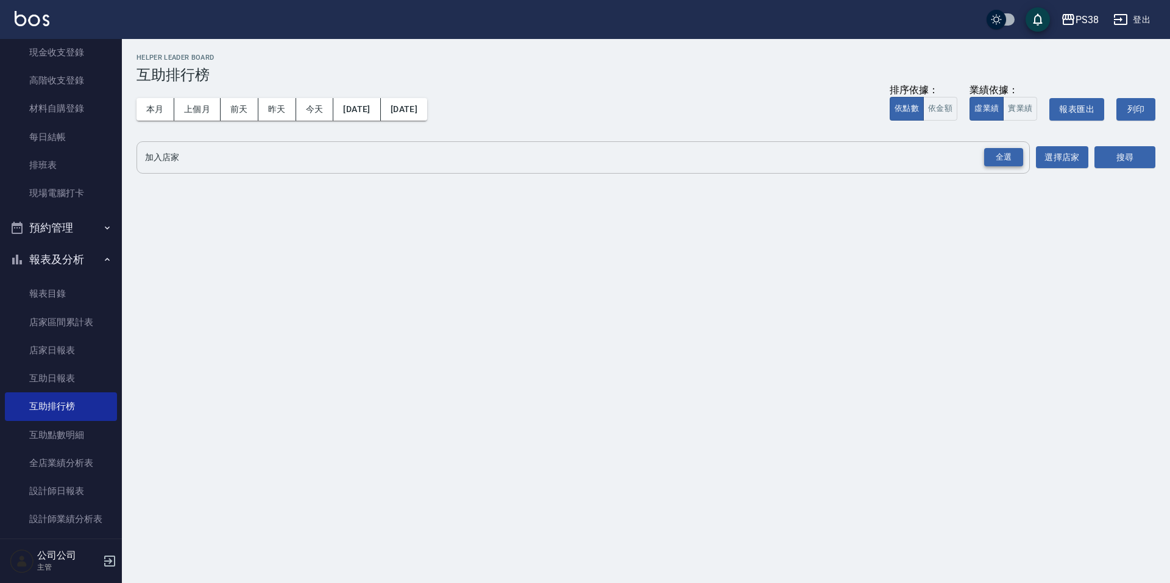
click at [986, 160] on div "全選" at bounding box center [1003, 157] width 39 height 19
click at [1107, 158] on button "搜尋" at bounding box center [1125, 158] width 61 height 23
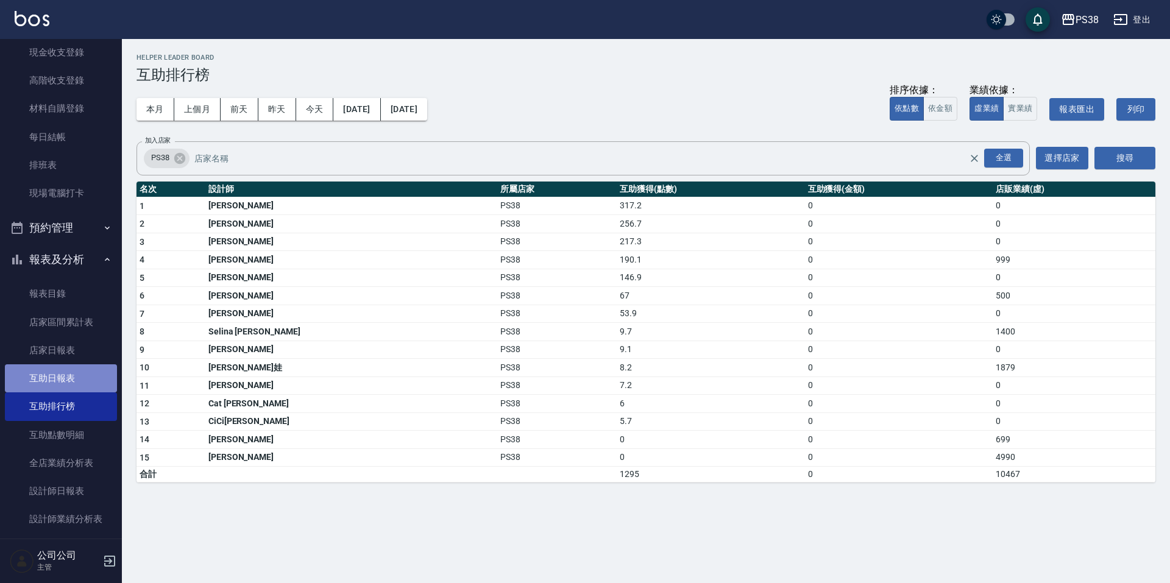
click at [71, 379] on link "互助日報表" at bounding box center [61, 378] width 112 height 28
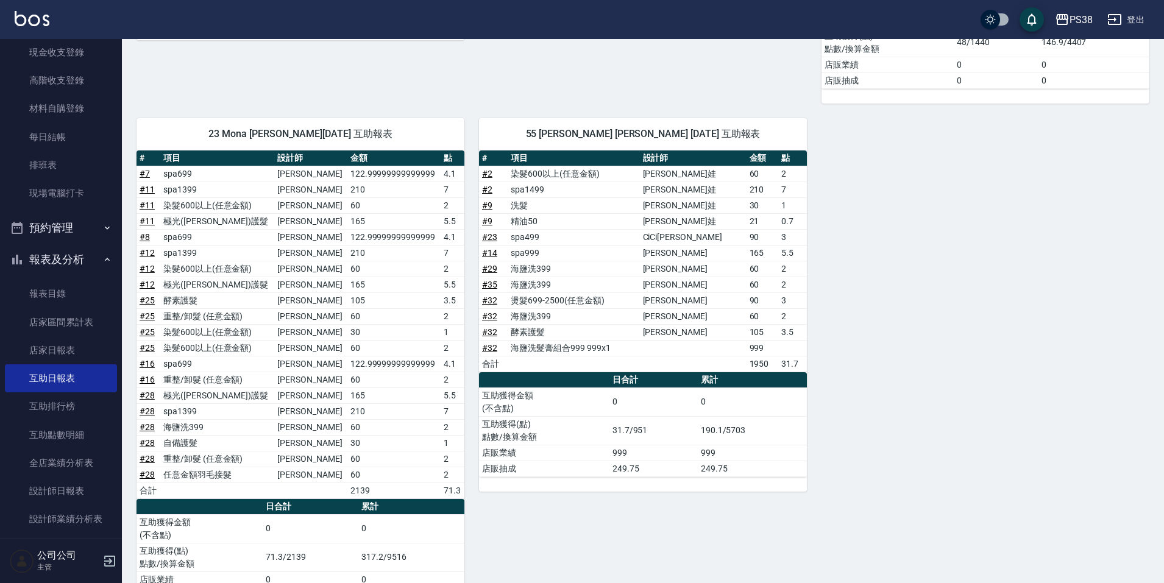
scroll to position [914, 0]
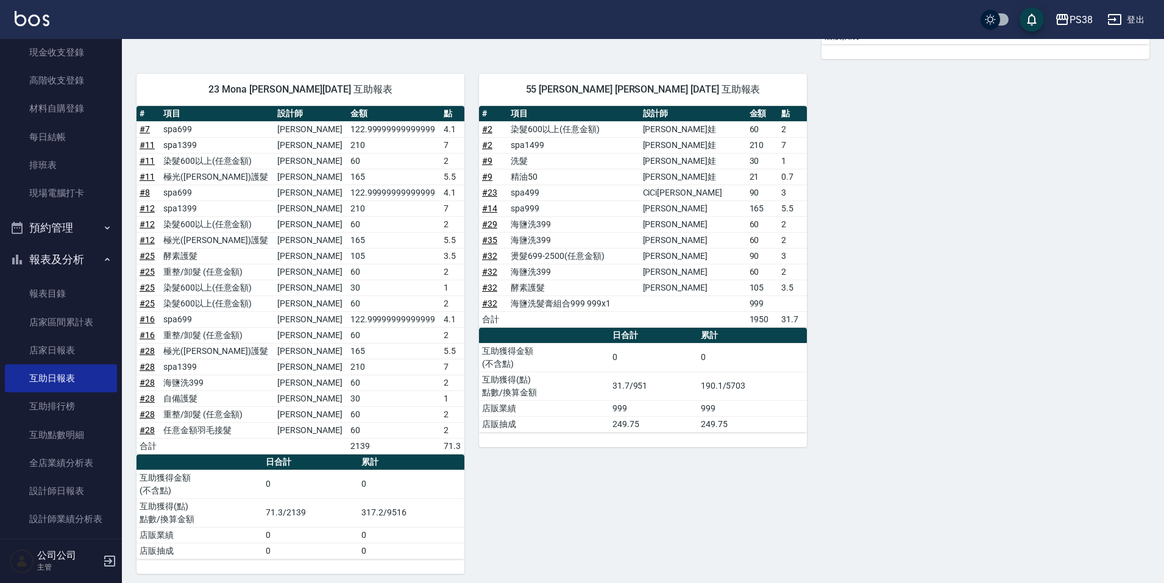
drag, startPoint x: 271, startPoint y: 354, endPoint x: 699, endPoint y: 373, distance: 428.9
click at [714, 357] on td "0" at bounding box center [752, 357] width 109 height 29
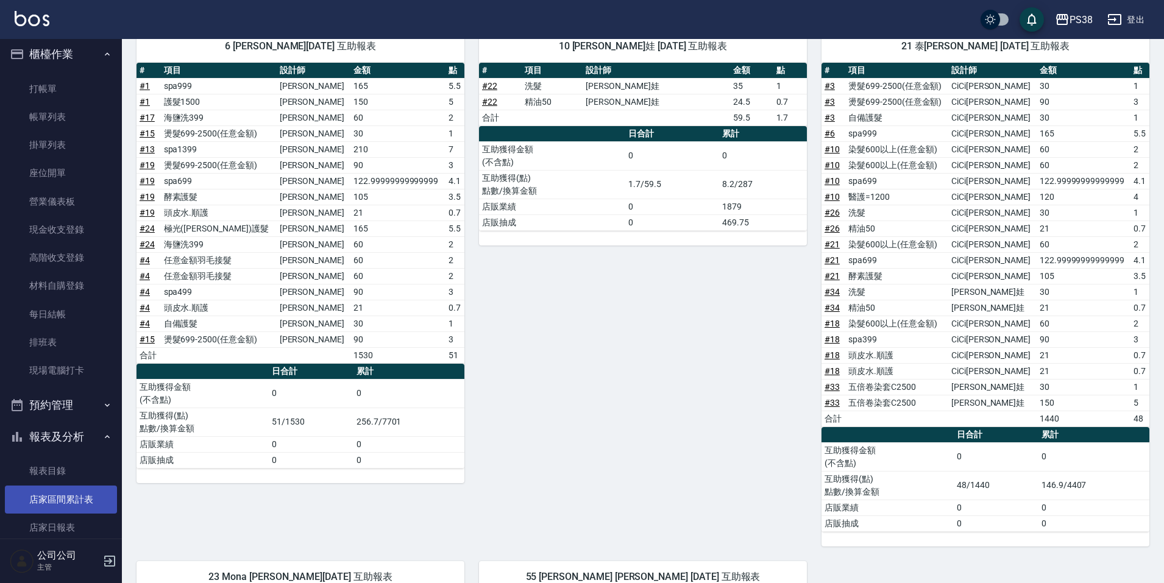
scroll to position [0, 0]
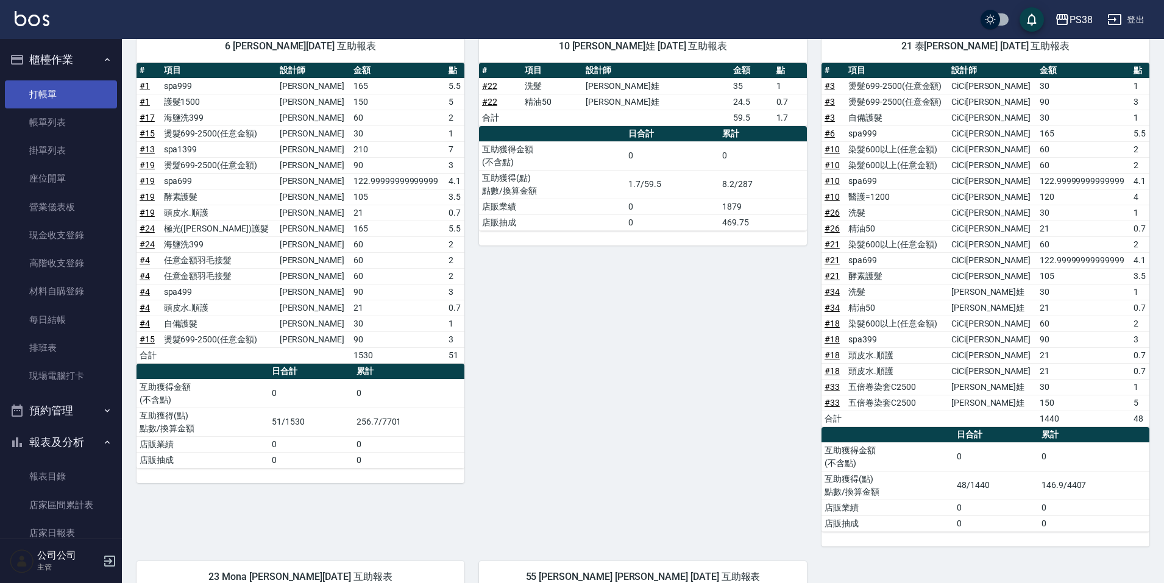
click at [63, 86] on link "打帳單" at bounding box center [61, 94] width 112 height 28
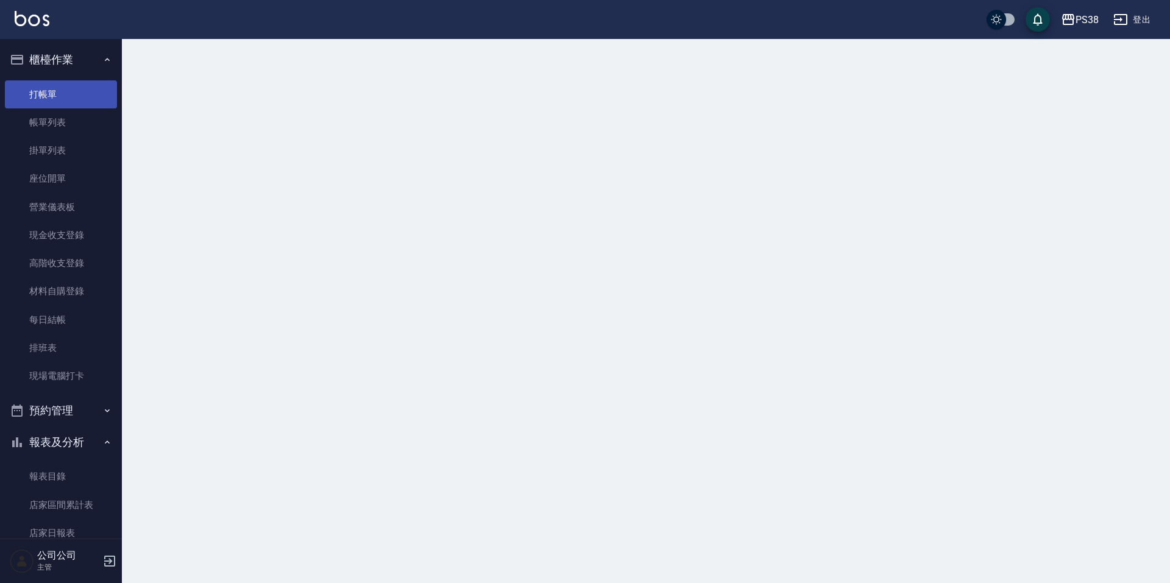
click at [63, 86] on link "打帳單" at bounding box center [61, 94] width 112 height 28
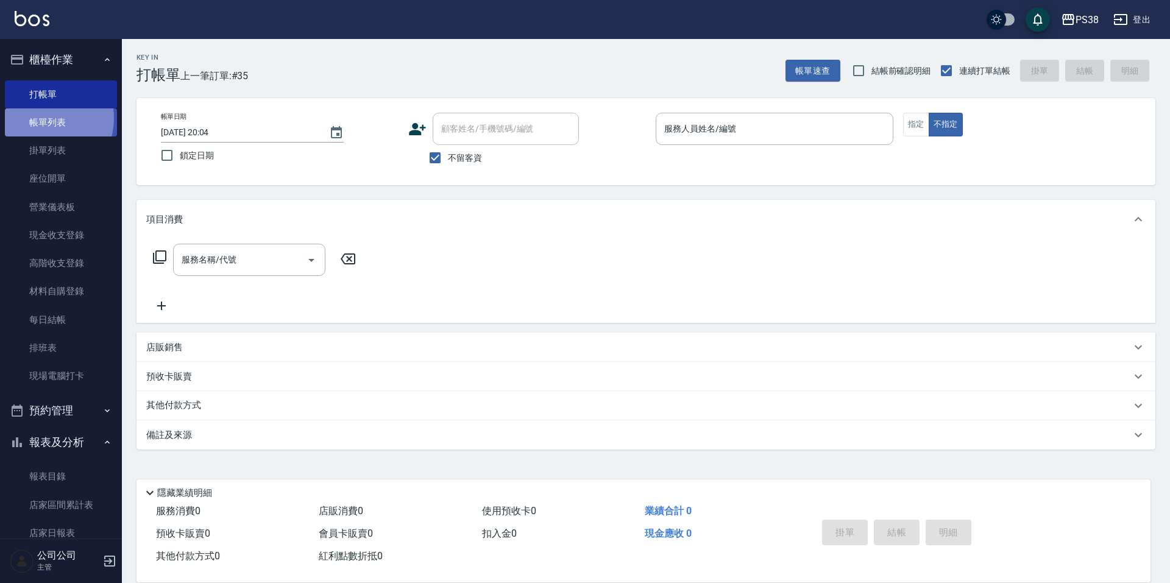
click at [40, 118] on link "帳單列表" at bounding box center [61, 122] width 112 height 28
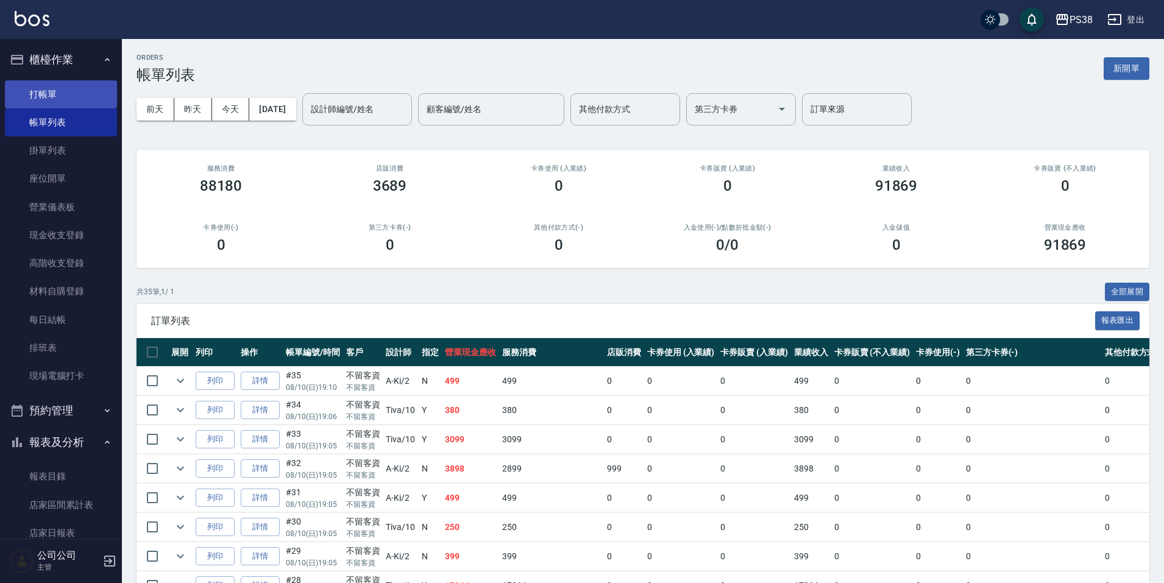
click at [57, 89] on link "打帳單" at bounding box center [61, 94] width 112 height 28
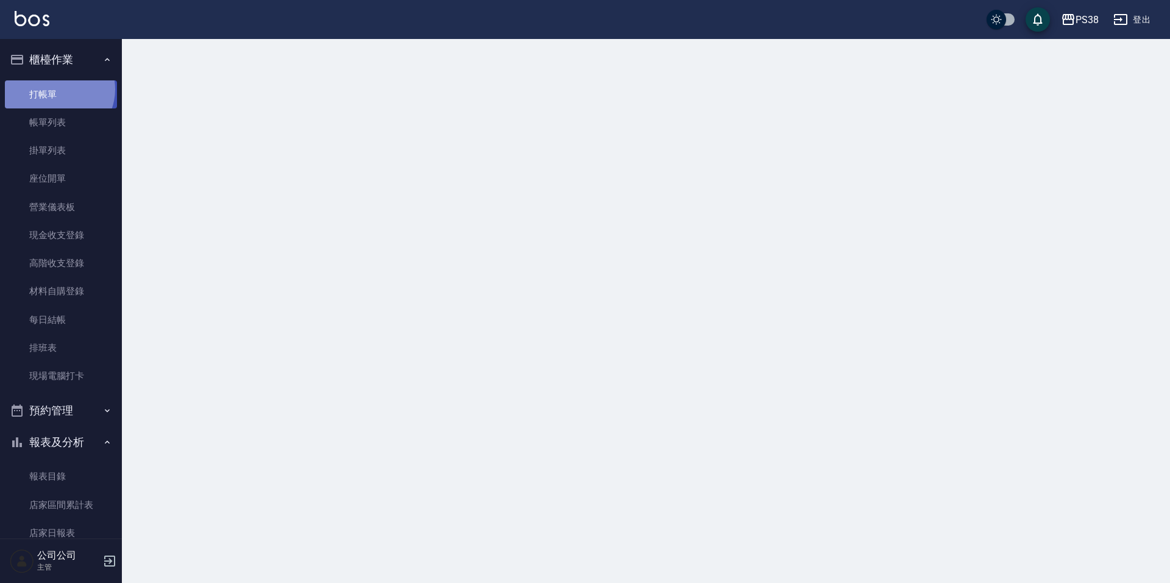
click at [57, 89] on link "打帳單" at bounding box center [61, 94] width 112 height 28
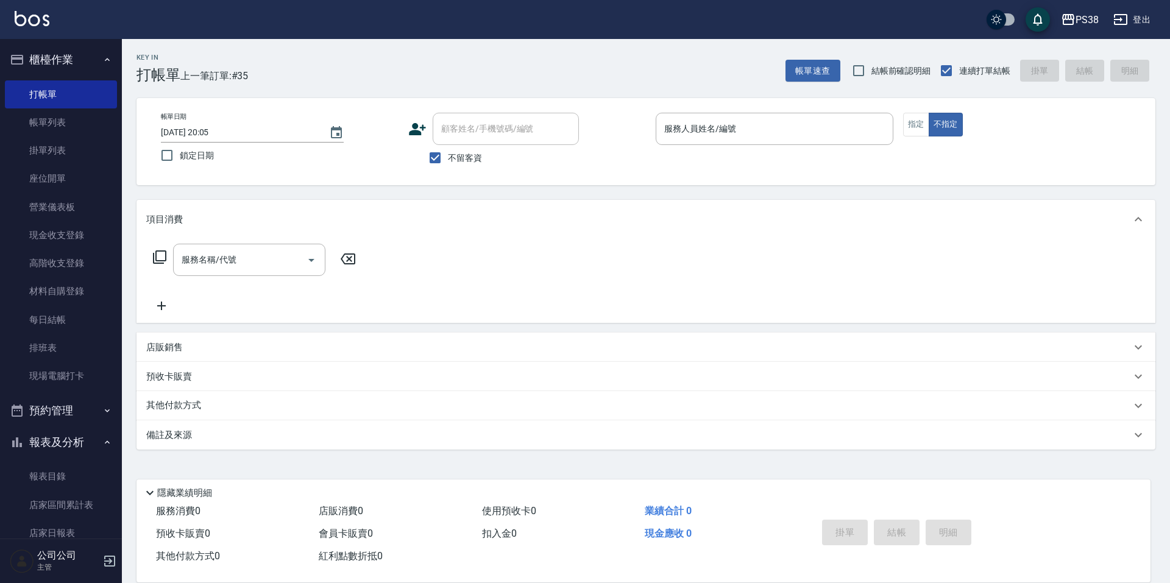
click at [41, 22] on img at bounding box center [32, 18] width 35 height 15
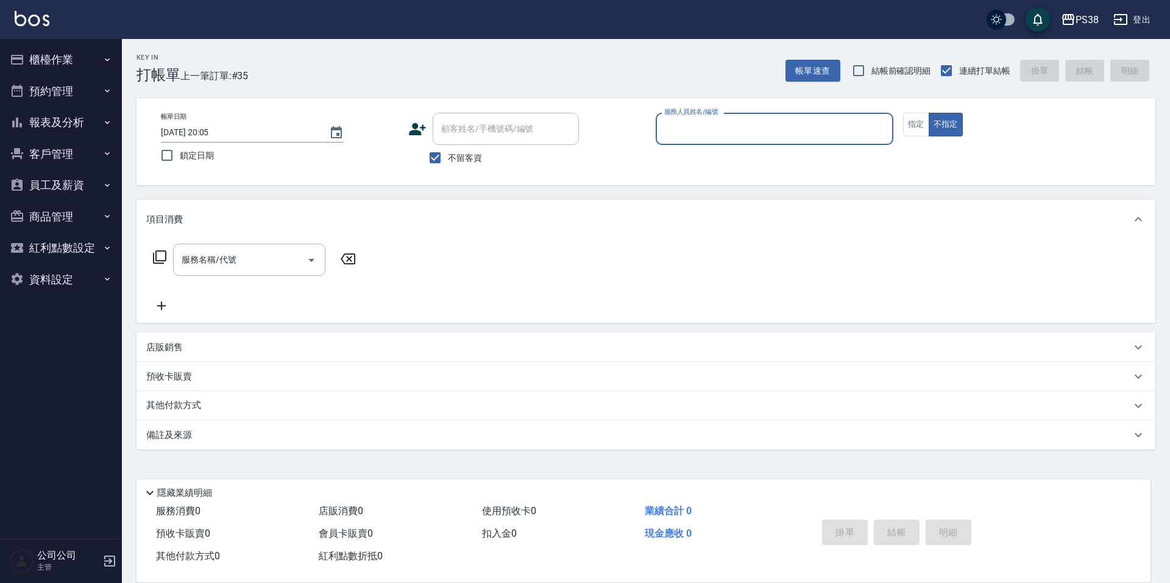
click at [51, 54] on button "櫃檯作業" at bounding box center [61, 60] width 112 height 32
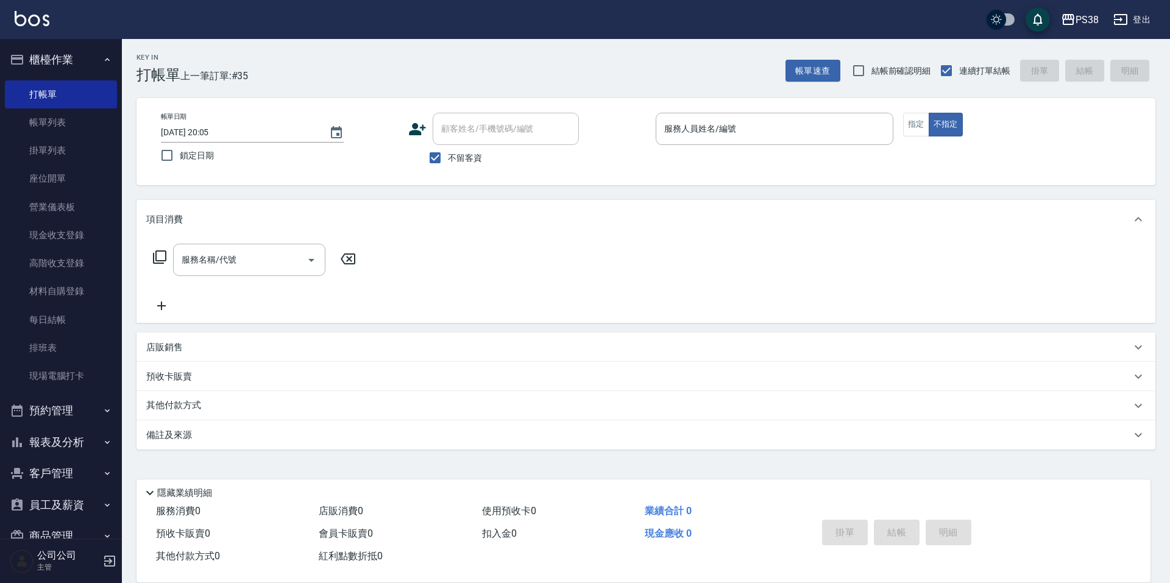
click at [51, 54] on button "櫃檯作業" at bounding box center [61, 60] width 112 height 32
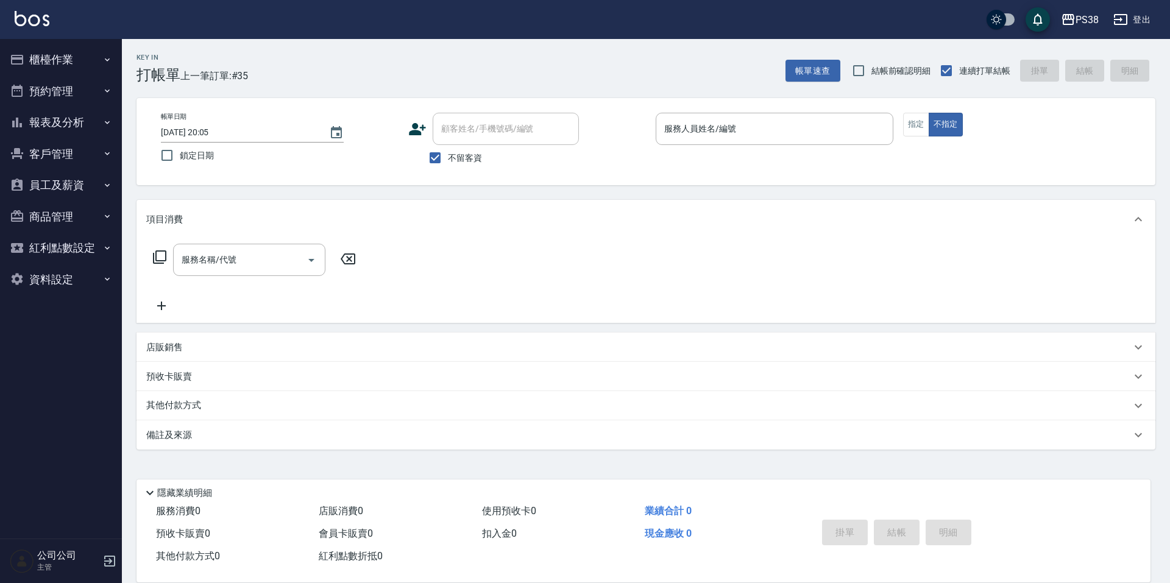
click at [68, 126] on button "報表及分析" at bounding box center [61, 123] width 112 height 32
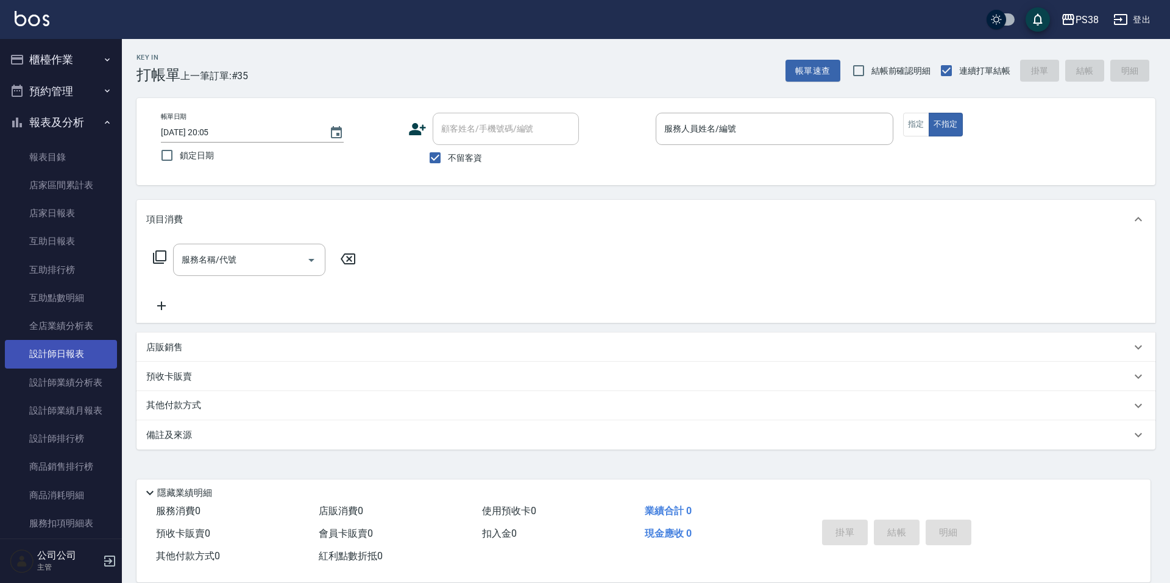
click at [61, 357] on link "設計師日報表" at bounding box center [61, 354] width 112 height 28
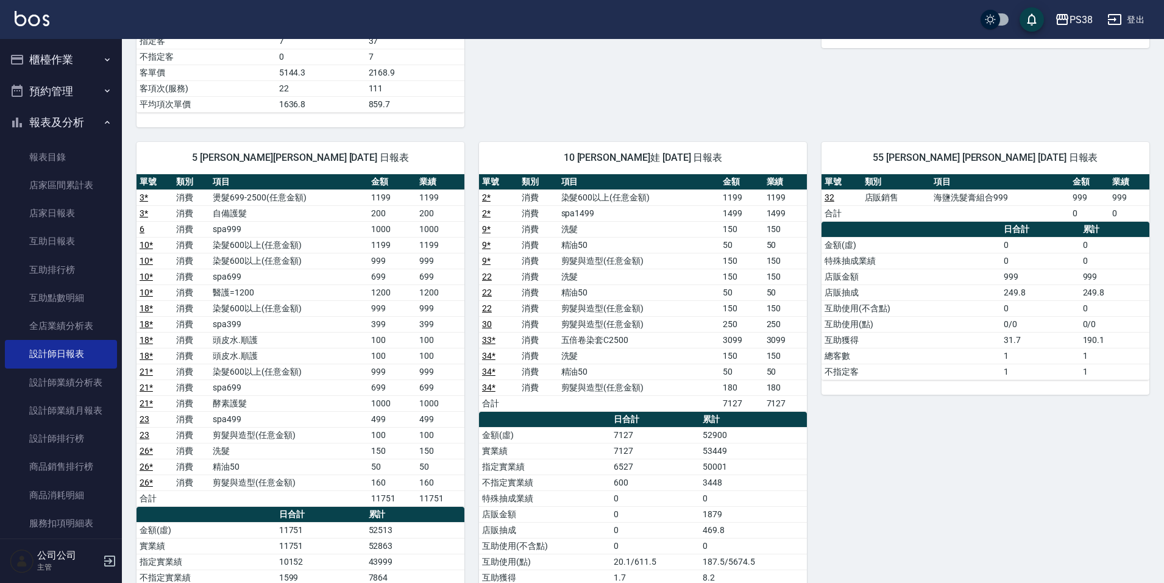
scroll to position [731, 0]
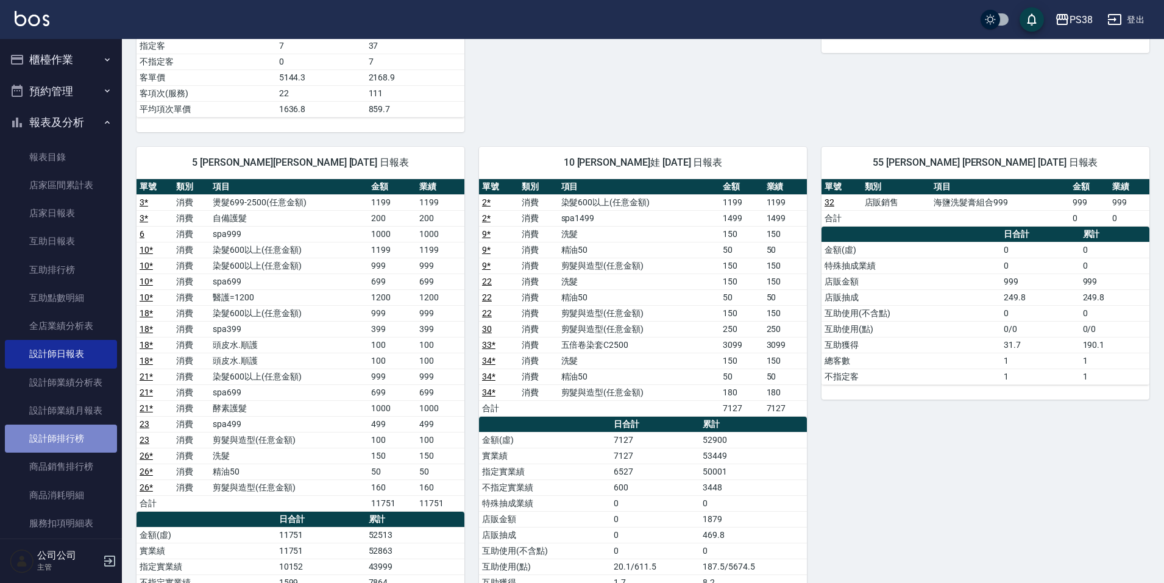
click at [73, 431] on link "設計師排行榜" at bounding box center [61, 439] width 112 height 28
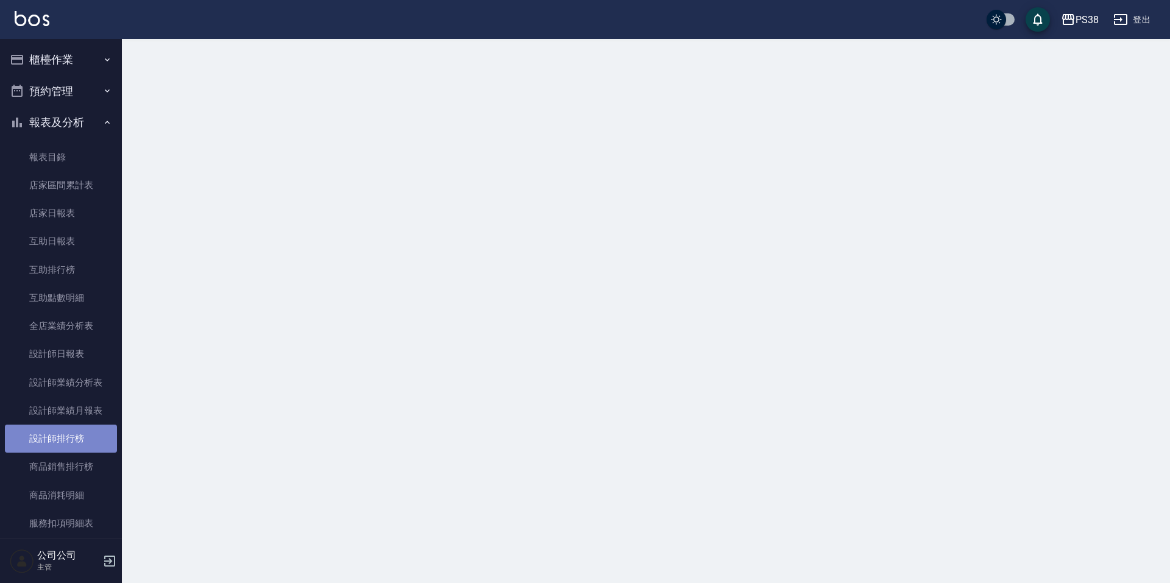
click at [73, 431] on link "設計師排行榜" at bounding box center [61, 439] width 112 height 28
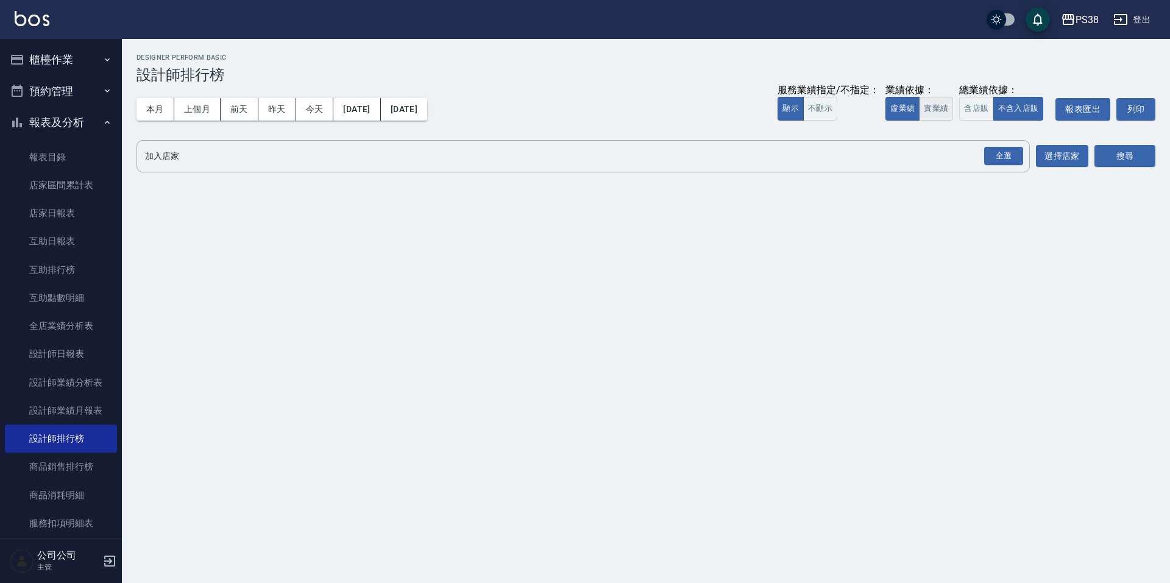
click at [938, 103] on button "實業績" at bounding box center [936, 109] width 34 height 24
click at [1003, 149] on div "全選" at bounding box center [1003, 156] width 39 height 19
click at [1129, 151] on button "搜尋" at bounding box center [1125, 157] width 61 height 23
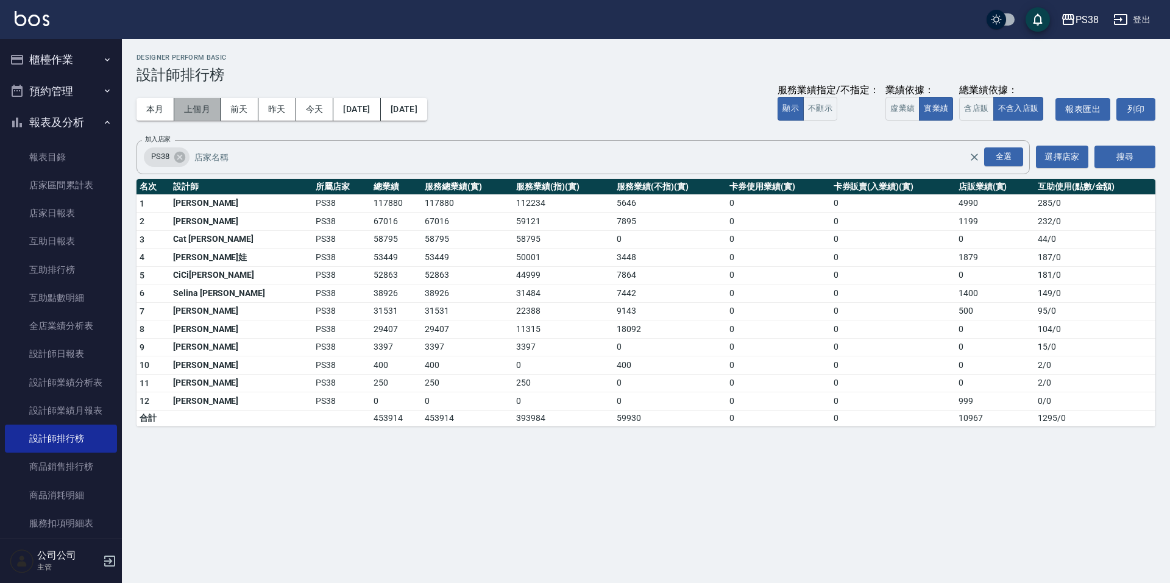
click at [210, 110] on button "上個月" at bounding box center [197, 109] width 46 height 23
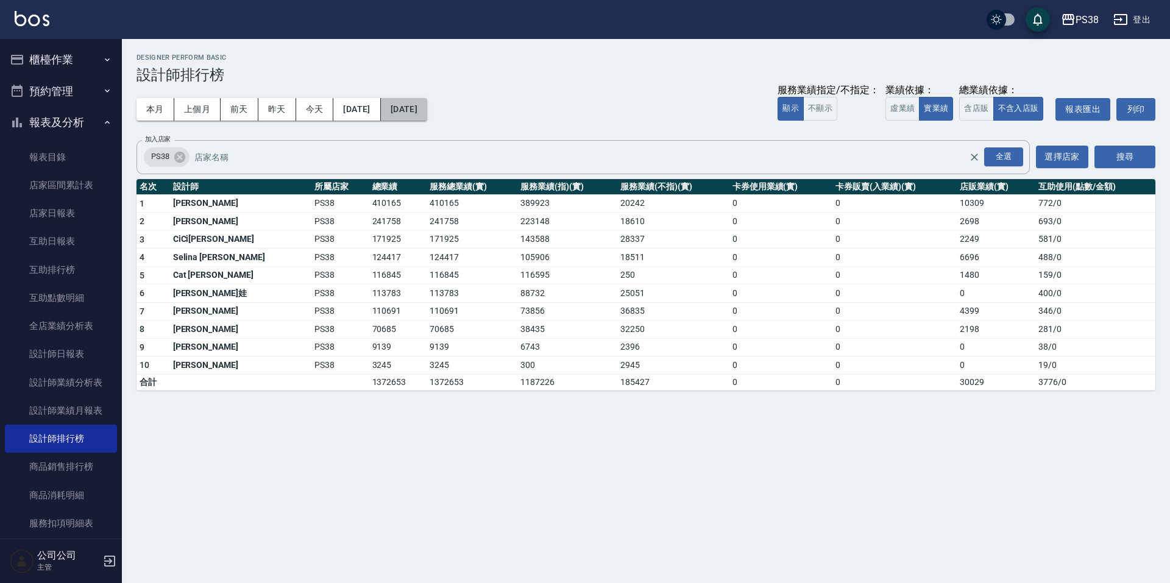
click at [427, 107] on button "[DATE]" at bounding box center [404, 109] width 46 height 23
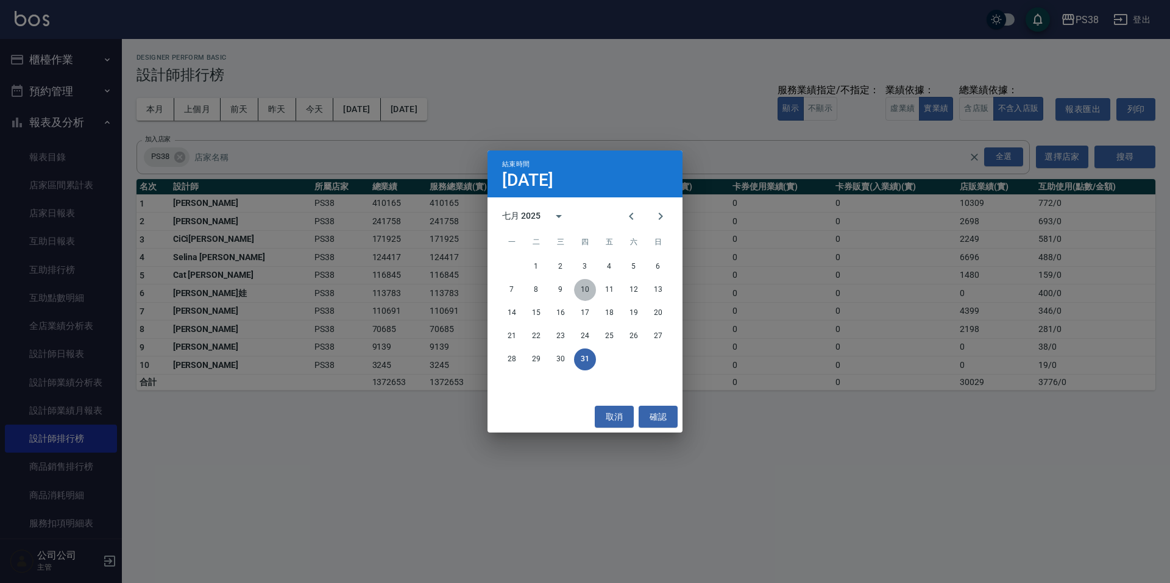
click at [580, 290] on button "10" at bounding box center [585, 290] width 22 height 22
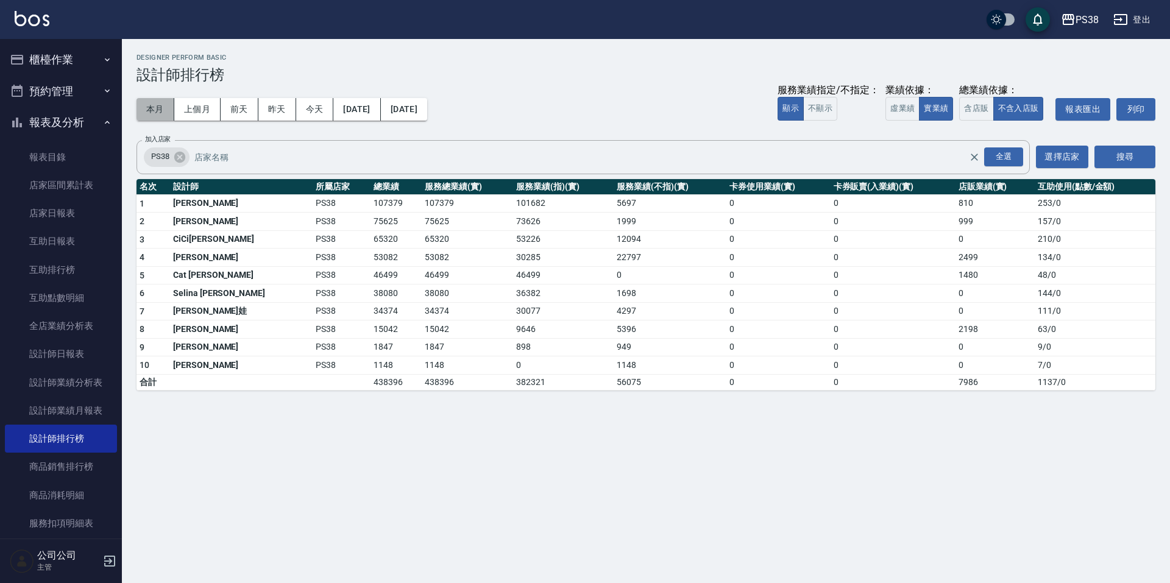
click at [160, 111] on button "本月" at bounding box center [156, 109] width 38 height 23
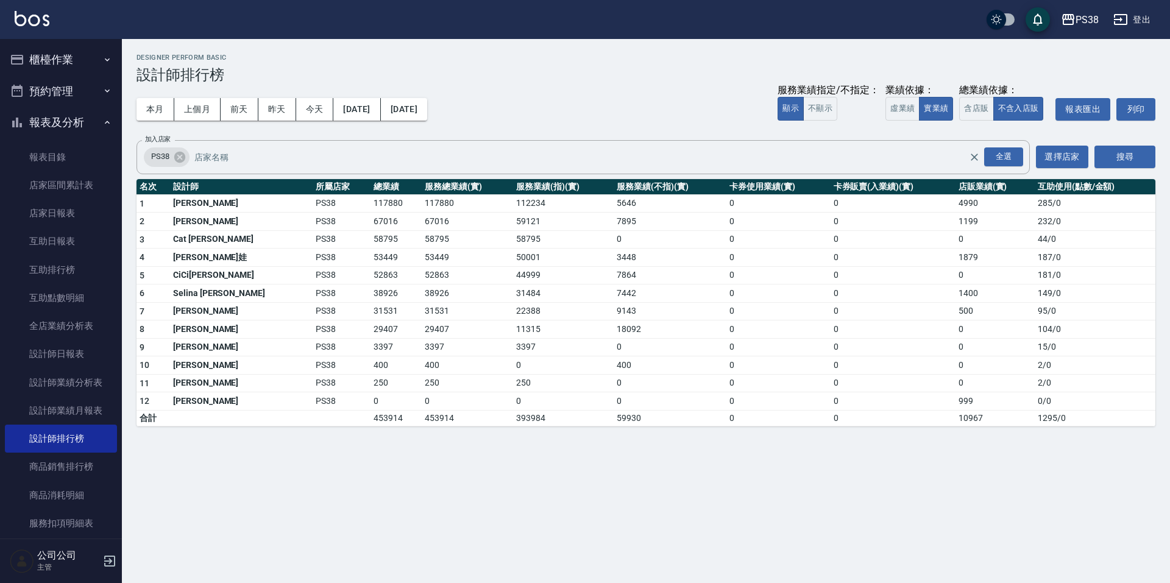
click at [34, 15] on img at bounding box center [32, 18] width 35 height 15
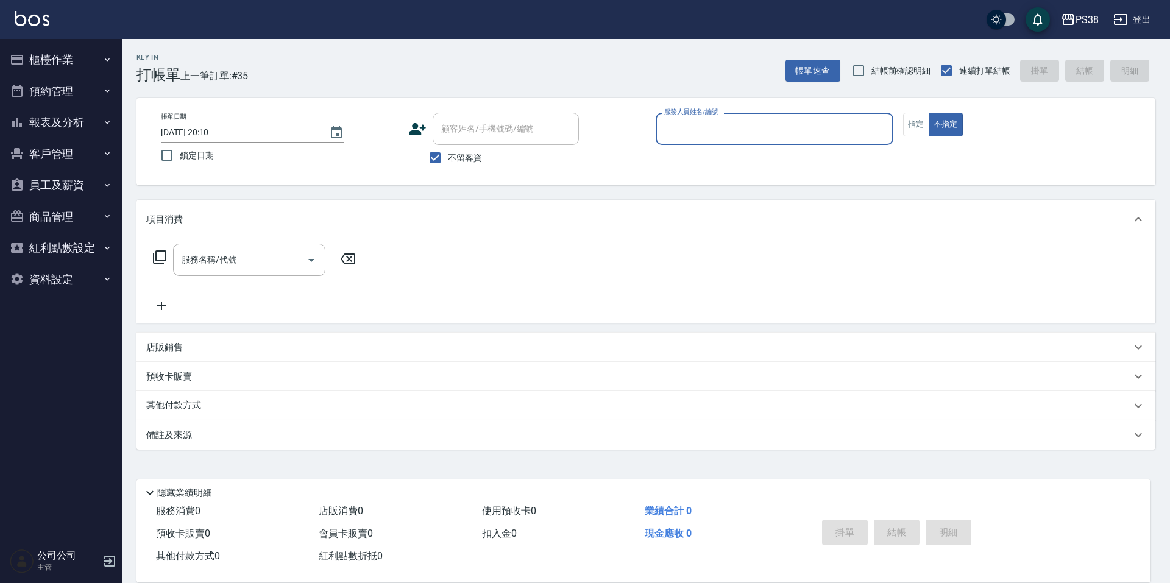
click at [71, 128] on button "報表及分析" at bounding box center [61, 123] width 112 height 32
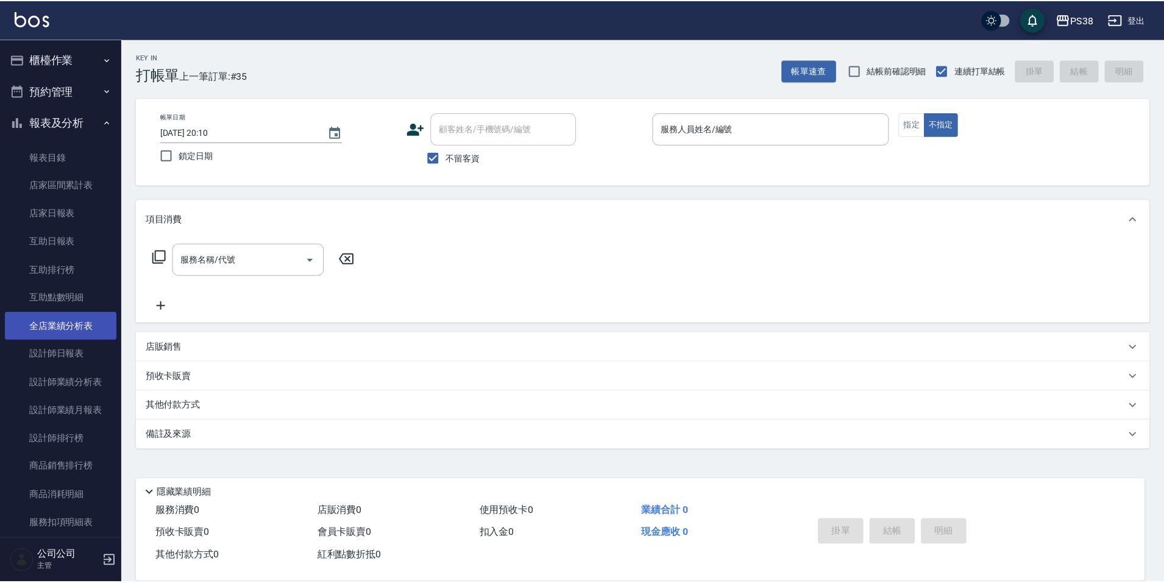
scroll to position [61, 0]
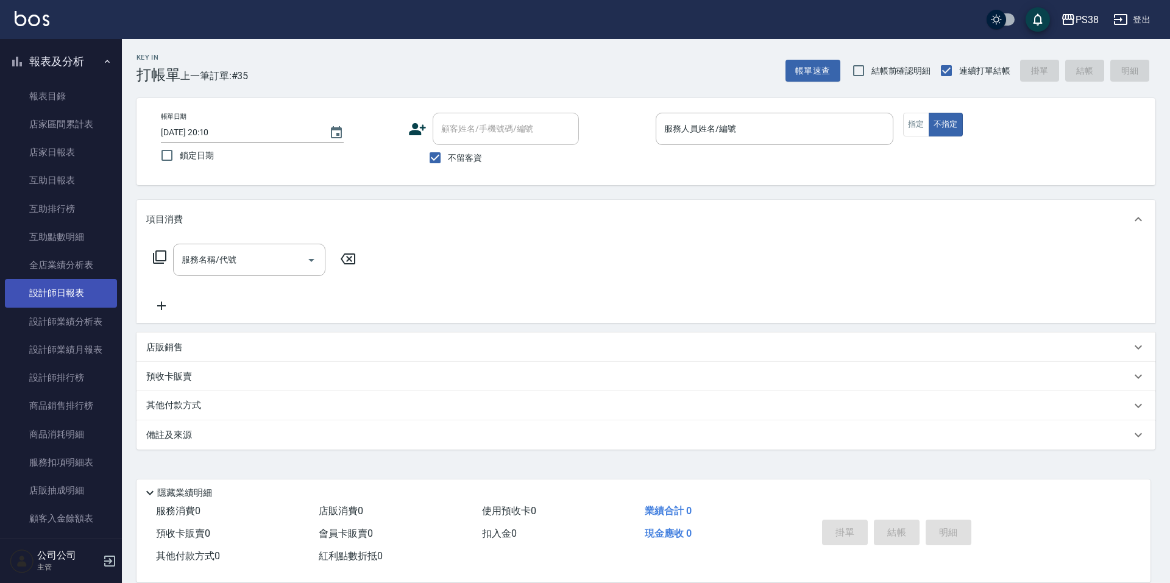
click at [66, 283] on link "設計師日報表" at bounding box center [61, 293] width 112 height 28
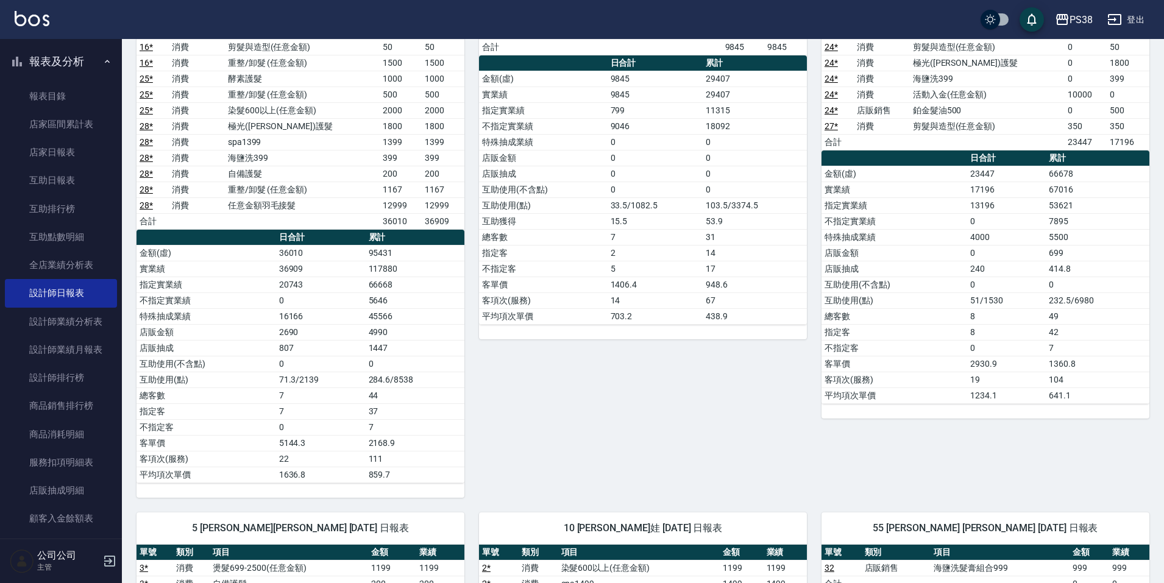
scroll to position [853, 0]
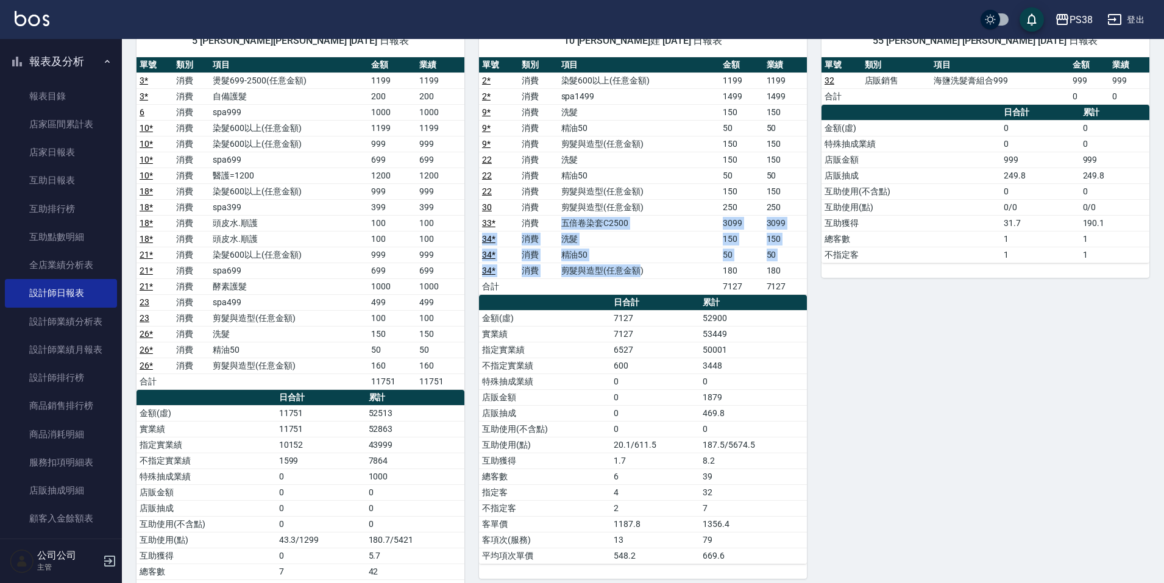
drag, startPoint x: 641, startPoint y: 277, endPoint x: 563, endPoint y: 222, distance: 95.4
click at [563, 222] on tbody "2 * 消費 染髮600以上(任意金額) 1199 1199 2 * 消費 spa1499 1499 1499 9 * 消費 洗髮 150 150 9 * 消…" at bounding box center [643, 184] width 328 height 222
click at [563, 222] on td "五倍卷染套C2500" at bounding box center [639, 223] width 162 height 16
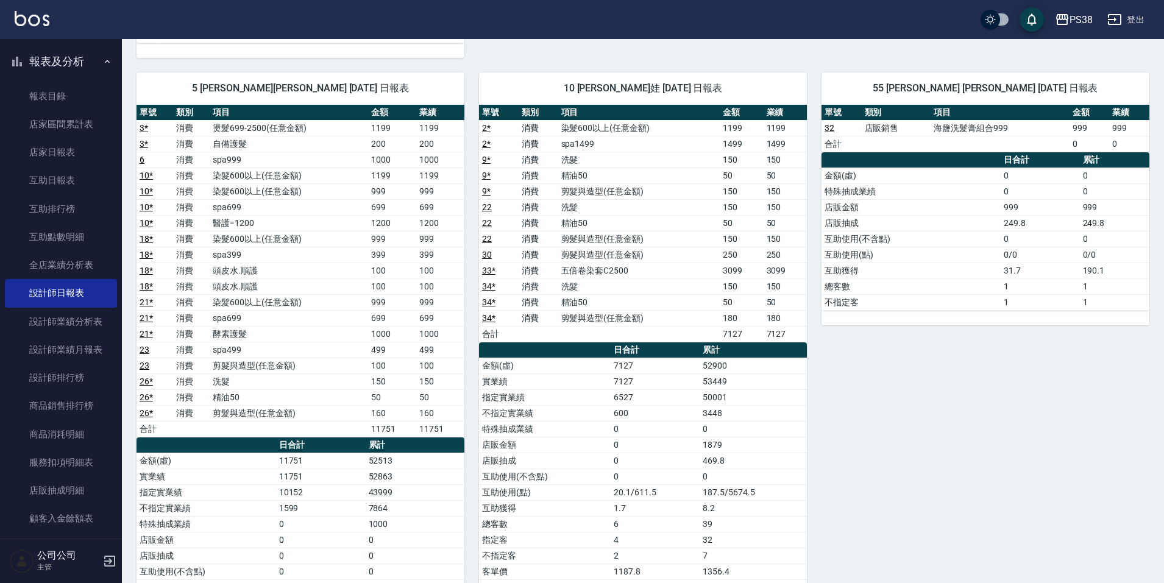
scroll to position [914, 0]
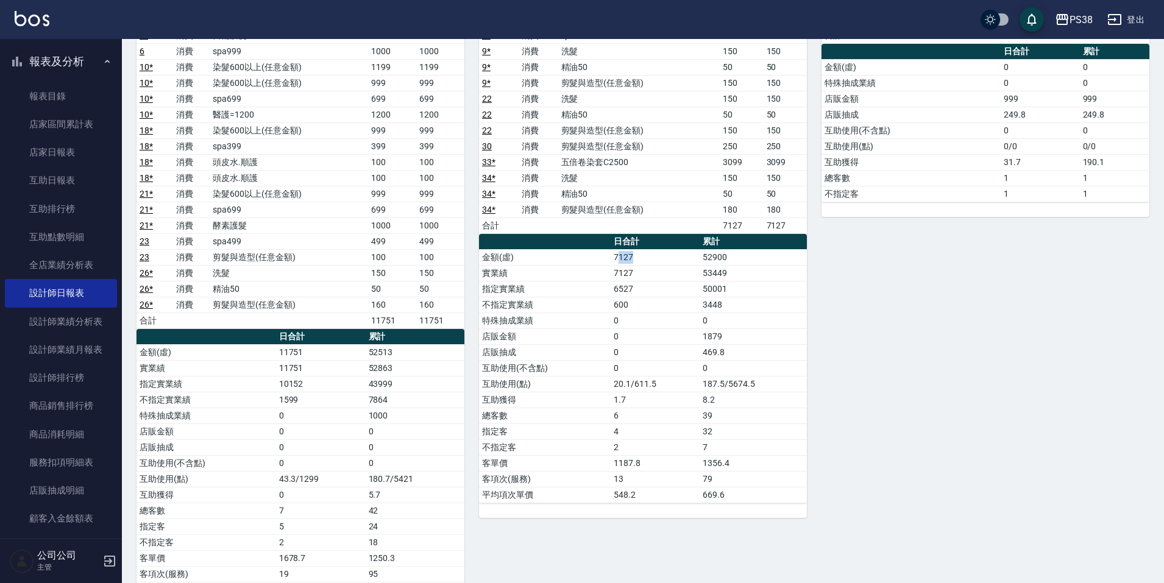
drag, startPoint x: 619, startPoint y: 257, endPoint x: 659, endPoint y: 266, distance: 41.8
click at [659, 266] on tbody "金額(虛) 7127 52900 實業績 7127 53449 指定實業績 6527 50001 不指定實業績 600 3448 特殊抽成業績 0 0 店販金…" at bounding box center [643, 376] width 328 height 254
click at [659, 266] on td "7127" at bounding box center [655, 273] width 89 height 16
click at [724, 281] on td "50001" at bounding box center [753, 289] width 107 height 16
drag, startPoint x: 731, startPoint y: 275, endPoint x: 692, endPoint y: 273, distance: 39.7
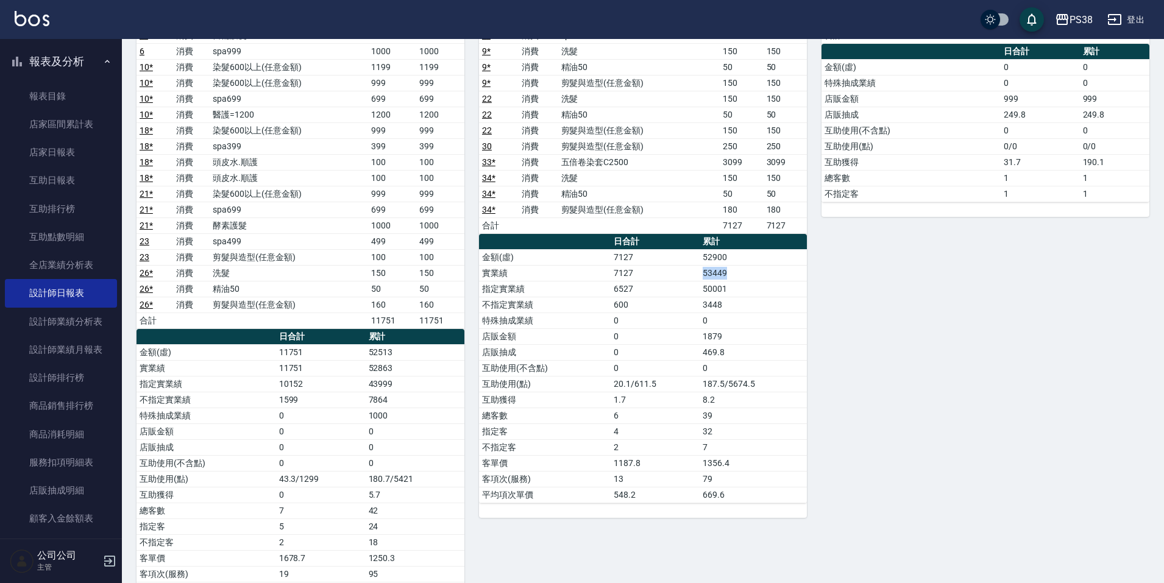
click at [692, 273] on tr "實業績 7127 53449" at bounding box center [643, 273] width 328 height 16
click at [692, 273] on td "7127" at bounding box center [655, 273] width 89 height 16
drag, startPoint x: 701, startPoint y: 280, endPoint x: 726, endPoint y: 289, distance: 26.6
click at [726, 289] on tbody "金額(虛) 7127 52900 實業績 7127 53449 指定實業績 6527 50001 不指定實業績 600 3448 特殊抽成業績 0 0 店販金…" at bounding box center [643, 376] width 328 height 254
click at [726, 289] on td "50001" at bounding box center [753, 289] width 107 height 16
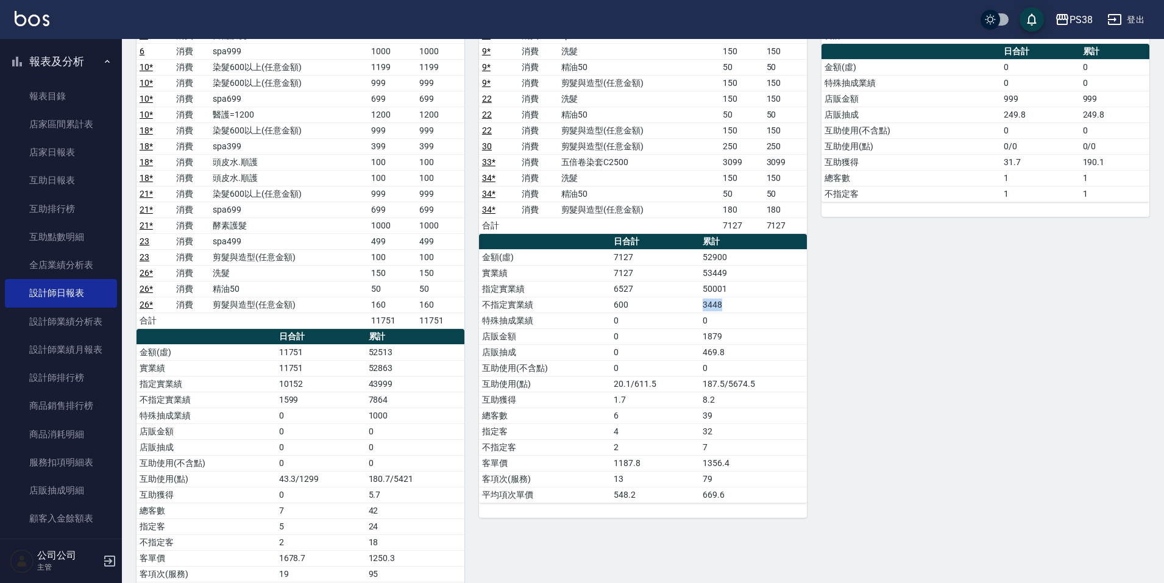
drag, startPoint x: 711, startPoint y: 305, endPoint x: 695, endPoint y: 307, distance: 16.6
click at [695, 307] on tr "不指定實業績 600 3448" at bounding box center [643, 305] width 328 height 16
click at [717, 307] on td "3448" at bounding box center [753, 305] width 107 height 16
drag, startPoint x: 736, startPoint y: 291, endPoint x: 698, endPoint y: 291, distance: 37.2
click at [698, 291] on tr "指定實業績 6527 50001" at bounding box center [643, 289] width 328 height 16
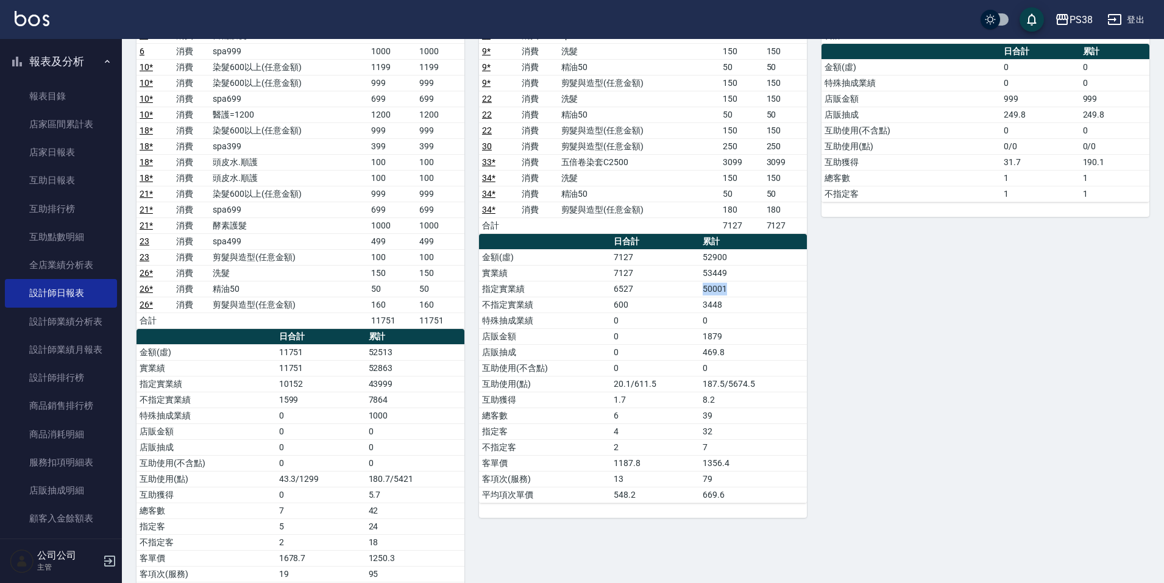
click at [722, 291] on td "50001" at bounding box center [753, 289] width 107 height 16
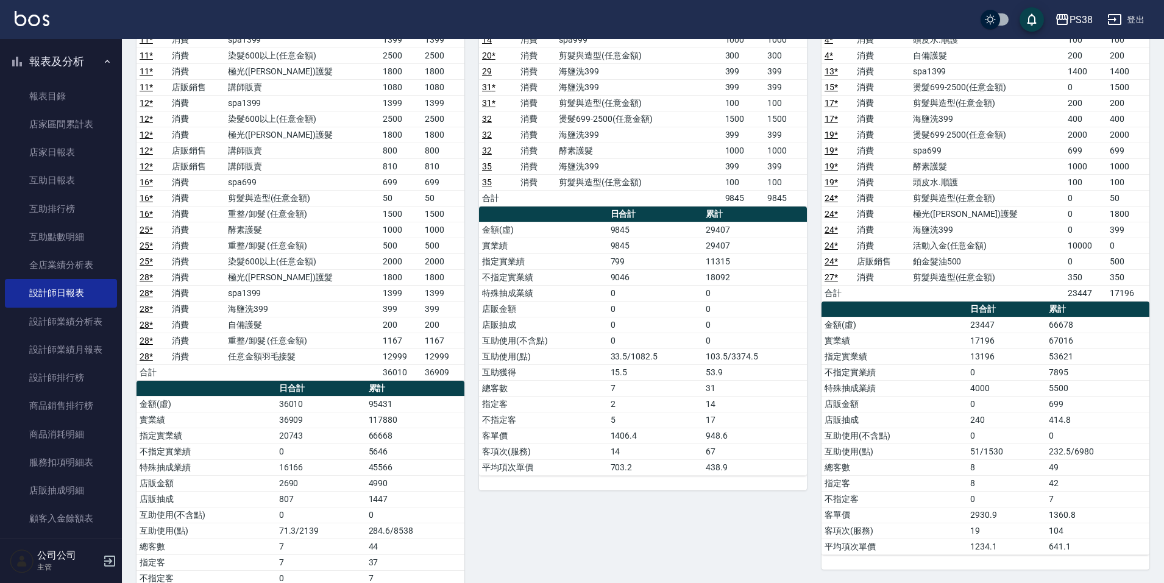
scroll to position [61, 0]
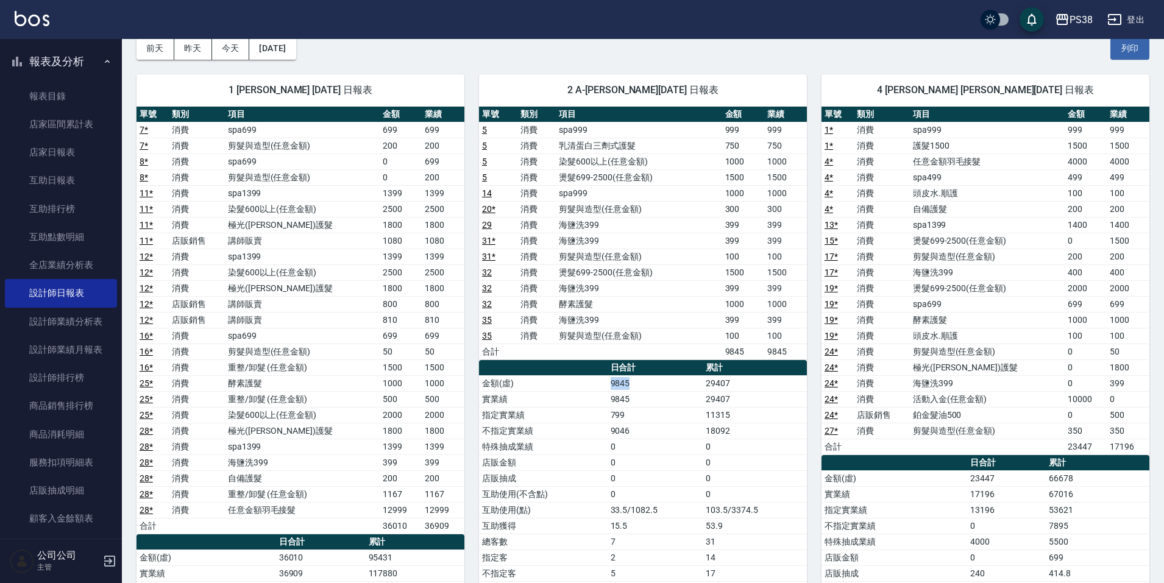
drag, startPoint x: 635, startPoint y: 385, endPoint x: 599, endPoint y: 385, distance: 36.6
click at [599, 385] on tr "金額(虛) 9845 29407" at bounding box center [643, 383] width 328 height 16
click at [599, 385] on td "金額(虛)" at bounding box center [543, 383] width 129 height 16
drag, startPoint x: 633, startPoint y: 411, endPoint x: 614, endPoint y: 408, distance: 19.7
click at [614, 408] on td "799" at bounding box center [656, 415] width 96 height 16
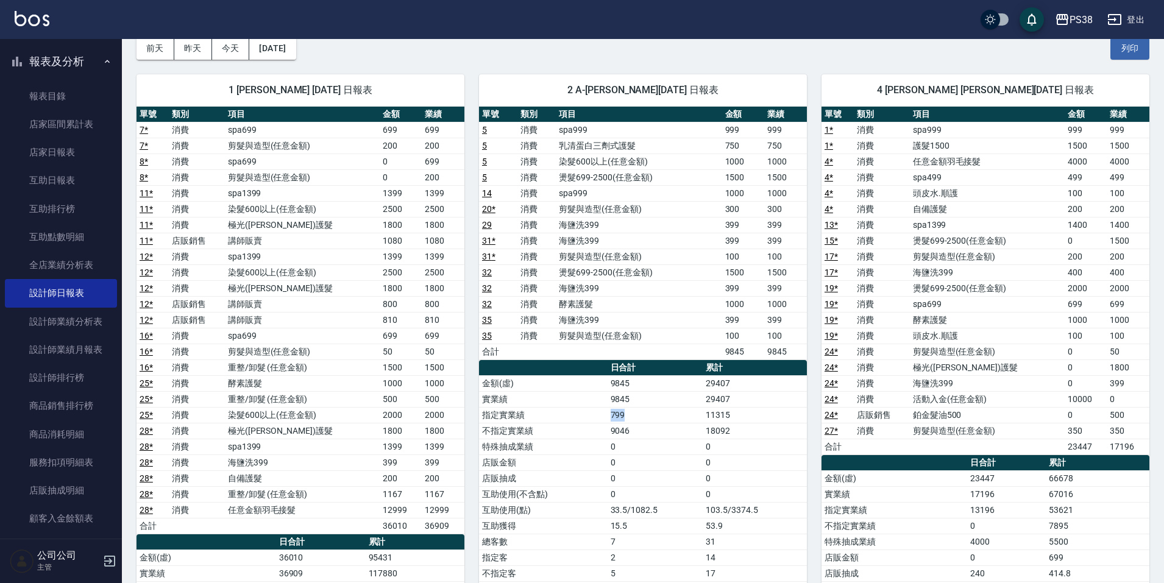
click at [614, 408] on td "799" at bounding box center [656, 415] width 96 height 16
click at [622, 396] on td "9845" at bounding box center [656, 399] width 96 height 16
click at [639, 402] on td "9845" at bounding box center [656, 399] width 96 height 16
drag, startPoint x: 623, startPoint y: 396, endPoint x: 602, endPoint y: 396, distance: 21.3
click at [602, 396] on tr "實業績 9845 29407" at bounding box center [643, 399] width 328 height 16
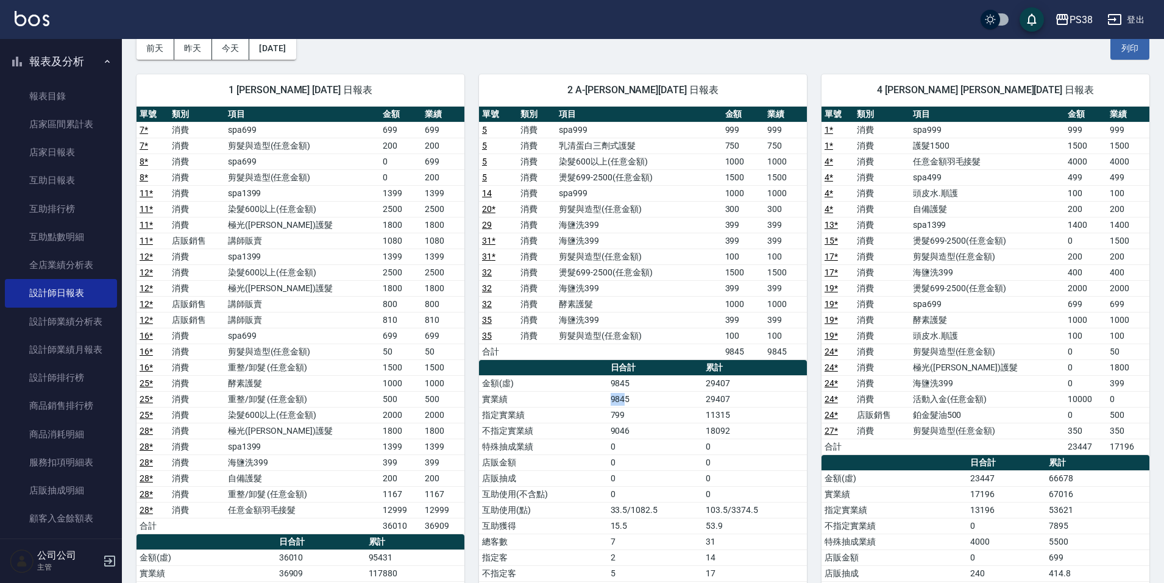
click at [602, 396] on td "實業績" at bounding box center [543, 399] width 129 height 16
click at [634, 399] on td "9845" at bounding box center [656, 399] width 96 height 16
click at [617, 402] on td "9845" at bounding box center [656, 399] width 96 height 16
click at [627, 401] on td "9845" at bounding box center [656, 399] width 96 height 16
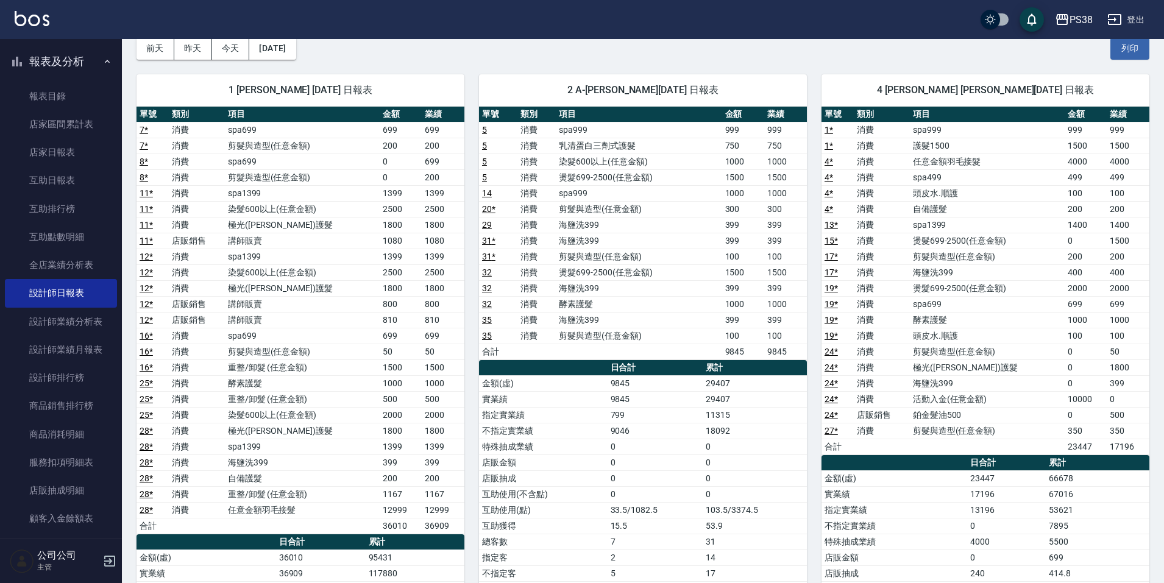
click at [638, 400] on td "9845" at bounding box center [656, 399] width 96 height 16
click at [628, 396] on td "9845" at bounding box center [656, 399] width 96 height 16
click at [631, 394] on td "9845" at bounding box center [656, 399] width 96 height 16
drag, startPoint x: 620, startPoint y: 375, endPoint x: 623, endPoint y: 391, distance: 16.1
click at [600, 378] on tr "金額(虛) 9845 29407" at bounding box center [643, 383] width 328 height 16
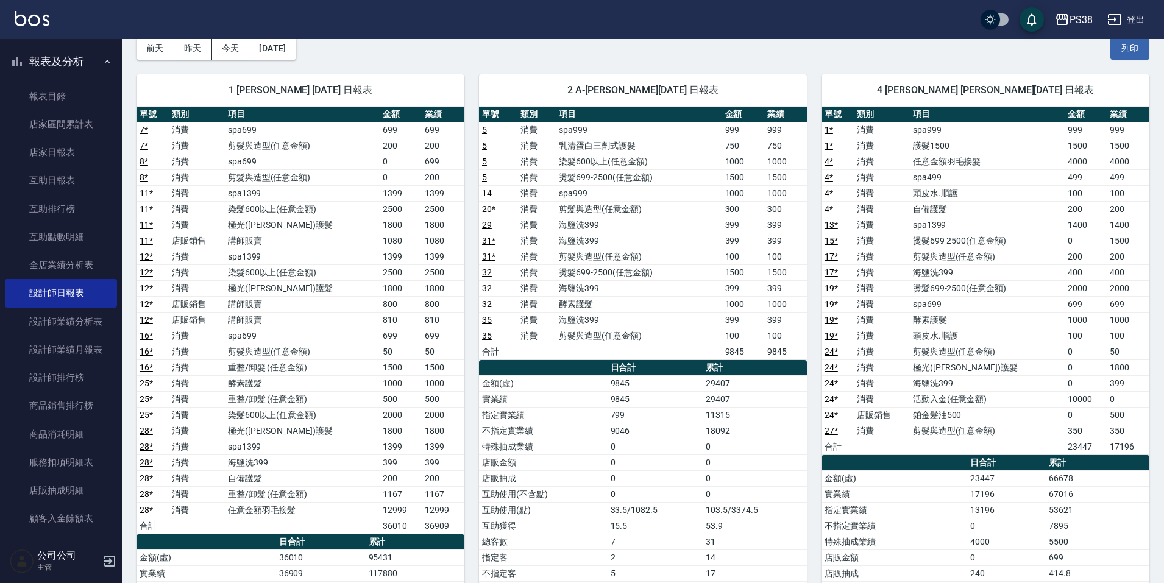
click at [641, 397] on td "9845" at bounding box center [656, 399] width 96 height 16
drag, startPoint x: 627, startPoint y: 399, endPoint x: 611, endPoint y: 399, distance: 16.5
click at [610, 399] on td "9845" at bounding box center [656, 399] width 96 height 16
click at [628, 401] on td "9845" at bounding box center [656, 399] width 96 height 16
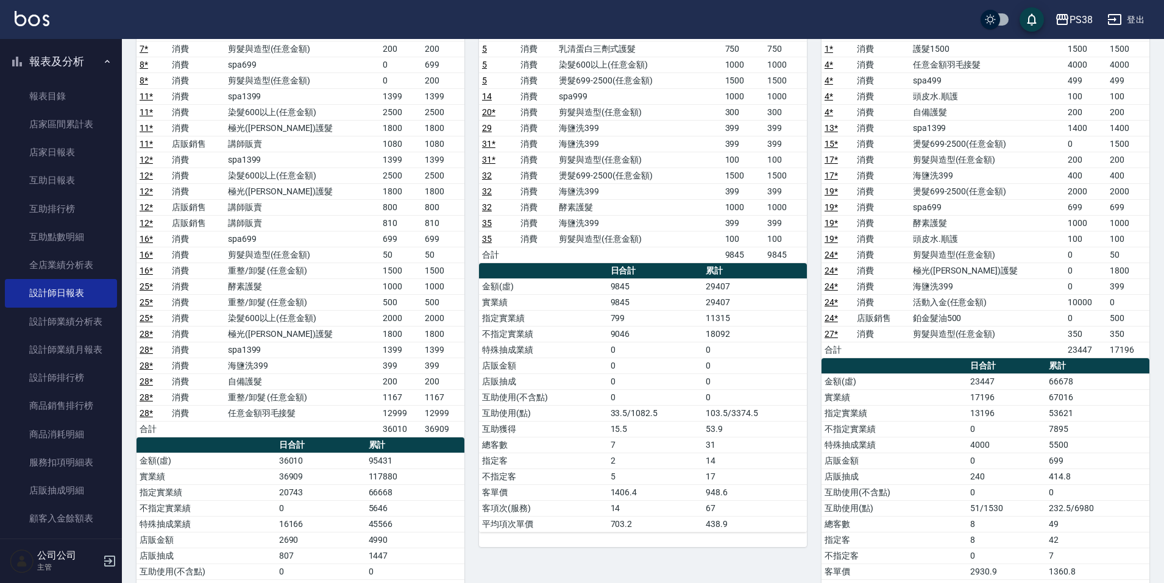
scroll to position [244, 0]
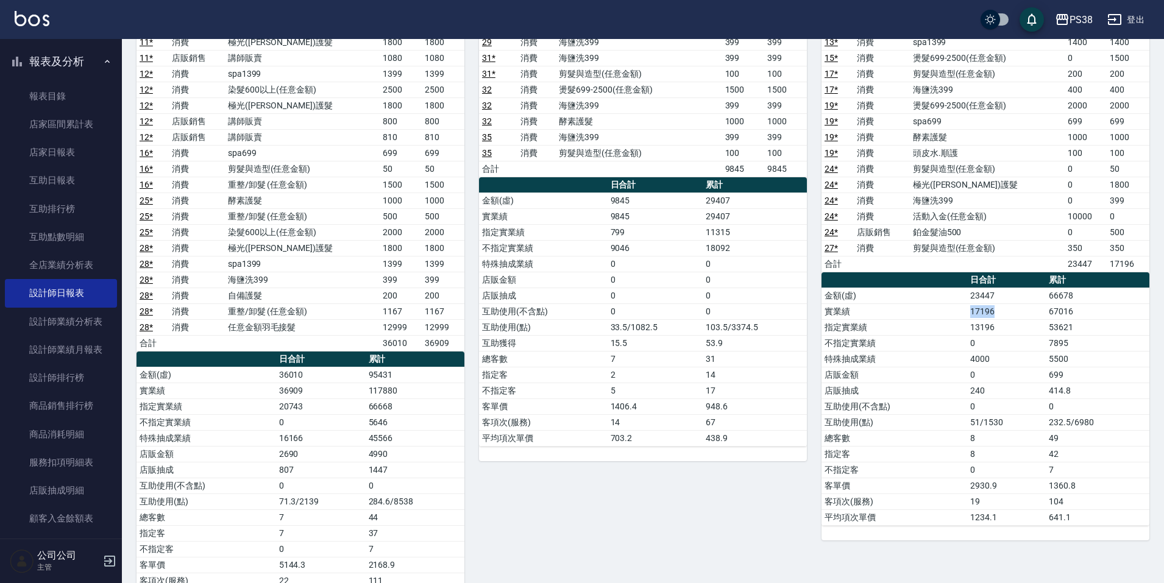
drag, startPoint x: 1012, startPoint y: 313, endPoint x: 981, endPoint y: 313, distance: 31.7
click at [972, 313] on td "17196" at bounding box center [1006, 312] width 79 height 16
click at [981, 313] on td "17196" at bounding box center [1006, 312] width 79 height 16
click at [302, 391] on td "36909" at bounding box center [321, 391] width 90 height 16
drag, startPoint x: 338, startPoint y: 394, endPoint x: 332, endPoint y: 388, distance: 8.6
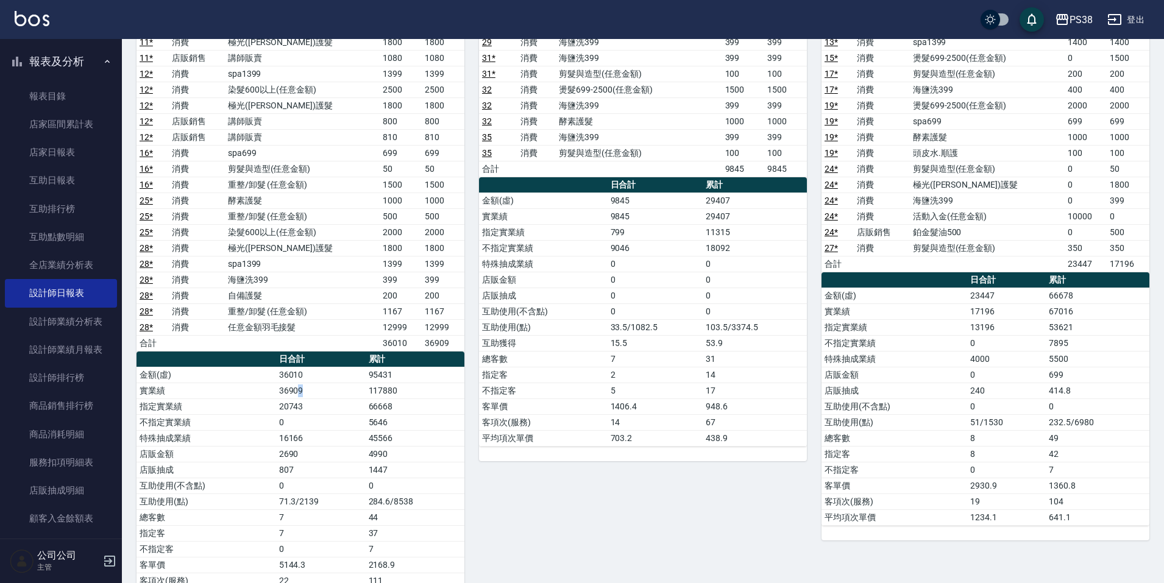
click at [339, 394] on td "36909" at bounding box center [321, 391] width 90 height 16
click at [528, 467] on div "2 A-Ki Aki 翁銘禧 08/10/2025 日報表 單號 類別 項目 金額 業績 5 消費 spa999 999 999 5 消費 乳清蛋白三劑式護髮…" at bounding box center [635, 248] width 343 height 743
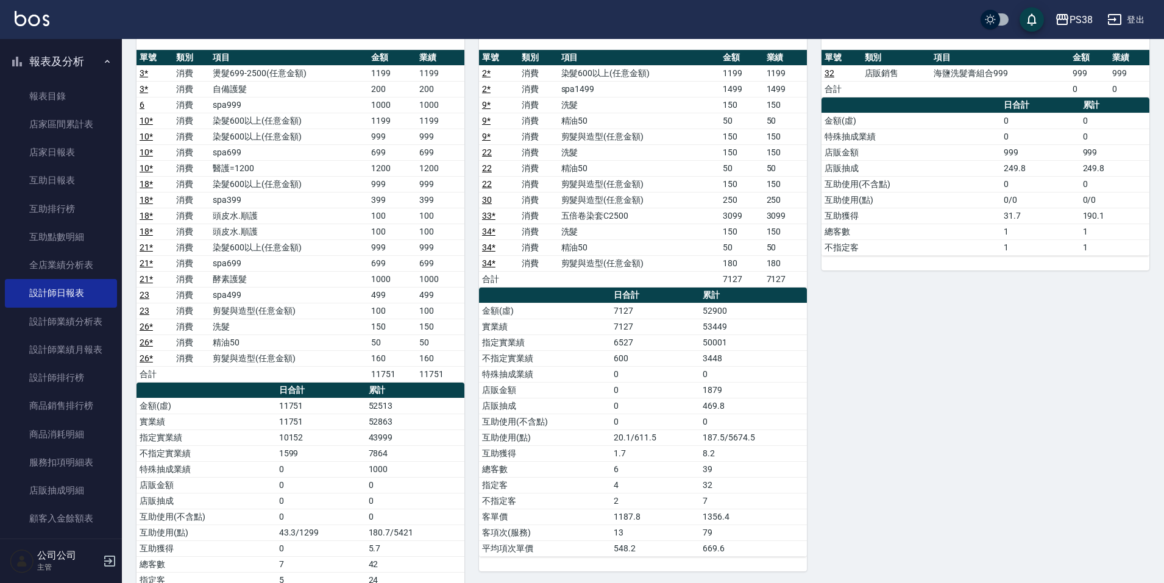
scroll to position [959, 0]
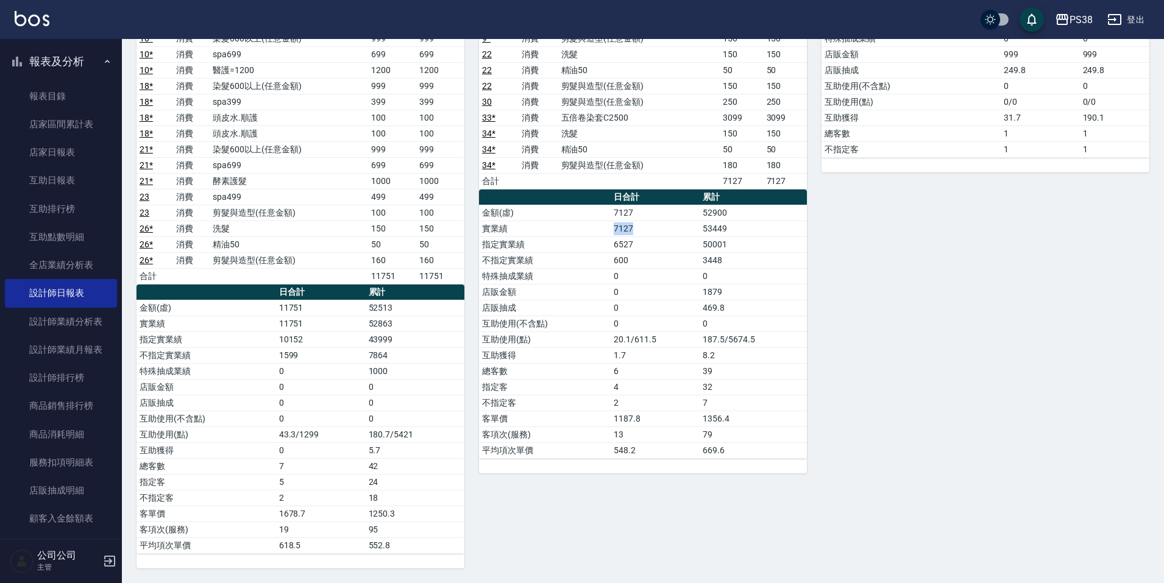
drag, startPoint x: 641, startPoint y: 227, endPoint x: 613, endPoint y: 231, distance: 28.4
click at [613, 231] on td "7127" at bounding box center [655, 229] width 89 height 16
drag, startPoint x: 647, startPoint y: 233, endPoint x: 603, endPoint y: 233, distance: 44.5
click at [603, 233] on tr "實業績 7127 53449" at bounding box center [643, 229] width 328 height 16
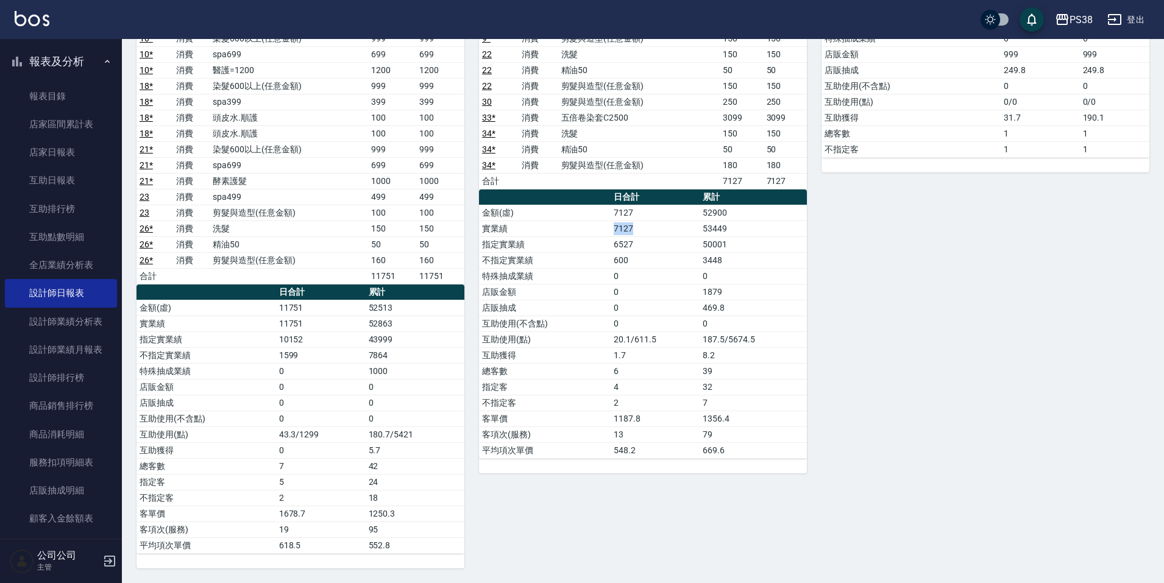
click at [603, 233] on td "實業績" at bounding box center [545, 229] width 132 height 16
drag, startPoint x: 613, startPoint y: 238, endPoint x: 647, endPoint y: 238, distance: 34.1
click at [647, 238] on td "6527" at bounding box center [655, 244] width 89 height 16
click at [635, 220] on td "7127" at bounding box center [655, 213] width 89 height 16
drag, startPoint x: 637, startPoint y: 225, endPoint x: 605, endPoint y: 225, distance: 31.7
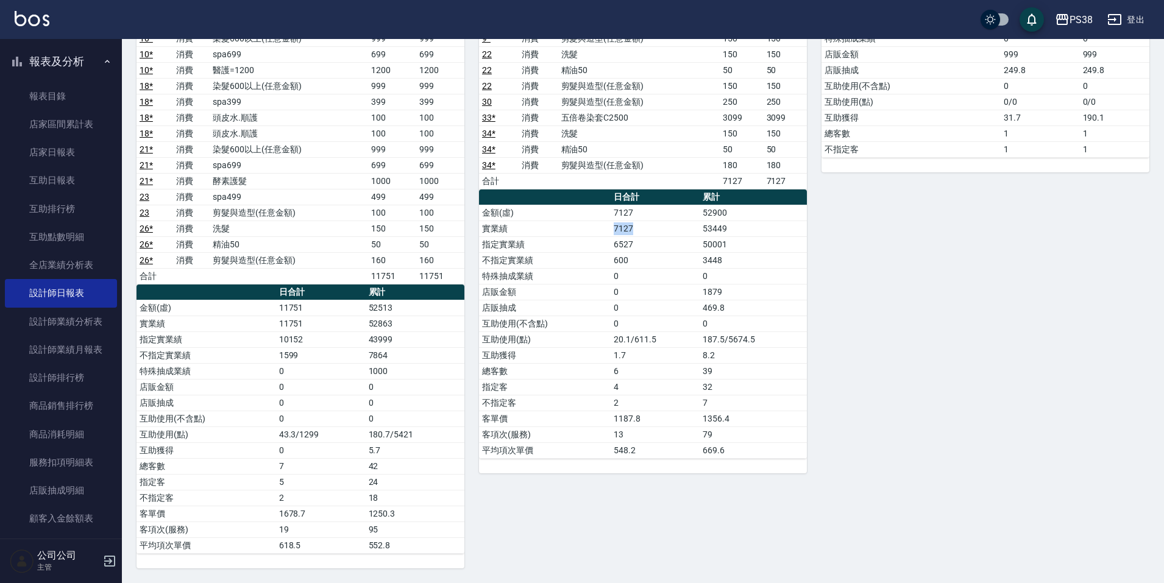
click at [605, 225] on tr "實業績 7127 53449" at bounding box center [643, 229] width 328 height 16
click at [605, 225] on td "實業績" at bounding box center [545, 229] width 132 height 16
drag, startPoint x: 610, startPoint y: 227, endPoint x: 636, endPoint y: 249, distance: 34.7
click at [635, 249] on tbody "金額(虛) 7127 52900 實業績 7127 53449 指定實業績 6527 50001 不指定實業績 600 3448 特殊抽成業績 0 0 店販金…" at bounding box center [643, 332] width 328 height 254
click at [636, 249] on td "6527" at bounding box center [655, 244] width 89 height 16
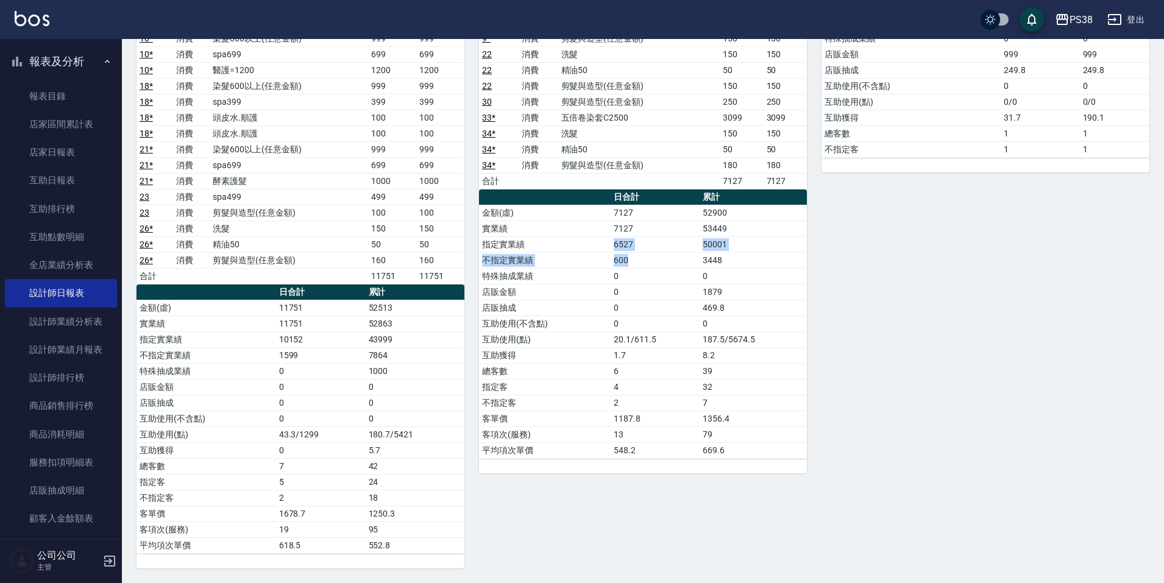
drag, startPoint x: 656, startPoint y: 255, endPoint x: 582, endPoint y: 252, distance: 74.4
click at [582, 252] on tbody "金額(虛) 7127 52900 實業績 7127 53449 指定實業績 6527 50001 不指定實業績 600 3448 特殊抽成業績 0 0 店販金…" at bounding box center [643, 332] width 328 height 254
click at [653, 220] on td "7127" at bounding box center [655, 213] width 89 height 16
drag, startPoint x: 633, startPoint y: 229, endPoint x: 619, endPoint y: 229, distance: 14.6
click at [619, 229] on td "7127" at bounding box center [655, 229] width 89 height 16
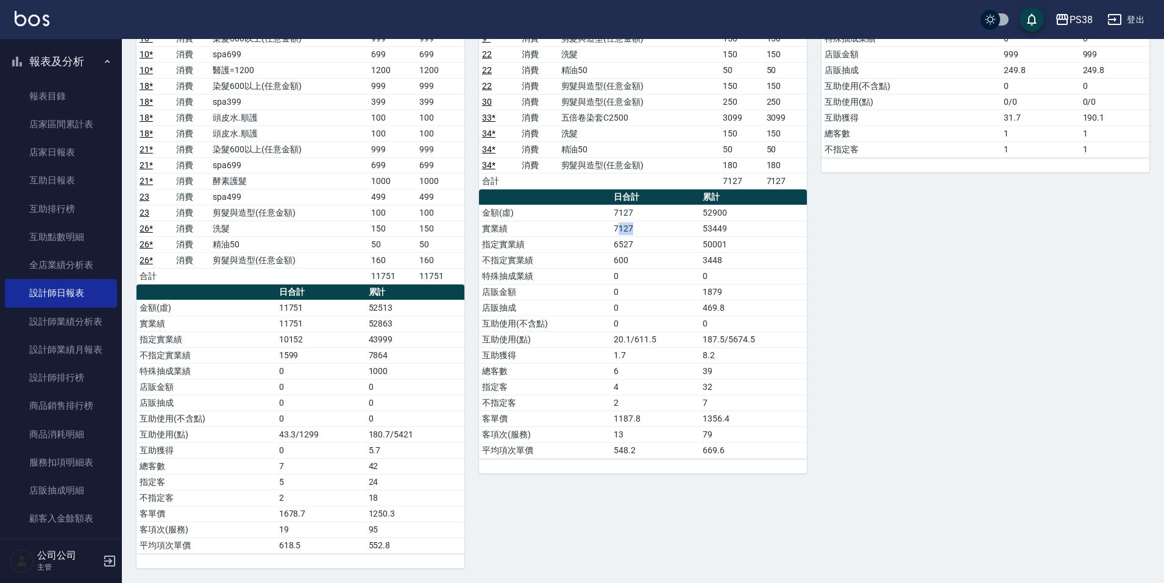
click at [633, 232] on td "7127" at bounding box center [655, 229] width 89 height 16
click at [632, 229] on td "7127" at bounding box center [655, 229] width 89 height 16
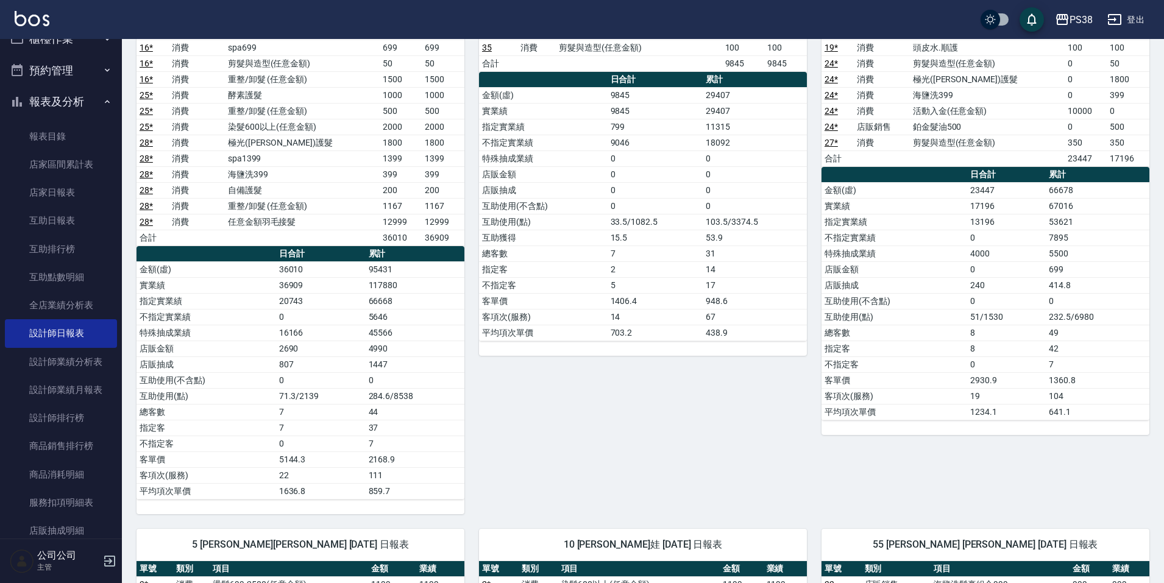
scroll to position [0, 0]
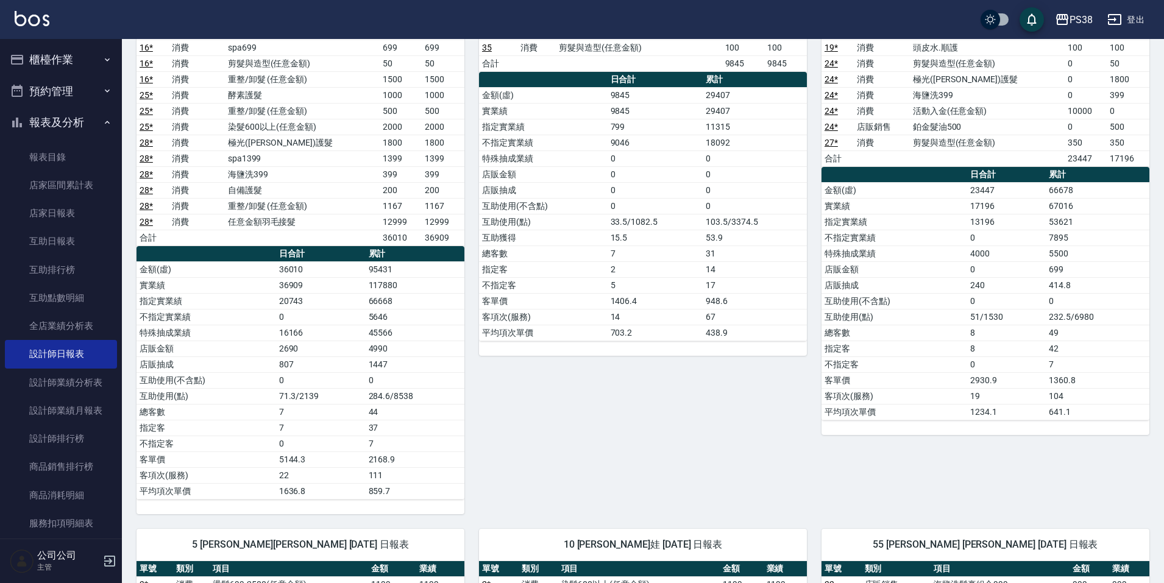
click at [47, 56] on button "櫃檯作業" at bounding box center [61, 60] width 112 height 32
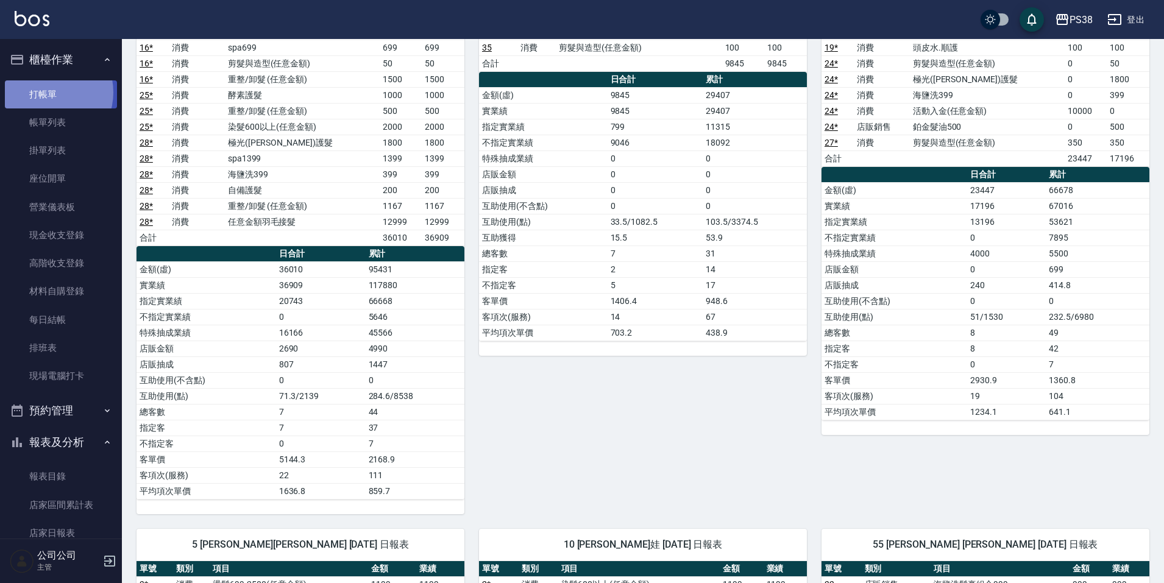
click at [49, 92] on link "打帳單" at bounding box center [61, 94] width 112 height 28
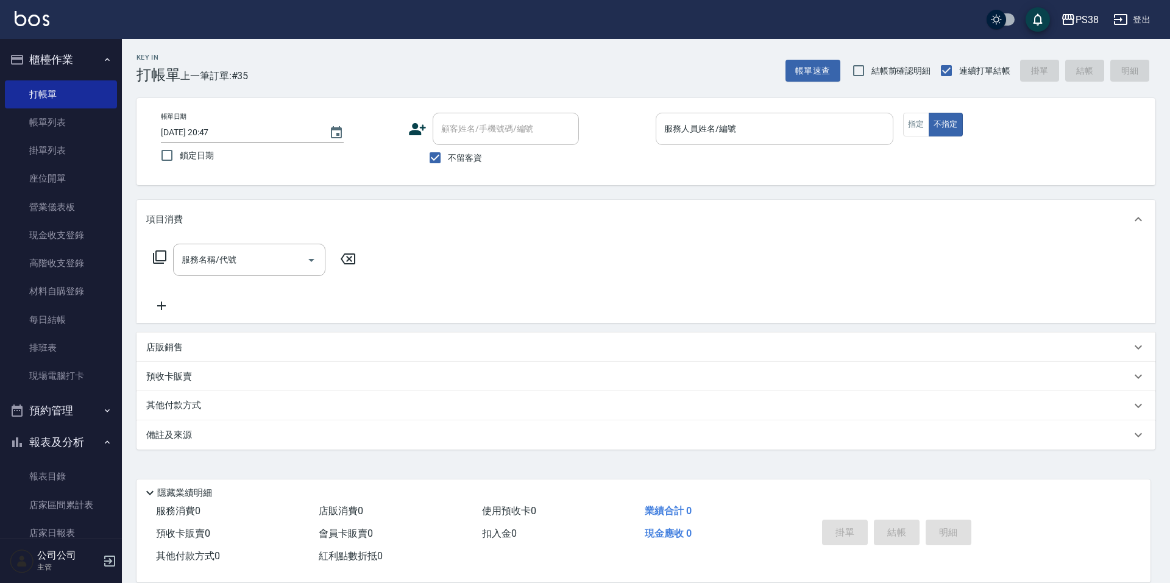
drag, startPoint x: 106, startPoint y: 102, endPoint x: 749, endPoint y: 126, distance: 643.5
click at [749, 126] on input "服務人員姓名/編號" at bounding box center [774, 128] width 227 height 21
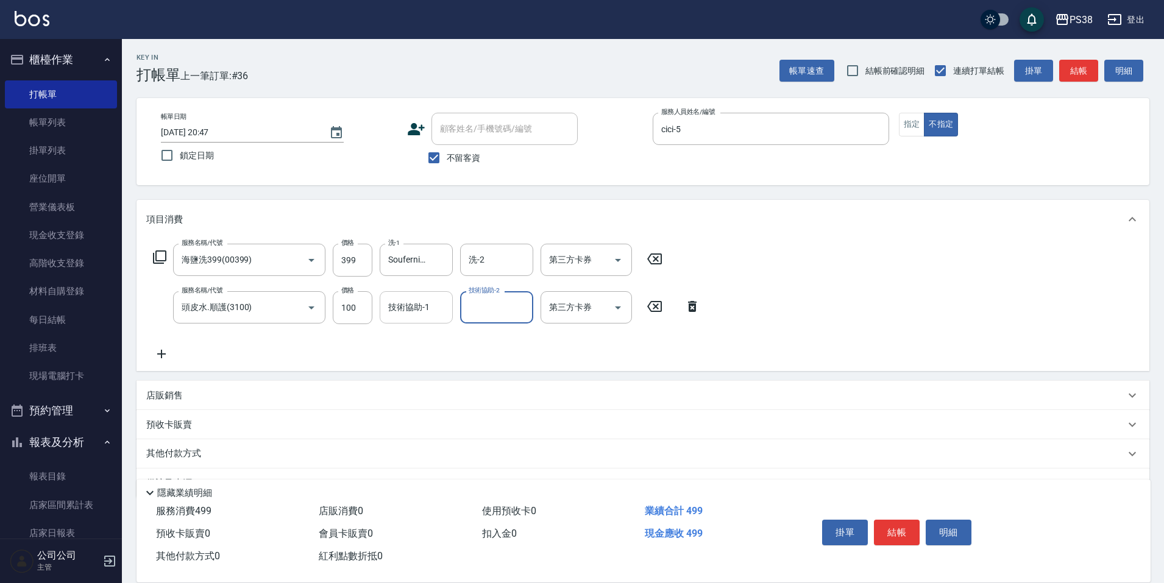
drag, startPoint x: 410, startPoint y: 311, endPoint x: 419, endPoint y: 310, distance: 8.6
click at [411, 310] on input "技術協助-1" at bounding box center [416, 307] width 62 height 21
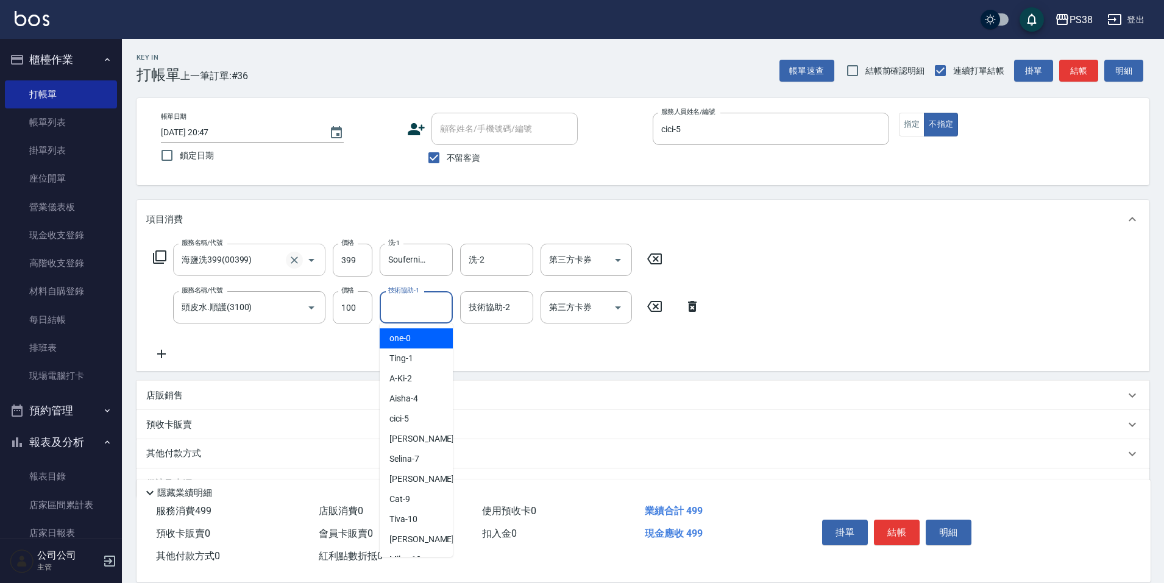
click at [297, 258] on icon "Clear" at bounding box center [294, 260] width 12 height 12
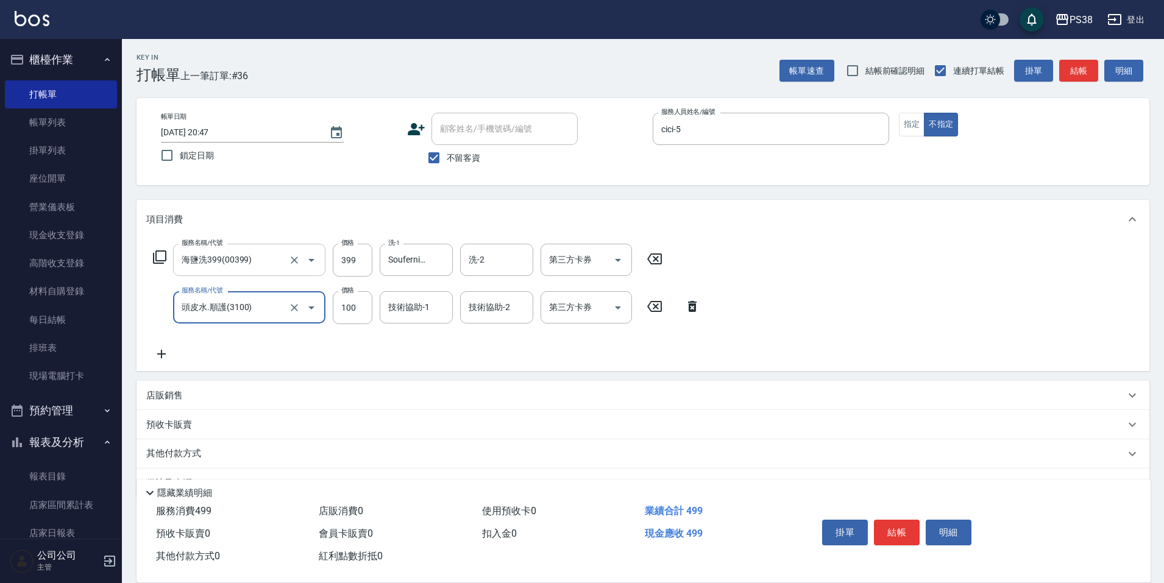
click at [242, 262] on input "海鹽洗399(00399)" at bounding box center [232, 259] width 107 height 21
click at [311, 255] on icon "Open" at bounding box center [311, 260] width 15 height 15
click at [289, 268] on div at bounding box center [303, 260] width 34 height 32
click at [291, 263] on icon "Clear" at bounding box center [294, 260] width 7 height 7
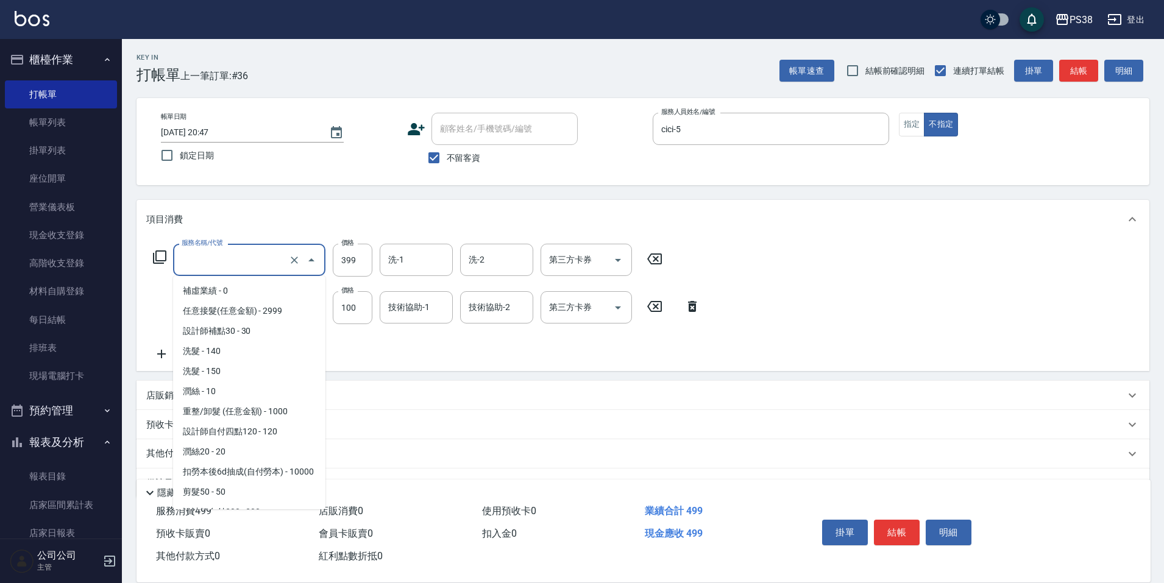
click at [230, 263] on input "服務名稱/代號" at bounding box center [232, 259] width 107 height 21
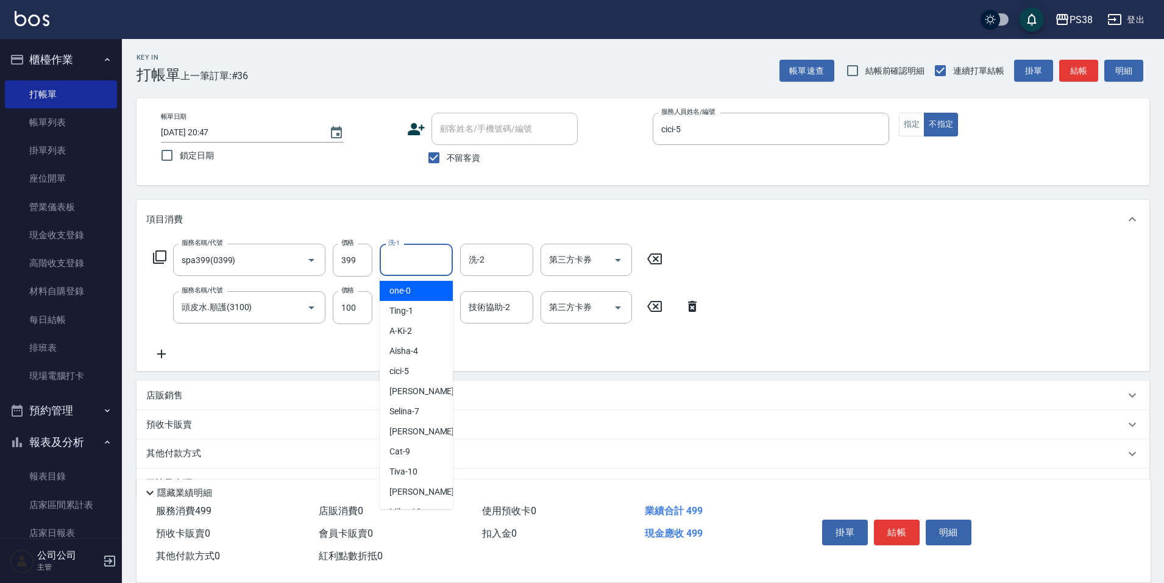
click at [386, 257] on input "洗-1" at bounding box center [416, 259] width 62 height 21
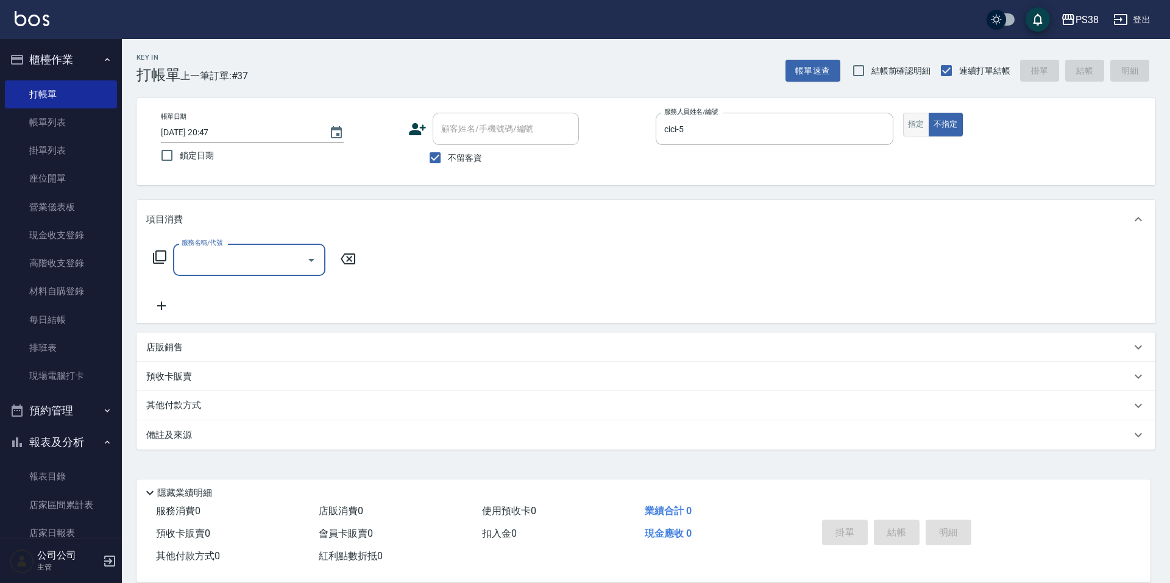
drag, startPoint x: 917, startPoint y: 139, endPoint x: 918, endPoint y: 127, distance: 12.3
click at [917, 133] on div "帳單日期 2025/08/10 20:47 鎖定日期 顧客姓名/手機號碼/編號 顧客姓名/手機號碼/編號 不留客資 服務人員姓名/編號 cici-5 服務人員…" at bounding box center [646, 142] width 990 height 58
click at [917, 127] on button "指定" at bounding box center [916, 125] width 26 height 24
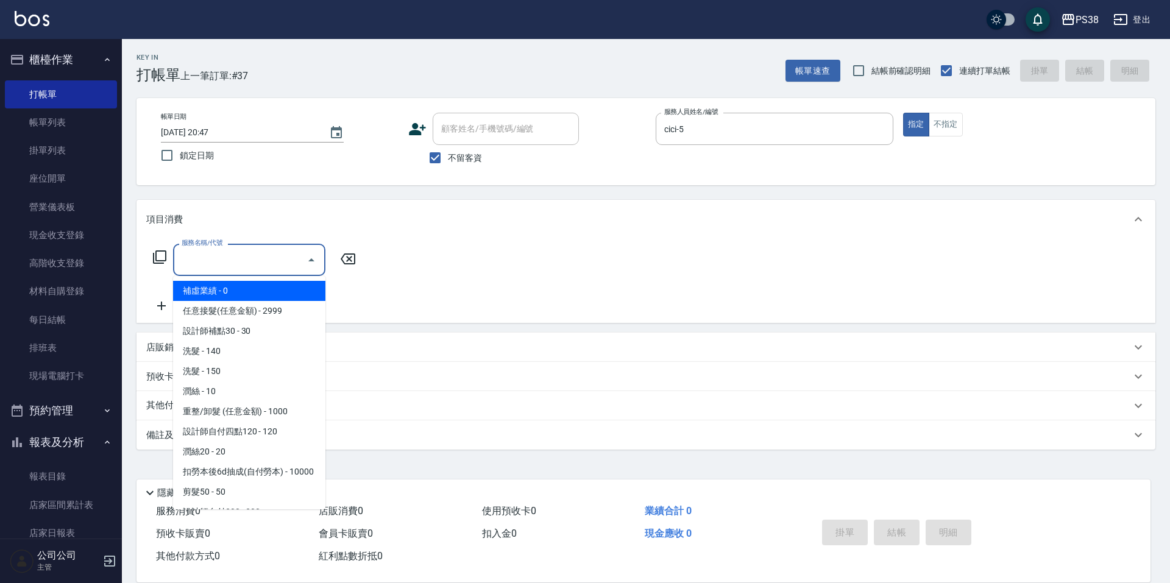
click at [212, 262] on input "服務名稱/代號" at bounding box center [240, 259] width 123 height 21
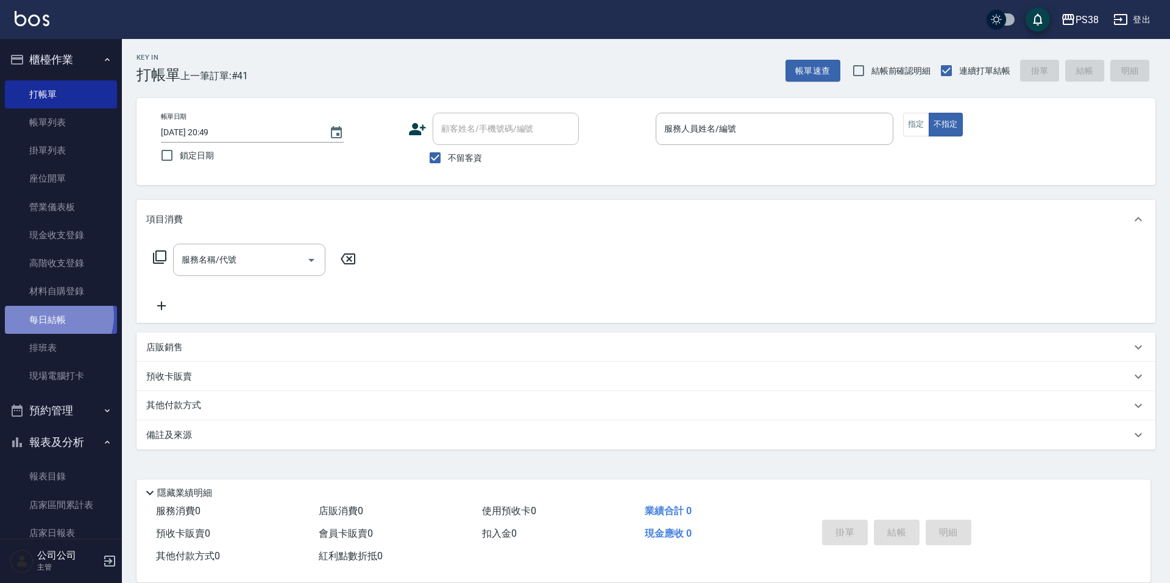
click at [55, 316] on link "每日結帳" at bounding box center [61, 320] width 112 height 28
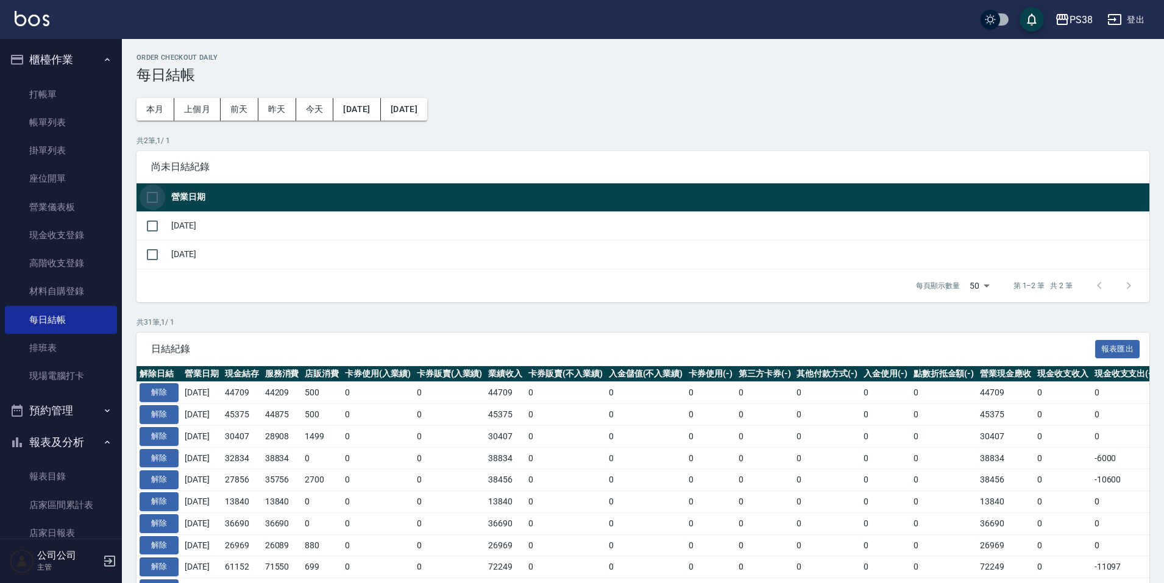
click at [154, 201] on input "checkbox" at bounding box center [153, 198] width 26 height 26
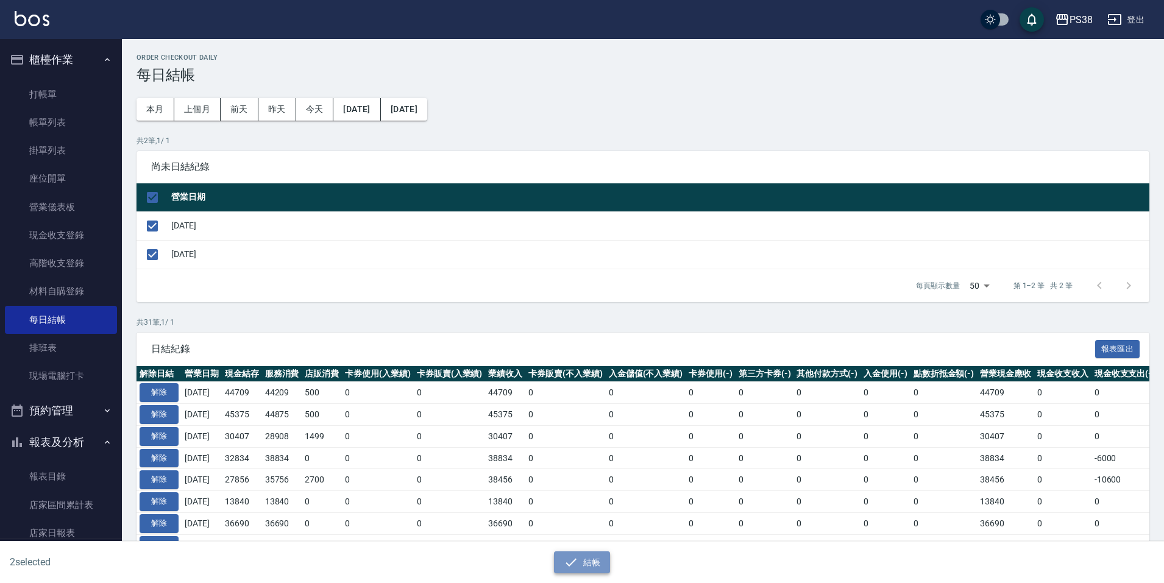
click at [591, 561] on button "結帳" at bounding box center [582, 563] width 57 height 23
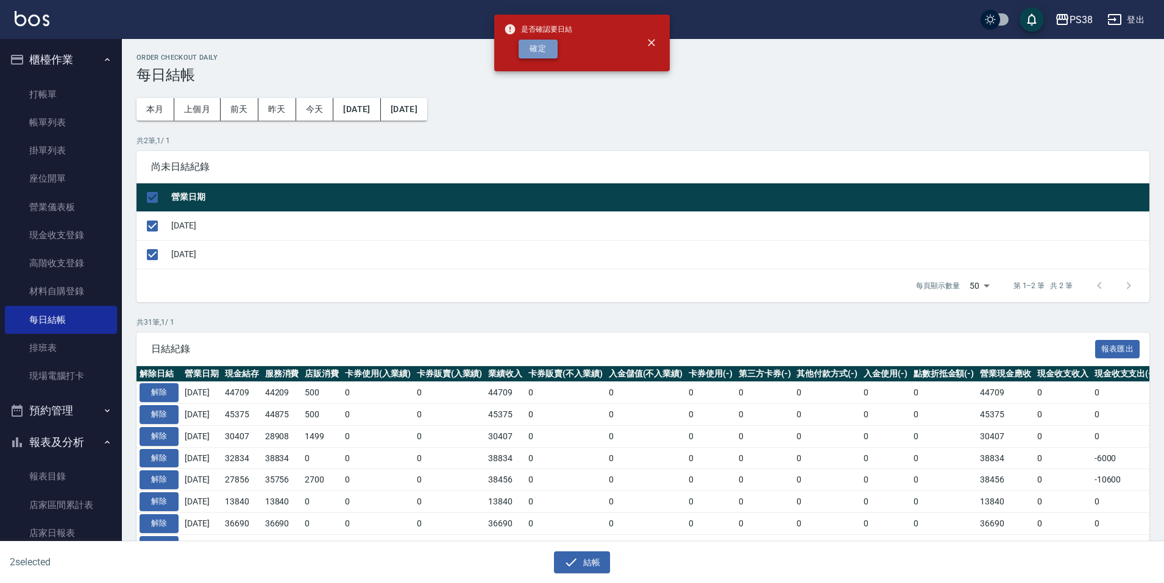
click at [541, 42] on button "確定" at bounding box center [538, 49] width 39 height 19
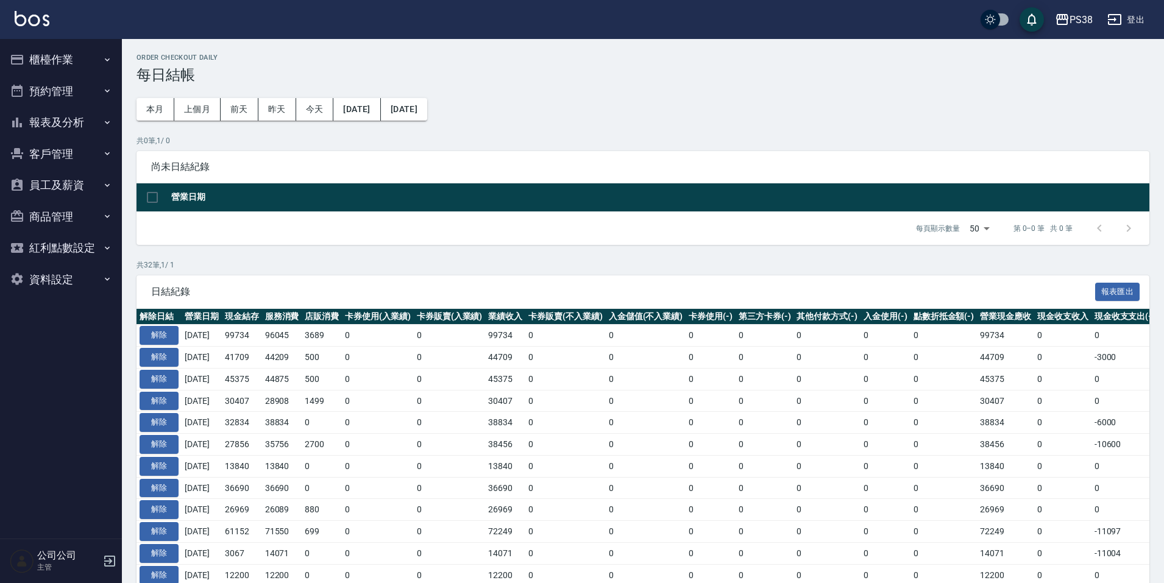
click at [74, 59] on button "櫃檯作業" at bounding box center [61, 60] width 112 height 32
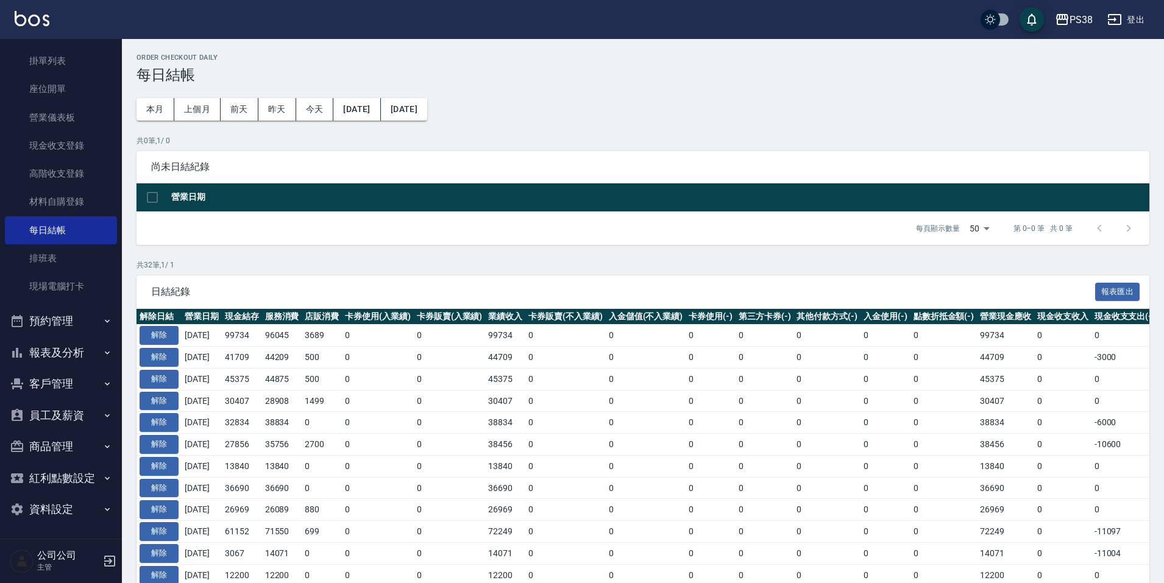
scroll to position [91, 0]
click at [95, 352] on button "報表及分析" at bounding box center [61, 352] width 112 height 32
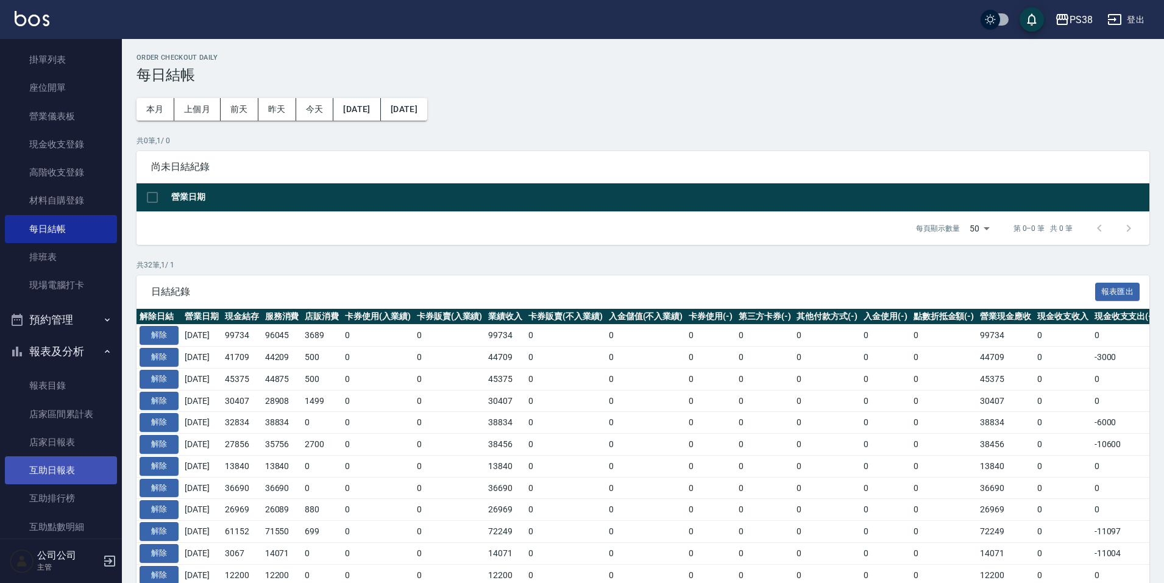
click at [73, 464] on link "互助日報表" at bounding box center [61, 471] width 112 height 28
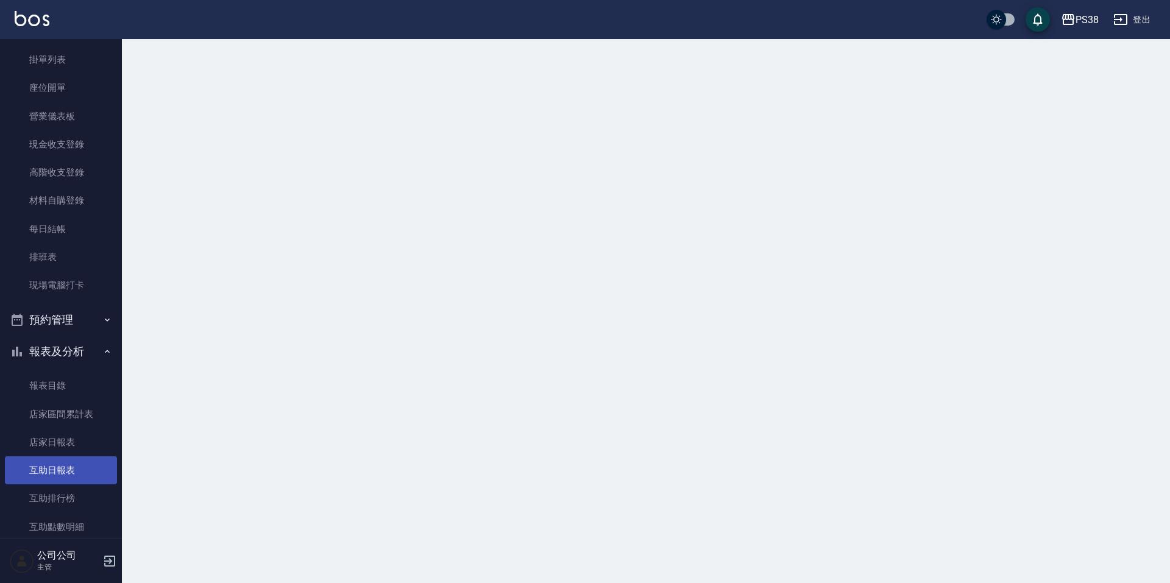
click at [73, 464] on link "互助日報表" at bounding box center [61, 471] width 112 height 28
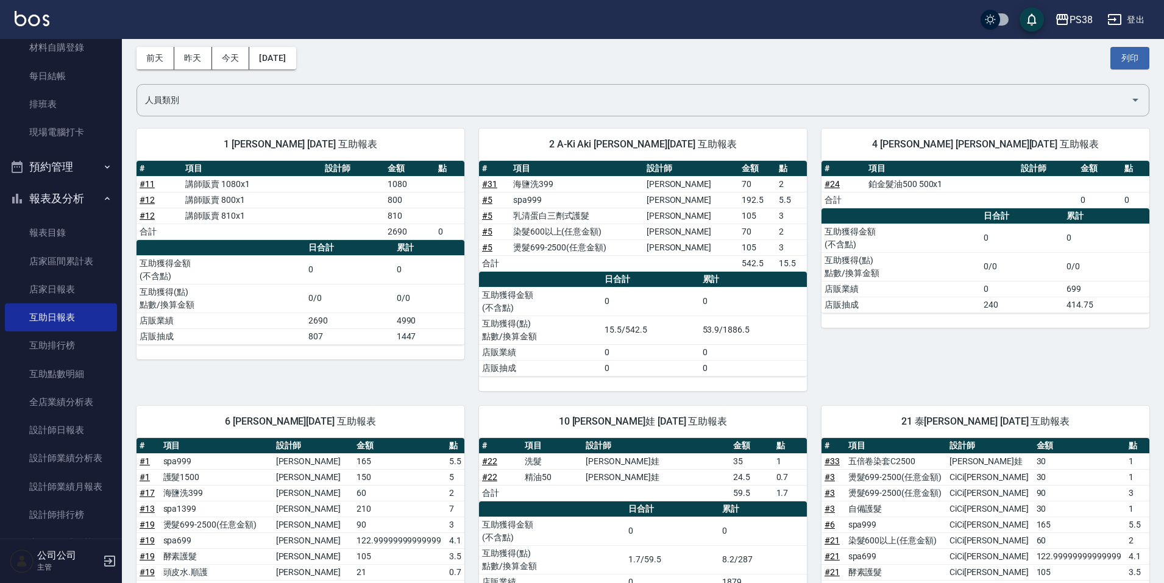
scroll to position [183, 0]
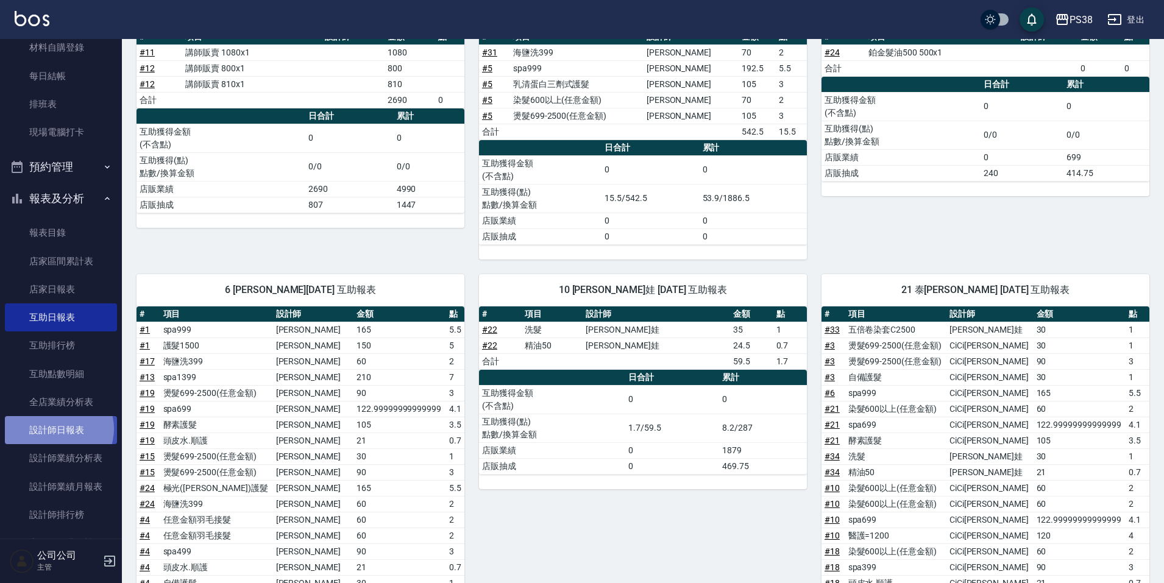
click at [57, 429] on link "設計師日報表" at bounding box center [61, 430] width 112 height 28
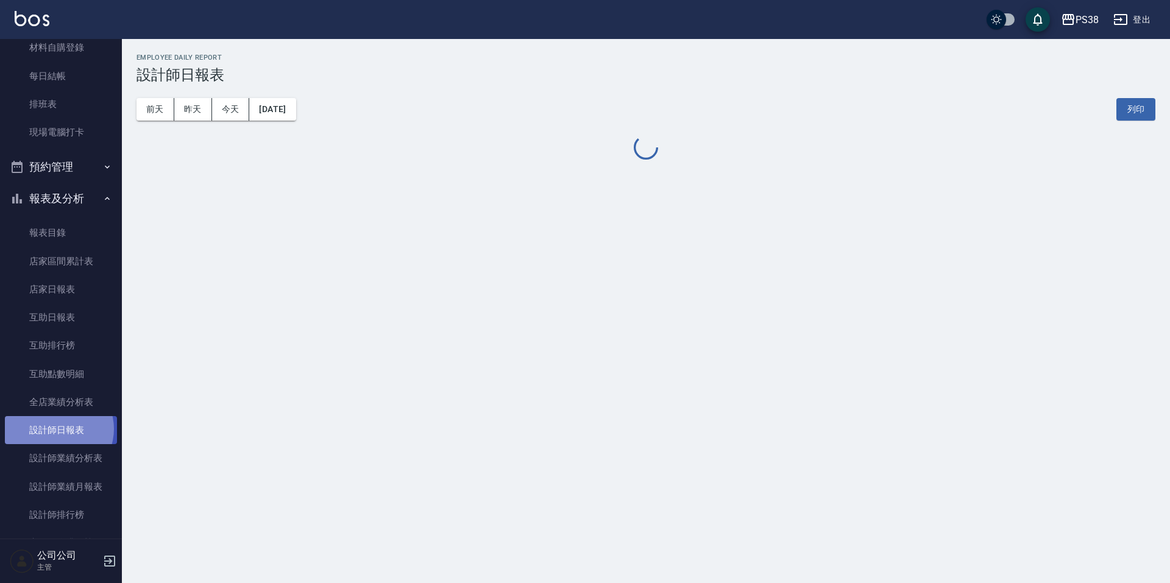
click at [57, 429] on link "設計師日報表" at bounding box center [61, 430] width 112 height 28
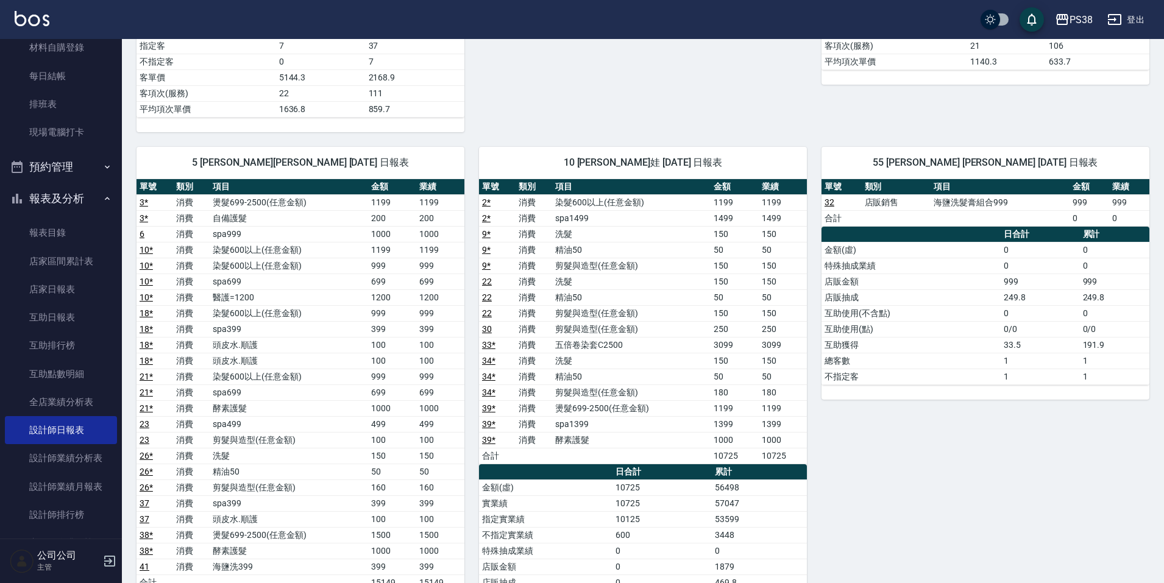
scroll to position [792, 0]
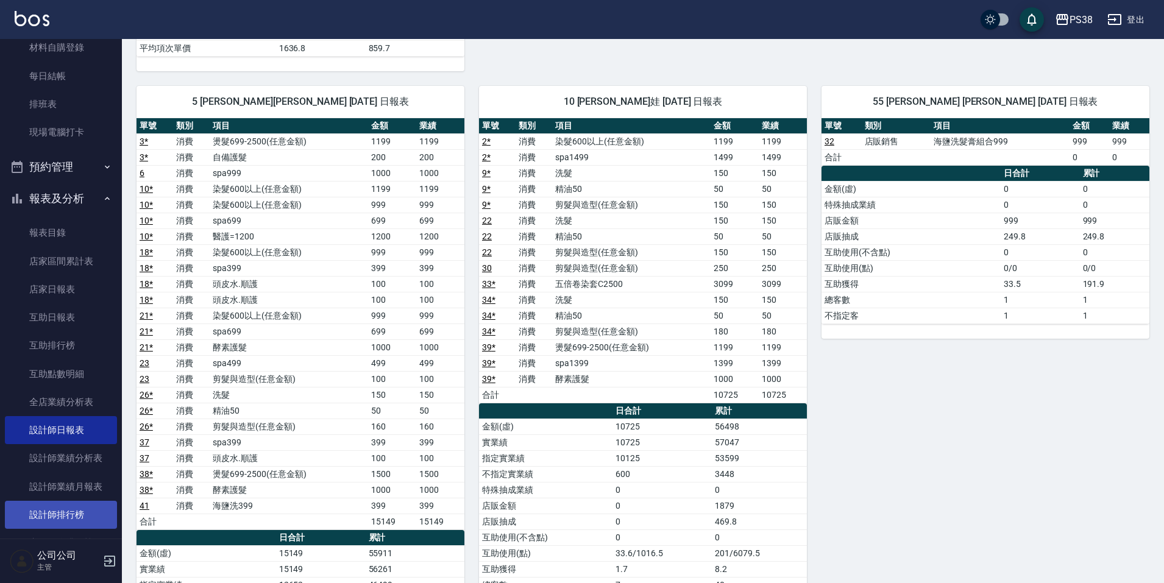
click at [56, 513] on link "設計師排行榜" at bounding box center [61, 515] width 112 height 28
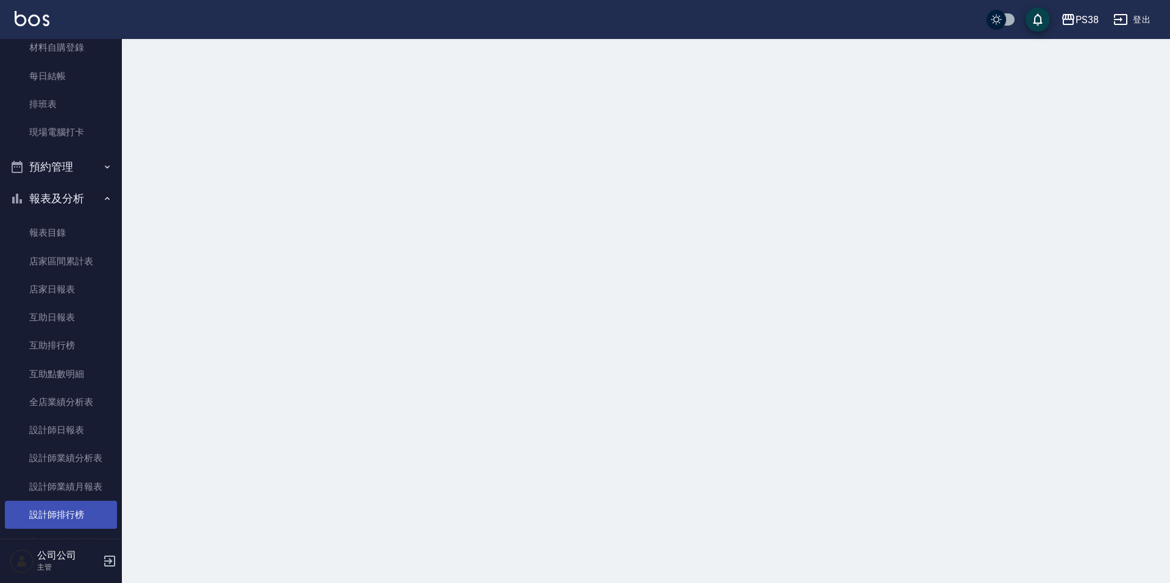
click at [56, 513] on link "設計師排行榜" at bounding box center [61, 515] width 112 height 28
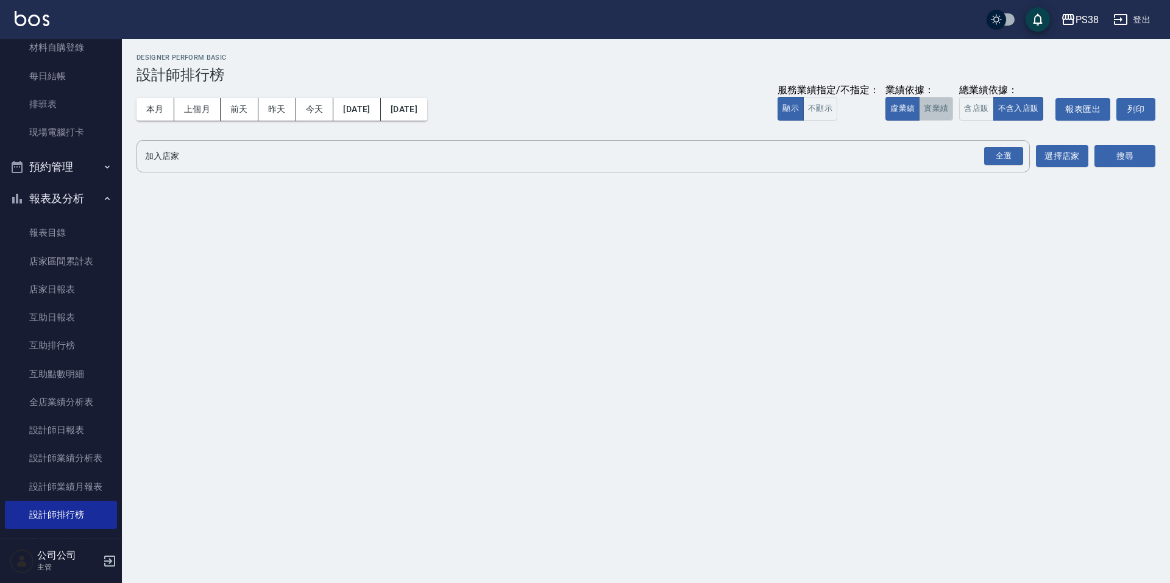
click at [947, 110] on button "實業績" at bounding box center [936, 109] width 34 height 24
click at [997, 149] on div "全選" at bounding box center [1003, 156] width 39 height 19
click at [1131, 157] on button "搜尋" at bounding box center [1125, 157] width 61 height 23
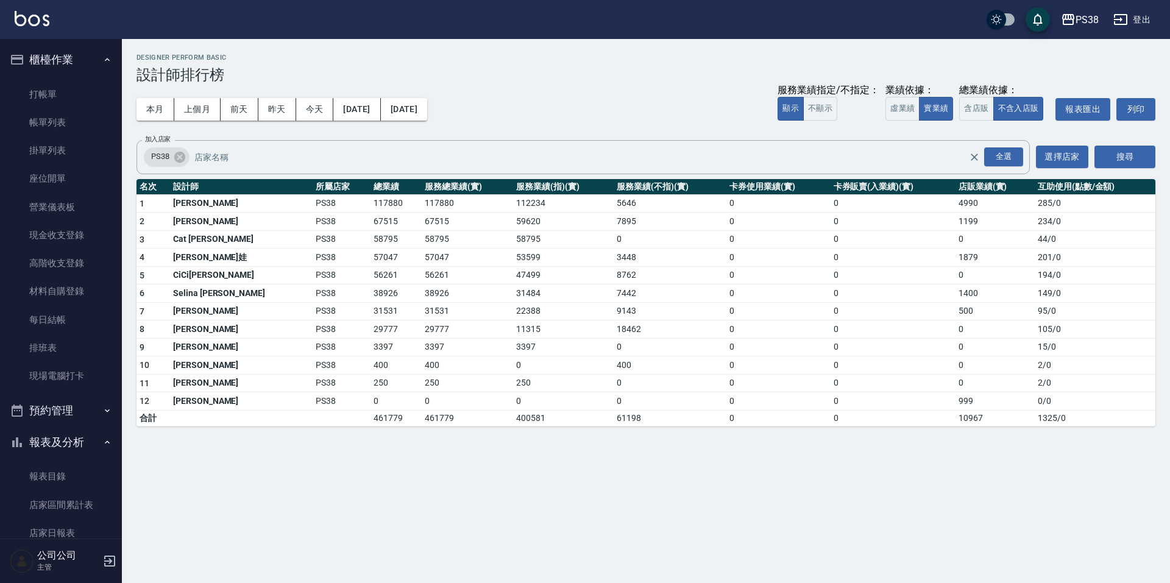
click at [26, 27] on link at bounding box center [32, 20] width 35 height 18
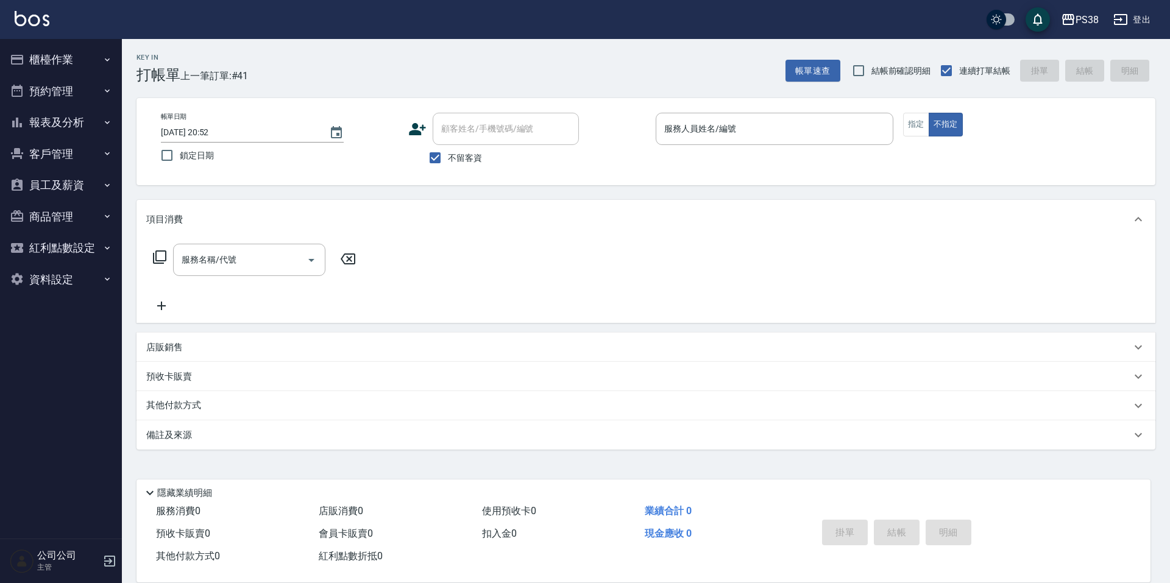
click at [27, 11] on img at bounding box center [32, 18] width 35 height 15
click at [30, 20] on img at bounding box center [32, 18] width 35 height 15
click at [76, 177] on button "員工及薪資" at bounding box center [61, 185] width 112 height 32
click at [80, 129] on button "報表及分析" at bounding box center [61, 123] width 112 height 32
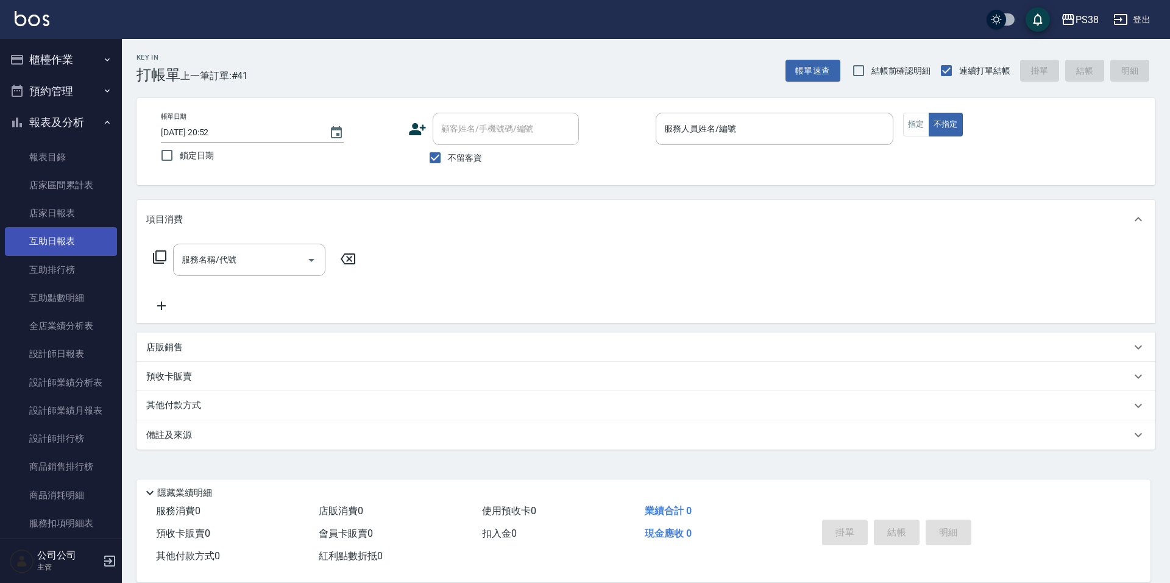
click at [73, 252] on link "互助日報表" at bounding box center [61, 241] width 112 height 28
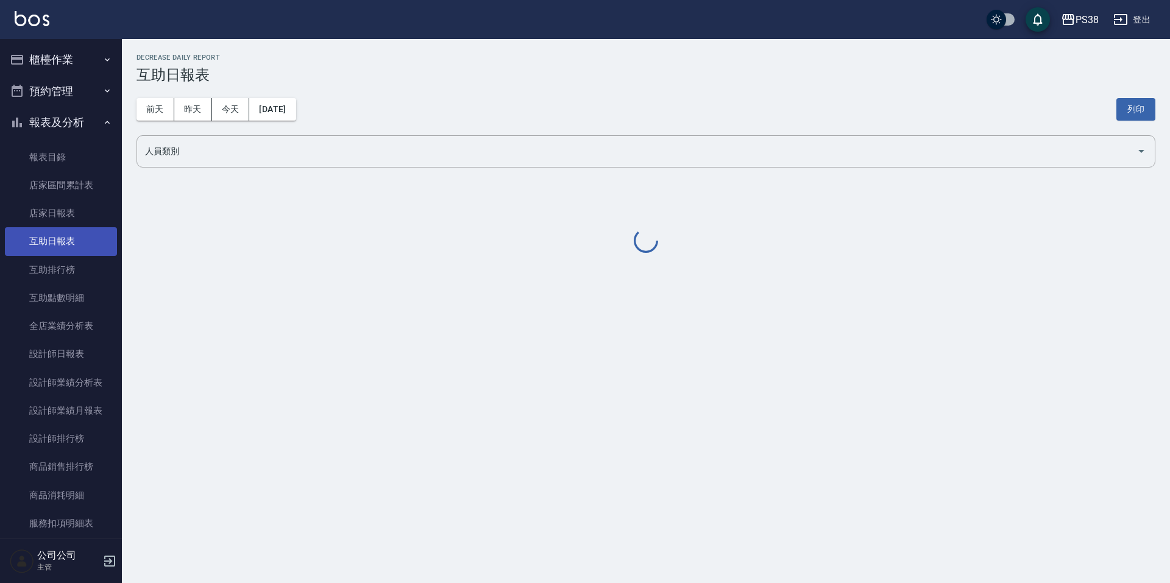
click at [72, 251] on link "互助日報表" at bounding box center [61, 241] width 112 height 28
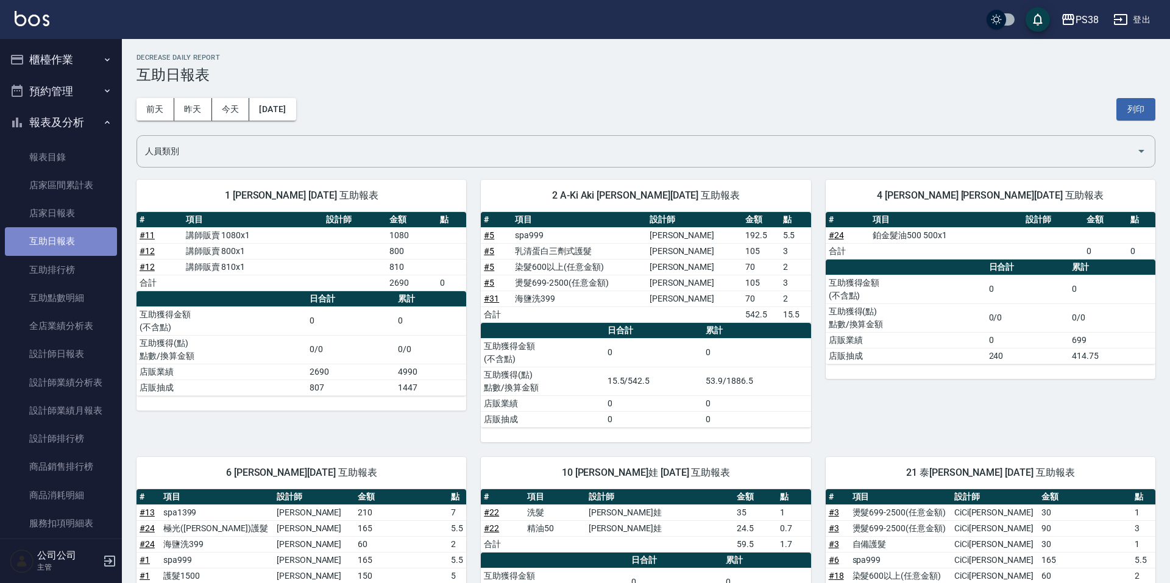
click at [73, 251] on link "互助日報表" at bounding box center [61, 241] width 112 height 28
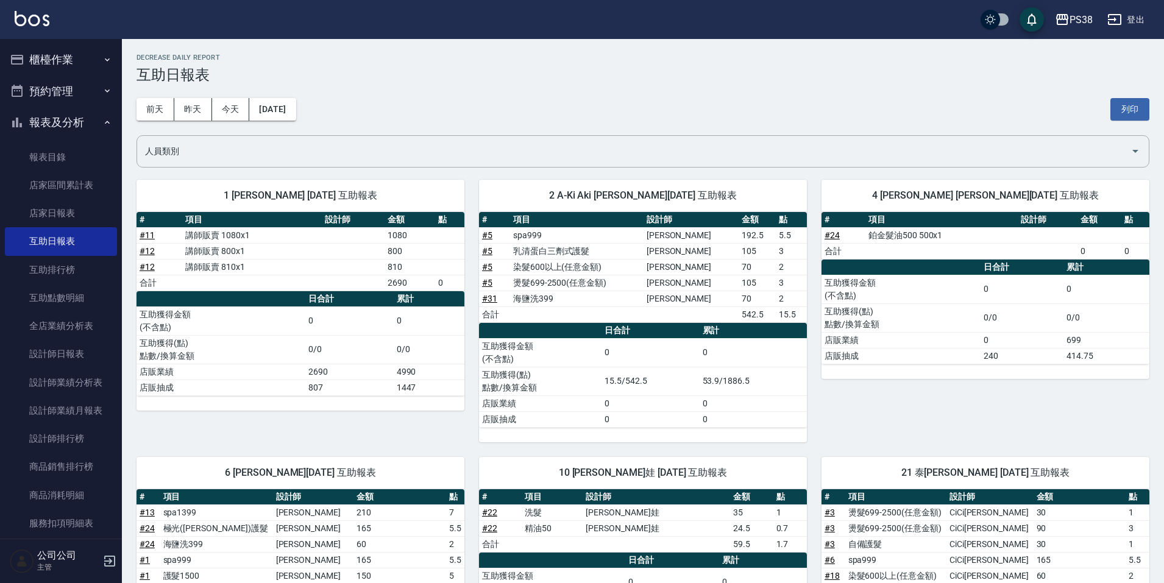
click at [65, 61] on button "櫃檯作業" at bounding box center [61, 60] width 112 height 32
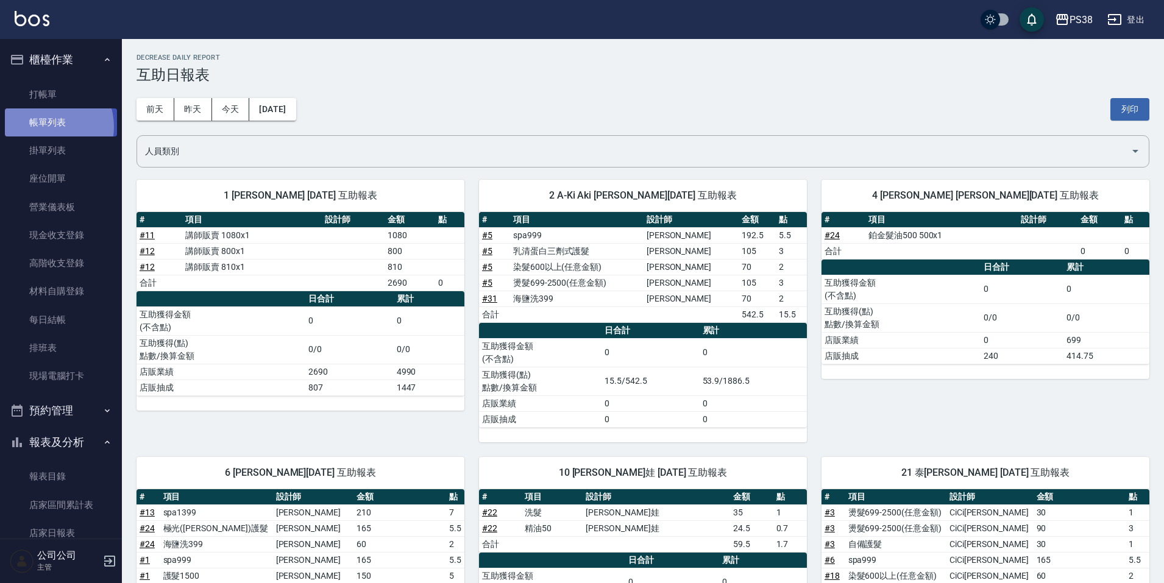
click at [44, 127] on link "帳單列表" at bounding box center [61, 122] width 112 height 28
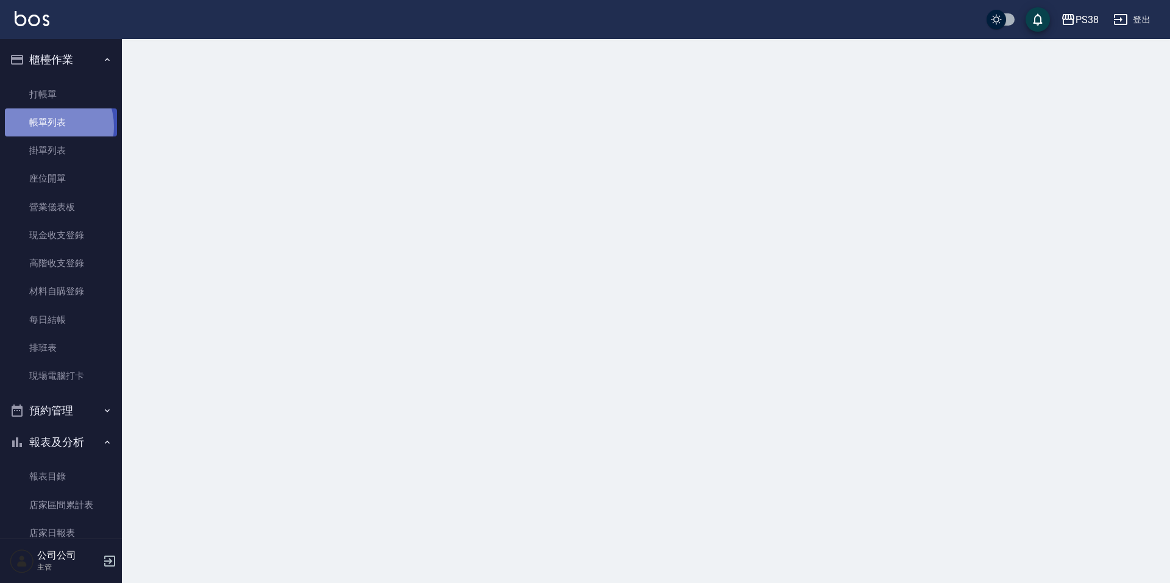
click at [44, 127] on link "帳單列表" at bounding box center [61, 122] width 112 height 28
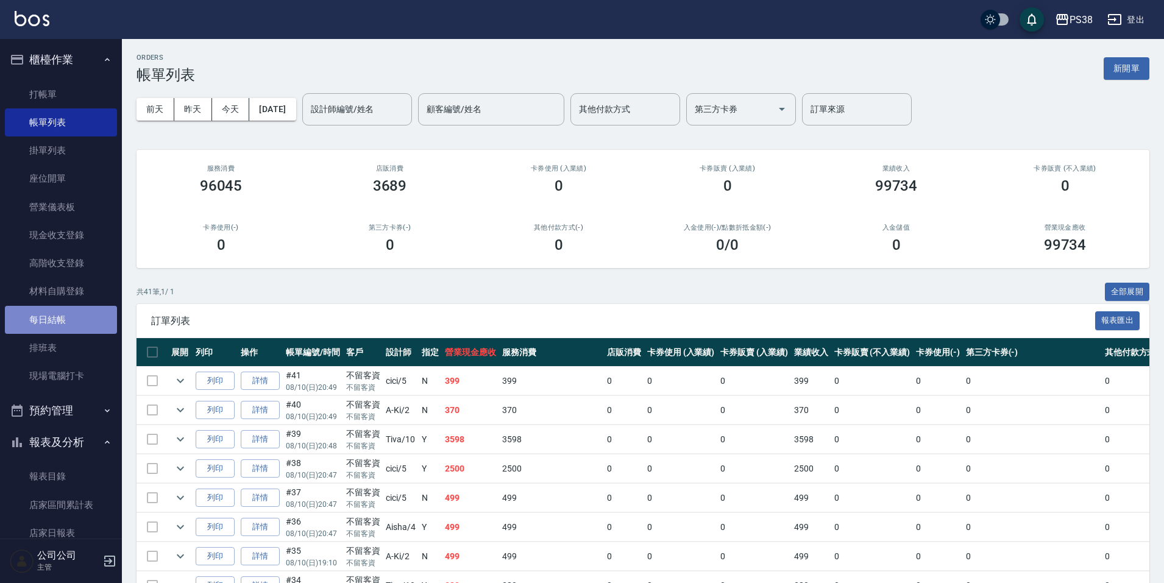
click at [64, 317] on link "每日結帳" at bounding box center [61, 320] width 112 height 28
click at [63, 317] on link "每日結帳" at bounding box center [61, 320] width 112 height 28
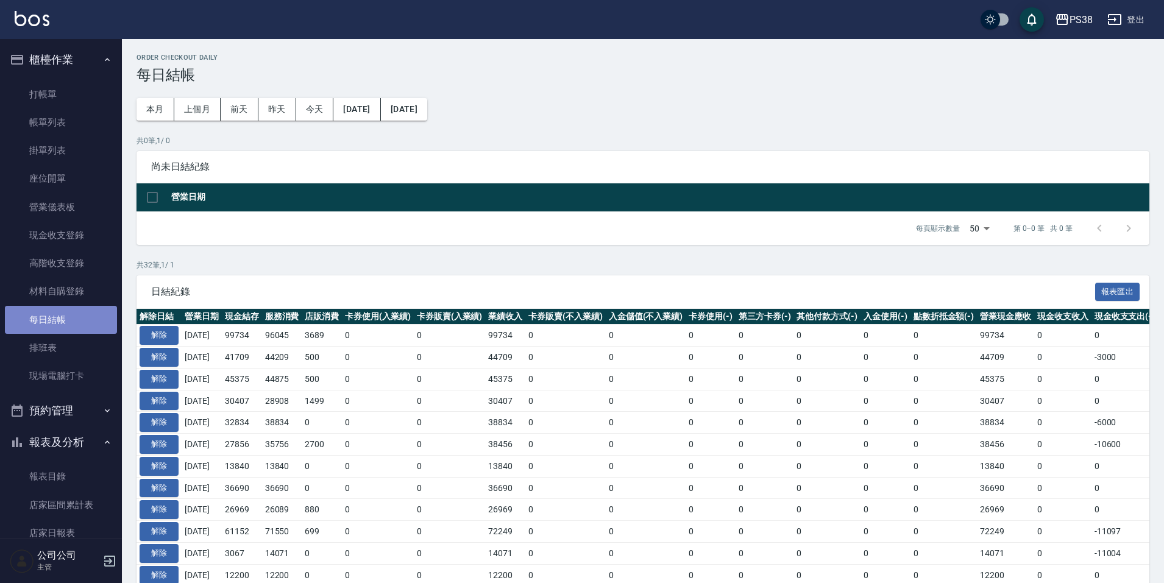
click at [73, 318] on link "每日結帳" at bounding box center [61, 320] width 112 height 28
click at [152, 332] on button "解除" at bounding box center [159, 335] width 39 height 19
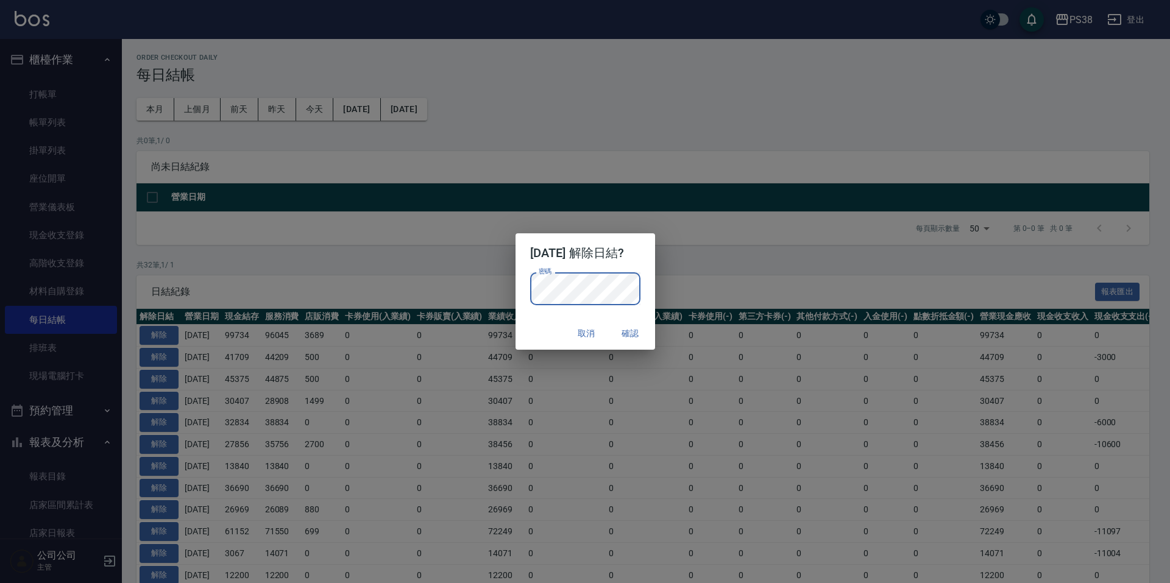
click at [645, 323] on button "確認" at bounding box center [630, 333] width 39 height 23
click at [634, 337] on button "確認" at bounding box center [630, 333] width 39 height 23
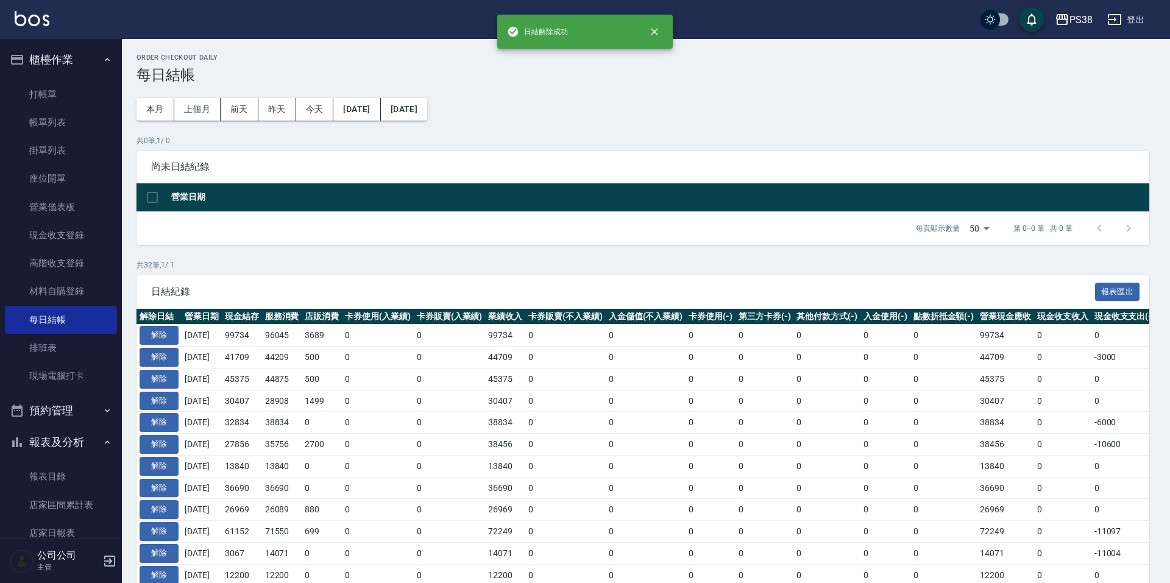
click at [636, 337] on button "確認" at bounding box center [630, 333] width 39 height 23
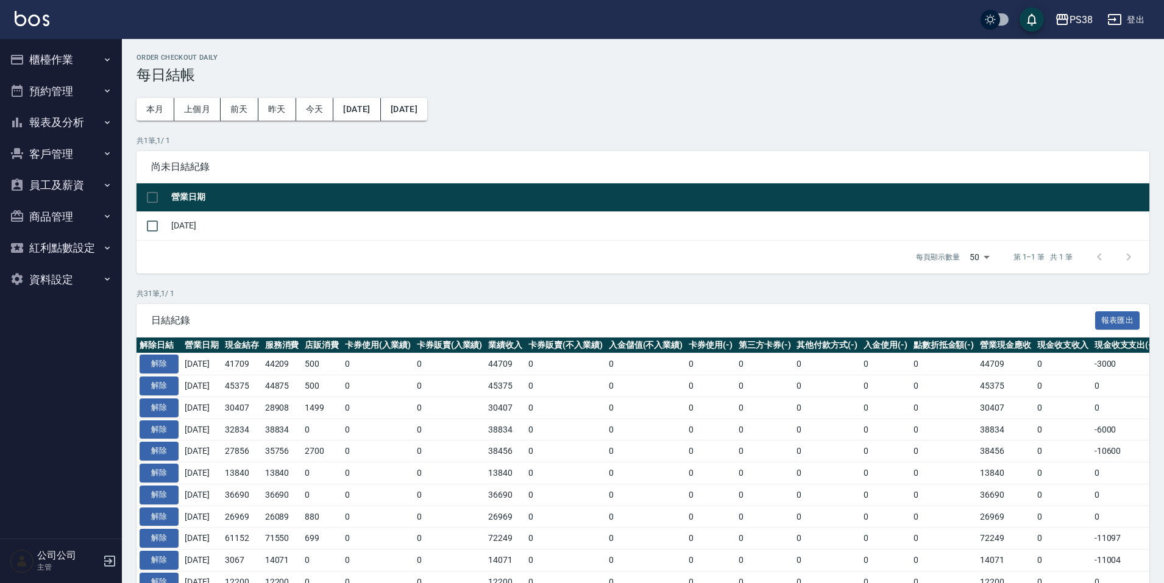
click at [55, 62] on button "櫃檯作業" at bounding box center [61, 60] width 112 height 32
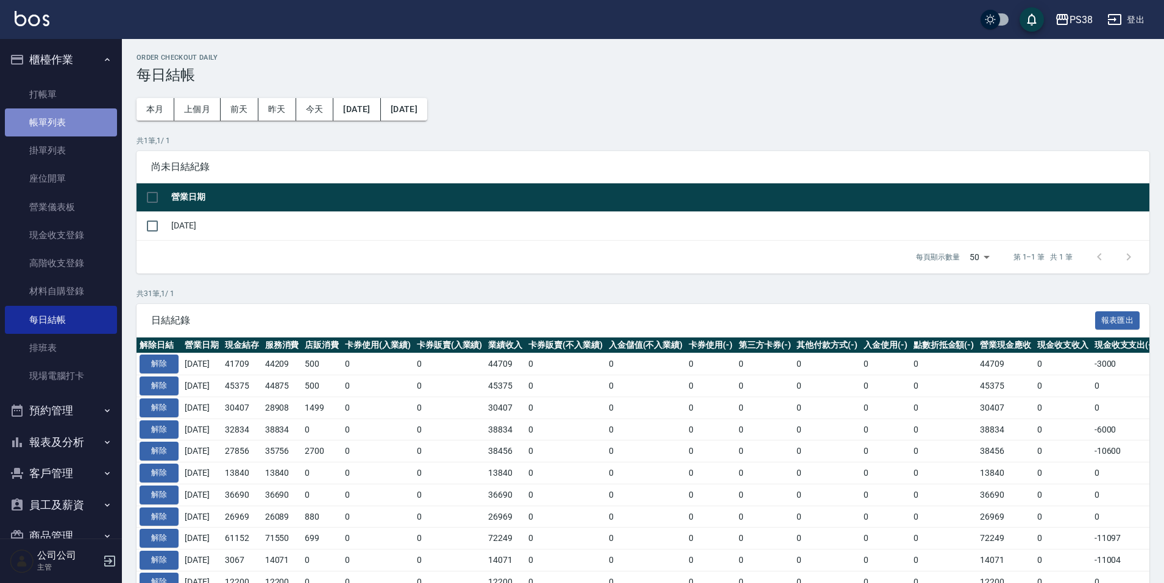
click at [64, 120] on link "帳單列表" at bounding box center [61, 122] width 112 height 28
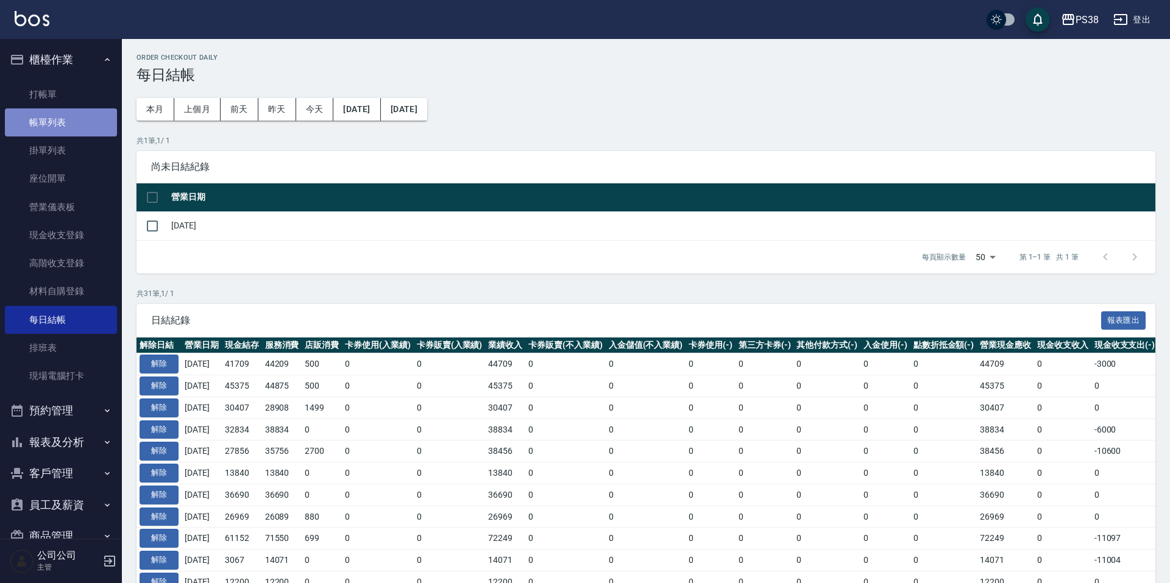
click at [64, 120] on link "帳單列表" at bounding box center [61, 122] width 112 height 28
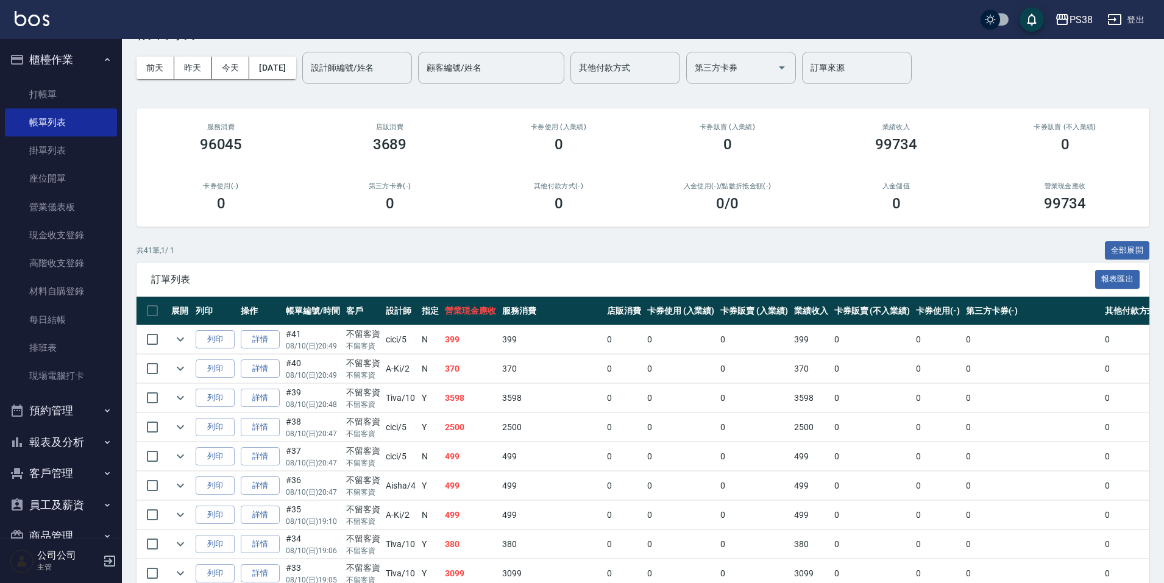
scroll to position [61, 0]
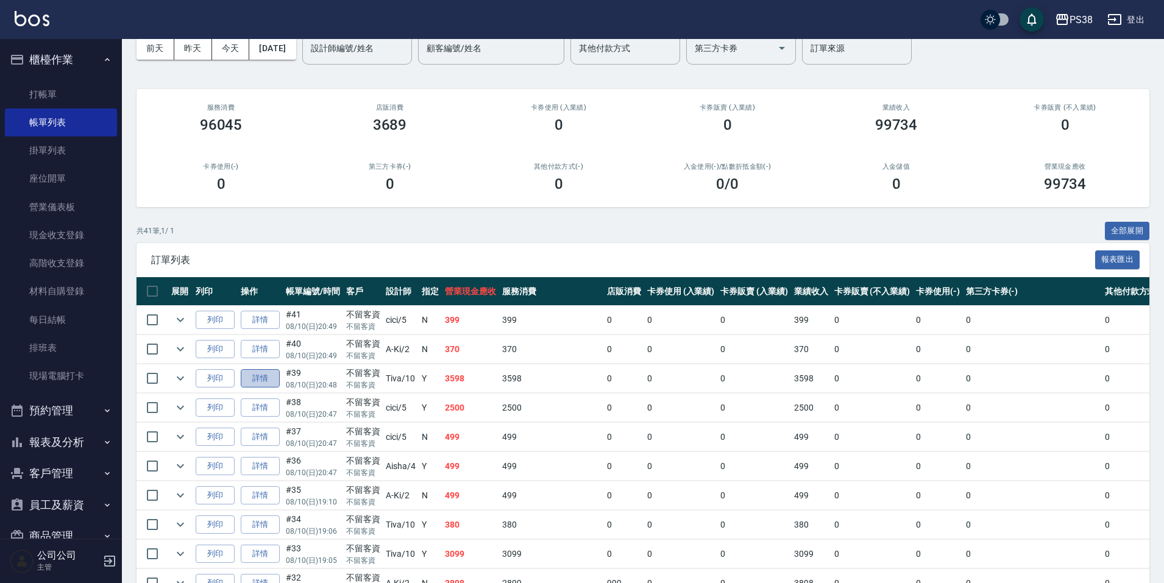
click at [258, 380] on link "詳情" at bounding box center [260, 378] width 39 height 19
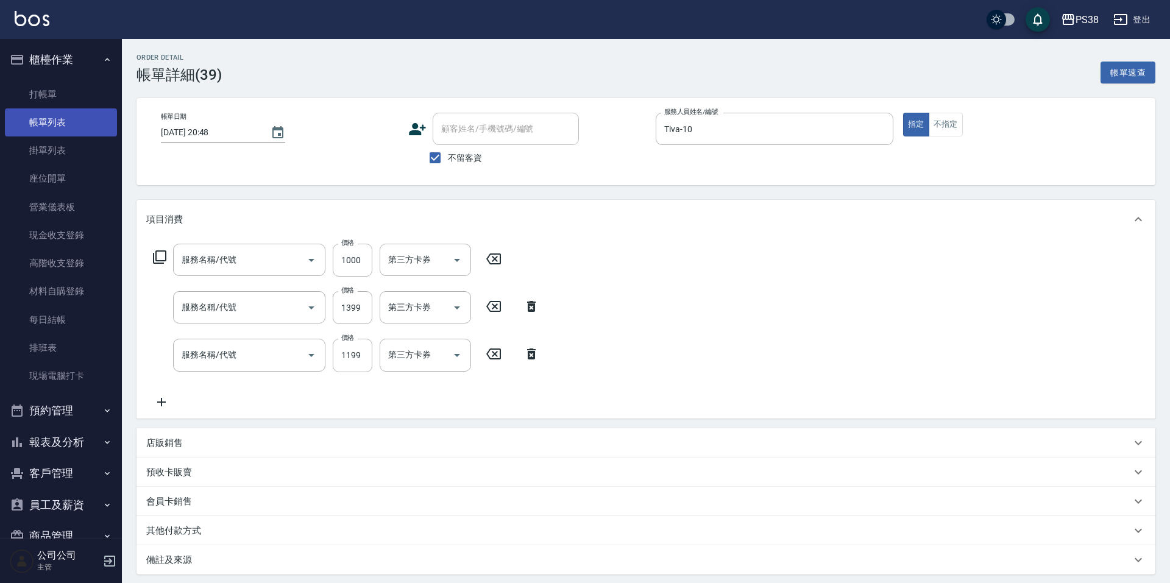
type input "[DATE] 20:48"
checkbox input "true"
type input "Tiva-10"
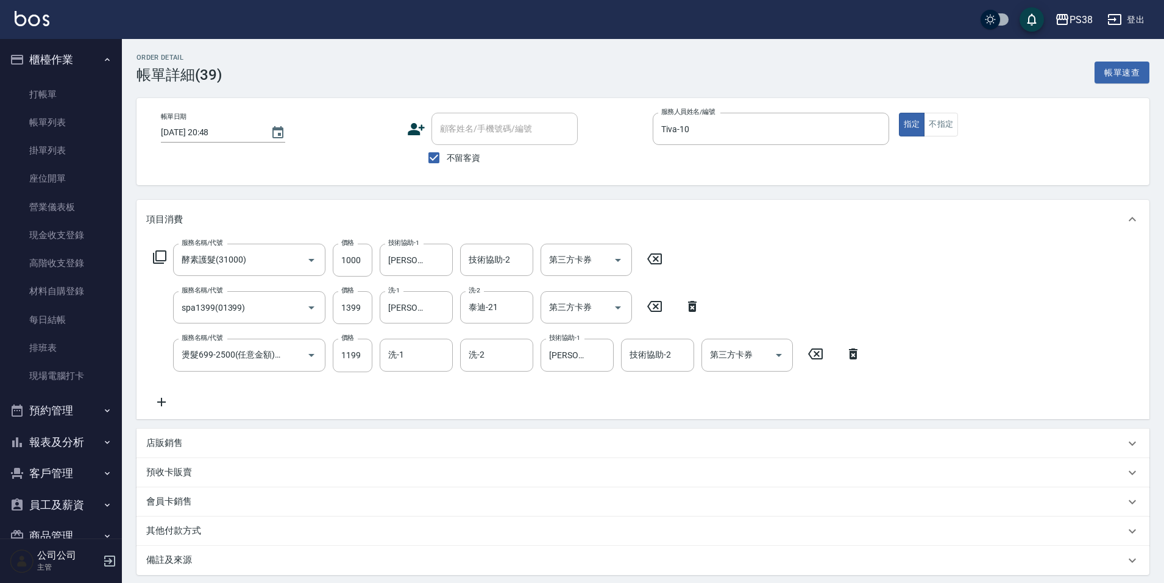
type input "酵素護髮(31000)"
type input "spa1399(01399)"
type input "燙髮699-2500(任意金額)(41000)"
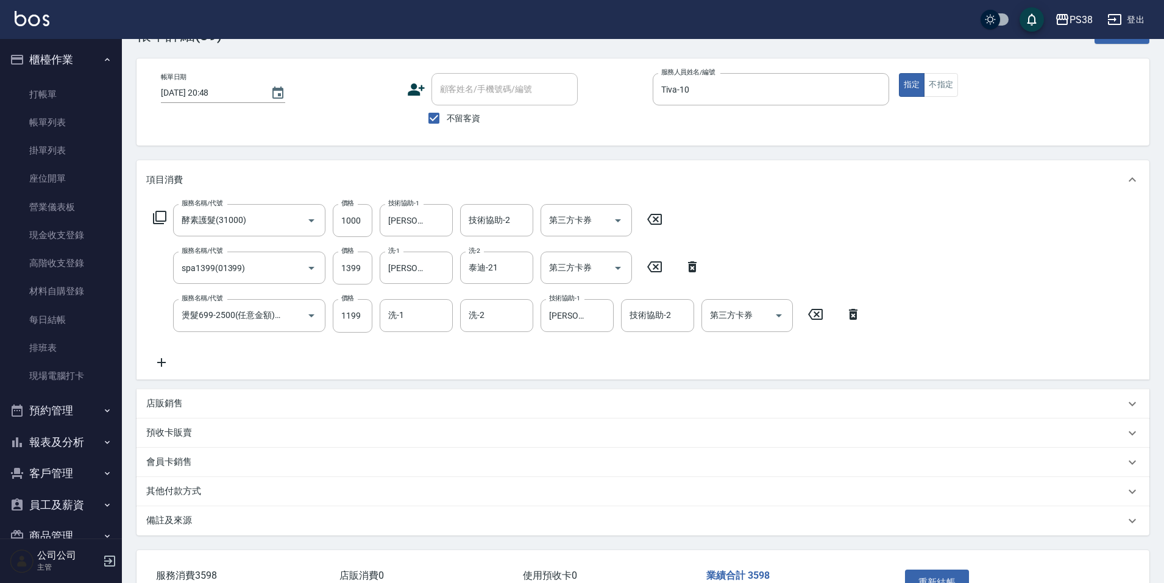
scroll to position [61, 0]
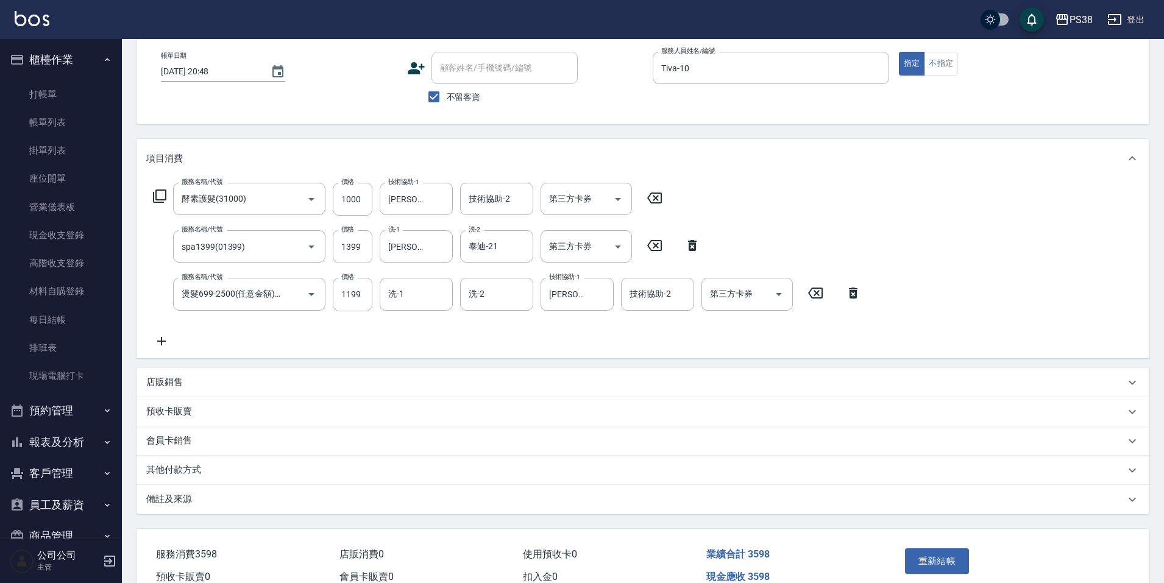
click at [30, 20] on img at bounding box center [32, 18] width 35 height 15
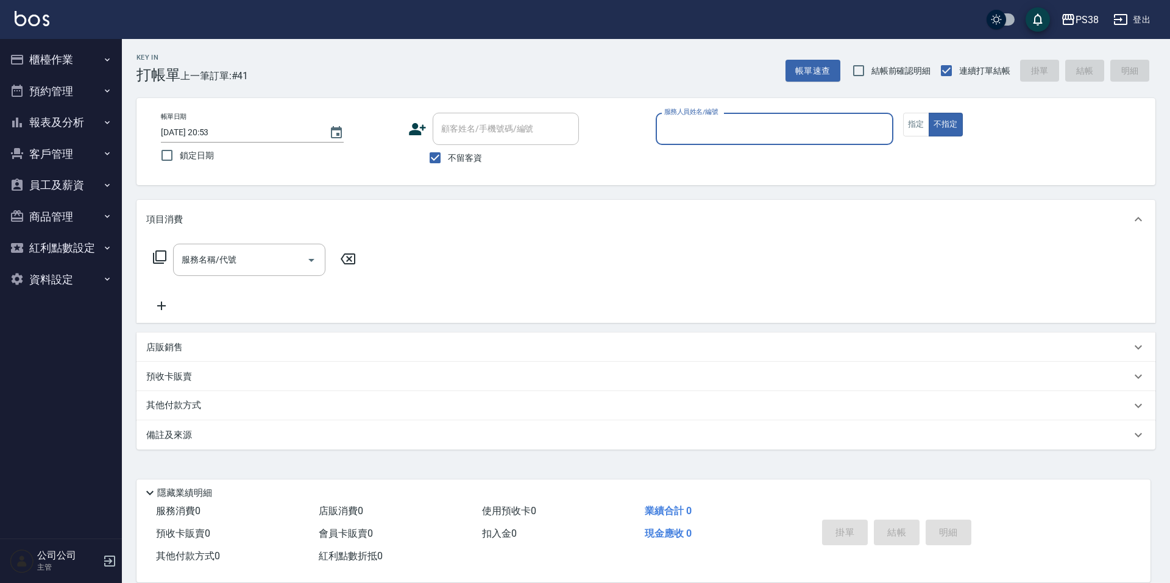
click at [53, 61] on button "櫃檯作業" at bounding box center [61, 60] width 112 height 32
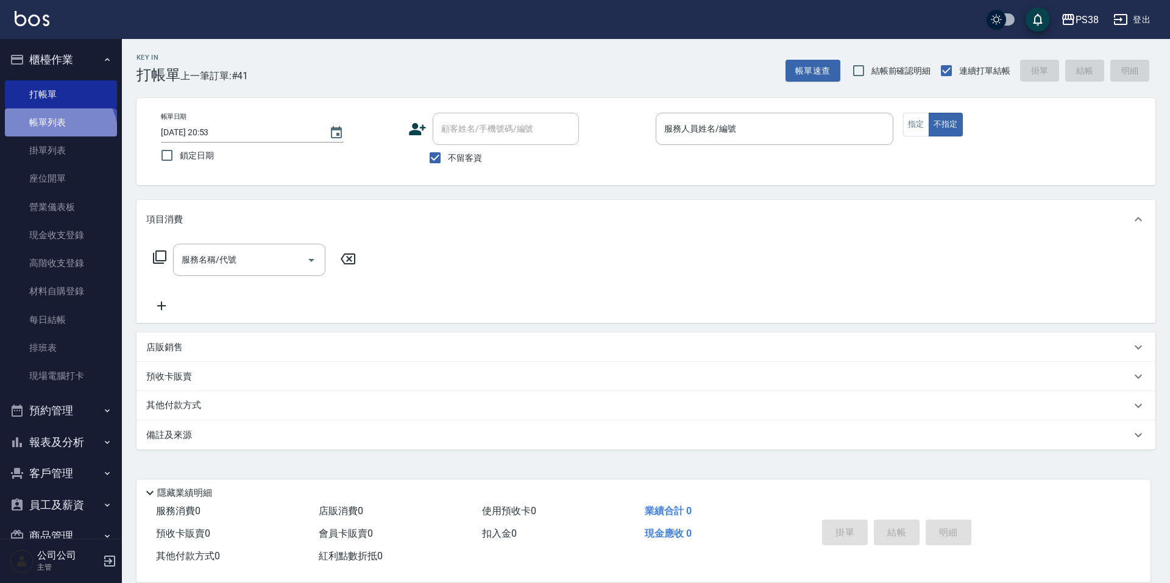
click at [56, 135] on link "帳單列表" at bounding box center [61, 122] width 112 height 28
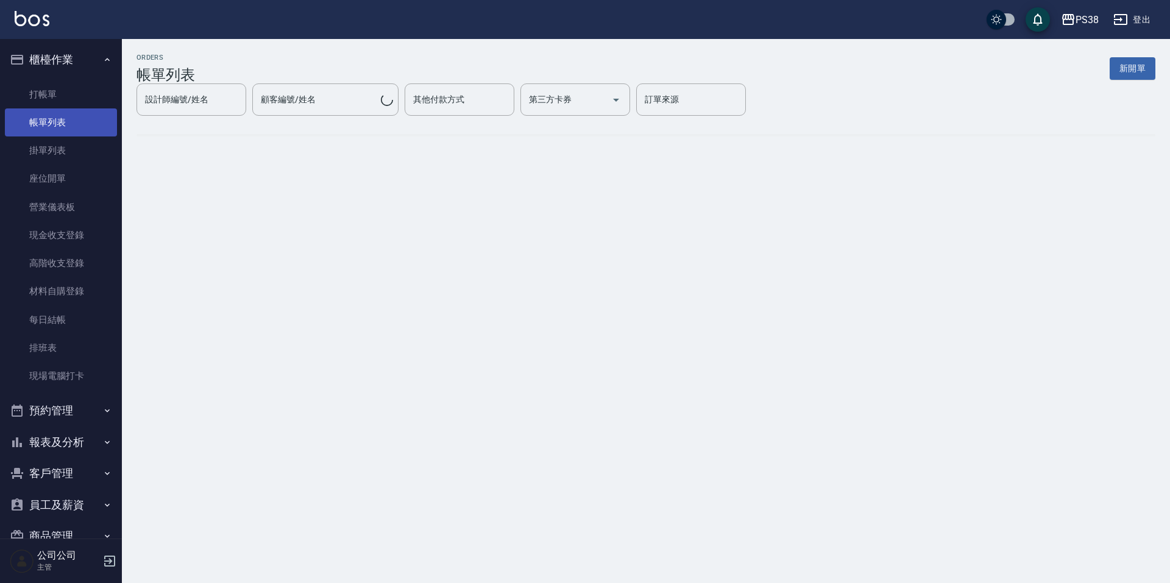
click at [67, 123] on link "帳單列表" at bounding box center [61, 122] width 112 height 28
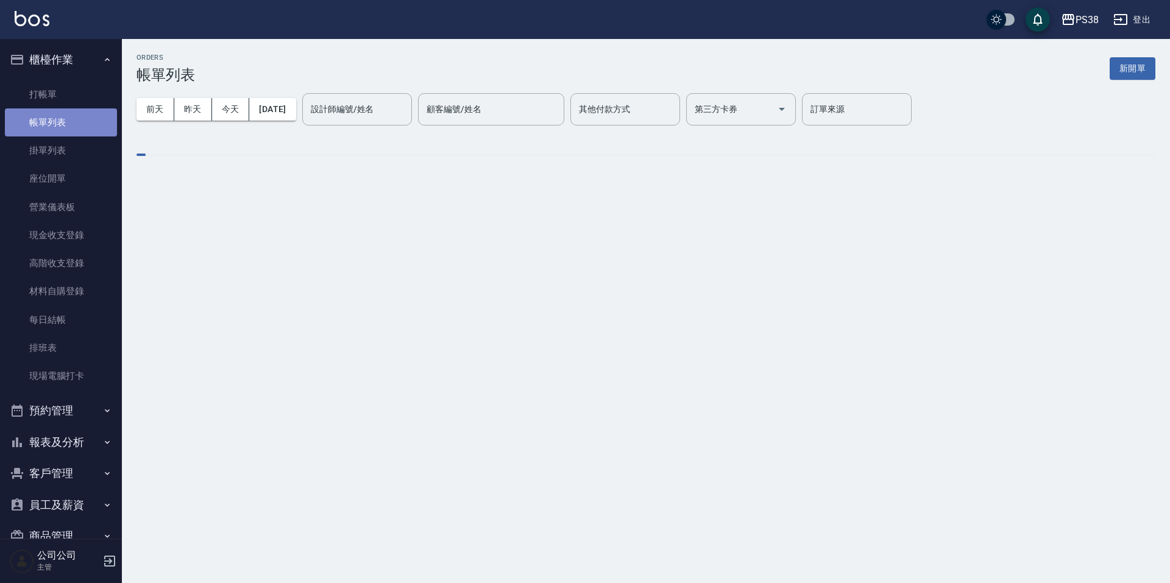
click at [67, 123] on link "帳單列表" at bounding box center [61, 122] width 112 height 28
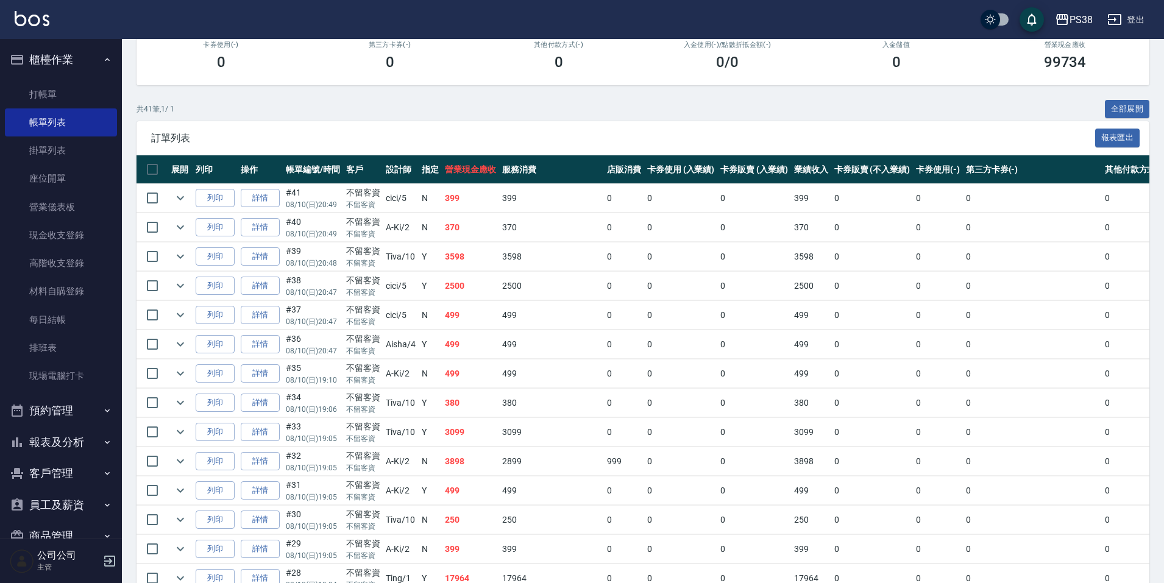
scroll to position [244, 0]
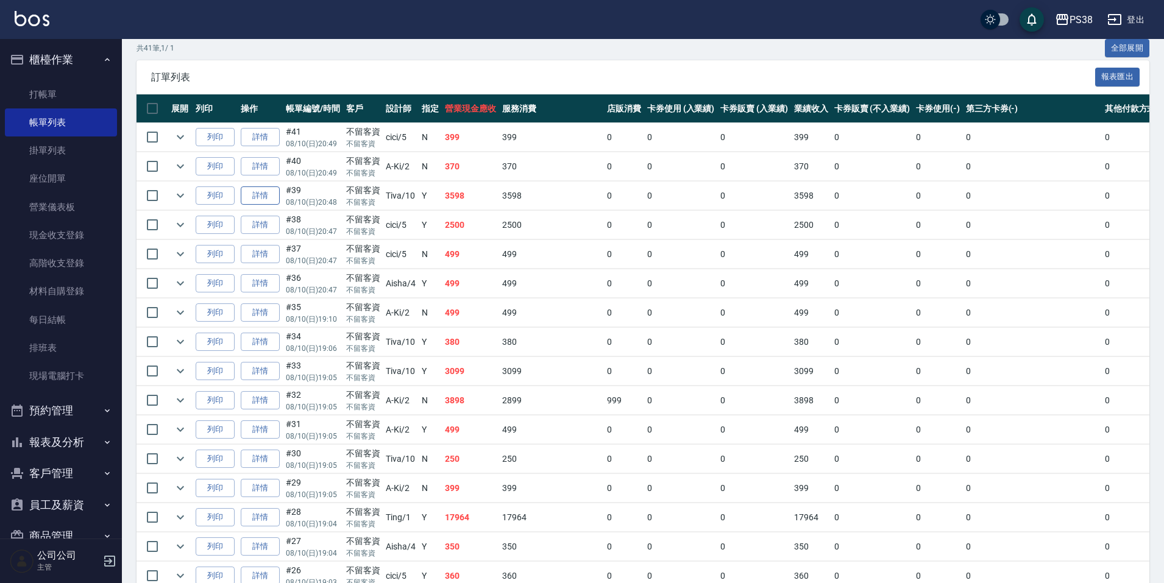
click at [268, 197] on link "詳情" at bounding box center [260, 196] width 39 height 19
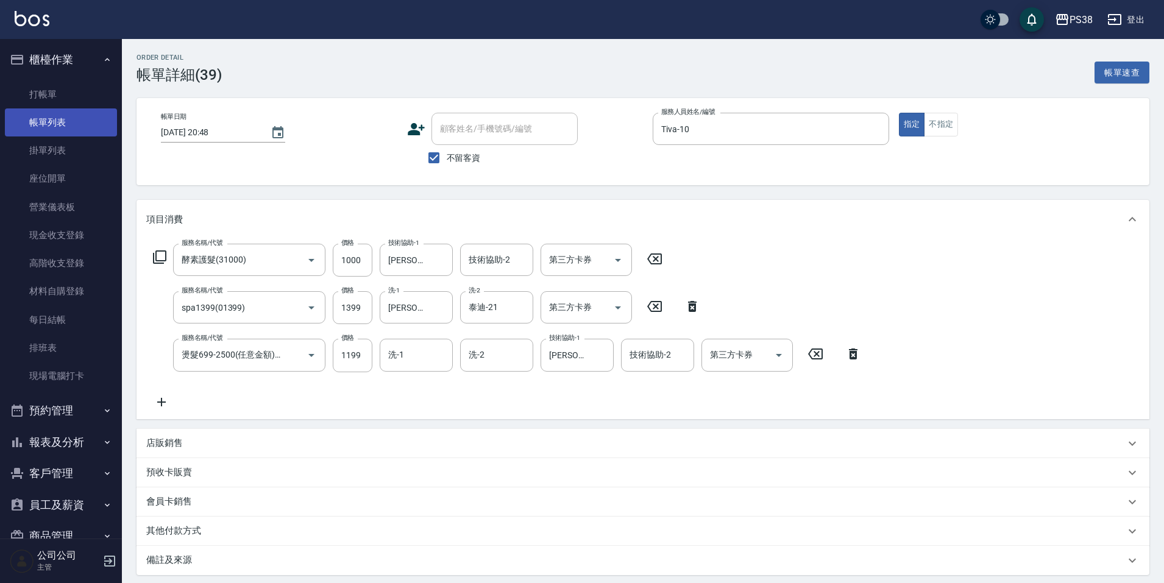
click at [46, 114] on link "帳單列表" at bounding box center [61, 122] width 112 height 28
click at [46, 115] on link "帳單列表" at bounding box center [61, 122] width 112 height 28
click at [70, 120] on link "帳單列表" at bounding box center [61, 122] width 112 height 28
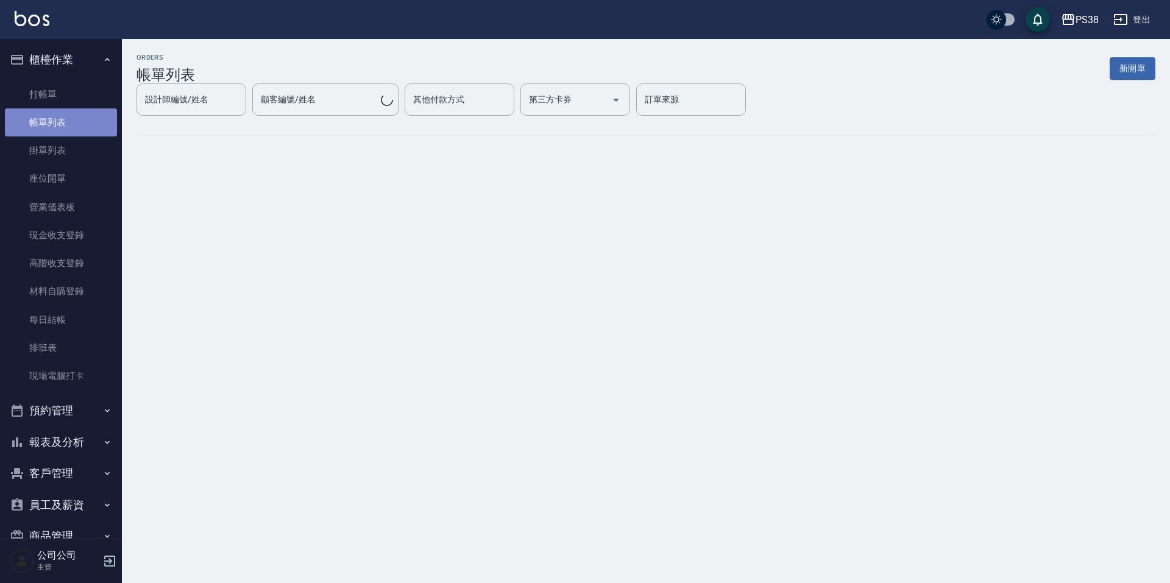
click at [70, 120] on link "帳單列表" at bounding box center [61, 122] width 112 height 28
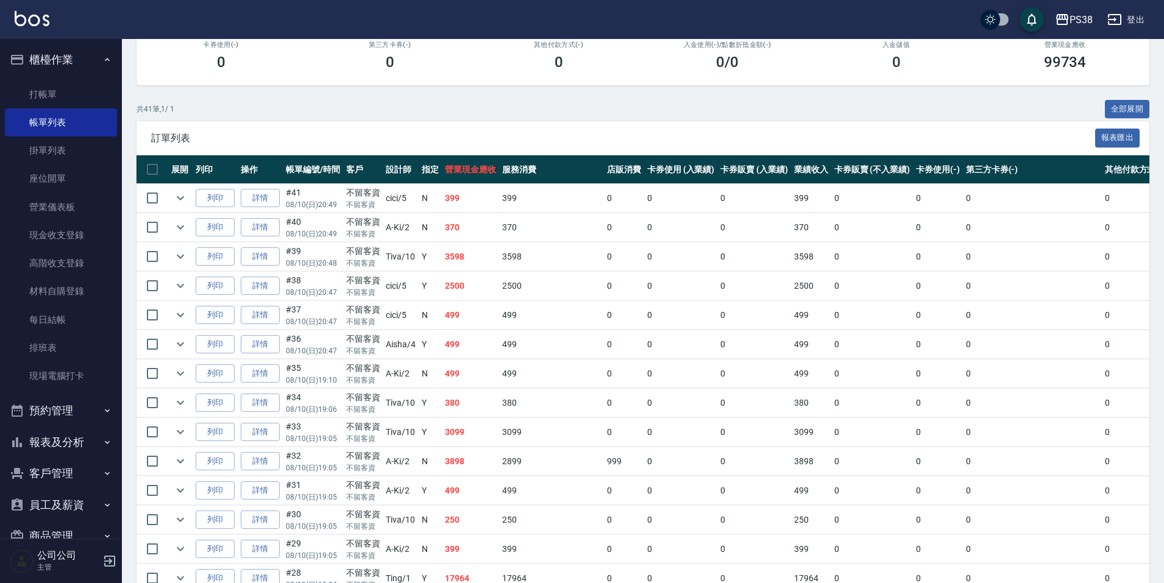
scroll to position [244, 0]
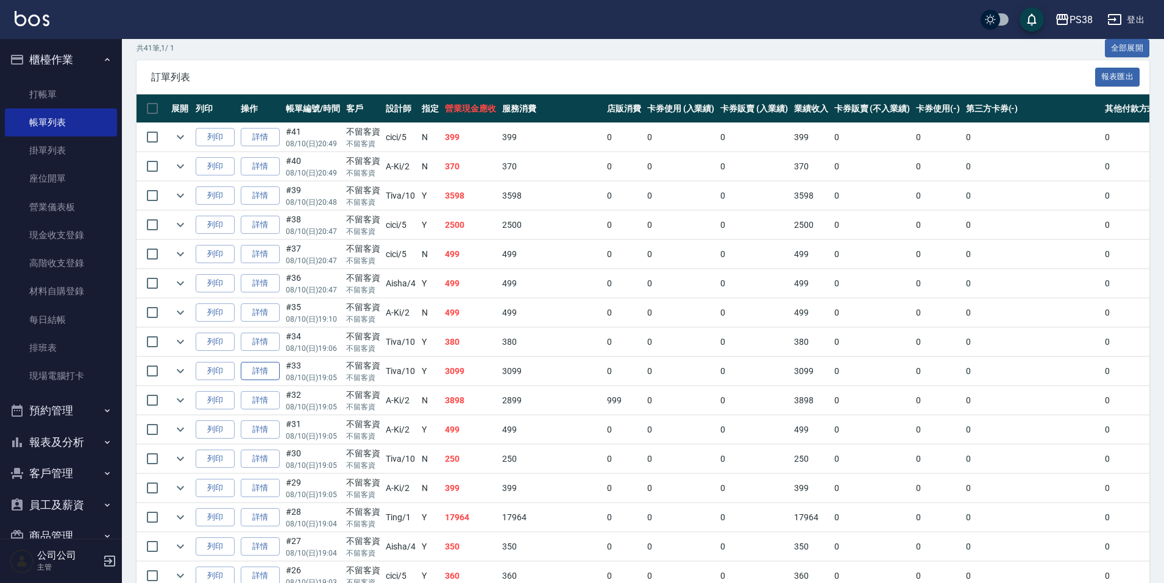
click at [259, 371] on link "詳情" at bounding box center [260, 371] width 39 height 19
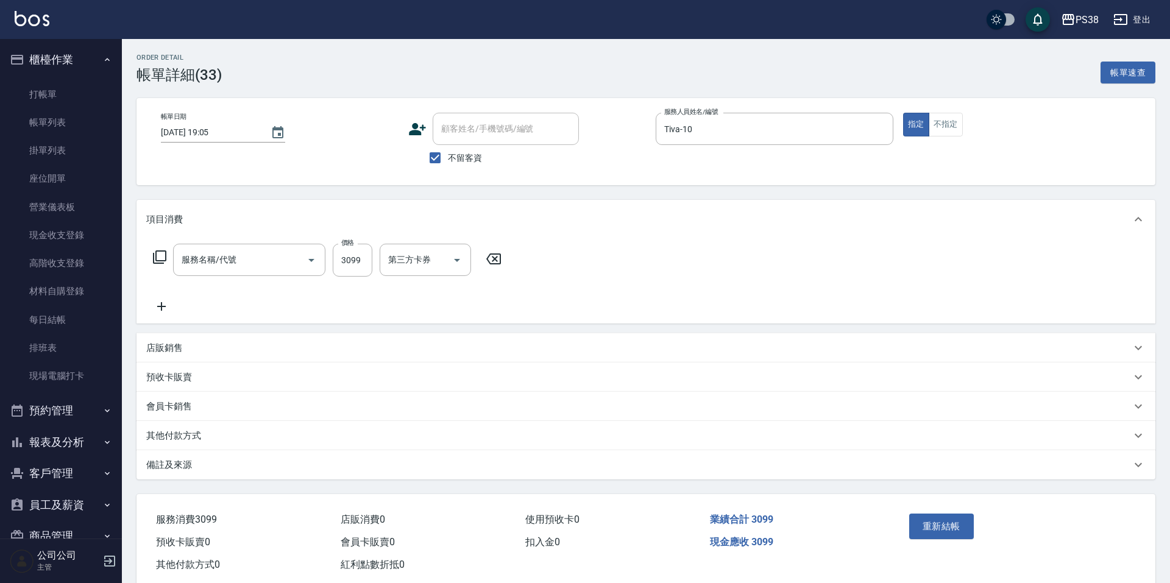
type input "[DATE] 19:05"
checkbox input "true"
type input "Tiva-10"
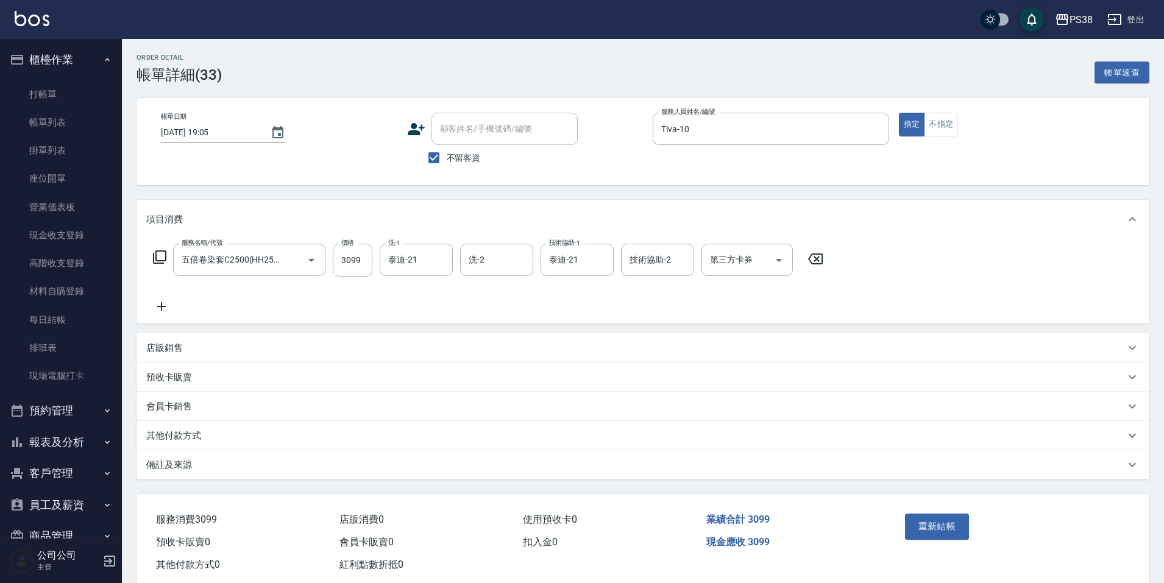
type input "五倍卷染套C2500(HH2500)"
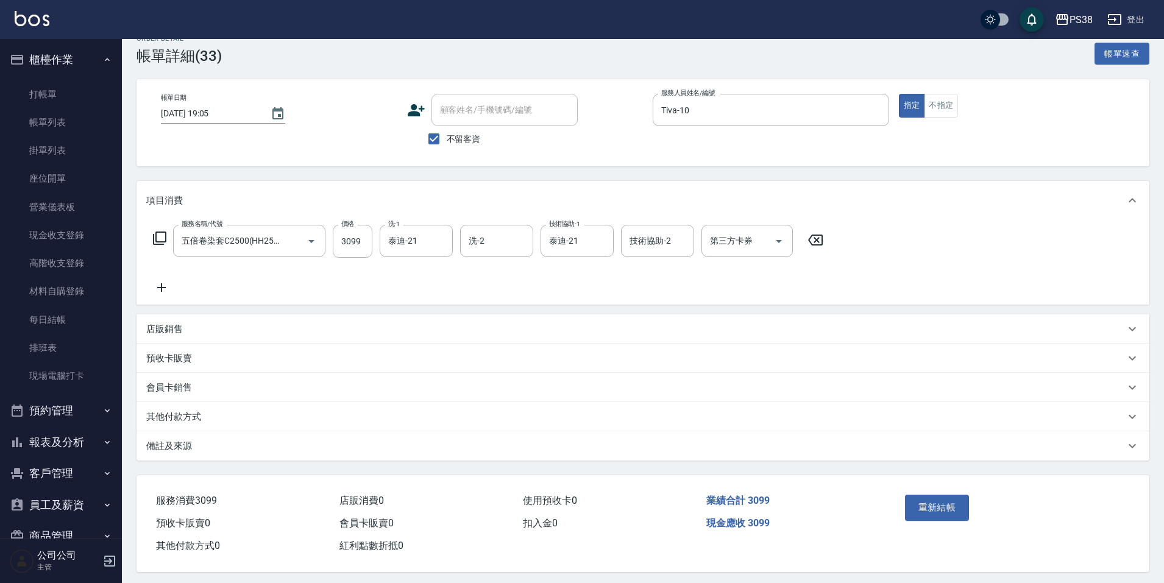
scroll to position [28, 0]
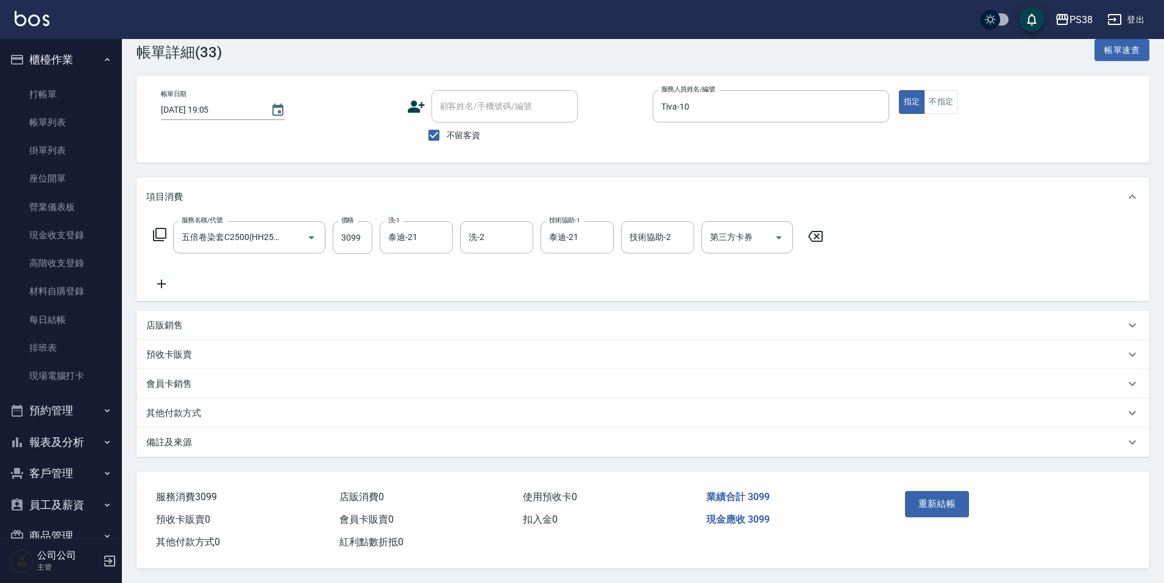
click at [192, 319] on div "店販銷售" at bounding box center [635, 325] width 979 height 13
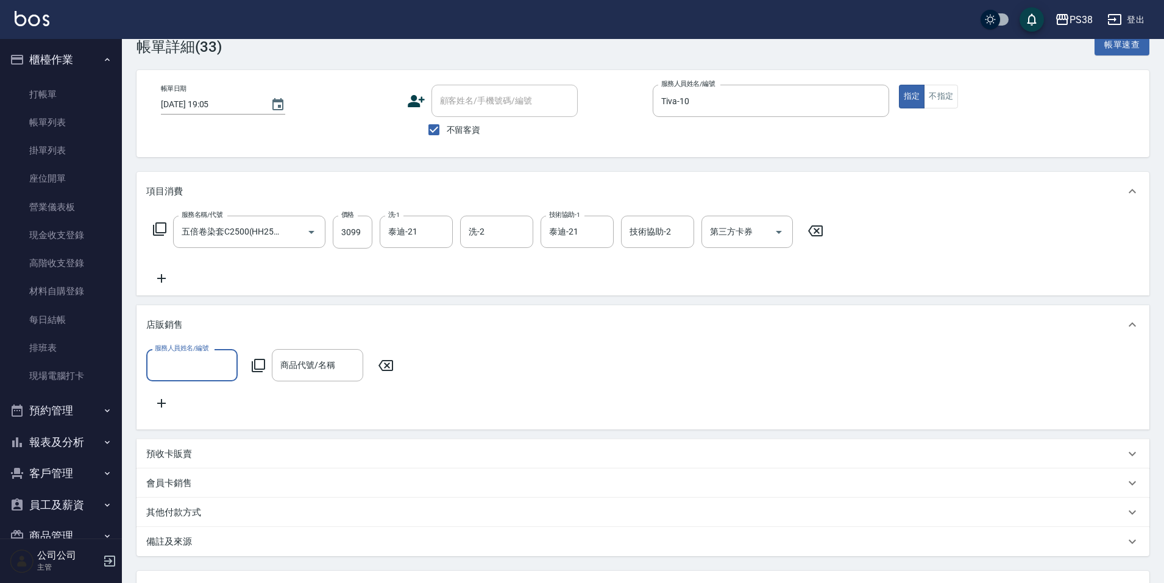
scroll to position [0, 0]
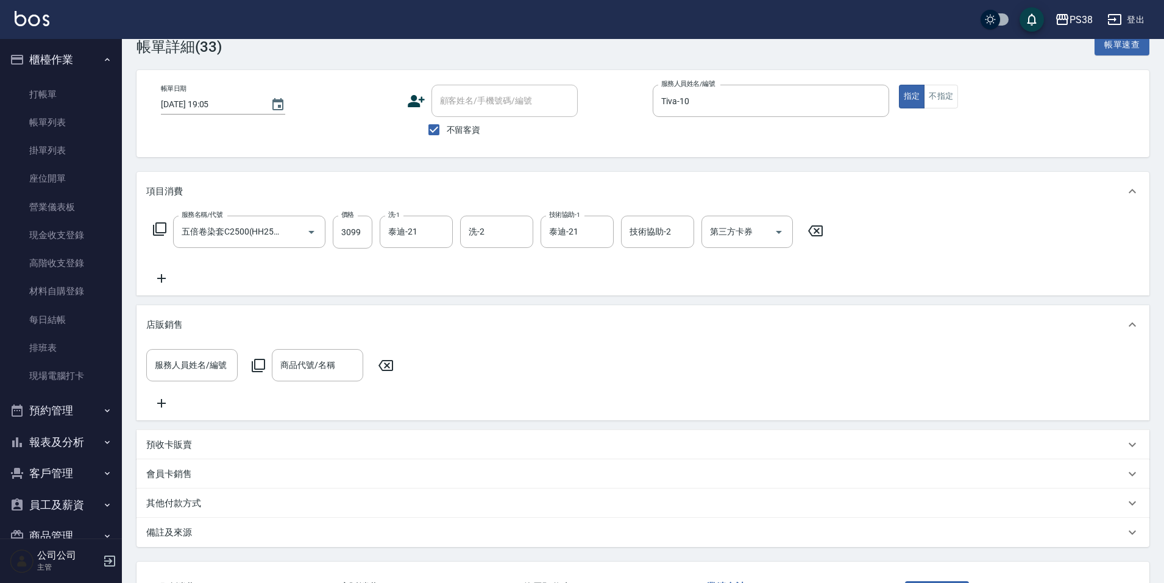
click at [192, 319] on div "店販銷售" at bounding box center [635, 325] width 979 height 13
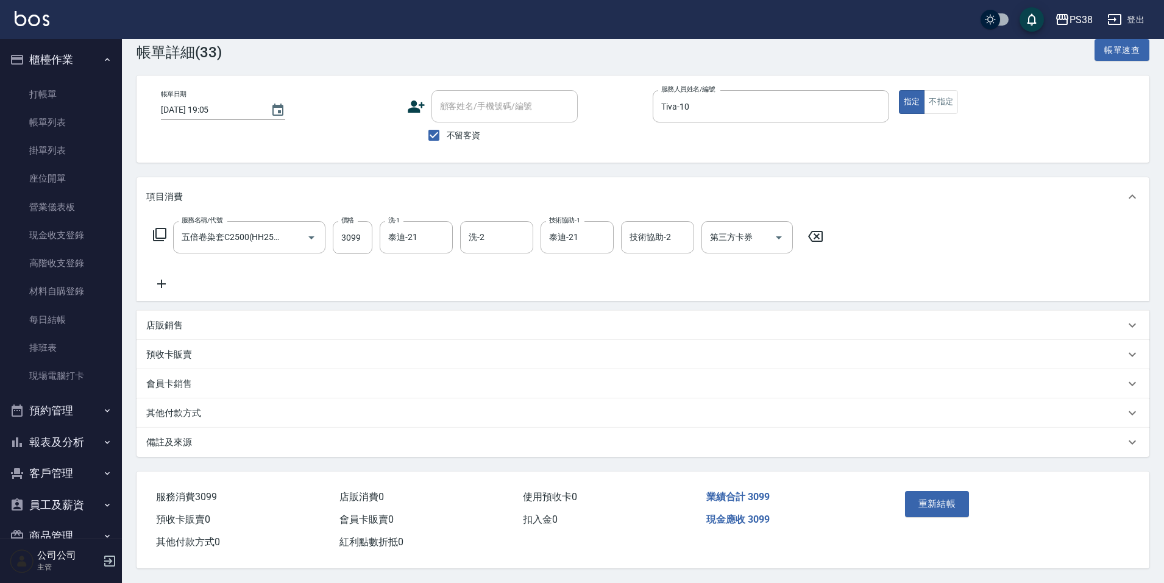
click at [179, 407] on p "其他付款方式" at bounding box center [173, 413] width 55 height 13
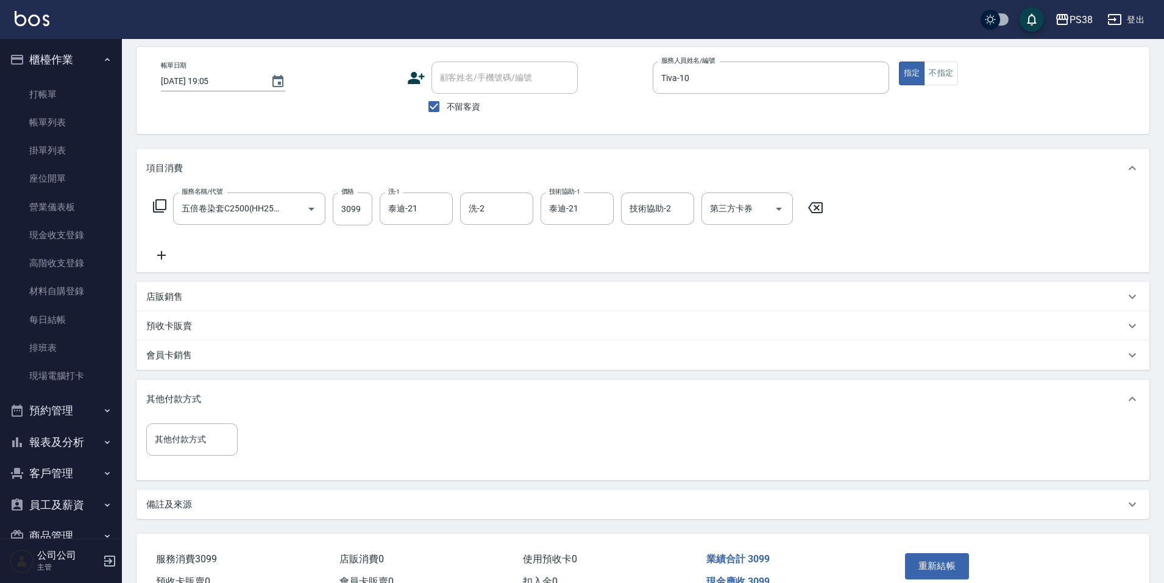
scroll to position [89, 0]
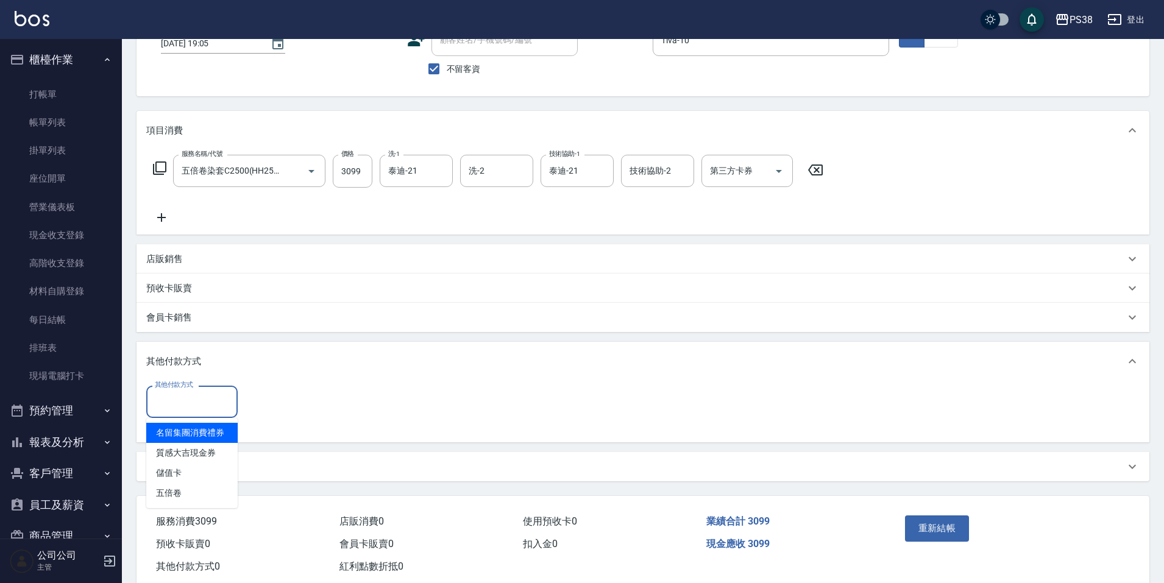
click at [204, 402] on input "其他付款方式" at bounding box center [192, 401] width 80 height 21
click at [194, 468] on span "儲值卡" at bounding box center [191, 473] width 91 height 20
type input "儲值卡"
click at [306, 393] on input "0" at bounding box center [290, 402] width 91 height 33
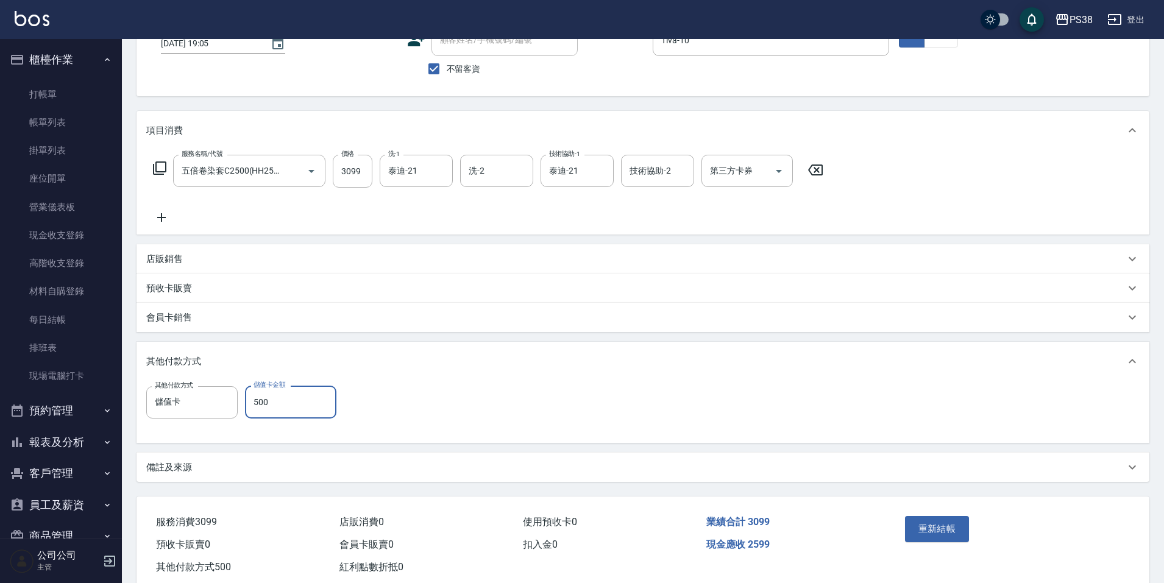
type input "500"
click at [965, 530] on button "重新結帳" at bounding box center [937, 529] width 65 height 26
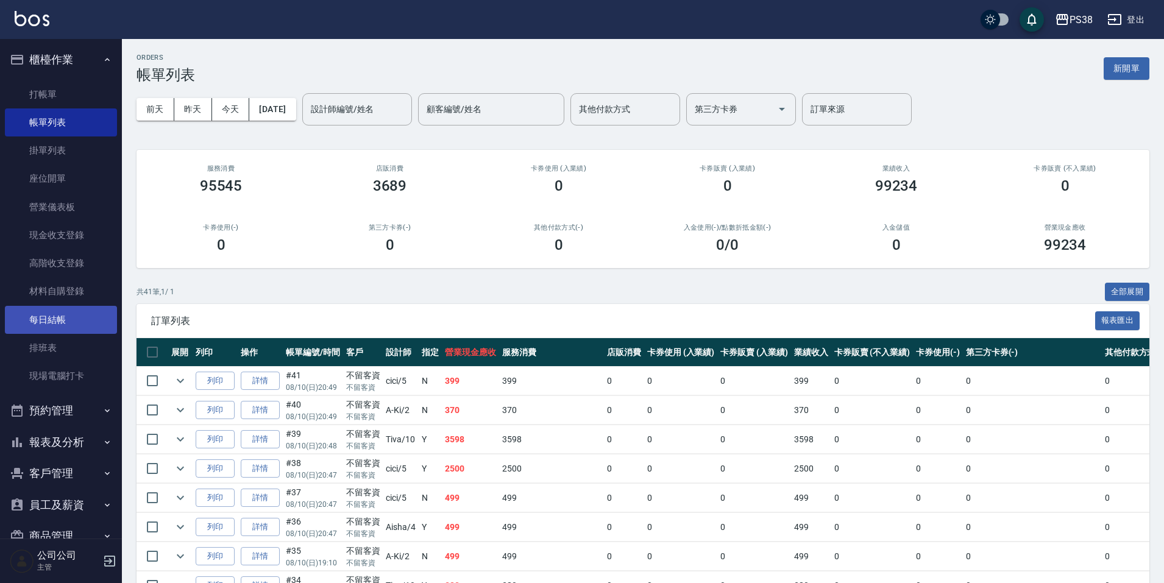
click at [40, 324] on link "每日結帳" at bounding box center [61, 320] width 112 height 28
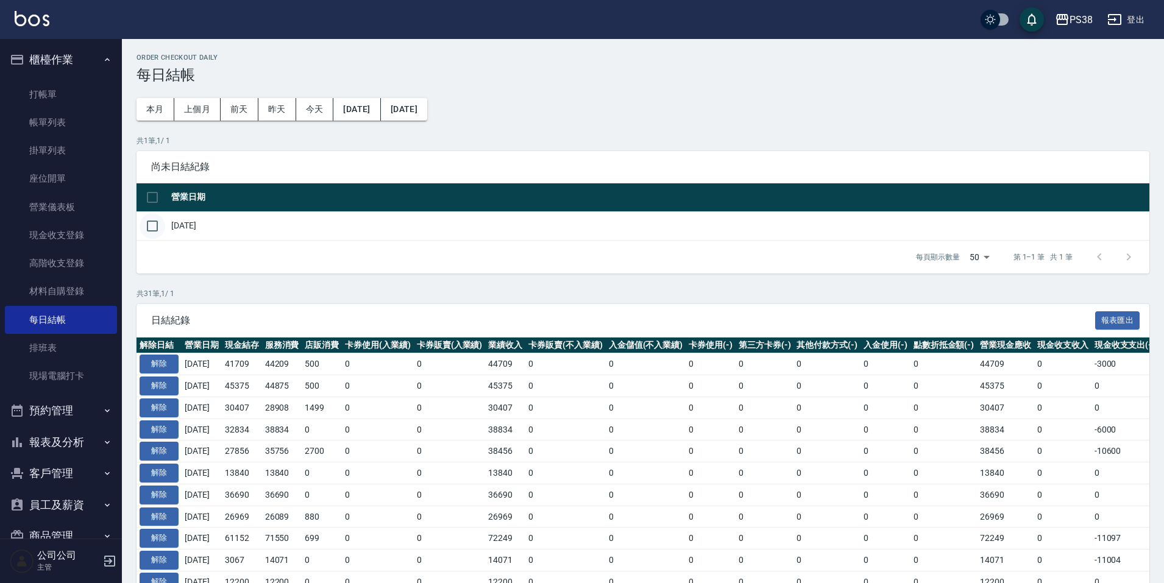
click at [155, 229] on input "checkbox" at bounding box center [153, 226] width 26 height 26
checkbox input "true"
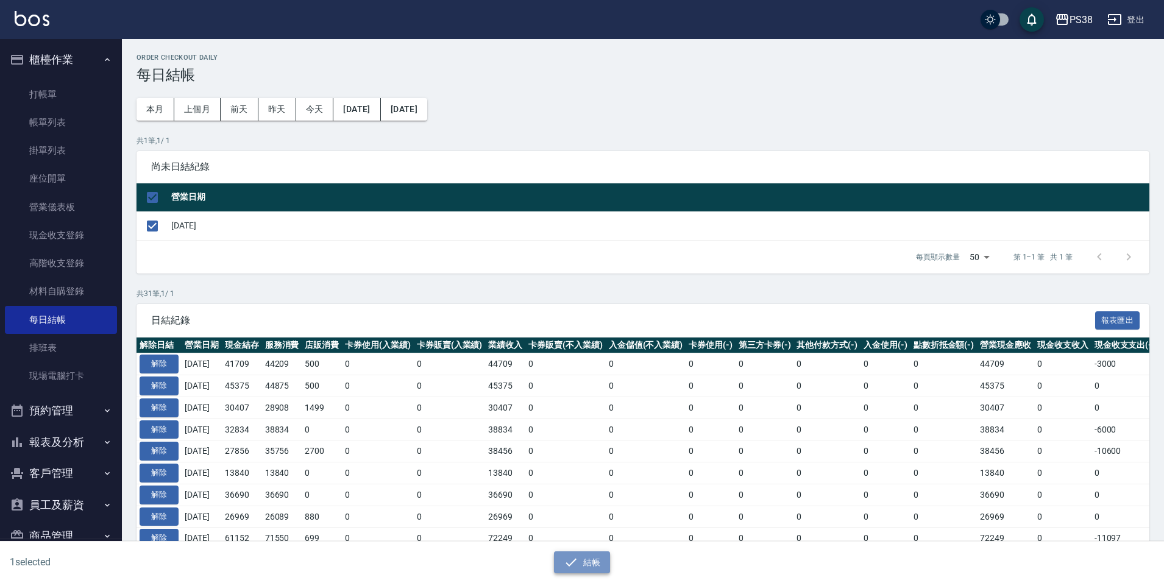
click at [582, 567] on button "結帳" at bounding box center [582, 563] width 57 height 23
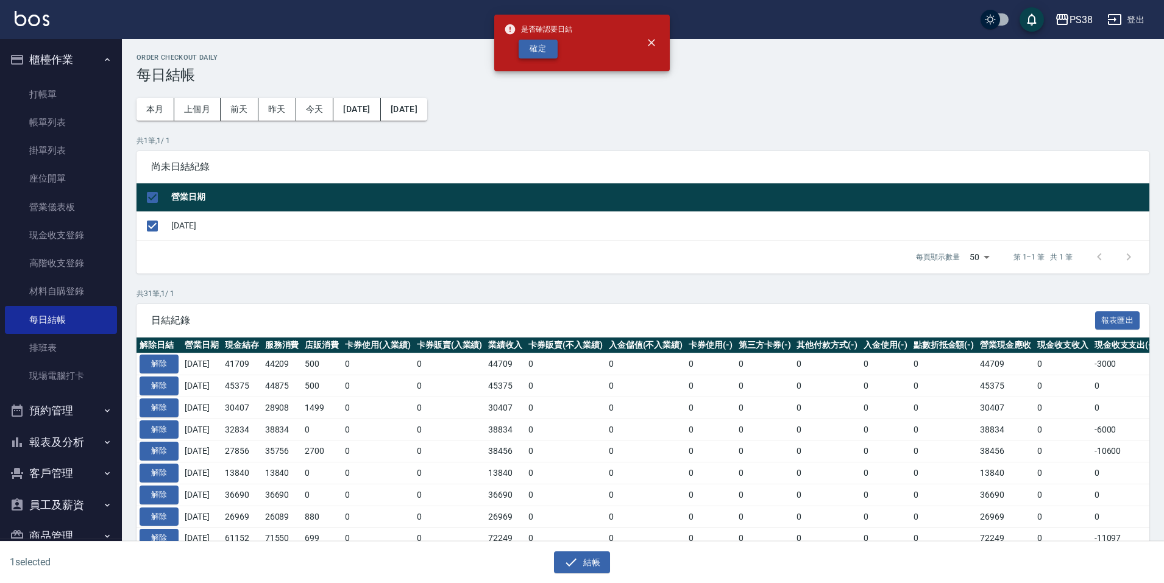
click at [553, 44] on button "確定" at bounding box center [538, 49] width 39 height 19
checkbox input "false"
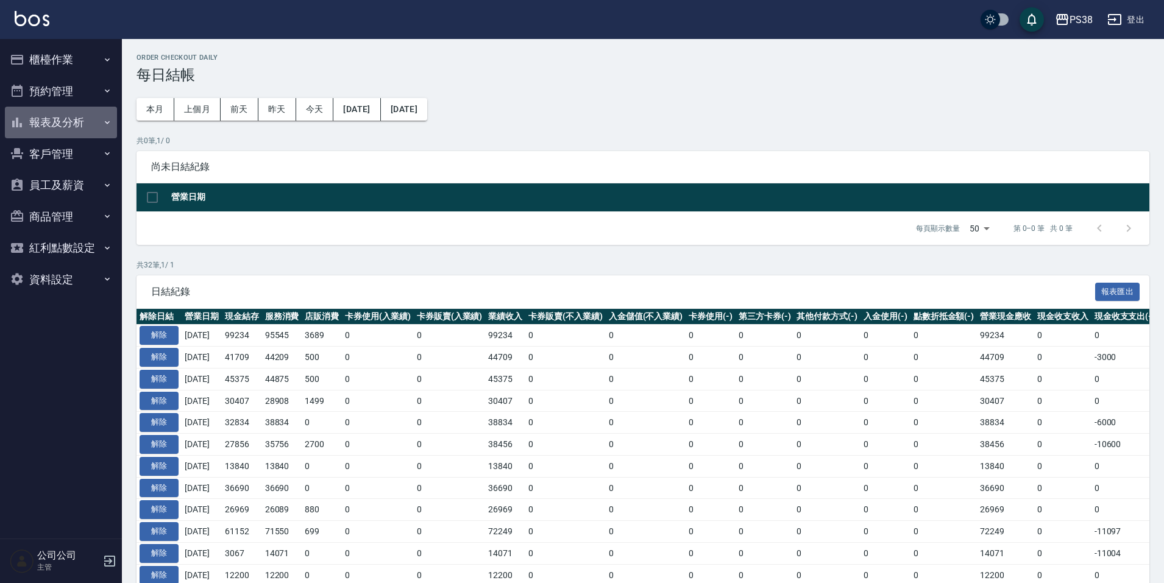
click at [77, 130] on button "報表及分析" at bounding box center [61, 123] width 112 height 32
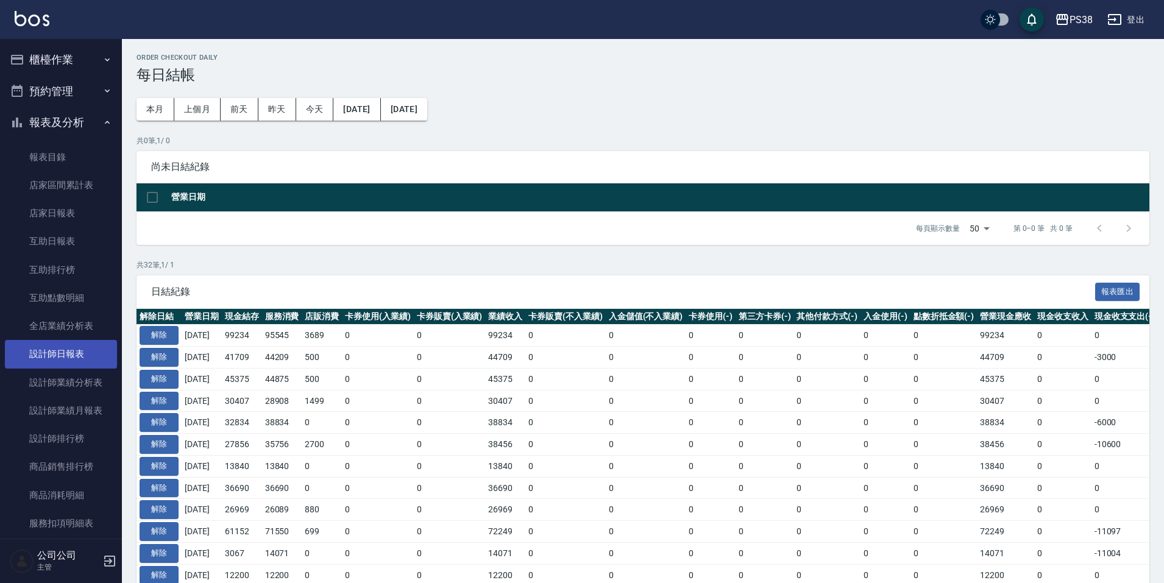
click at [52, 350] on link "設計師日報表" at bounding box center [61, 354] width 112 height 28
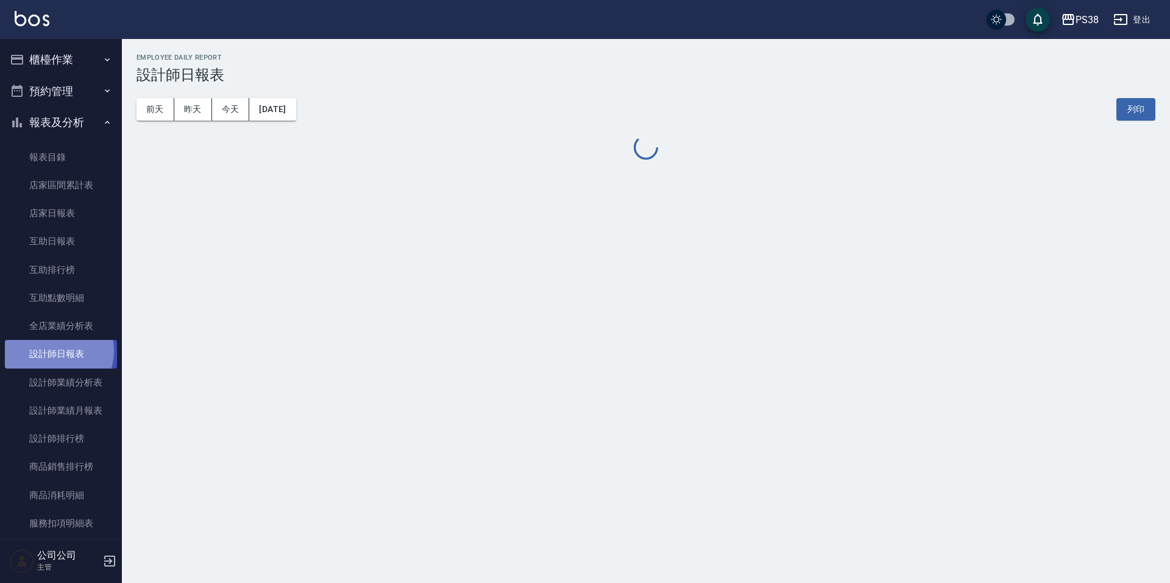
click at [52, 350] on link "設計師日報表" at bounding box center [61, 354] width 112 height 28
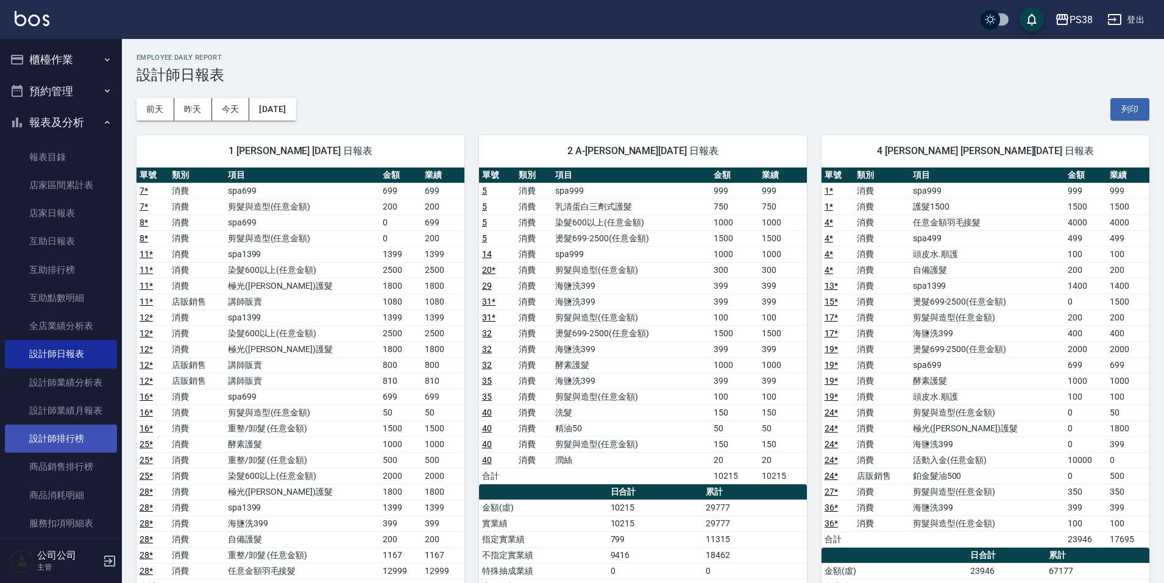
click at [69, 435] on link "設計師排行榜" at bounding box center [61, 439] width 112 height 28
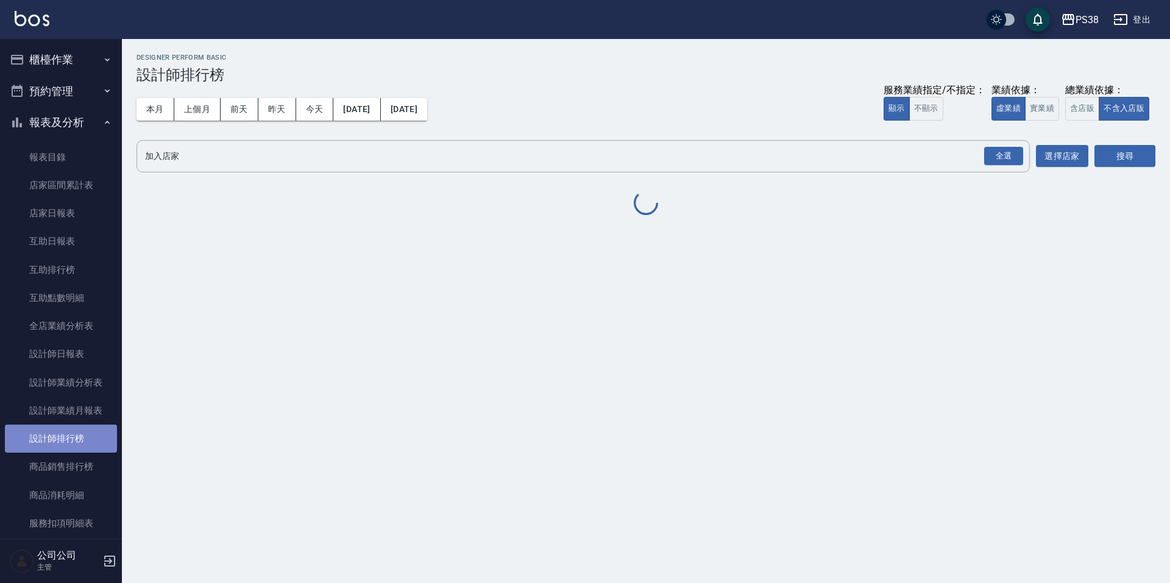
click at [69, 435] on link "設計師排行榜" at bounding box center [61, 439] width 112 height 28
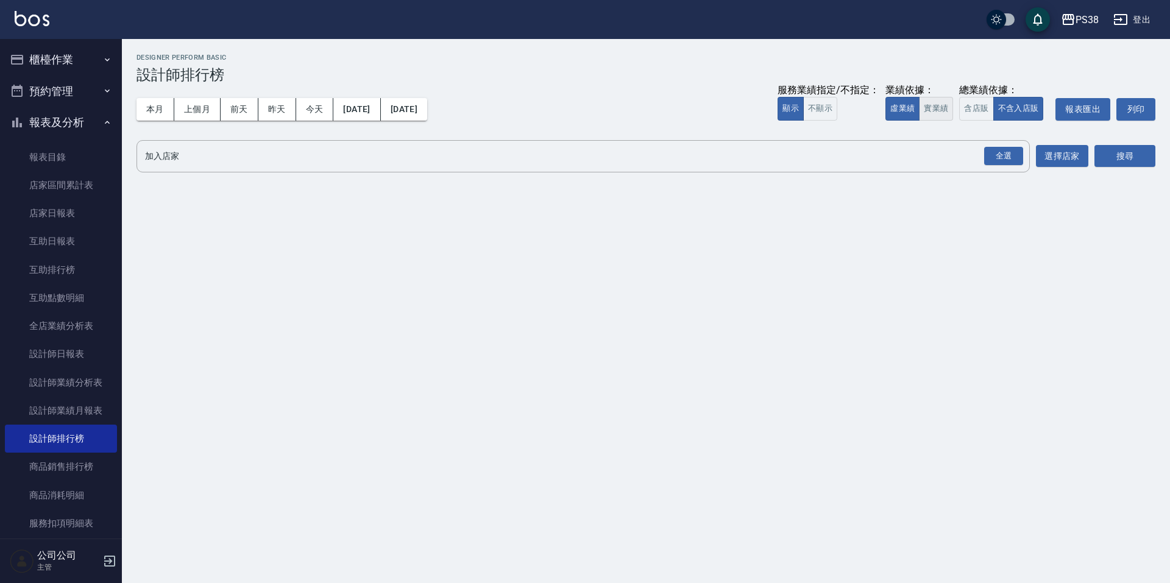
click at [937, 104] on button "實業績" at bounding box center [936, 109] width 34 height 24
click at [1011, 159] on div "全選" at bounding box center [1003, 156] width 39 height 19
click at [319, 109] on button "今天" at bounding box center [315, 109] width 38 height 23
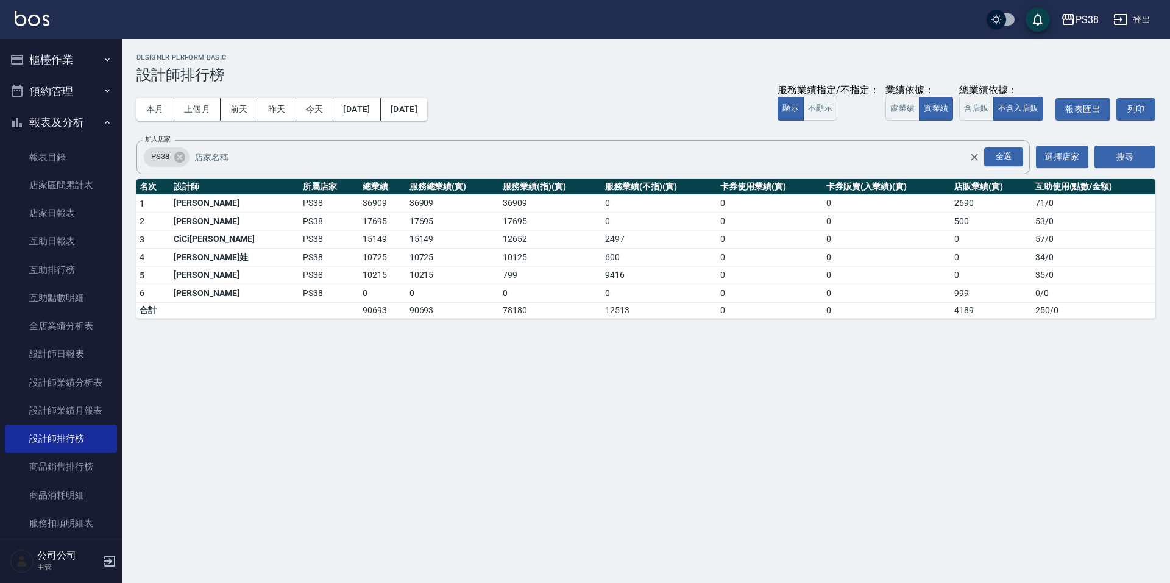
drag, startPoint x: 997, startPoint y: 201, endPoint x: 52, endPoint y: 57, distance: 956.2
click at [52, 57] on button "櫃檯作業" at bounding box center [61, 60] width 112 height 32
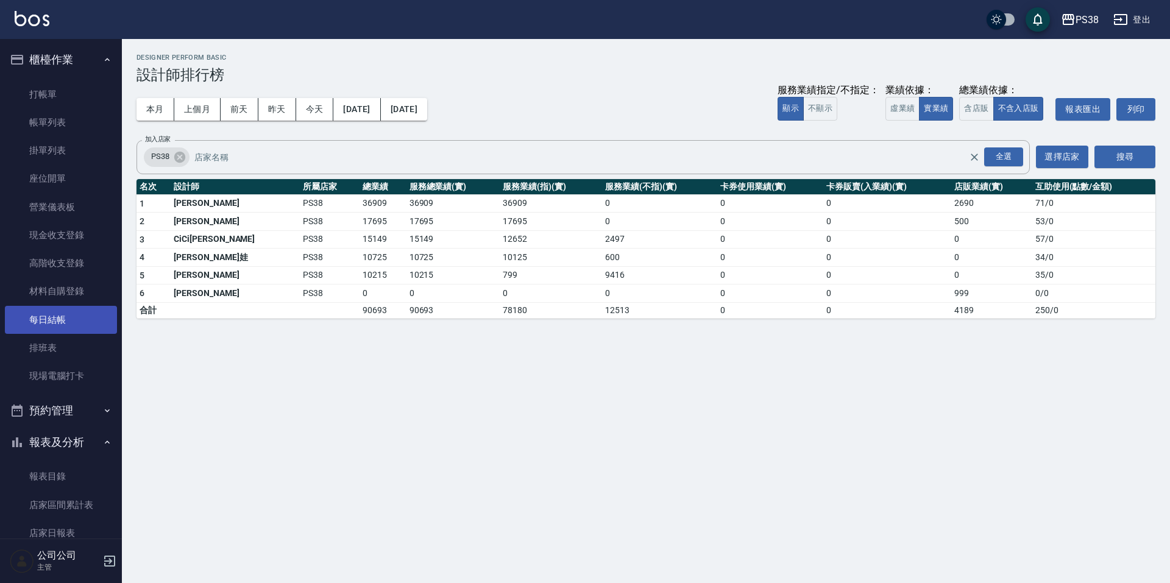
click at [39, 333] on link "每日結帳" at bounding box center [61, 320] width 112 height 28
click at [42, 325] on link "每日結帳" at bounding box center [61, 320] width 112 height 28
click at [43, 324] on link "每日結帳" at bounding box center [61, 320] width 112 height 28
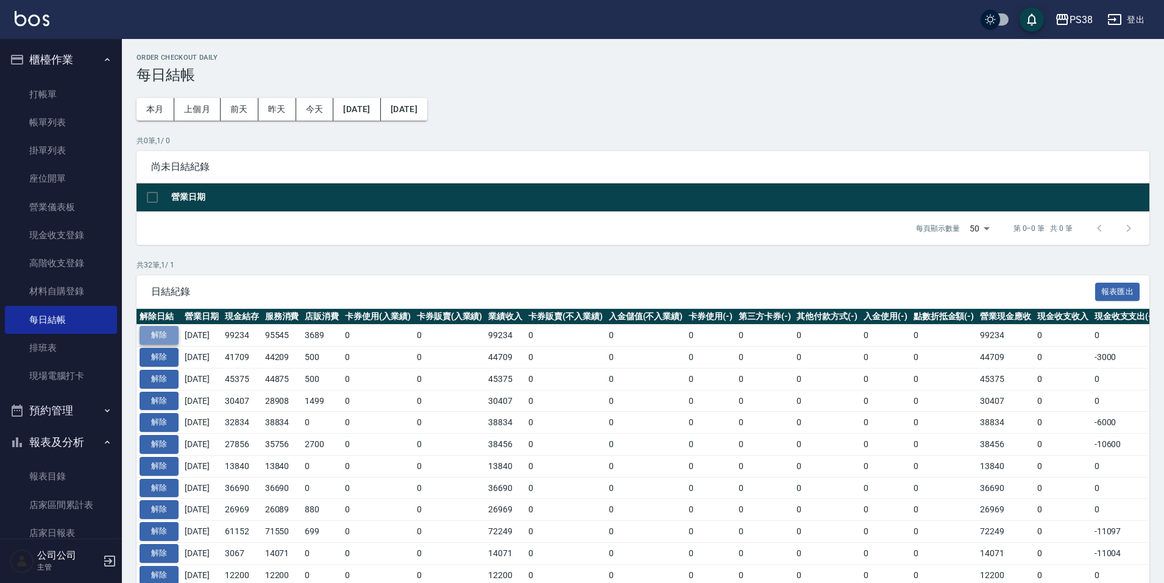
click at [162, 330] on button "解除" at bounding box center [159, 335] width 39 height 19
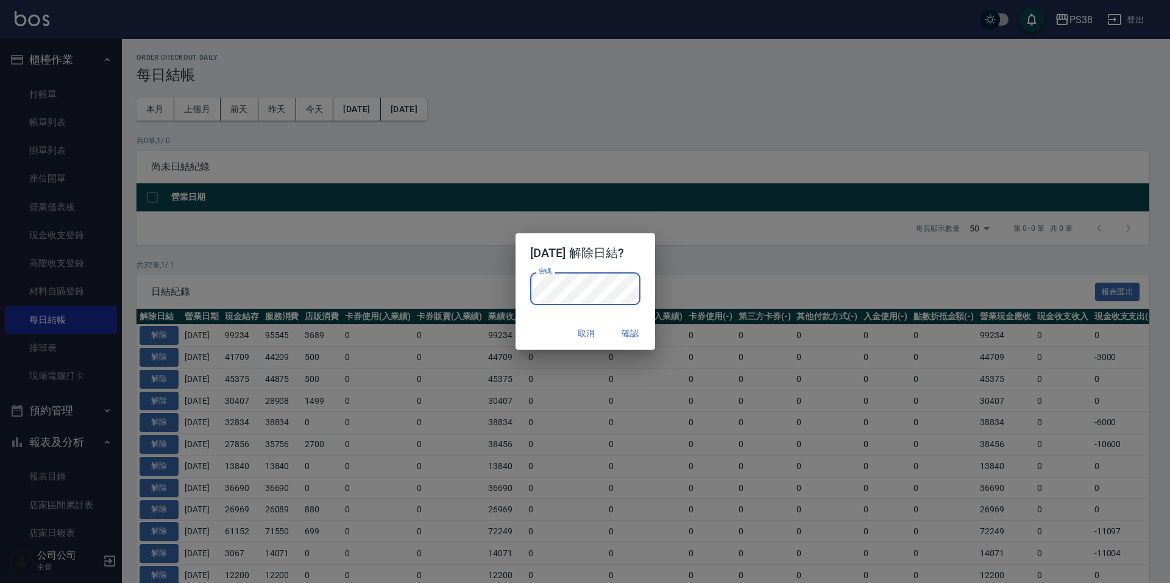
drag, startPoint x: 643, startPoint y: 341, endPoint x: 637, endPoint y: 335, distance: 8.2
click at [644, 341] on button "確認" at bounding box center [630, 333] width 39 height 23
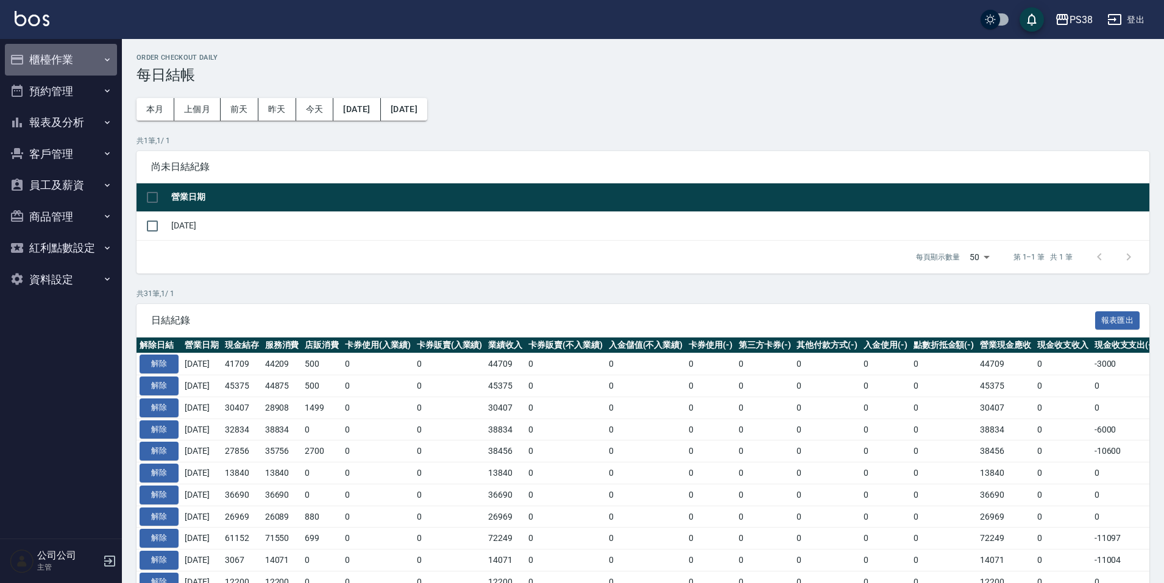
click at [54, 52] on button "櫃檯作業" at bounding box center [61, 60] width 112 height 32
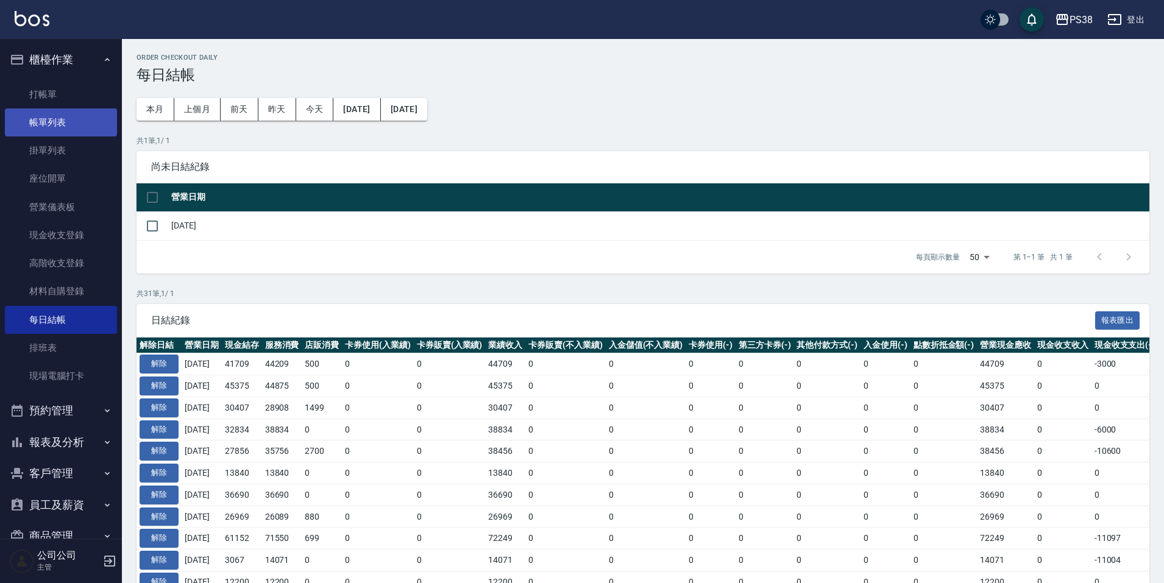
click at [46, 132] on link "帳單列表" at bounding box center [61, 122] width 112 height 28
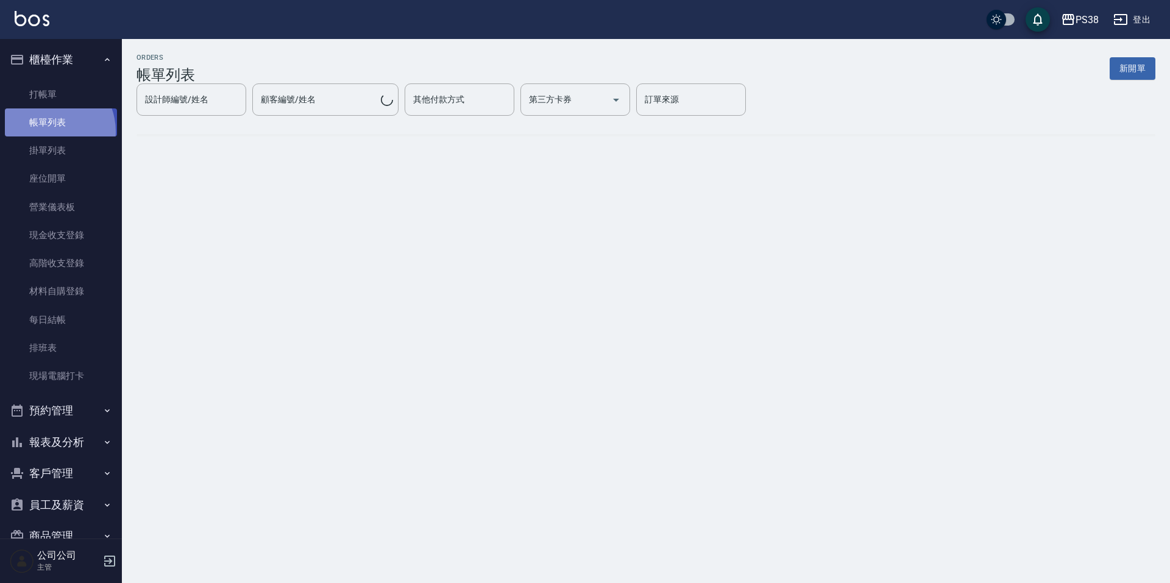
click at [46, 132] on link "帳單列表" at bounding box center [61, 122] width 112 height 28
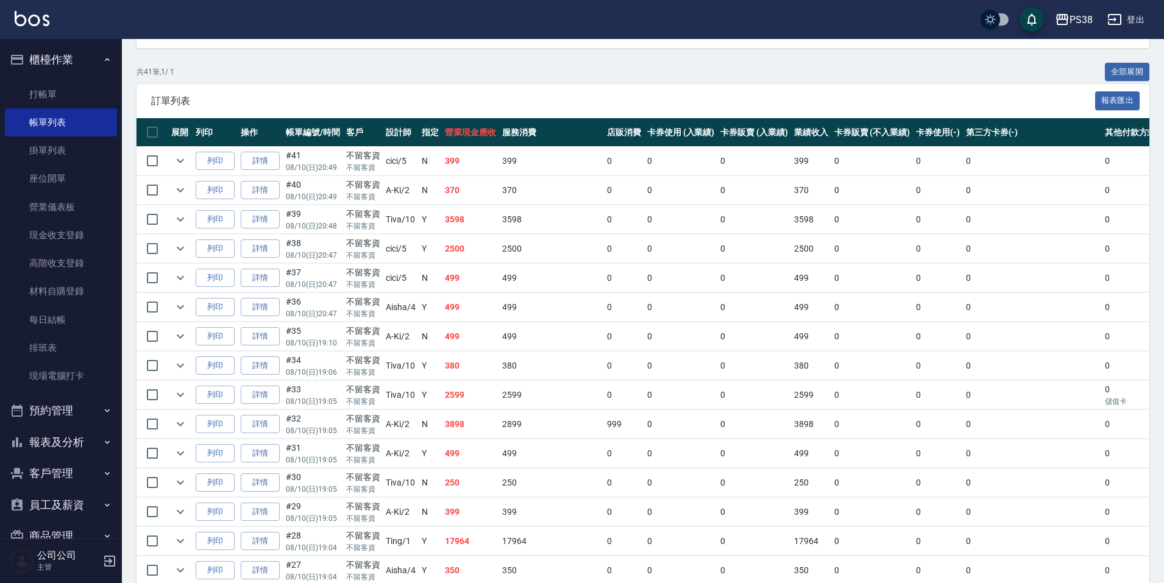
scroll to position [244, 0]
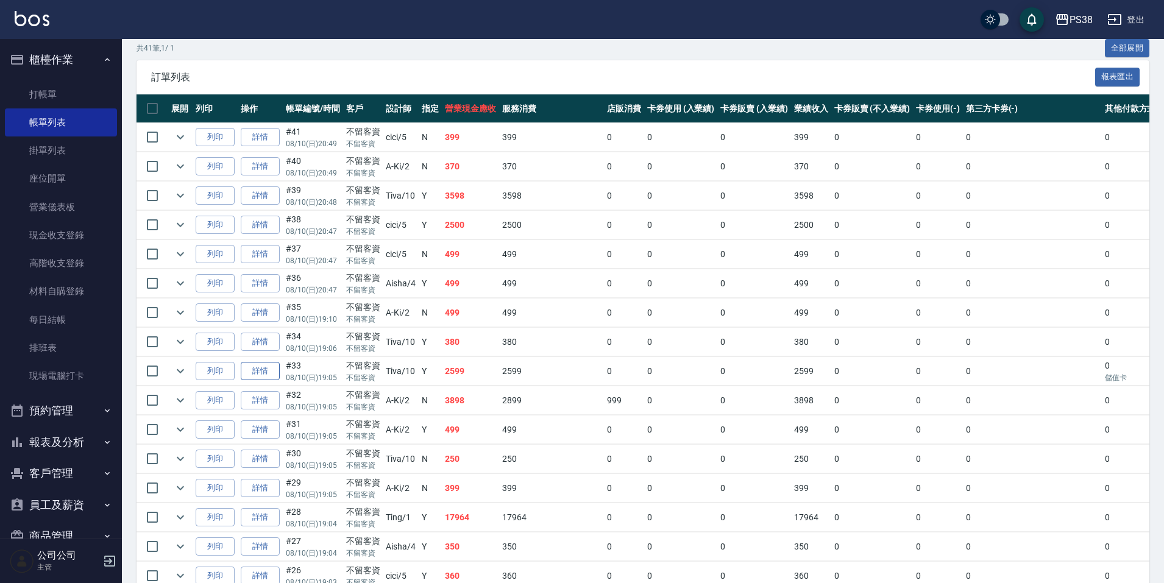
click at [277, 374] on link "詳情" at bounding box center [260, 371] width 39 height 19
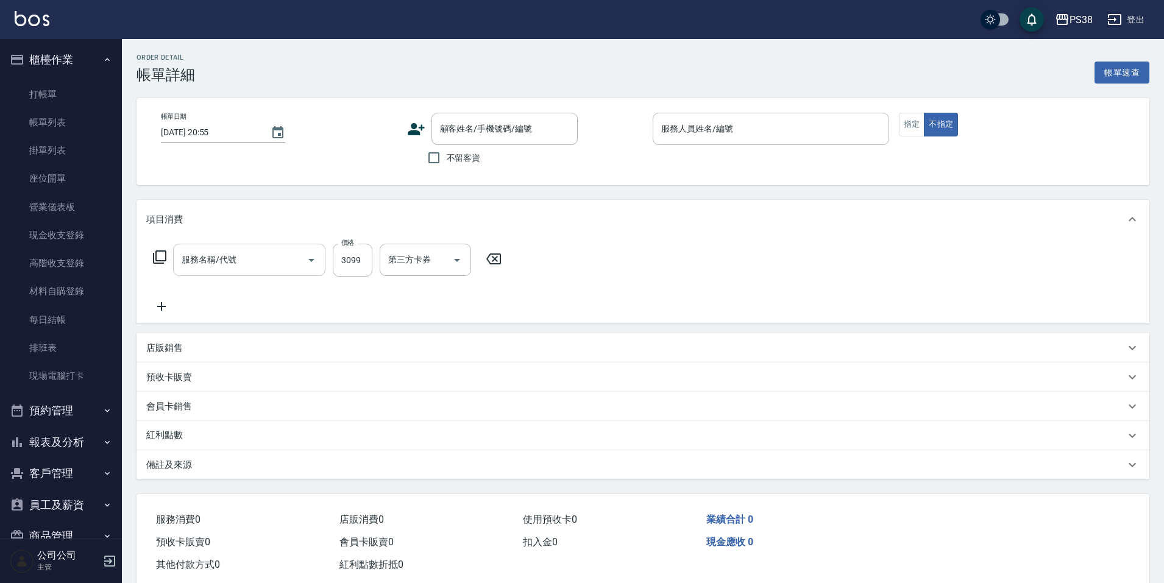
type input "[DATE] 19:05"
checkbox input "true"
type input "Tiva-10"
type input "五倍卷染套C2500(HH2500)"
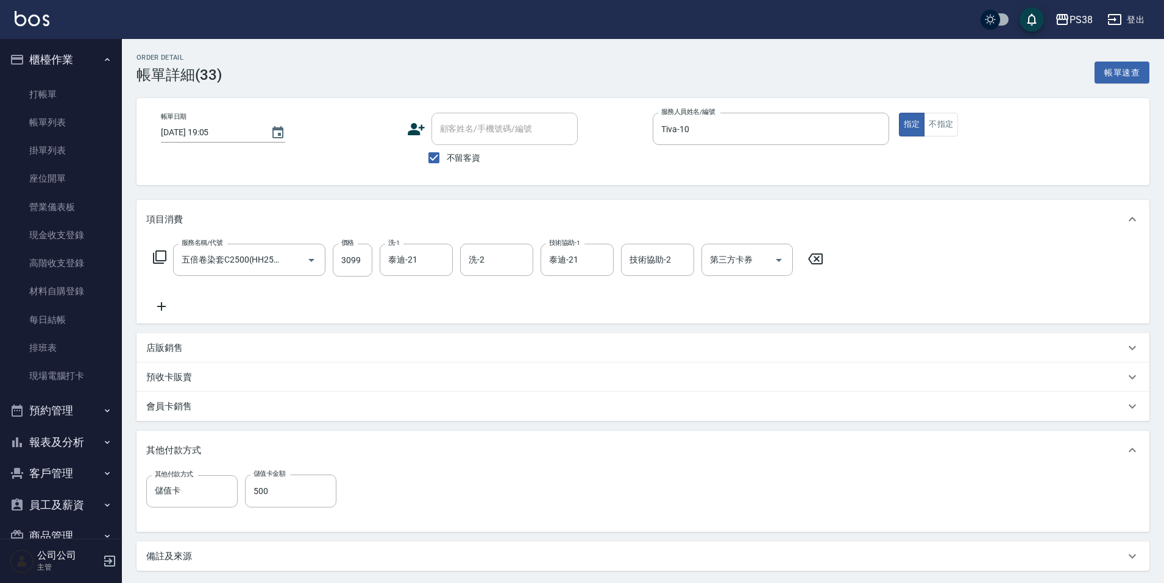
click at [160, 305] on icon at bounding box center [161, 306] width 30 height 15
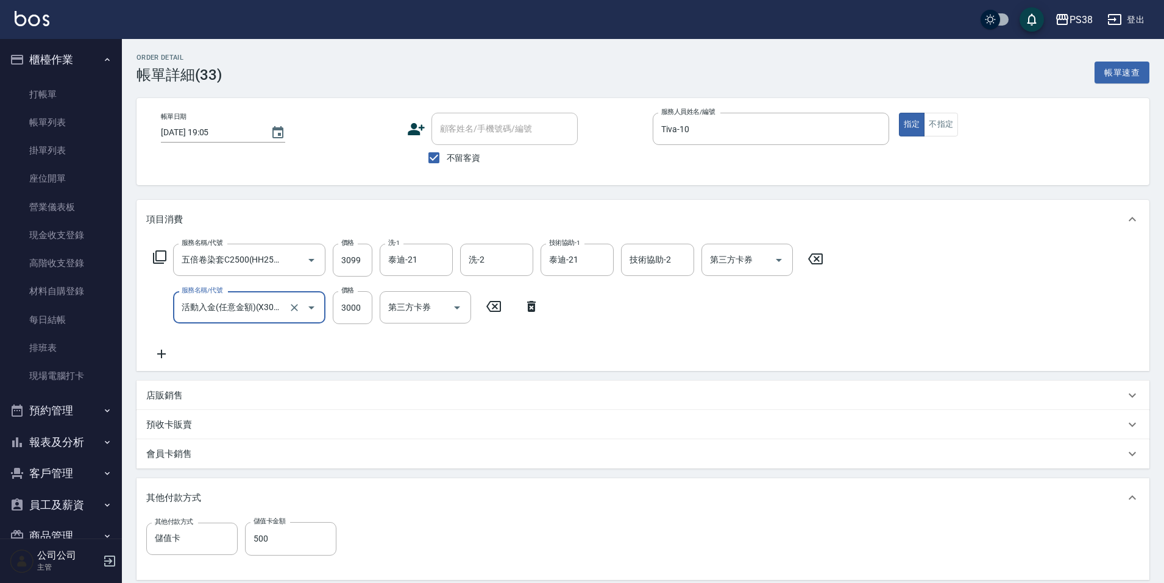
type input "活動入金(任意金額)(X3000)"
type input "5000"
click at [772, 260] on button "Open" at bounding box center [779, 261] width 20 height 20
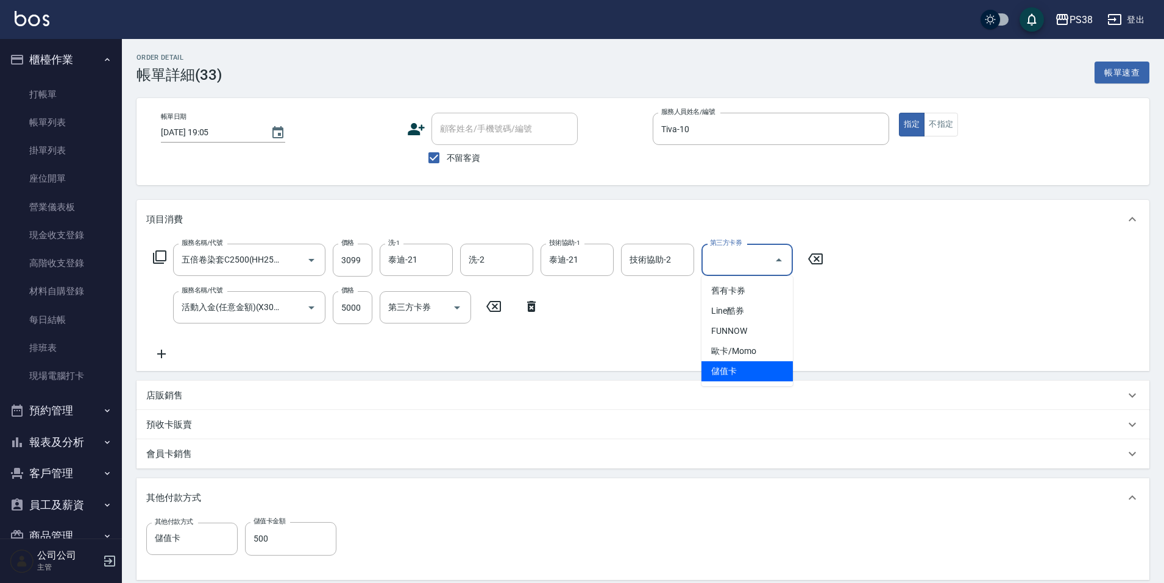
click at [728, 375] on span "儲值卡" at bounding box center [747, 371] width 91 height 20
type input "儲值卡"
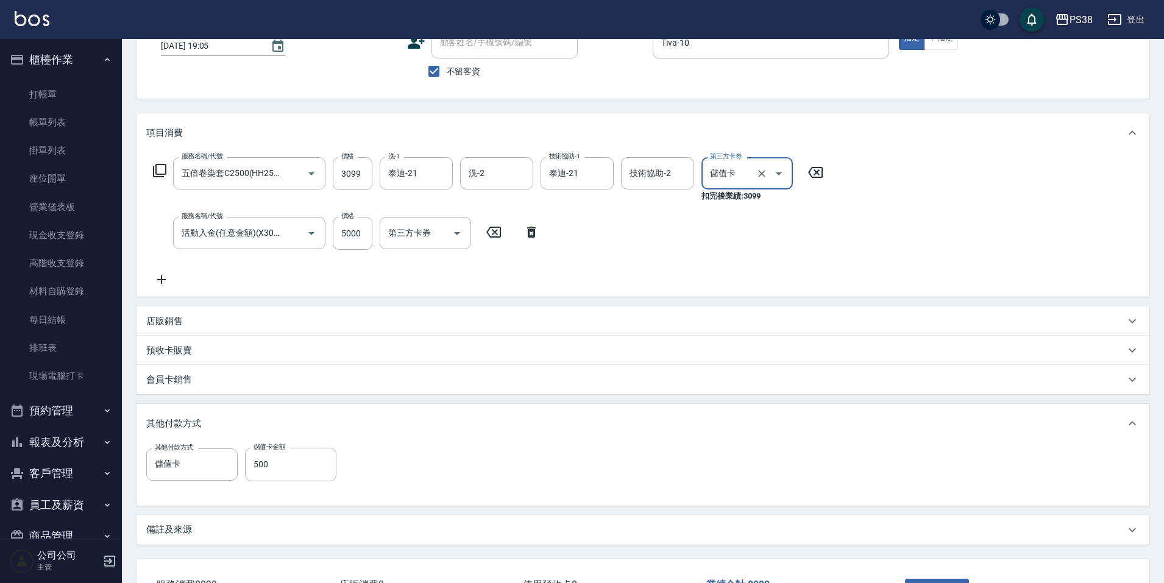
scroll to position [180, 0]
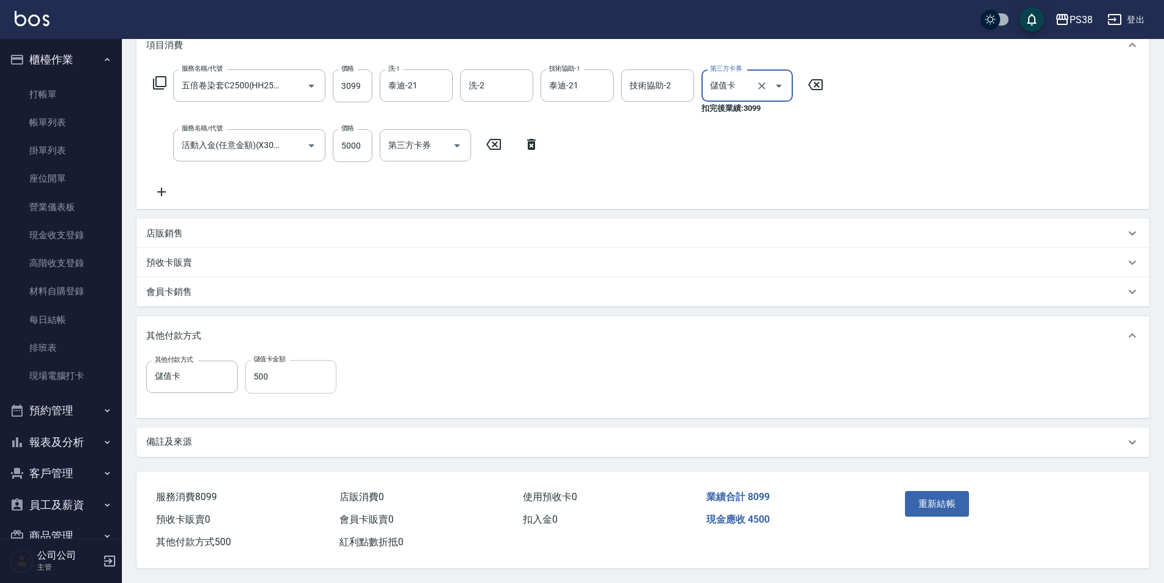
click at [303, 373] on input "500" at bounding box center [290, 376] width 91 height 33
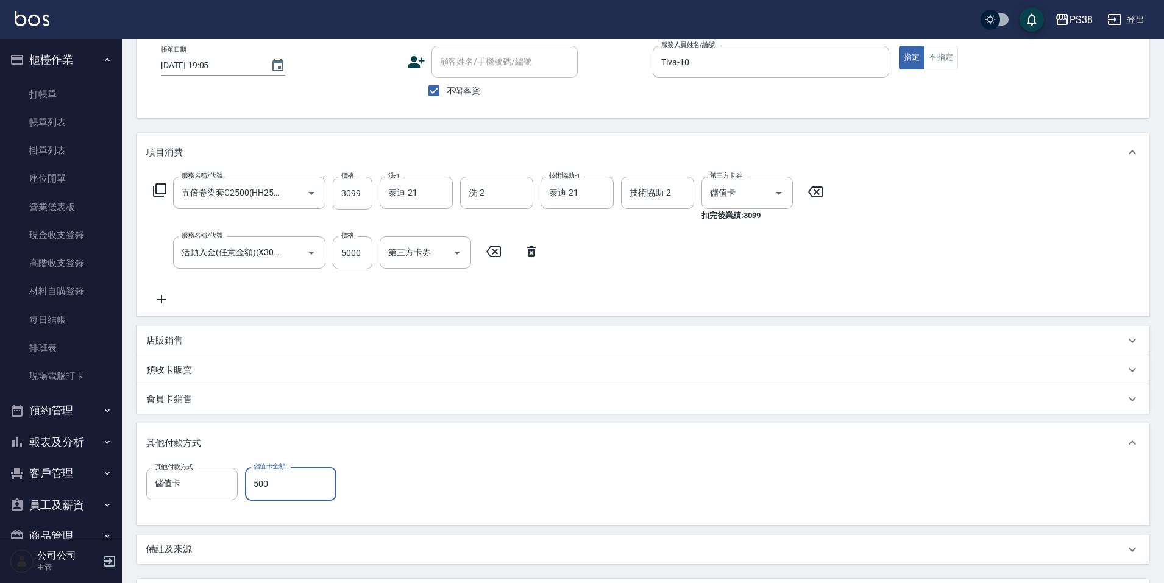
scroll to position [58, 0]
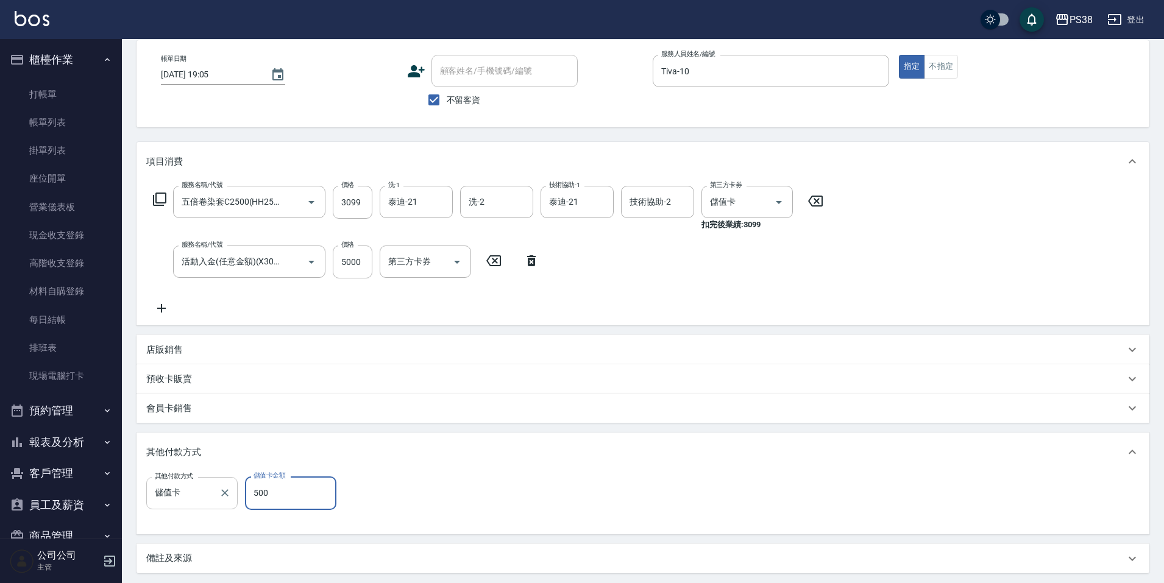
click at [214, 478] on div "儲值卡 其他付款方式" at bounding box center [191, 493] width 91 height 32
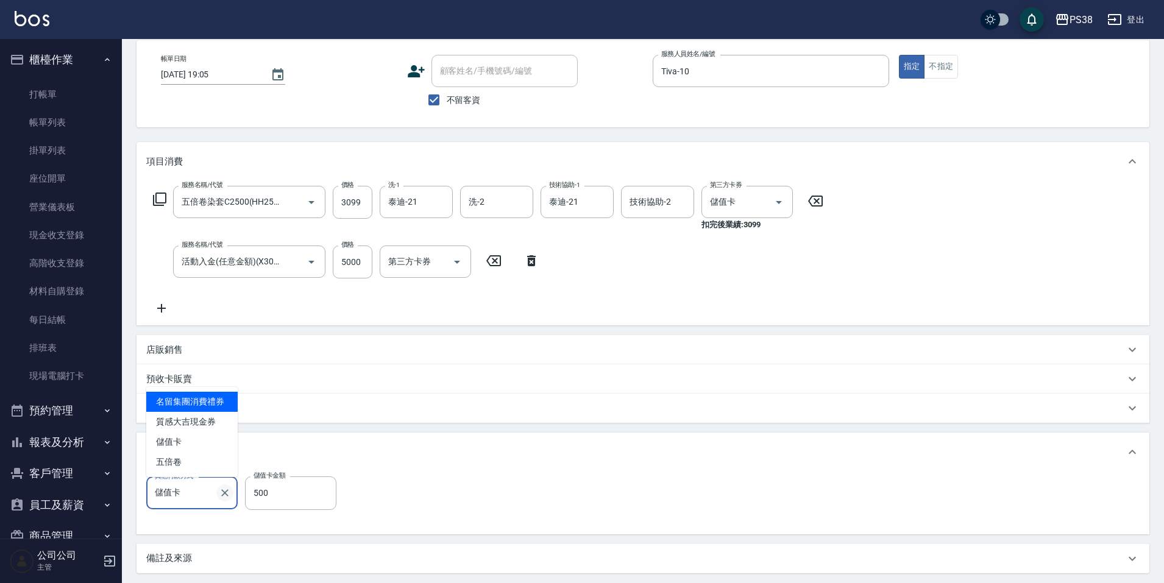
click at [227, 493] on icon "Clear" at bounding box center [225, 493] width 12 height 12
click at [591, 288] on div "服務名稱/代號 五倍卷染套C2500(HH2500) 服務名稱/代號 價格 3099 價格 洗-1 泰迪-21 洗-1 洗-2 洗-2 技術協助-1 泰迪-2…" at bounding box center [488, 251] width 684 height 130
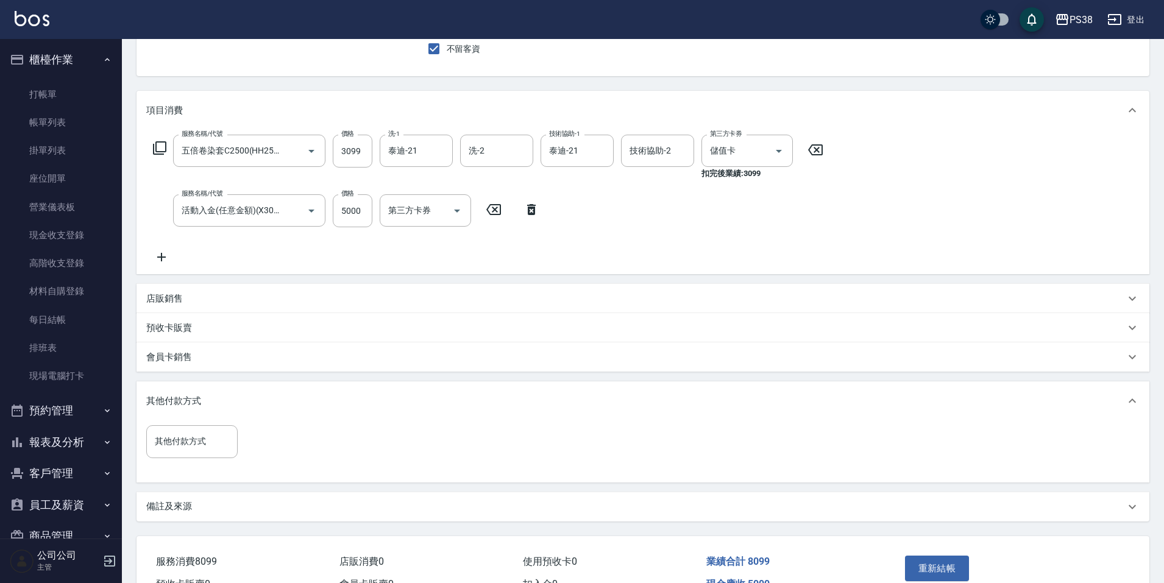
scroll to position [179, 0]
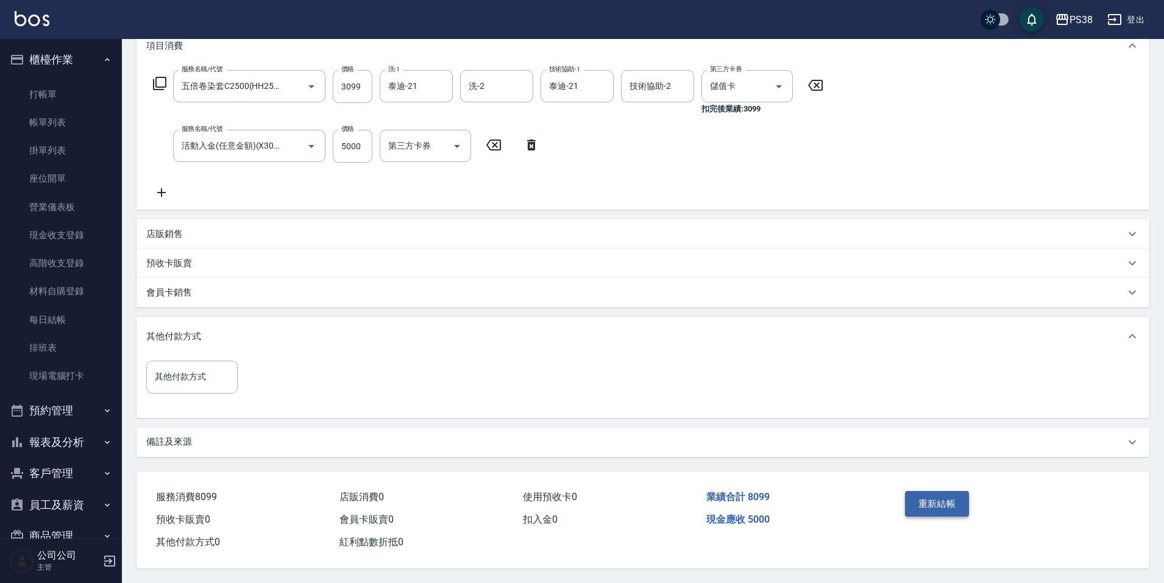
click at [928, 510] on button "重新結帳" at bounding box center [937, 504] width 65 height 26
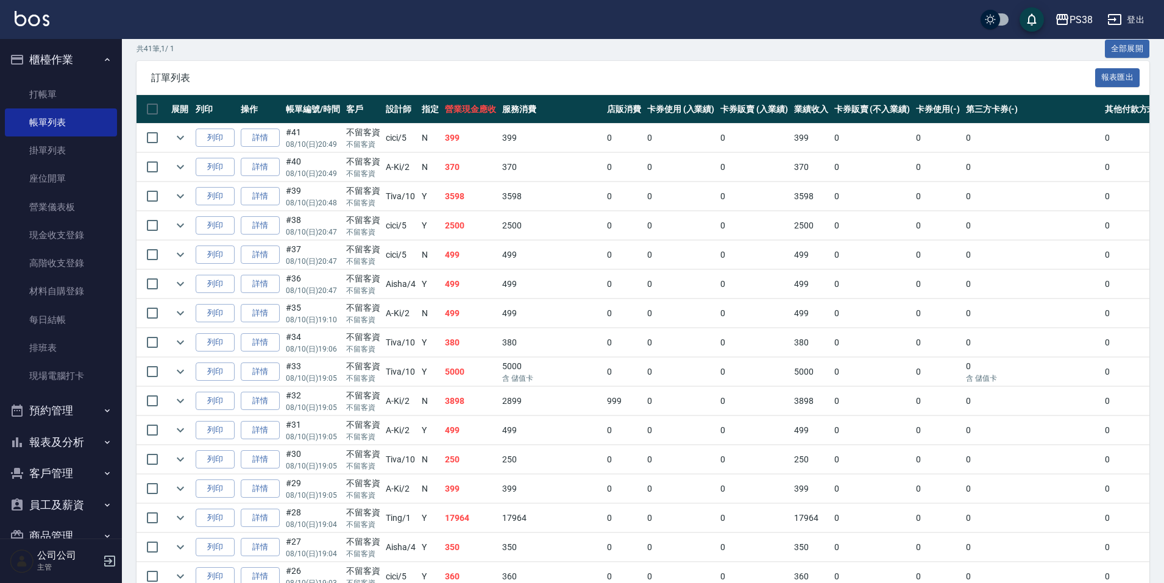
scroll to position [244, 0]
click at [266, 340] on link "詳情" at bounding box center [260, 342] width 39 height 19
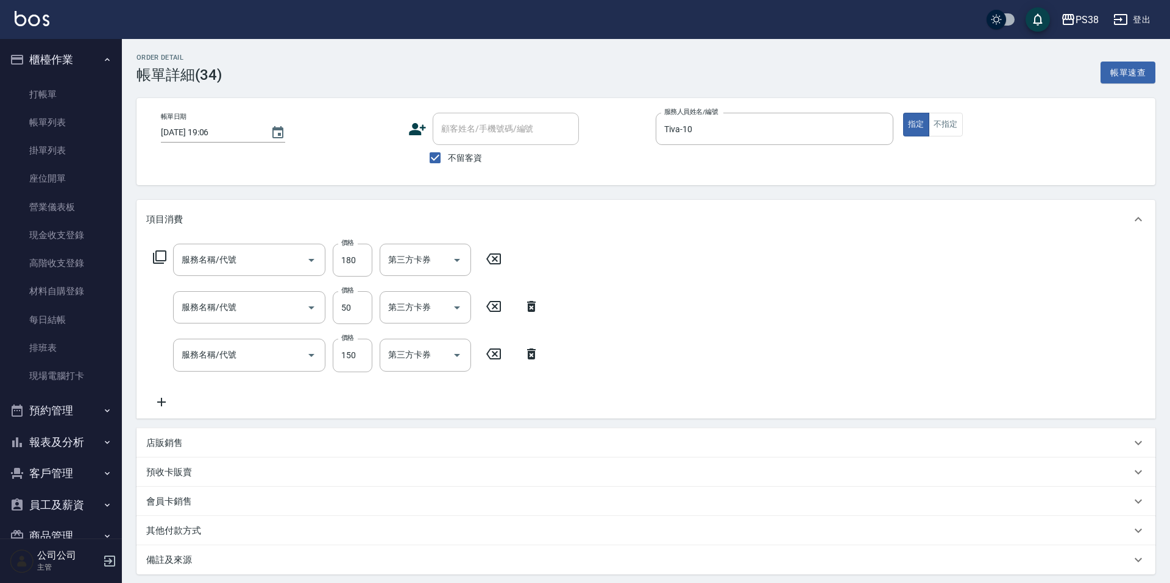
type input "[DATE] 19:06"
checkbox input "true"
type input "Tiva-10"
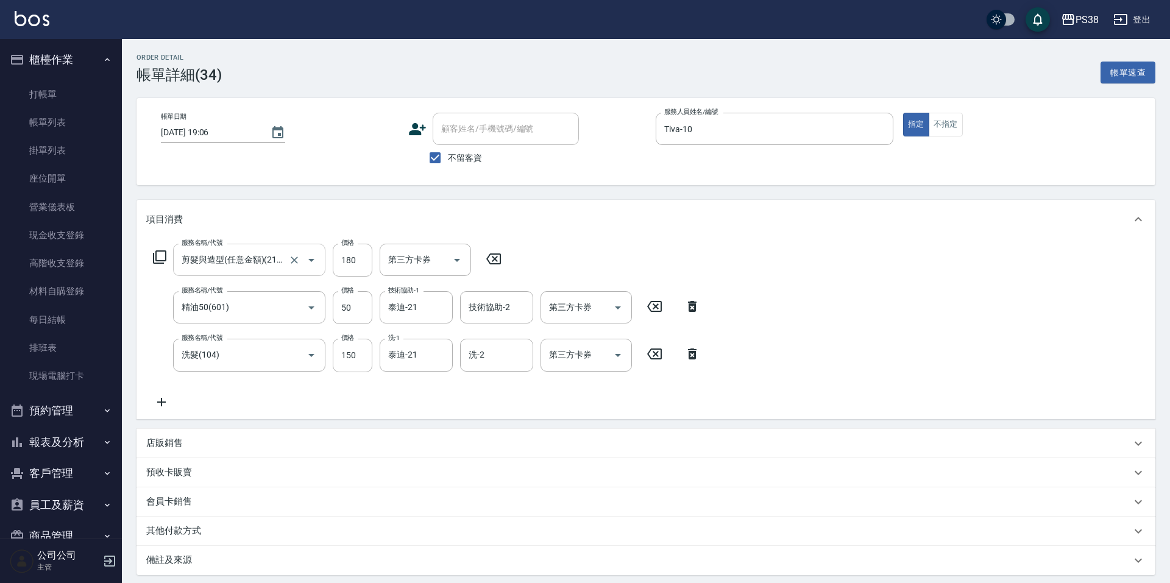
type input "剪髮與造型(任意金額)(2100)"
type input "精油50(601)"
type input "洗髮(104)"
click at [293, 260] on icon "Clear" at bounding box center [294, 260] width 12 height 12
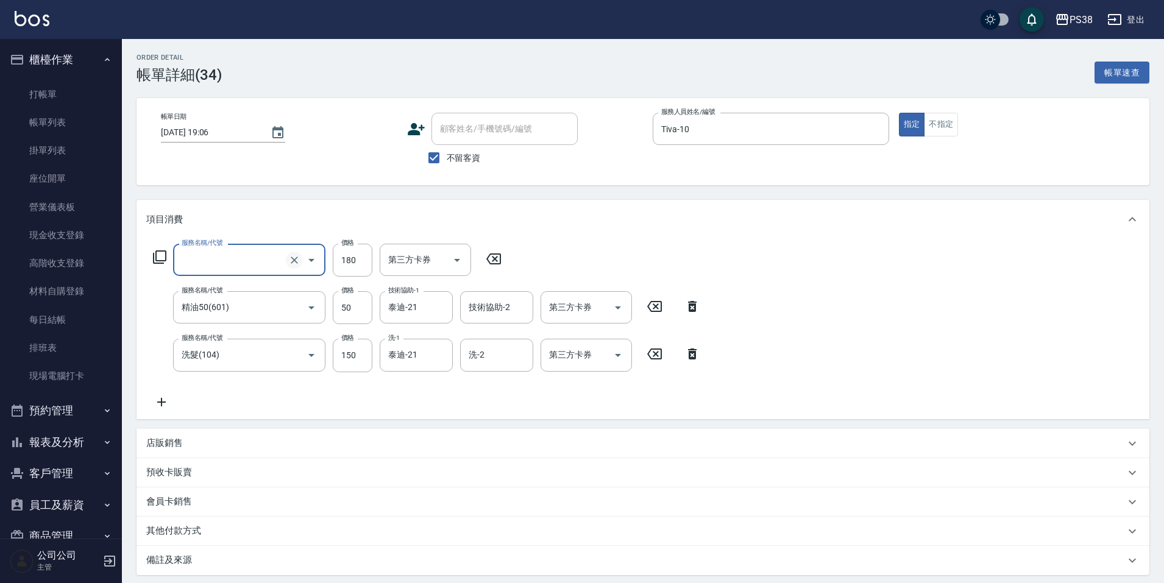
click at [293, 260] on icon "Clear" at bounding box center [294, 260] width 12 height 12
click at [294, 310] on icon "Clear" at bounding box center [294, 308] width 12 height 12
type input "剪髮與造型(任意金額)(2100)"
type input "精油50(601)"
click at [495, 259] on icon at bounding box center [493, 259] width 15 height 11
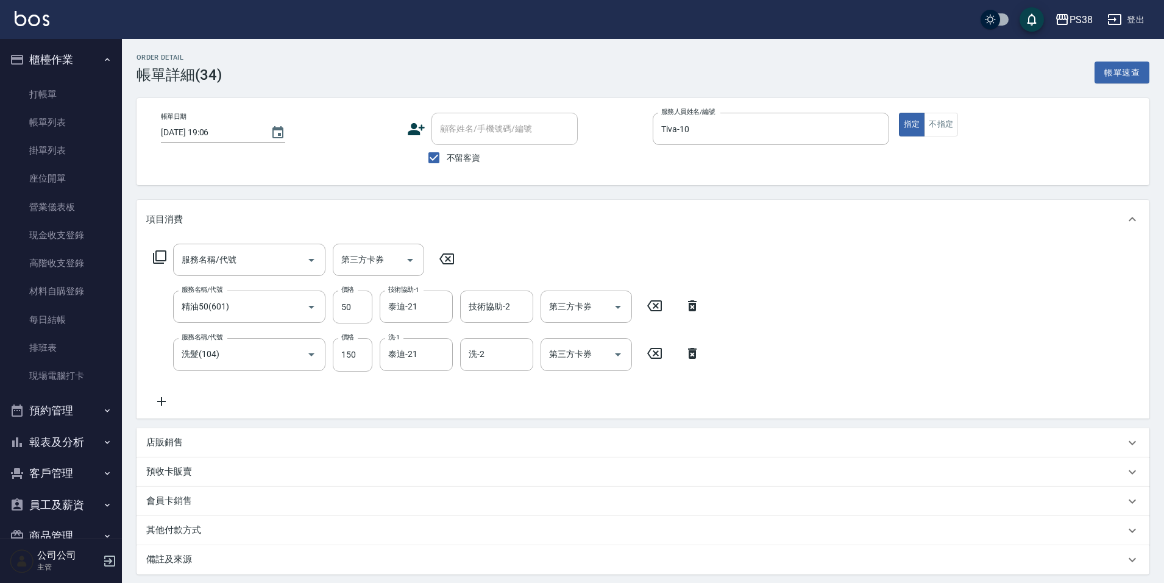
click at [688, 304] on icon at bounding box center [692, 306] width 30 height 15
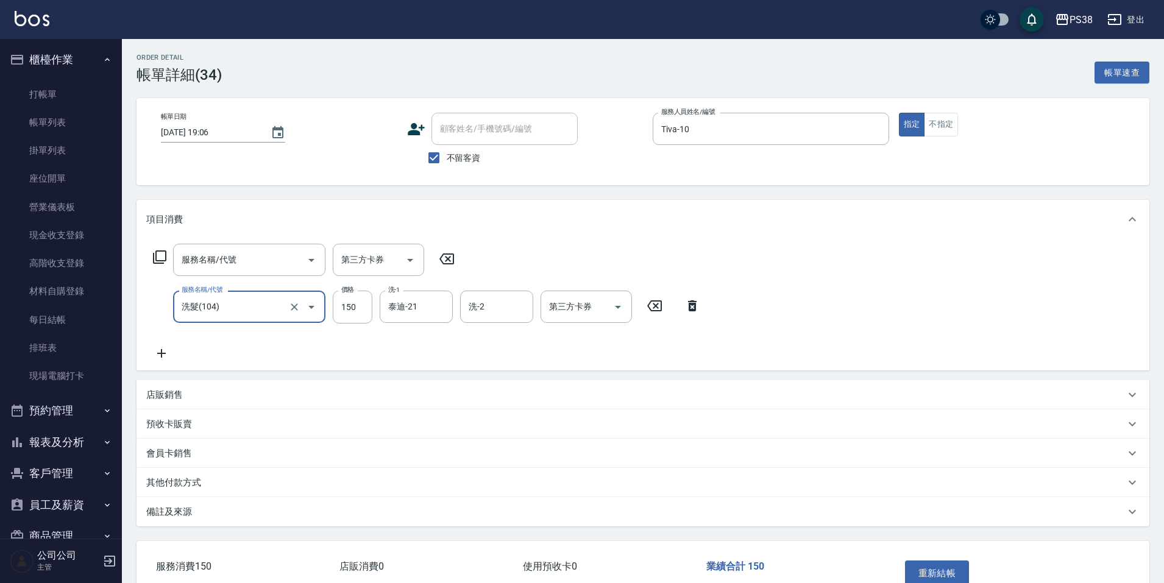
click at [691, 305] on icon at bounding box center [692, 305] width 9 height 11
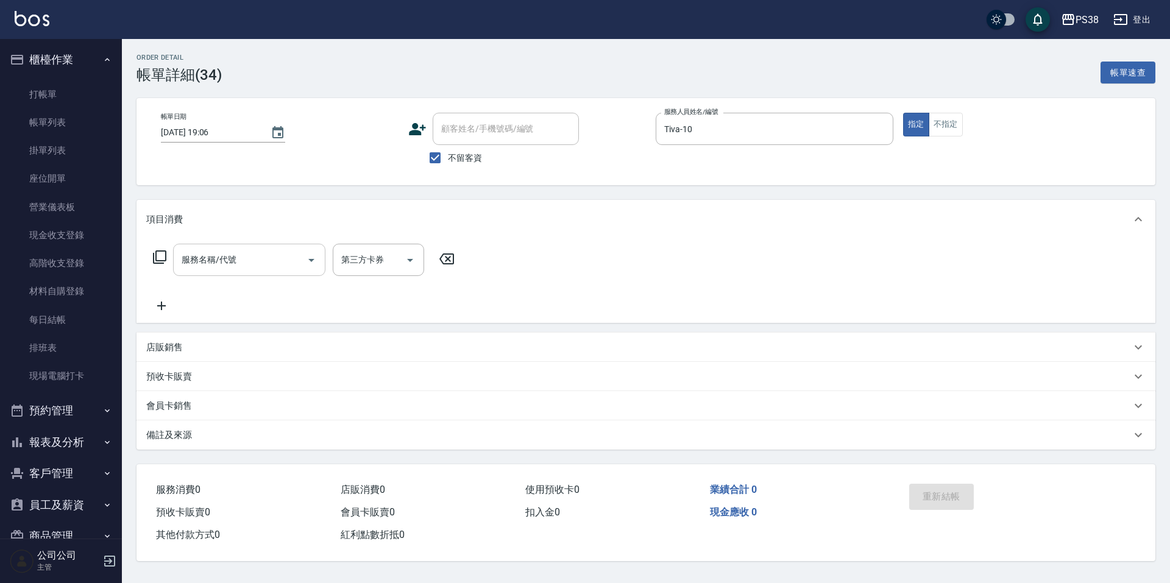
click at [248, 257] on input "服務名稱/代號" at bounding box center [240, 259] width 123 height 21
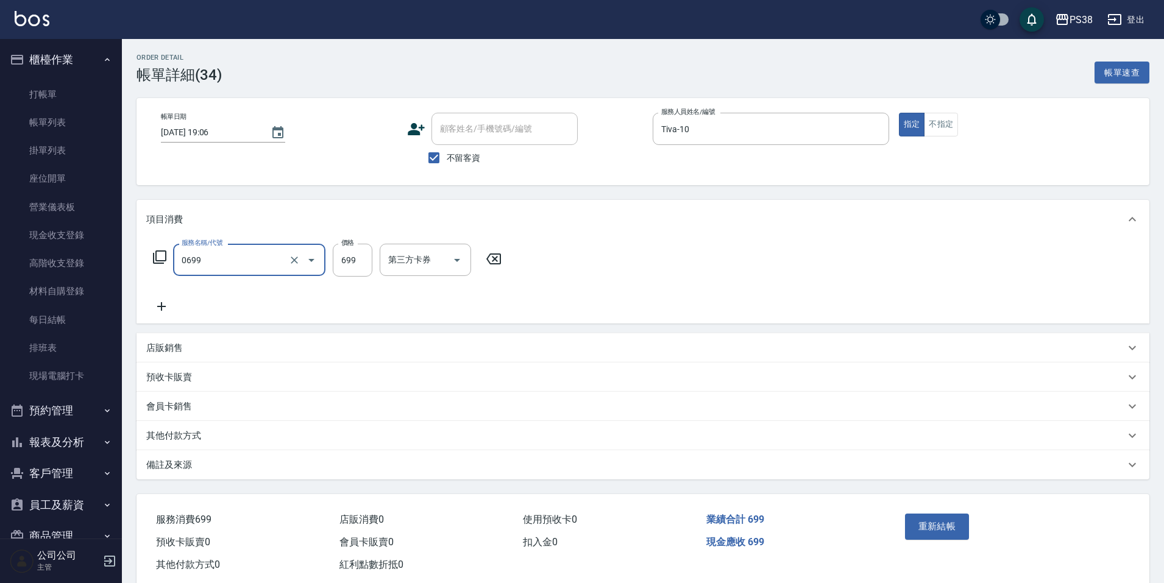
type input "spa699(0699)"
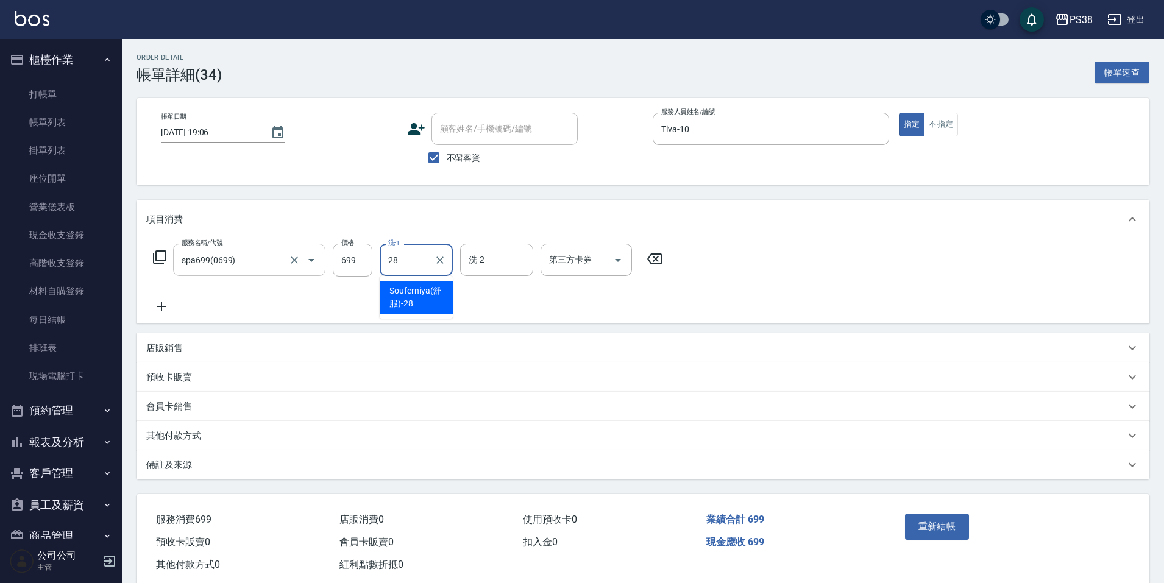
type input "Souferniya(舒服)-28"
click at [441, 262] on icon "Clear" at bounding box center [440, 260] width 12 height 12
click at [419, 261] on input "洗-1" at bounding box center [416, 259] width 62 height 21
type input "泰迪-21"
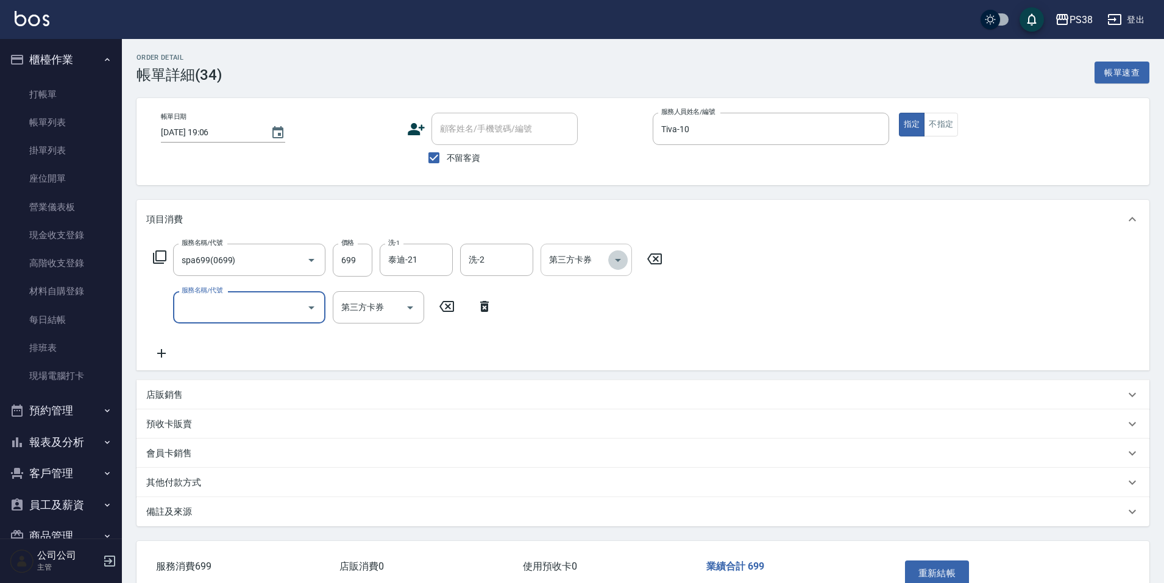
click at [619, 256] on icon "Open" at bounding box center [618, 260] width 15 height 15
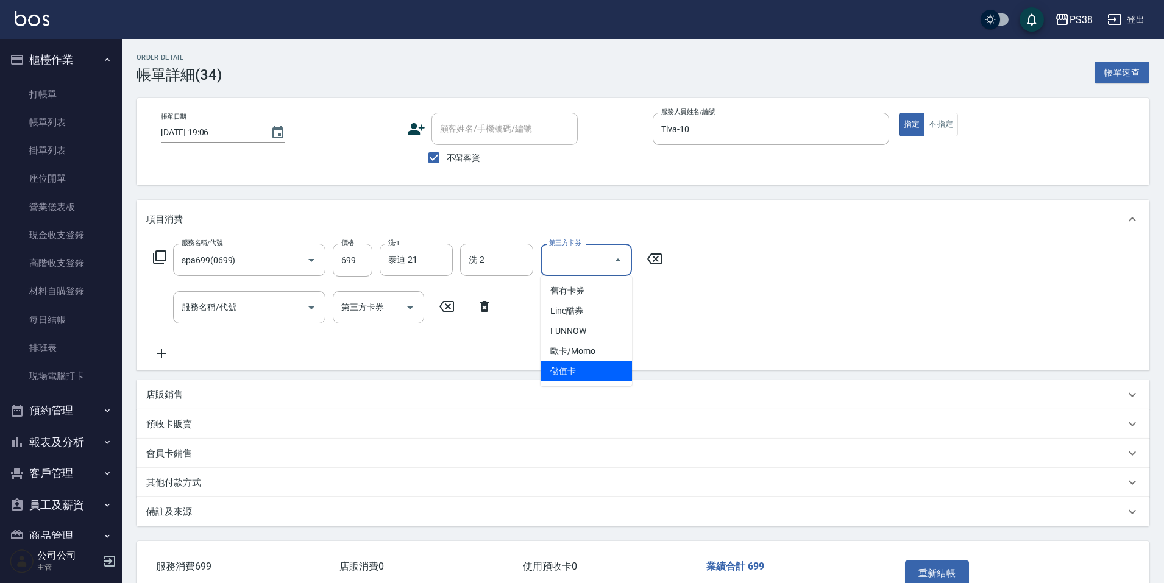
click at [606, 368] on span "儲值卡" at bounding box center [586, 371] width 91 height 20
type input "儲值卡"
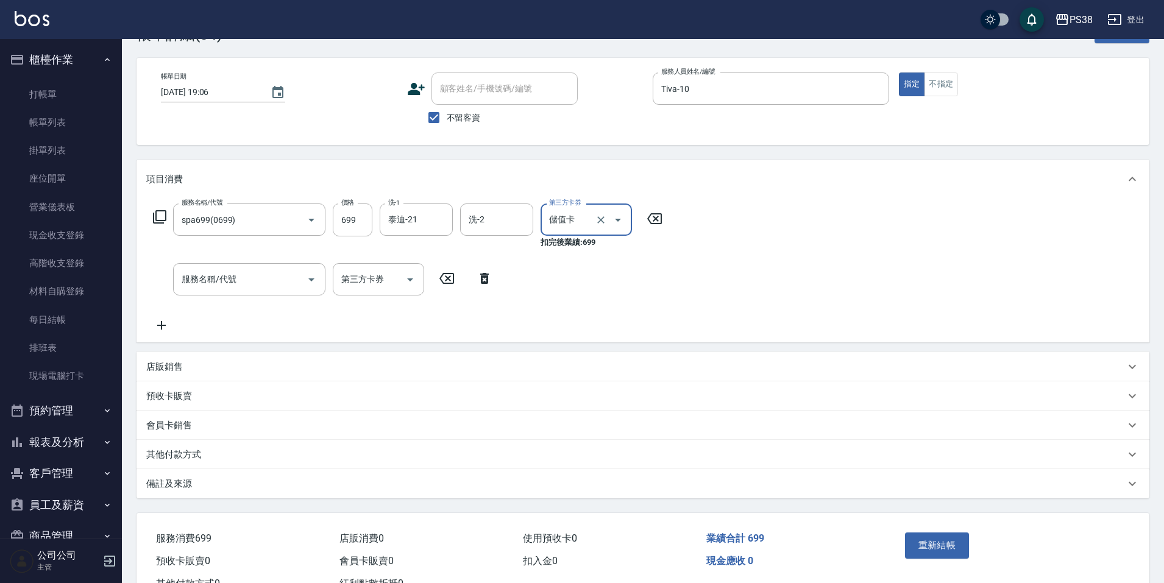
scroll to position [87, 0]
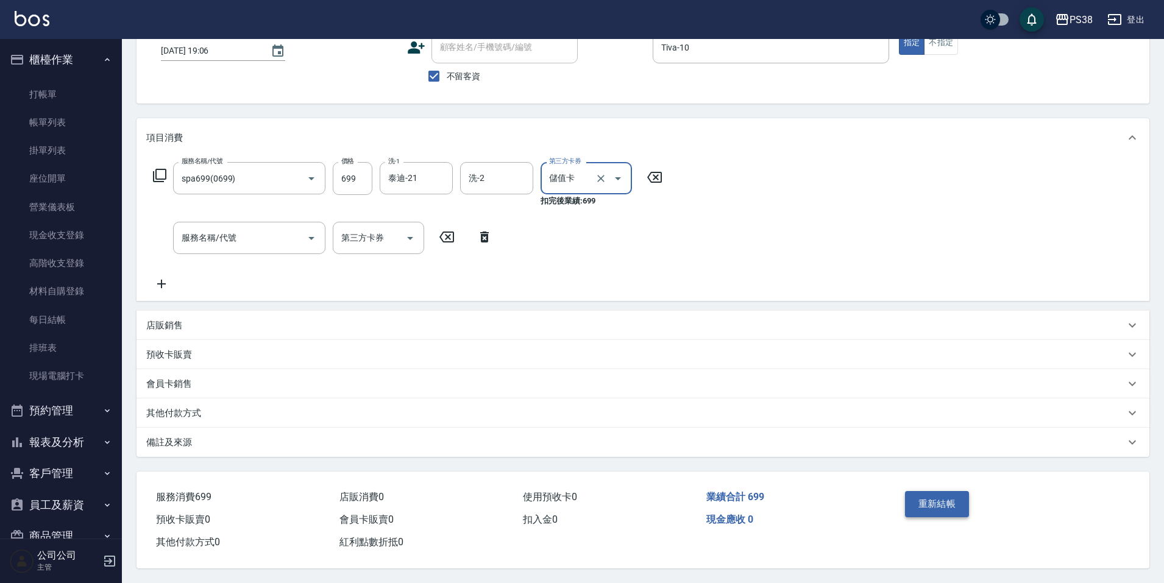
click at [954, 504] on button "重新結帳" at bounding box center [937, 504] width 65 height 26
